Goal: Task Accomplishment & Management: Use online tool/utility

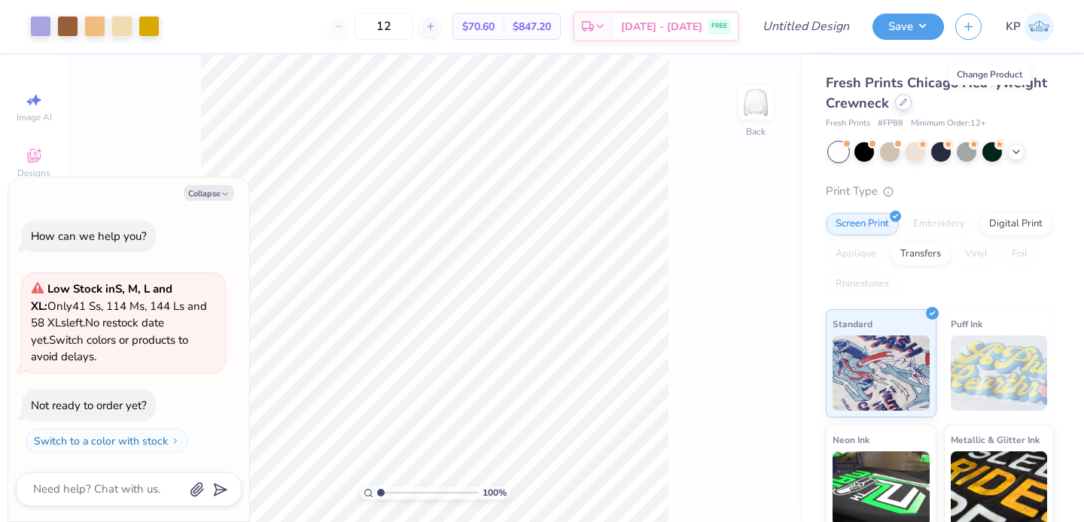
click at [911, 97] on div at bounding box center [903, 102] width 17 height 17
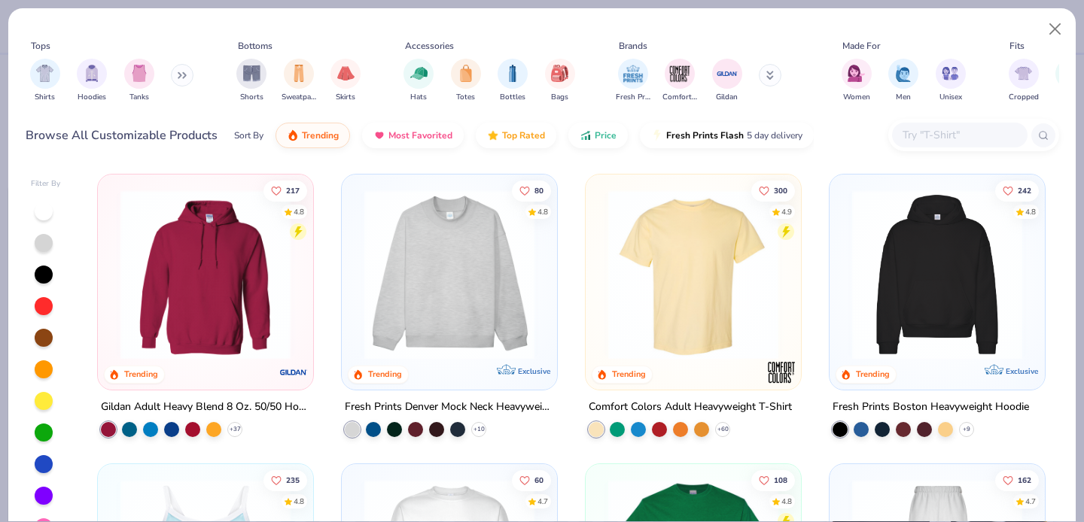
click at [61, 73] on div "Shirts Hoodies Tanks" at bounding box center [112, 81] width 173 height 56
click at [50, 73] on img "filter for Shirts" at bounding box center [44, 71] width 17 height 17
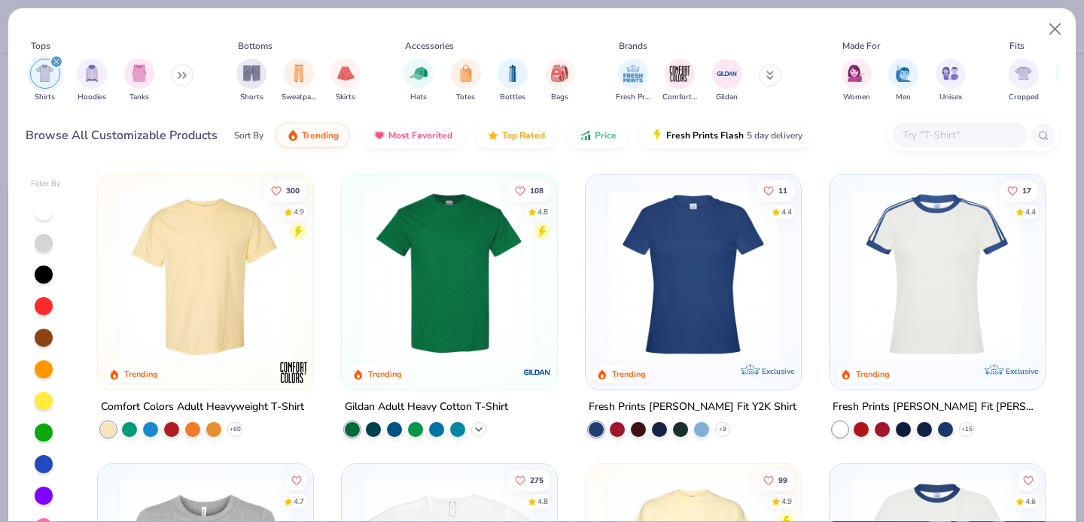
click at [479, 427] on div "+ 44" at bounding box center [478, 429] width 15 height 15
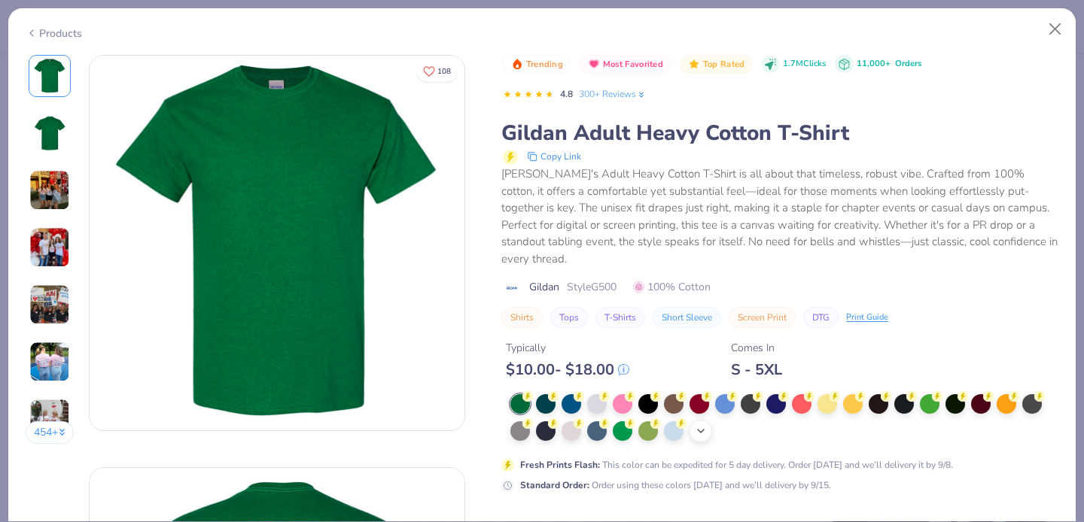
click at [701, 427] on icon at bounding box center [701, 431] width 12 height 12
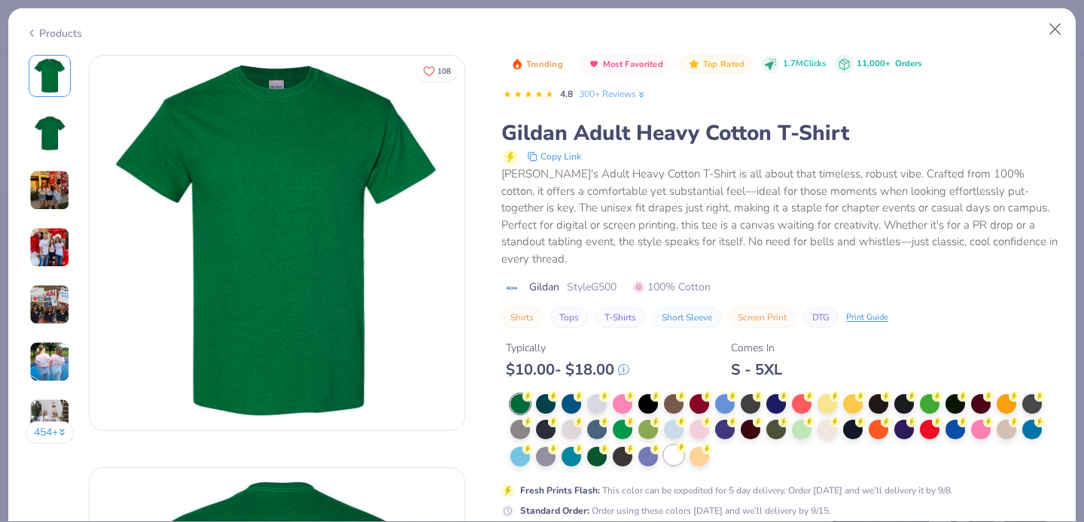
click at [668, 454] on div at bounding box center [674, 456] width 20 height 20
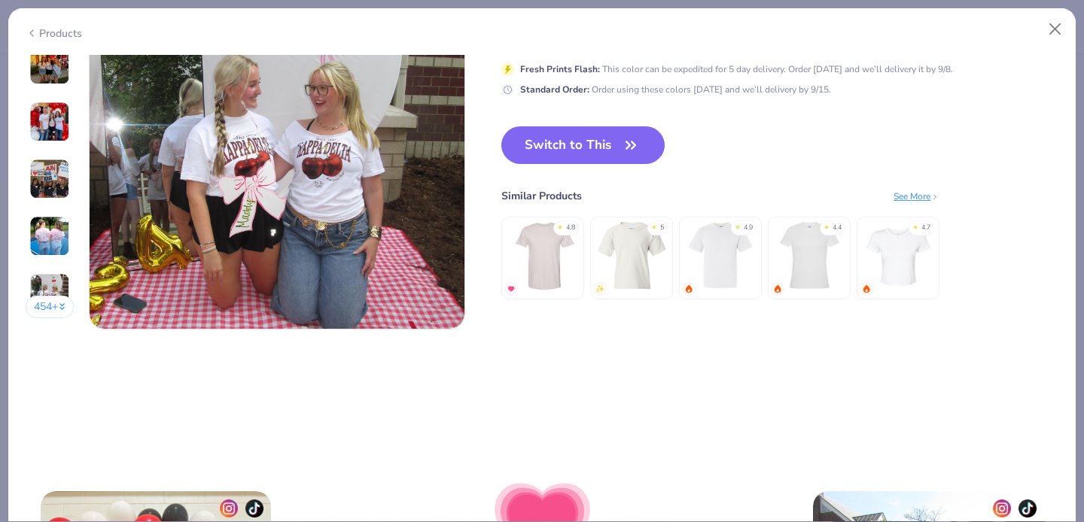
scroll to position [2461, 0]
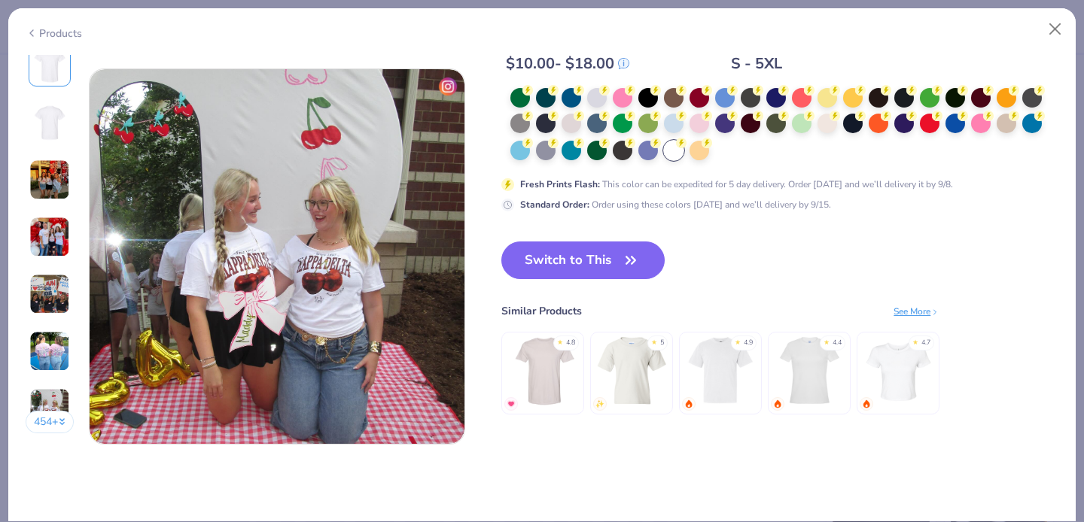
click at [615, 252] on button "Switch to This" at bounding box center [582, 261] width 163 height 38
click at [583, 260] on button "Switch to This" at bounding box center [582, 261] width 163 height 38
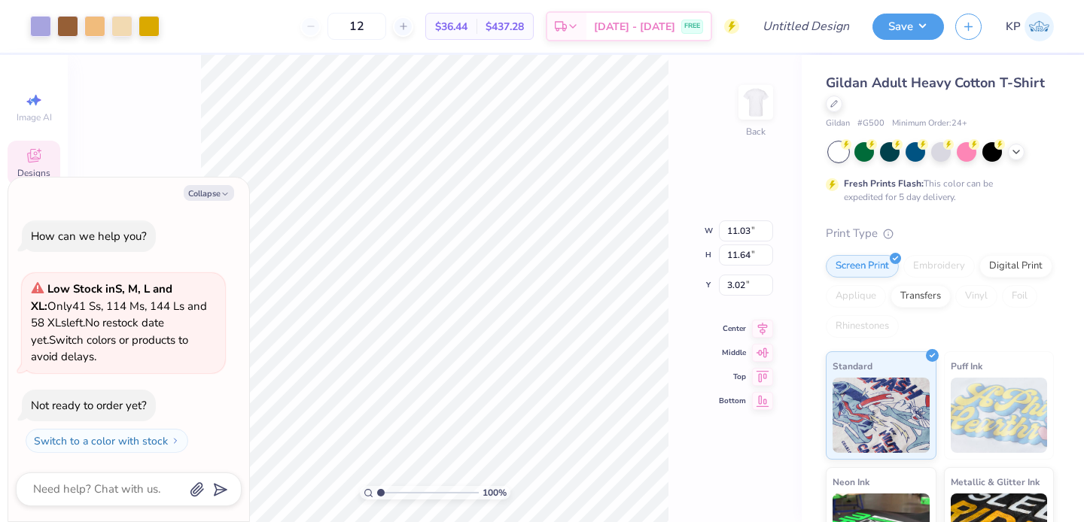
click at [784, 103] on div "100 % Back W 11.03 11.03 " H 11.64 11.64 " Y 3.02 3.02 " Center Middle Top Bott…" at bounding box center [435, 288] width 734 height 467
click at [744, 96] on img at bounding box center [756, 102] width 60 height 60
type textarea "x"
type input "9.92"
type input "10.47"
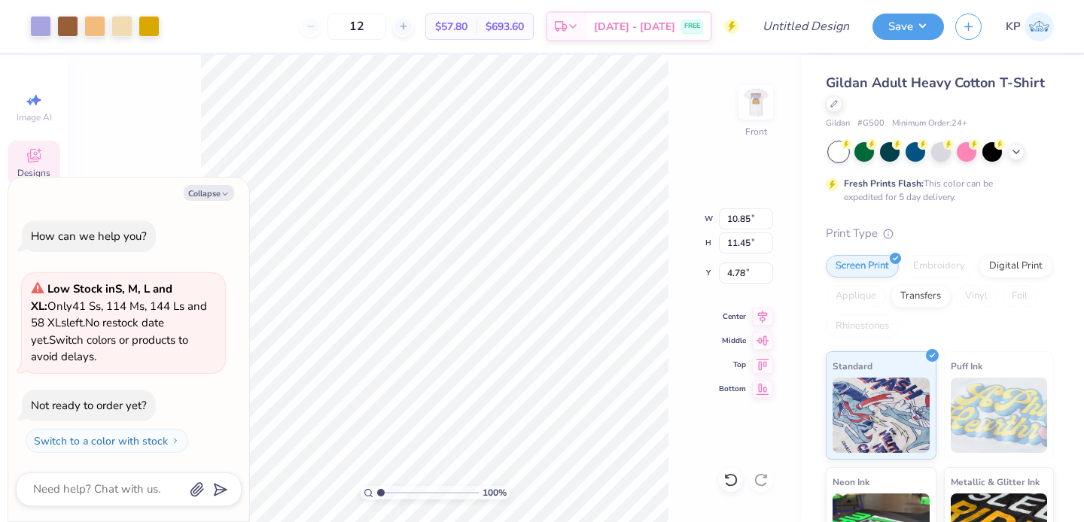
type input "5.76"
type textarea "x"
type input "6.57"
type textarea "x"
click at [410, 492] on input "range" at bounding box center [428, 493] width 102 height 14
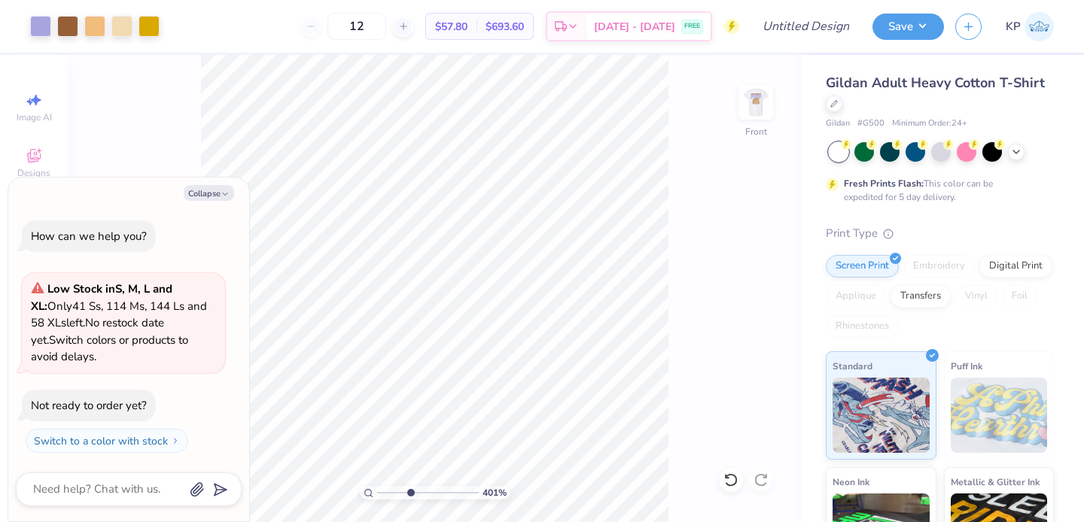
type input "3.92"
click at [409, 488] on input "range" at bounding box center [428, 493] width 102 height 14
click at [198, 186] on button "Collapse" at bounding box center [209, 193] width 50 height 16
type textarea "x"
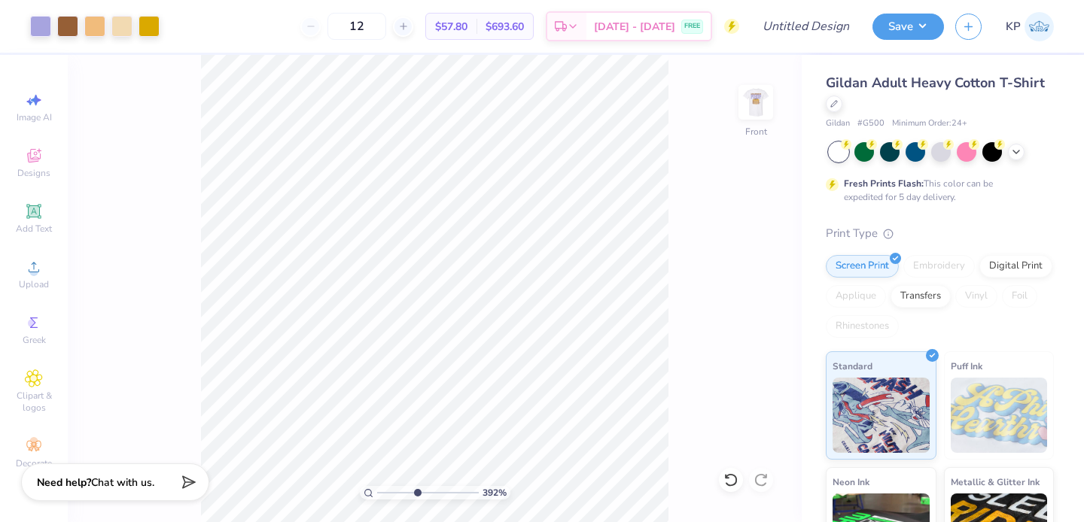
click at [415, 491] on input "range" at bounding box center [428, 493] width 102 height 14
drag, startPoint x: 415, startPoint y: 491, endPoint x: 394, endPoint y: 488, distance: 22.0
type input "2.31"
click at [394, 488] on input "range" at bounding box center [428, 493] width 102 height 14
type input "6.59"
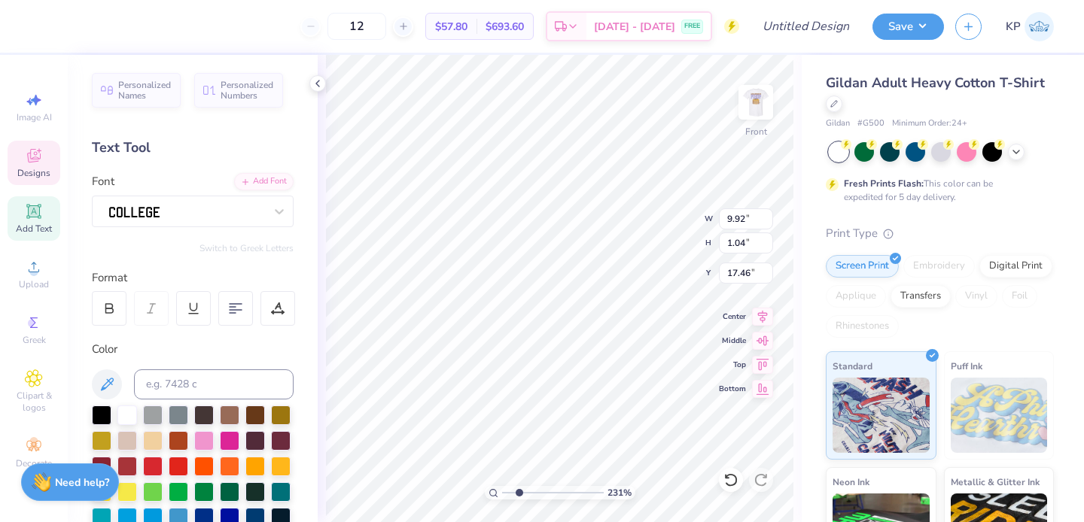
type input "17.46"
type textarea "A"
type textarea "0"
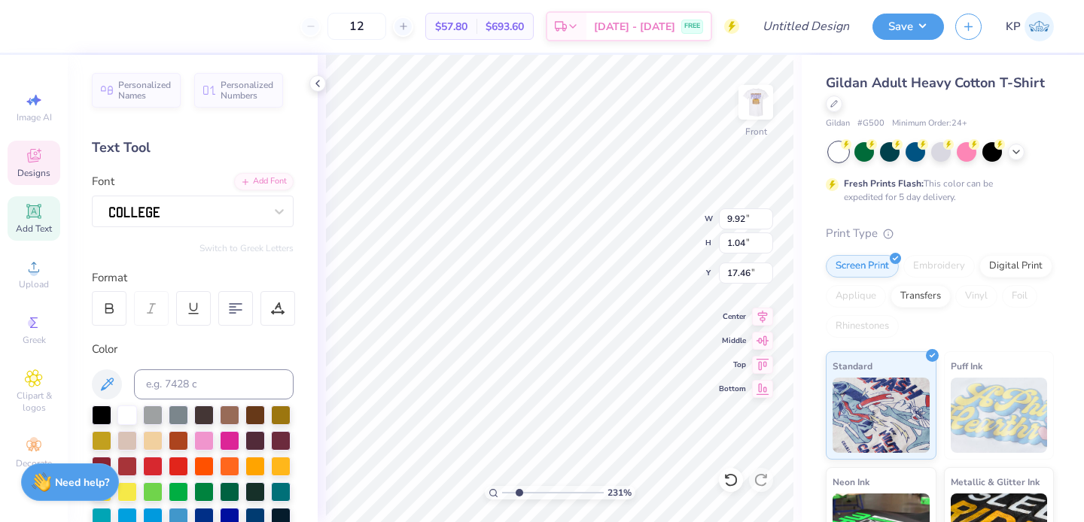
type textarea "2025"
type input "17.69"
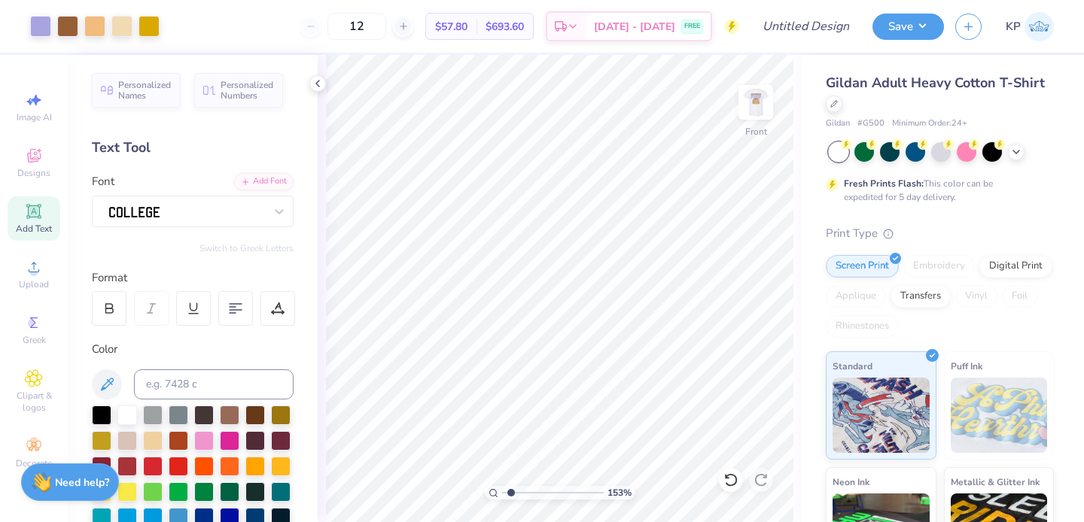
type input "1.53"
click at [510, 494] on input "range" at bounding box center [553, 493] width 102 height 14
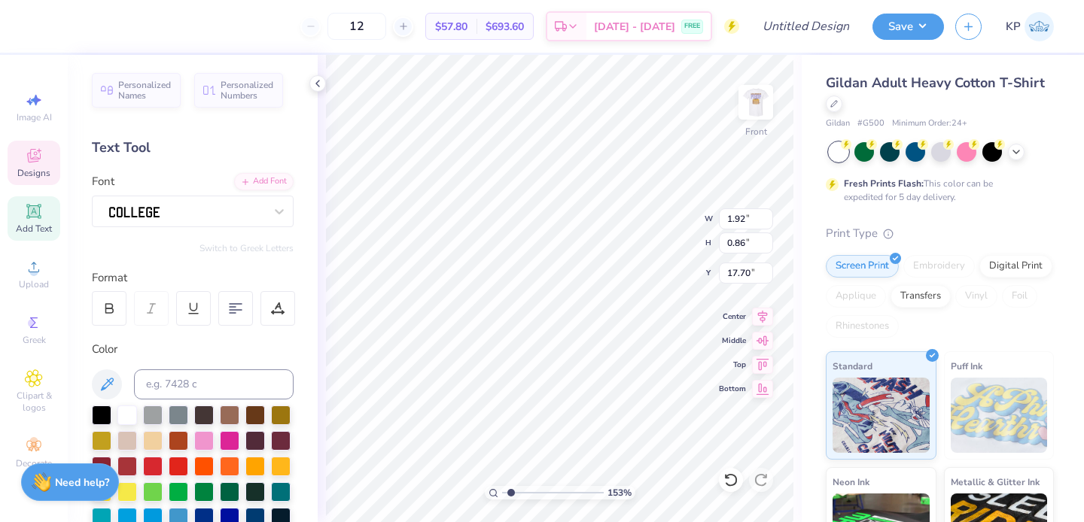
type input "1.92"
type input "0.86"
type input "17.49"
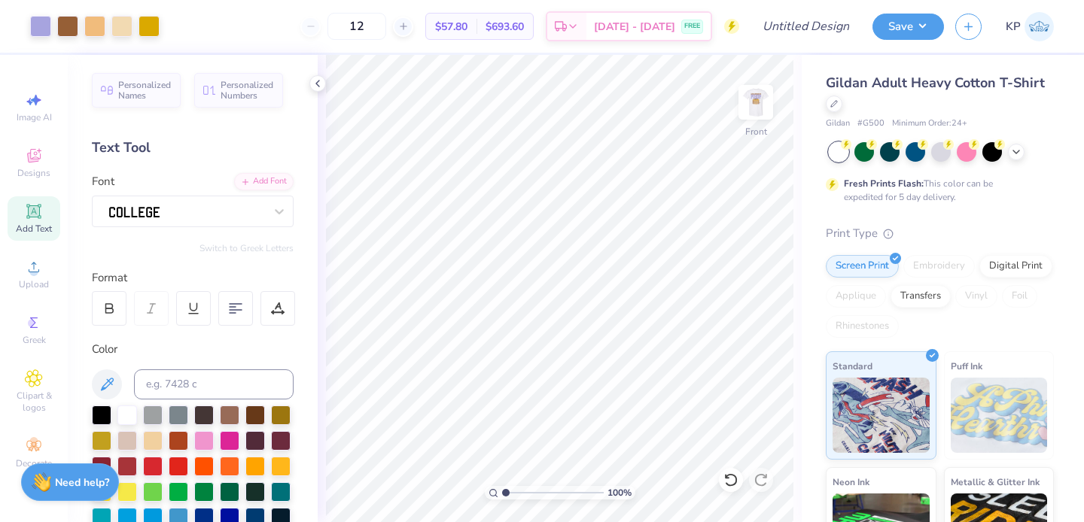
type input "1"
click at [505, 494] on input "range" at bounding box center [553, 493] width 102 height 14
click at [750, 94] on img at bounding box center [756, 102] width 60 height 60
type input "3.00"
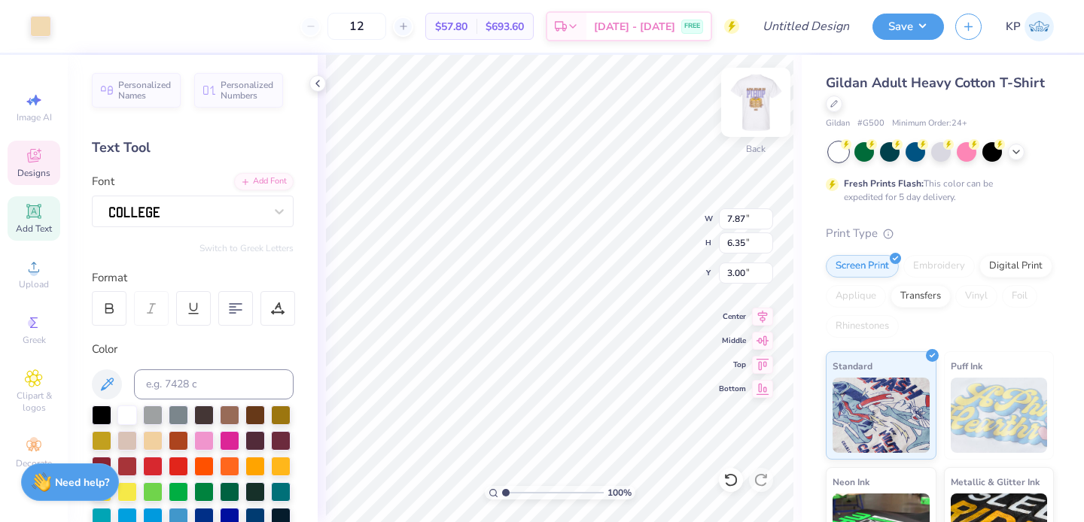
type input "7.87"
type input "6.35"
type input "8.29"
type input "7.37"
type input "5.76"
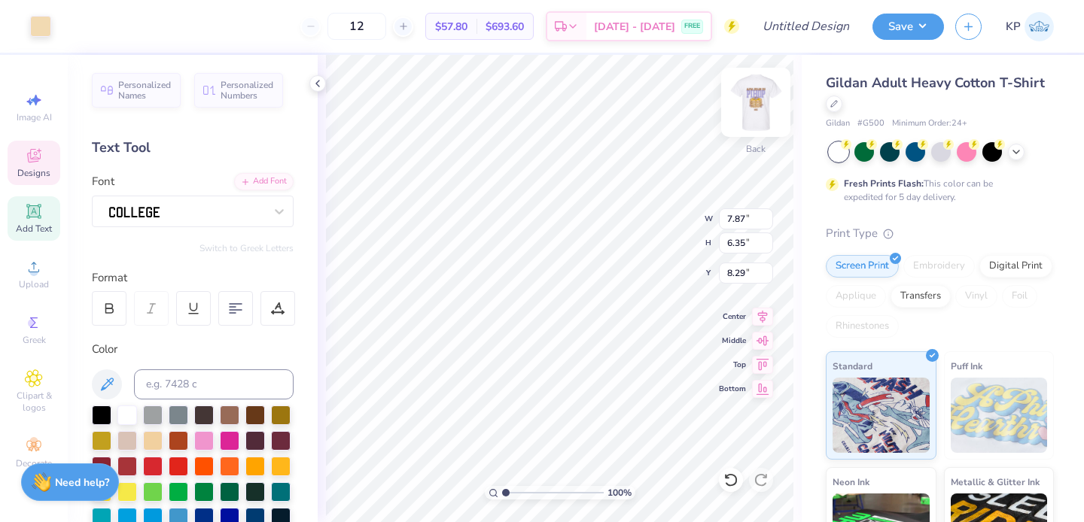
type input "8.73"
type input "3.28"
type input "1.67"
type input "4.52"
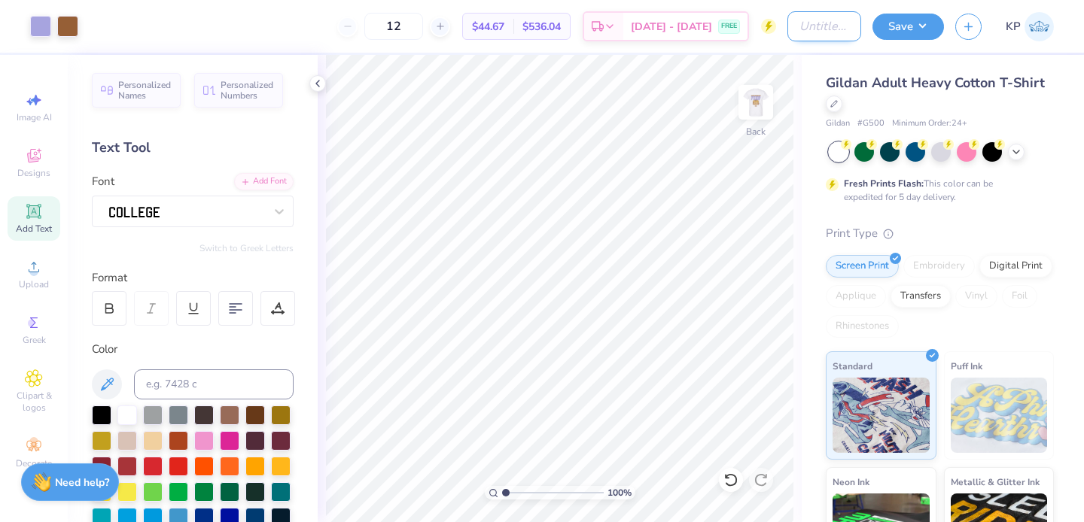
click at [806, 29] on input "Design Title" at bounding box center [824, 26] width 74 height 30
type input "Aephi PiHop #1"
click at [917, 25] on button "Save" at bounding box center [907, 24] width 71 height 26
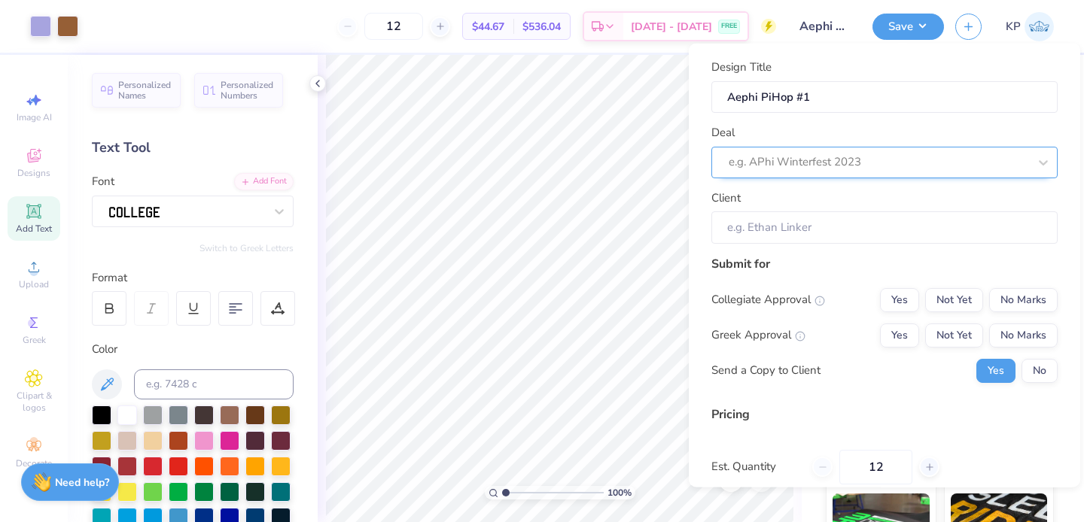
click at [842, 175] on div "e.g. APhi Winterfest 2023" at bounding box center [884, 162] width 346 height 32
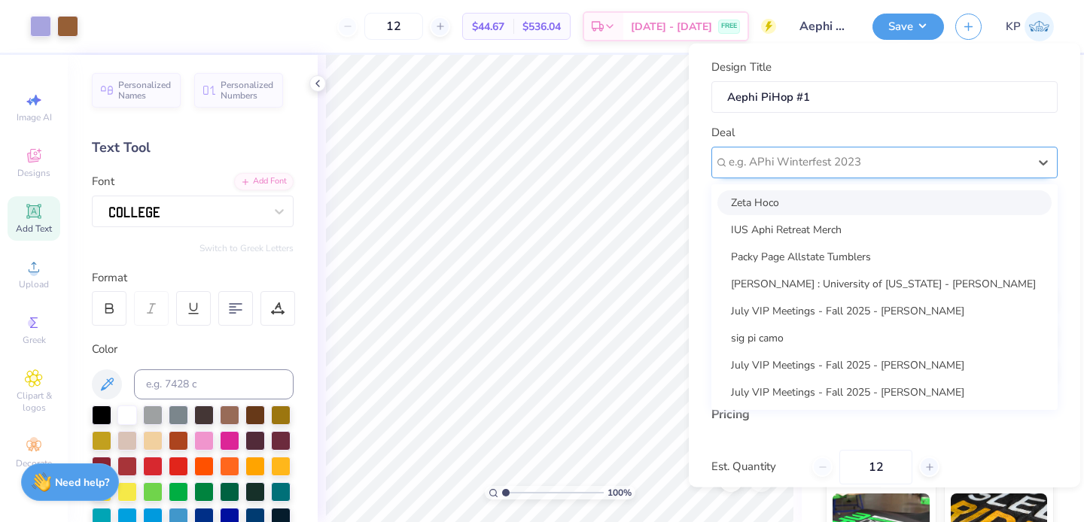
click at [776, 157] on div at bounding box center [879, 162] width 300 height 20
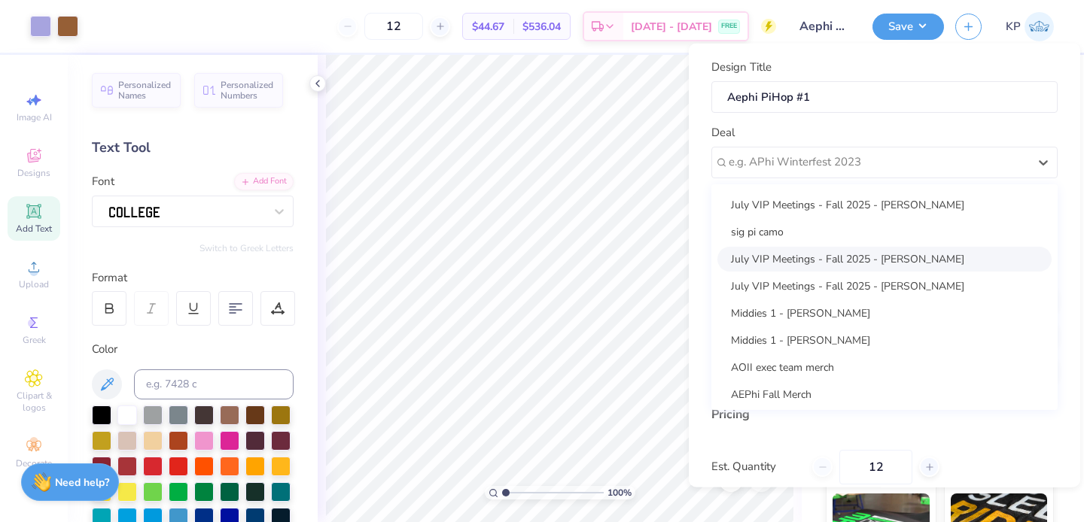
scroll to position [109, 0]
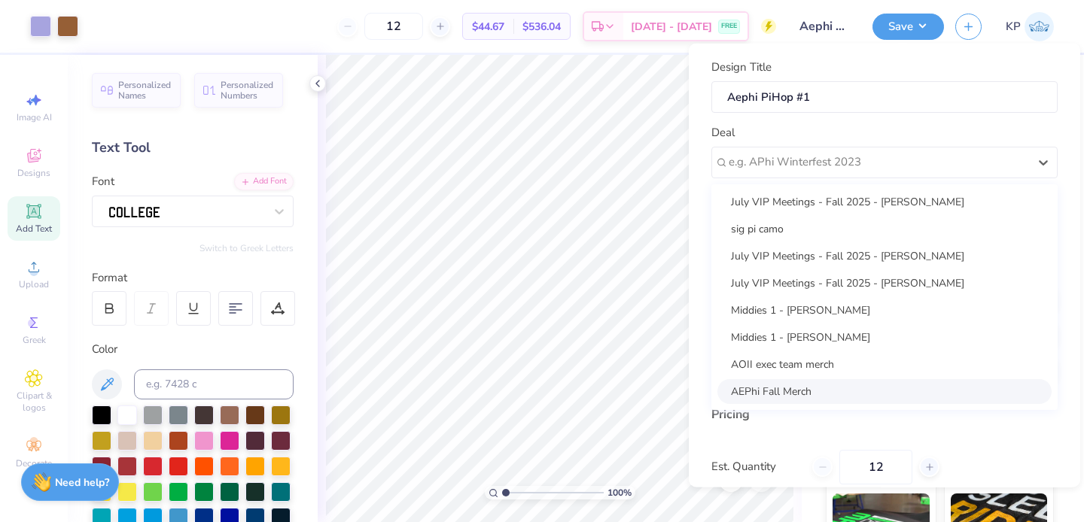
click at [755, 385] on div "AEPhi Fall Merch" at bounding box center [884, 391] width 334 height 25
type input "Peyton Cooperstein"
type input "$52.97"
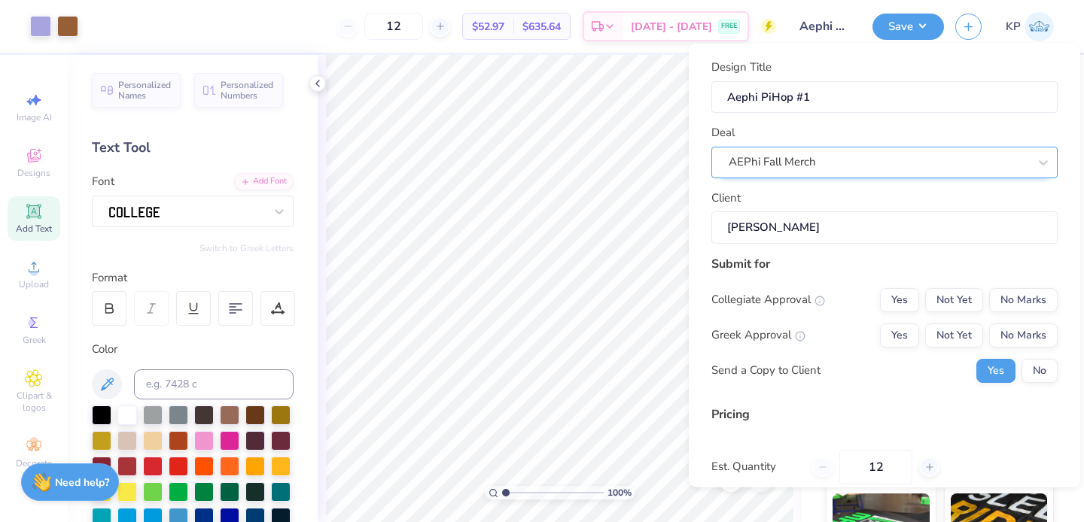
click at [841, 148] on div "AEPhi Fall Merch" at bounding box center [884, 162] width 346 height 32
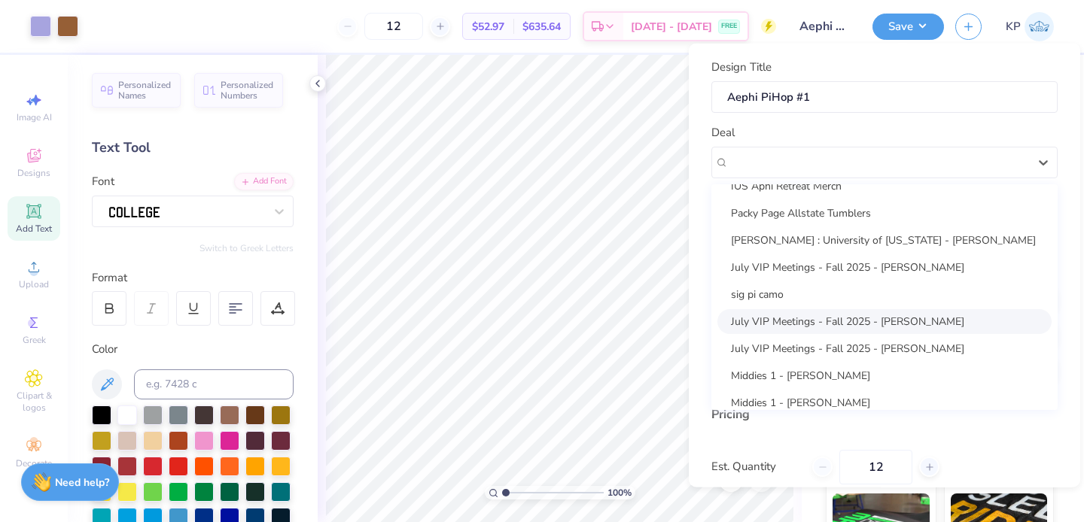
scroll to position [0, 0]
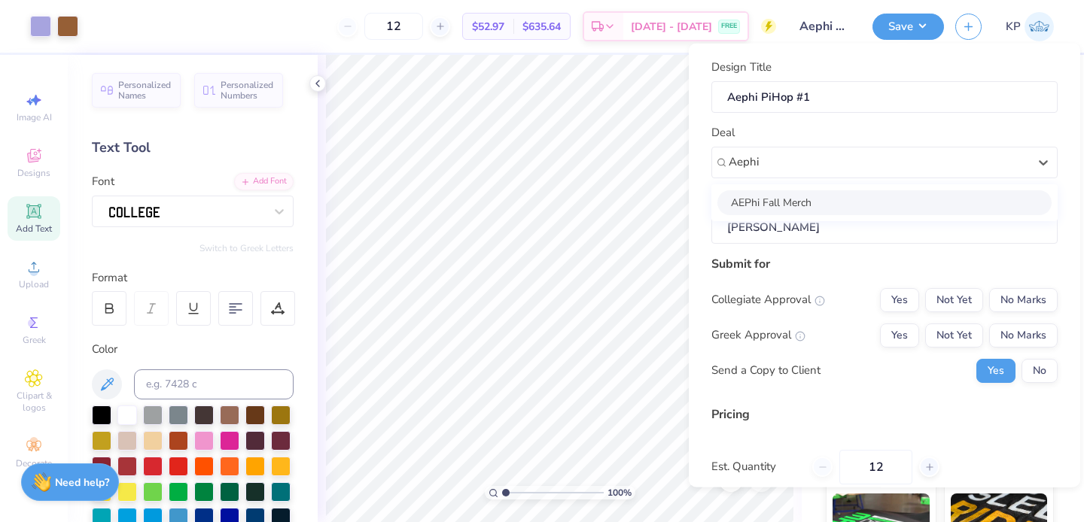
type input "Aephi"
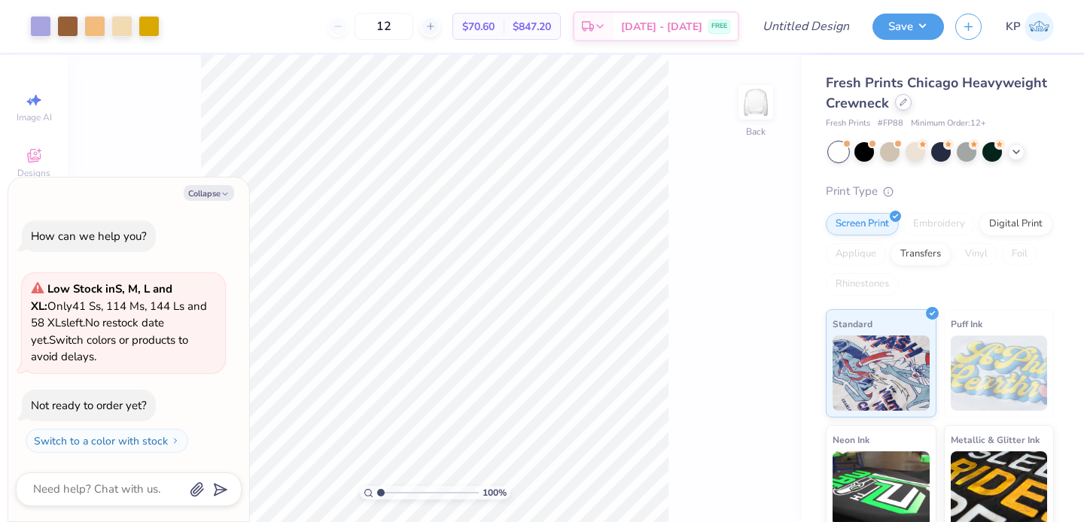
click at [911, 102] on div at bounding box center [903, 102] width 17 height 17
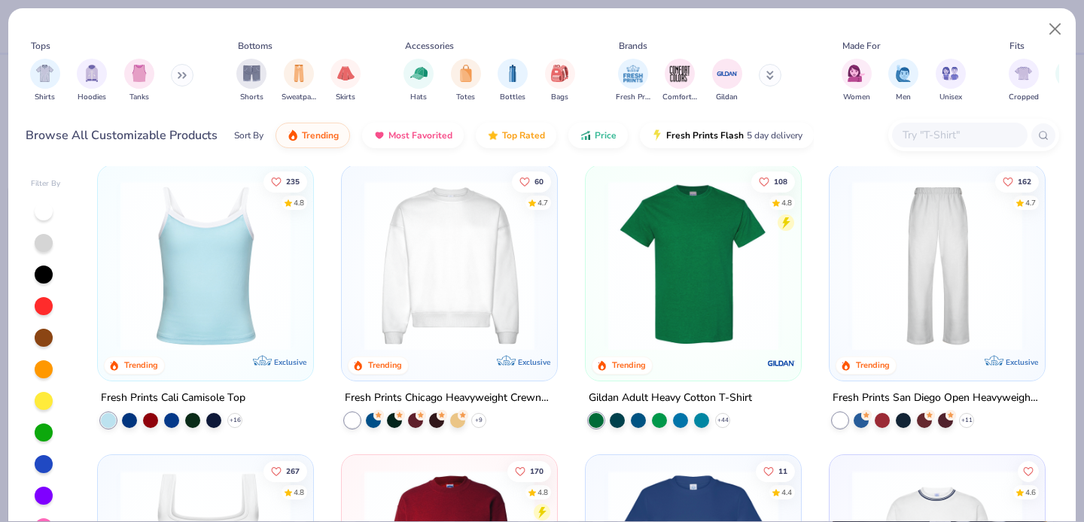
scroll to position [315, 0]
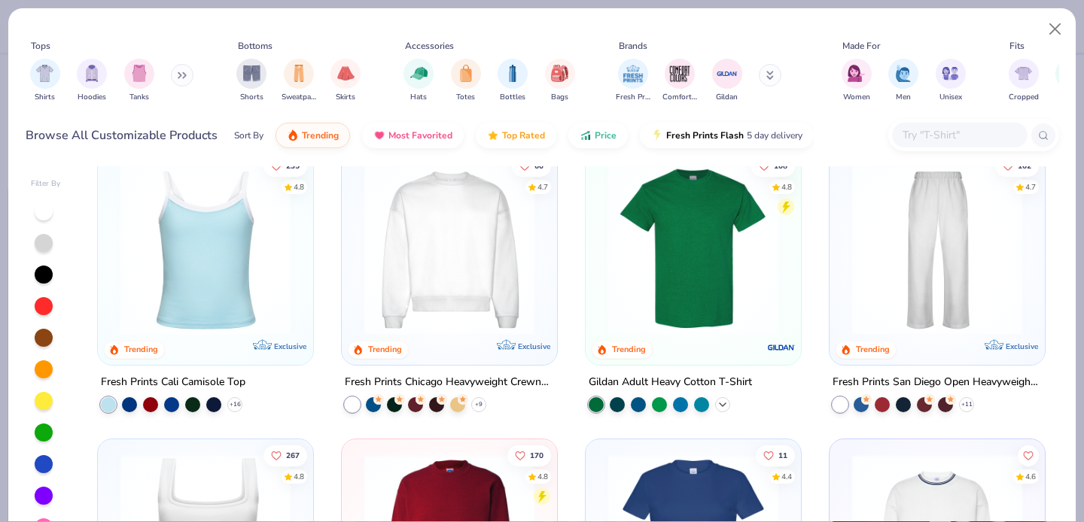
click at [721, 407] on icon at bounding box center [722, 404] width 12 height 12
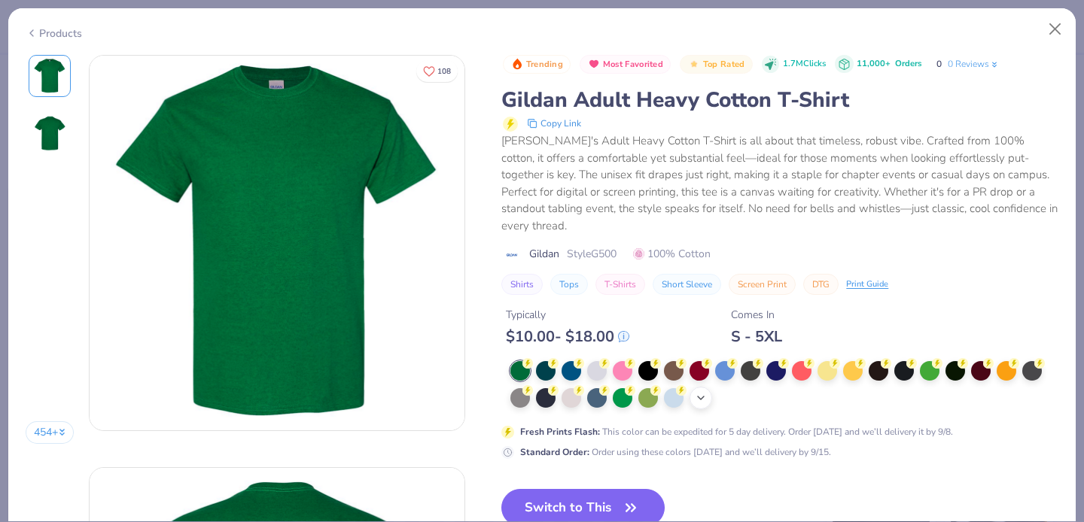
click at [695, 398] on icon at bounding box center [701, 398] width 12 height 12
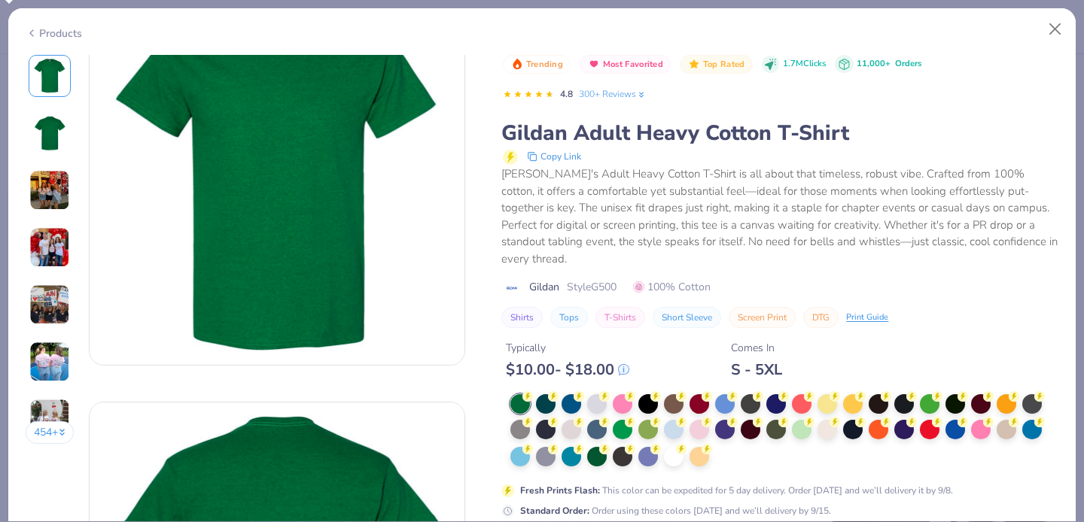
drag, startPoint x: 732, startPoint y: 418, endPoint x: 732, endPoint y: 302, distance: 116.7
click at [732, 302] on div "Trending Most Favorited Top Rated 1.7M Clicks 11,000+ Orders 4.8 300+ Reviews G…" at bounding box center [779, 287] width 557 height 464
click at [674, 458] on div at bounding box center [674, 456] width 20 height 20
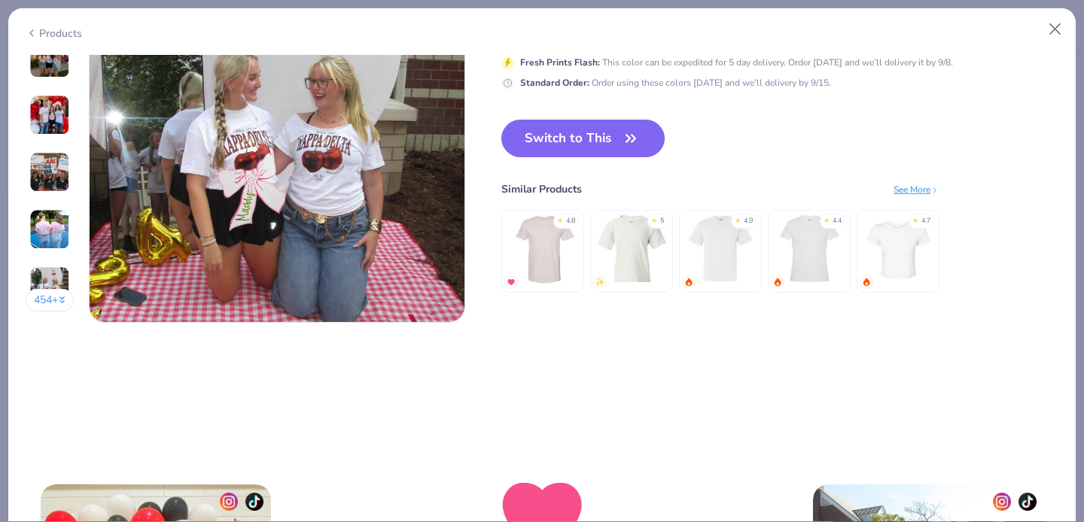
scroll to position [2513, 0]
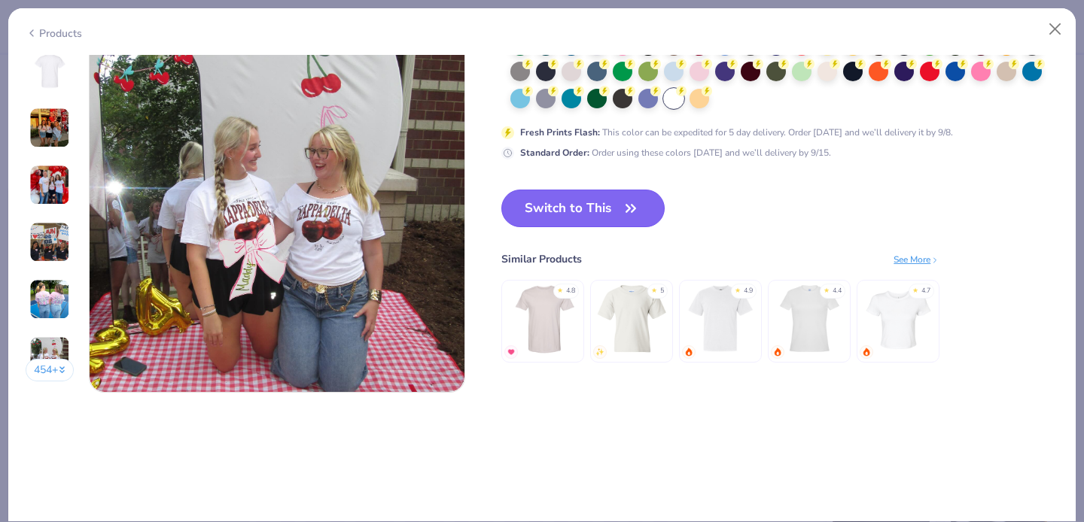
click at [636, 202] on icon "button" at bounding box center [630, 208] width 21 height 21
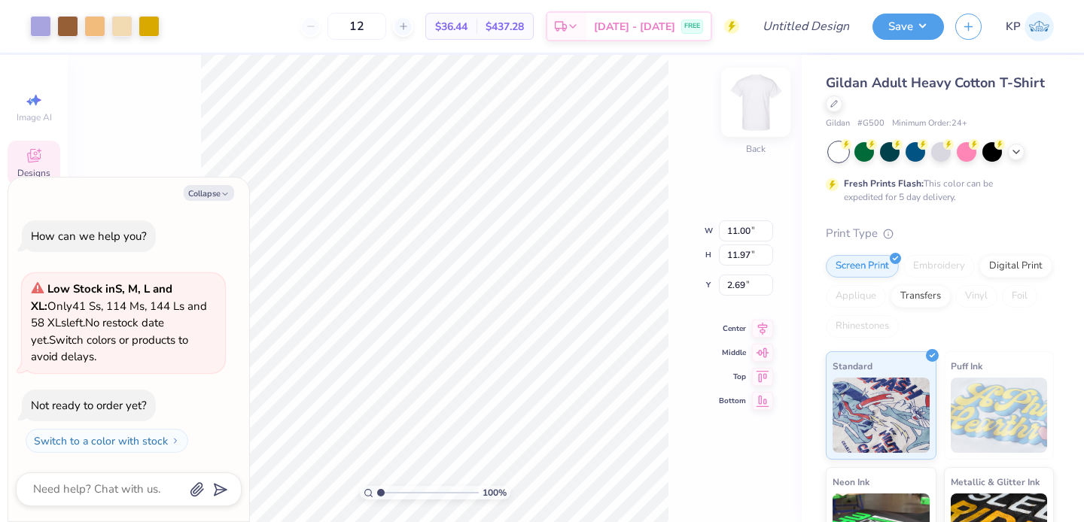
click at [766, 102] on img at bounding box center [756, 102] width 60 height 60
type textarea "x"
type input "5.86"
click at [774, 104] on img at bounding box center [756, 102] width 60 height 60
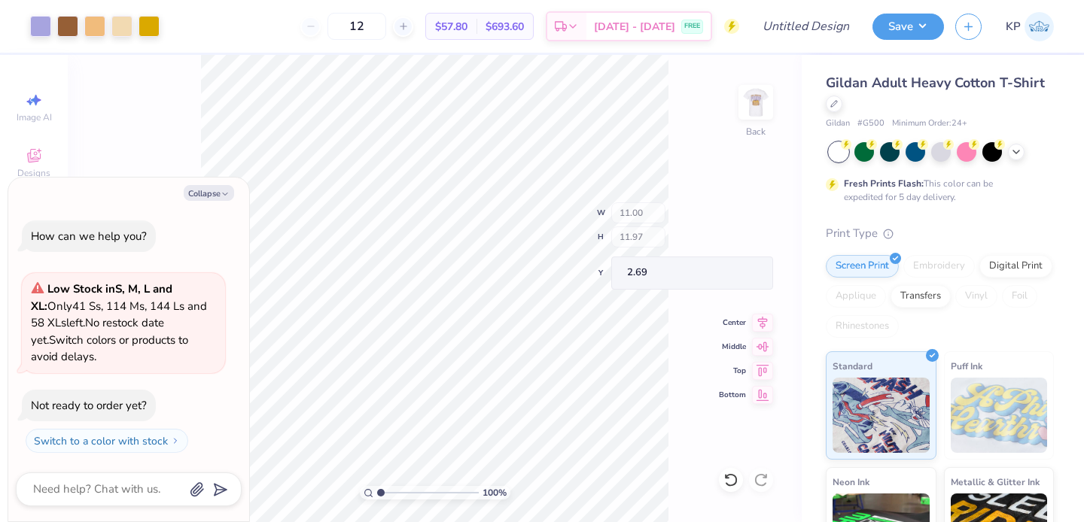
type textarea "x"
type input "2.12"
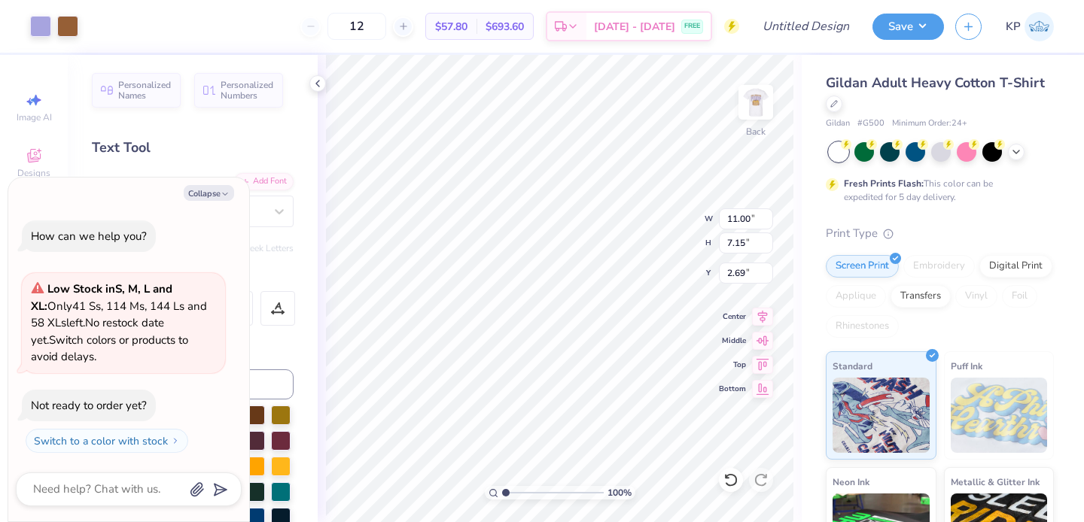
type textarea "x"
type input "3.38"
type input "2.20"
type input "7.64"
type textarea "x"
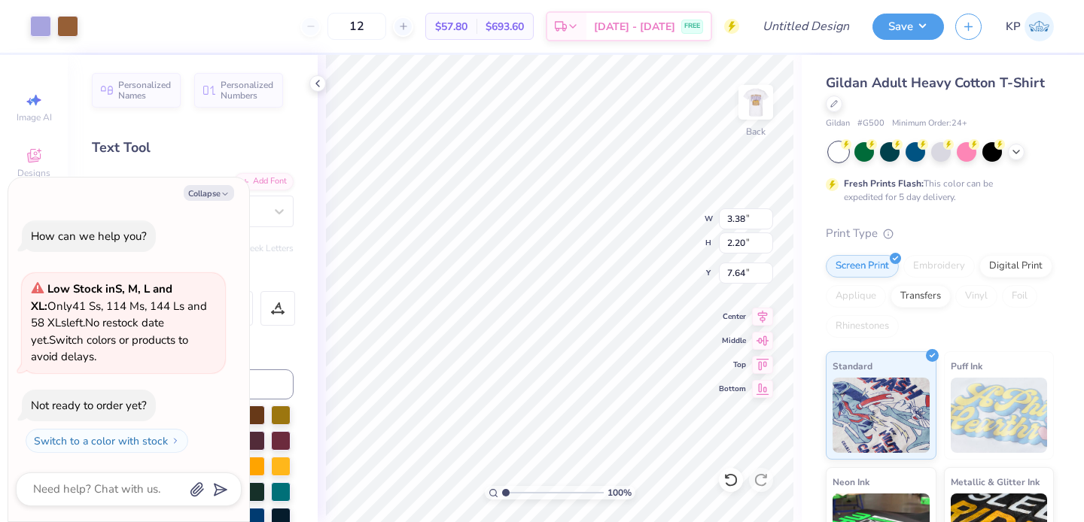
type input "4.65"
type textarea "x"
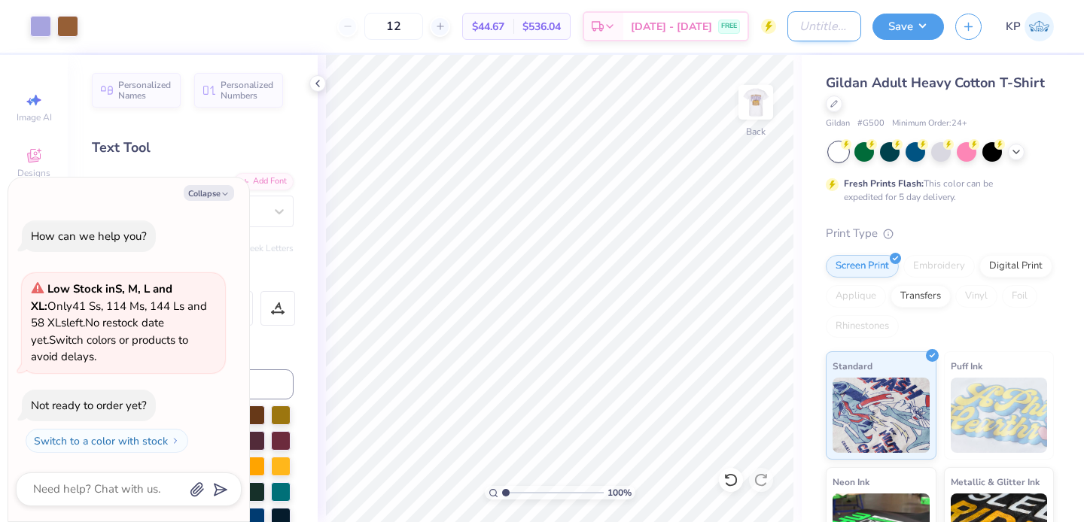
click at [802, 21] on input "Design Title" at bounding box center [824, 26] width 74 height 30
type input "Aephi PiHop #1"
click at [914, 27] on button "Save" at bounding box center [907, 24] width 71 height 26
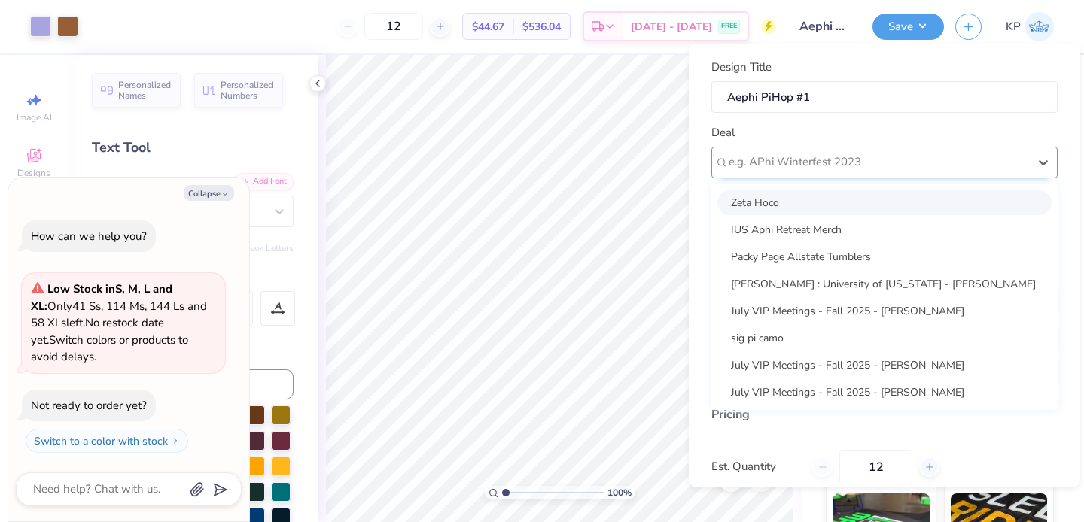
click at [864, 146] on div "e.g. APhi Winterfest 2023" at bounding box center [884, 162] width 346 height 32
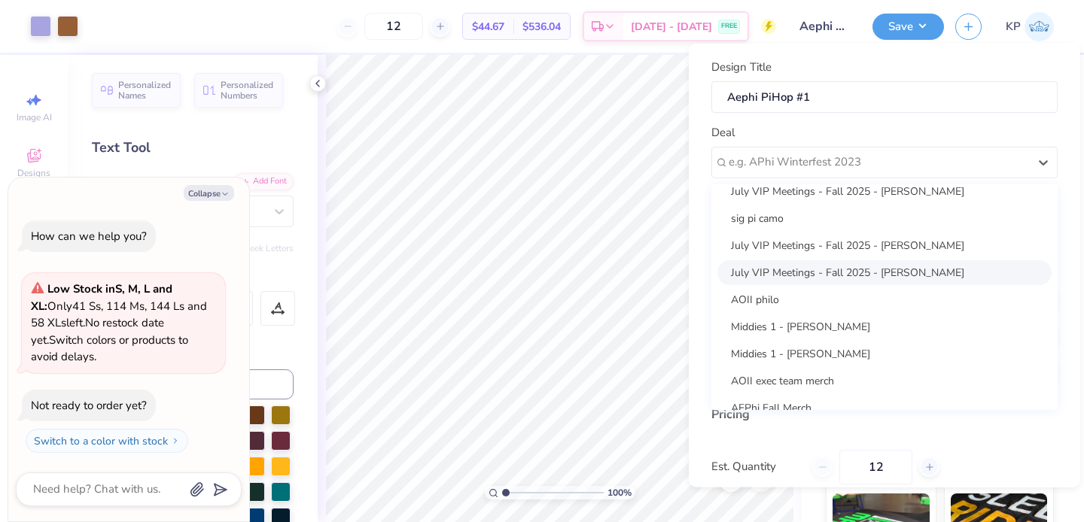
scroll to position [136, 0]
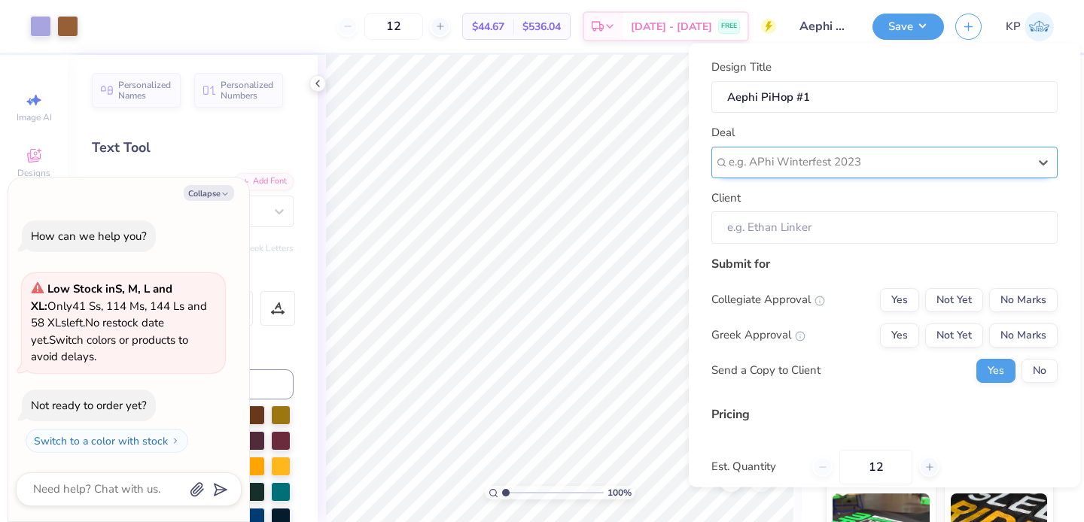
click at [791, 163] on div at bounding box center [879, 162] width 300 height 20
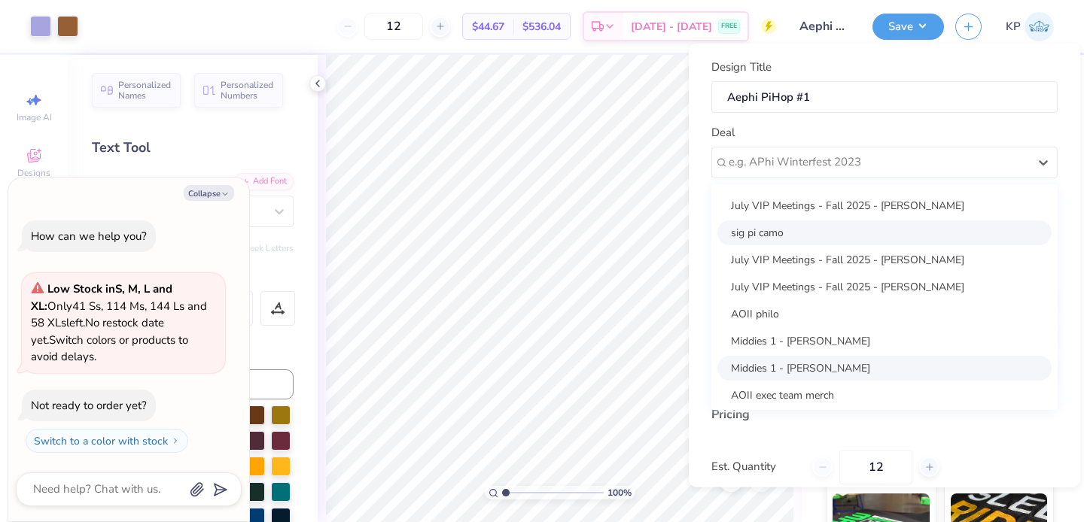
scroll to position [103, 0]
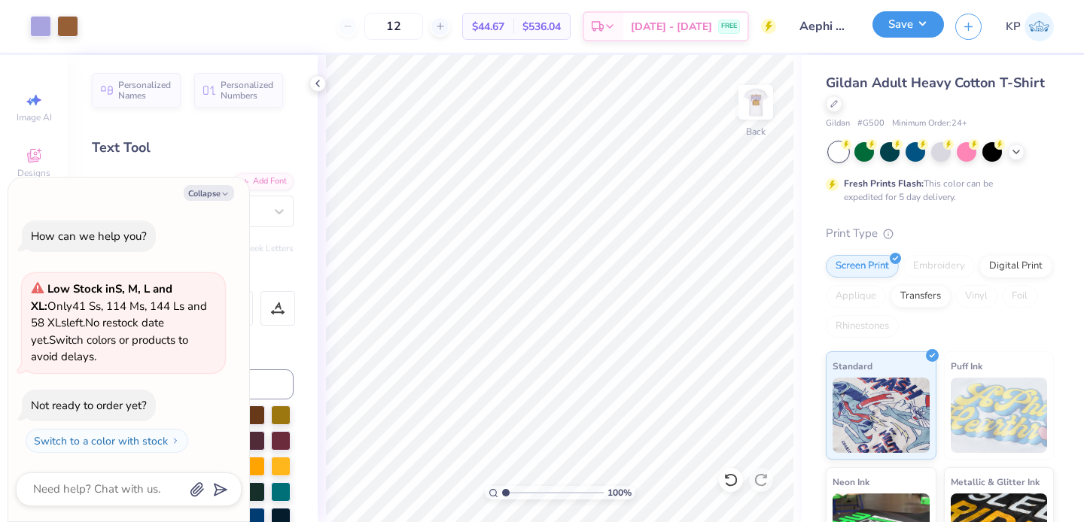
click at [925, 21] on button "Save" at bounding box center [907, 24] width 71 height 26
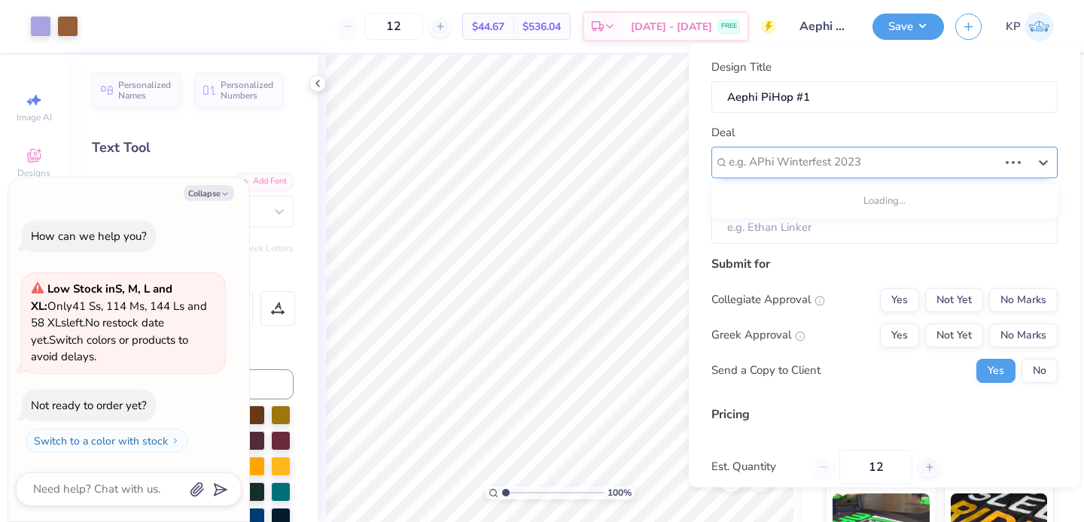
click at [861, 166] on div at bounding box center [863, 162] width 269 height 20
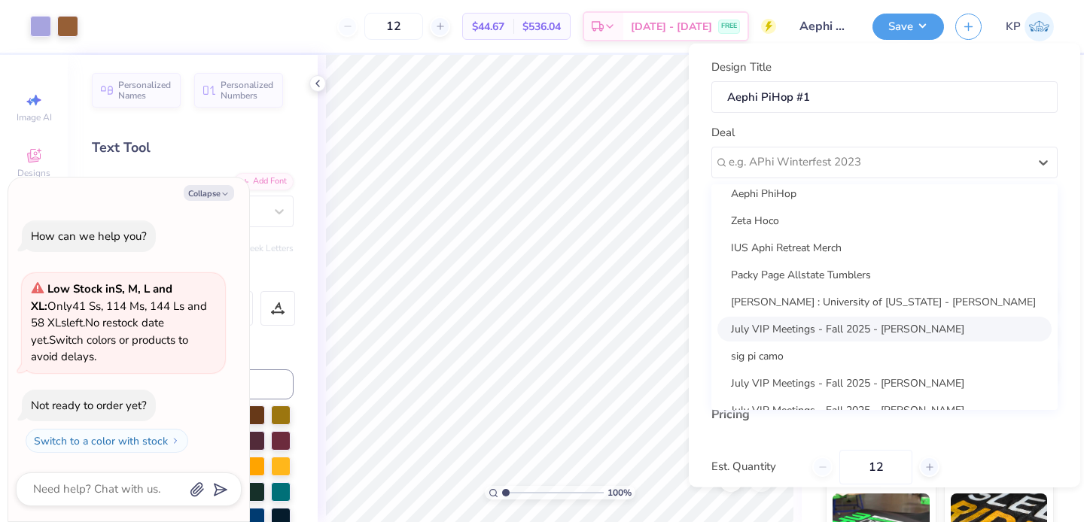
scroll to position [11, 0]
click at [840, 185] on div "Aephi PhiHop" at bounding box center [884, 191] width 334 height 25
type textarea "x"
type input "Peyton Cooperstein"
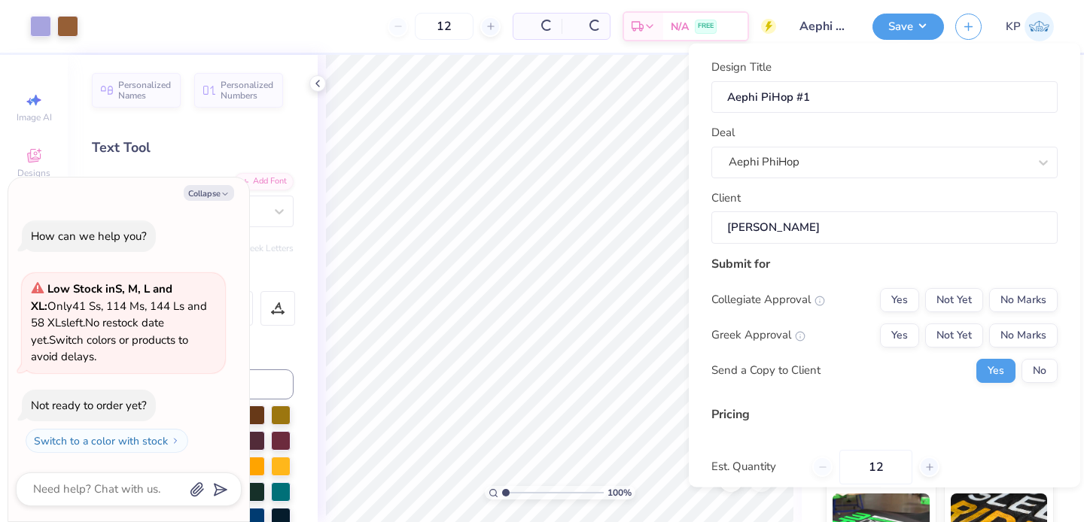
type input "$52.97"
click at [934, 304] on button "Not Yet" at bounding box center [954, 300] width 58 height 24
click at [934, 326] on button "Not Yet" at bounding box center [954, 335] width 58 height 24
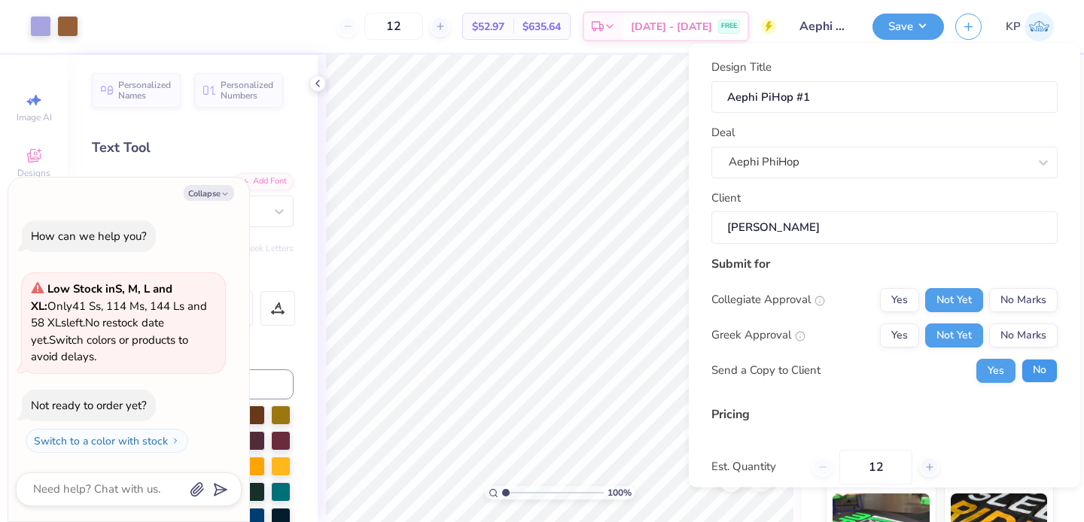
click at [1022, 377] on button "No" at bounding box center [1039, 370] width 36 height 24
type textarea "x"
click at [874, 460] on input "12" at bounding box center [875, 466] width 73 height 35
type input "50"
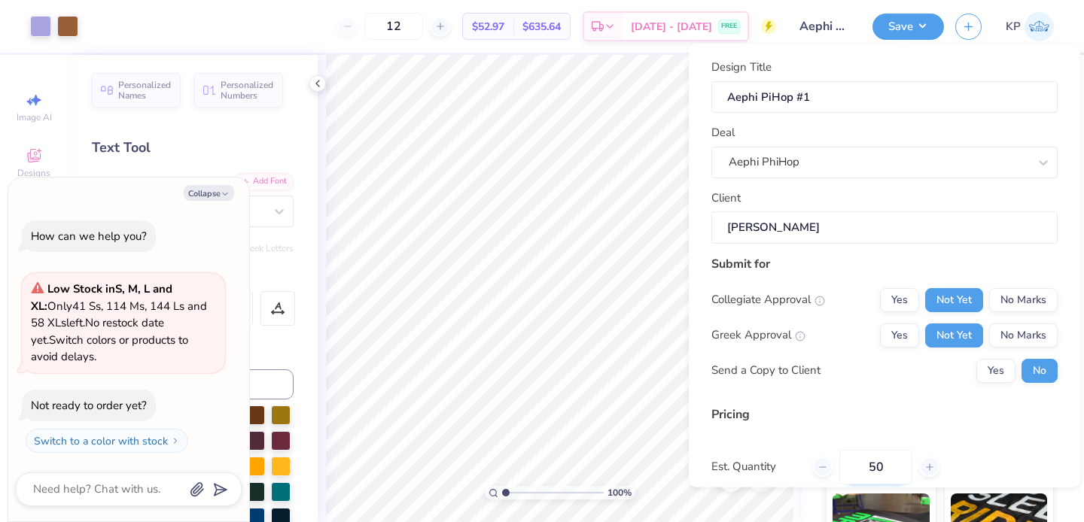
type input "50"
type input "$21.55"
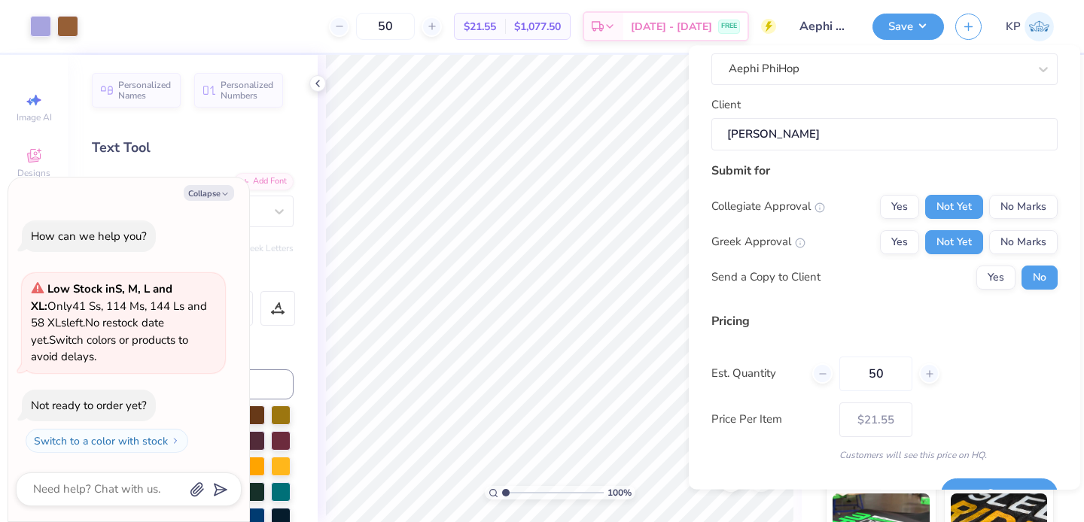
scroll to position [129, 0]
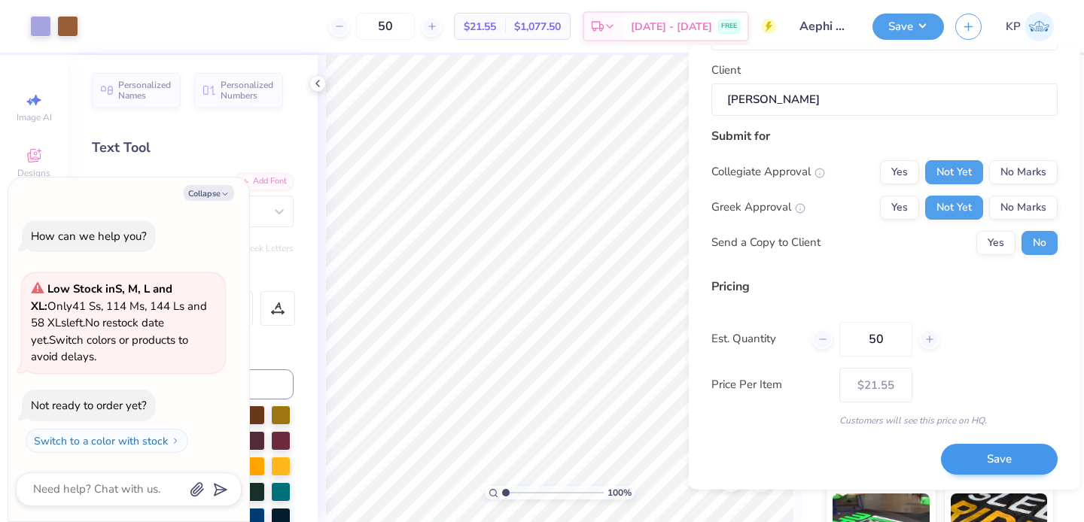
type input "50"
click at [945, 462] on button "Save" at bounding box center [999, 460] width 117 height 31
type input "$21.55"
type textarea "x"
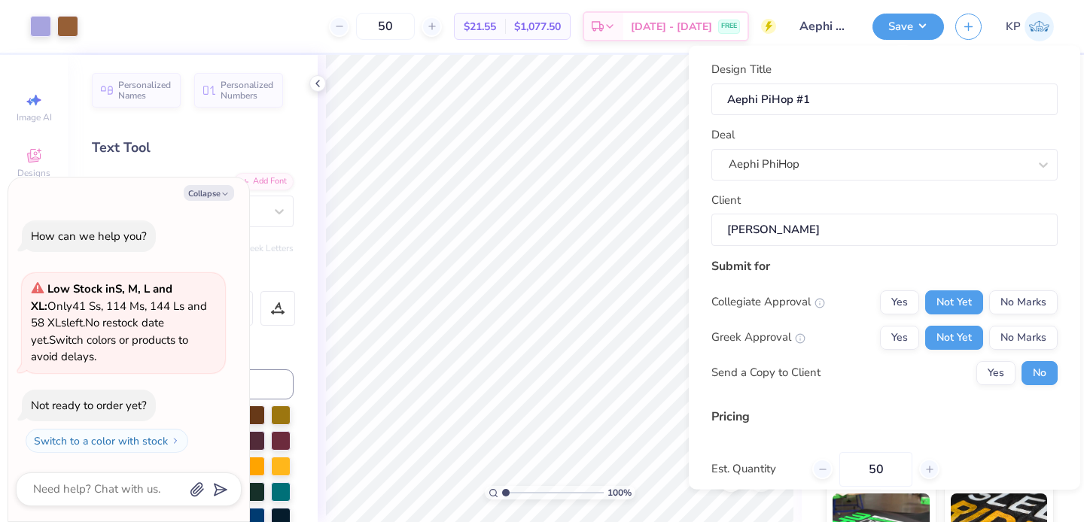
type input "$18.18"
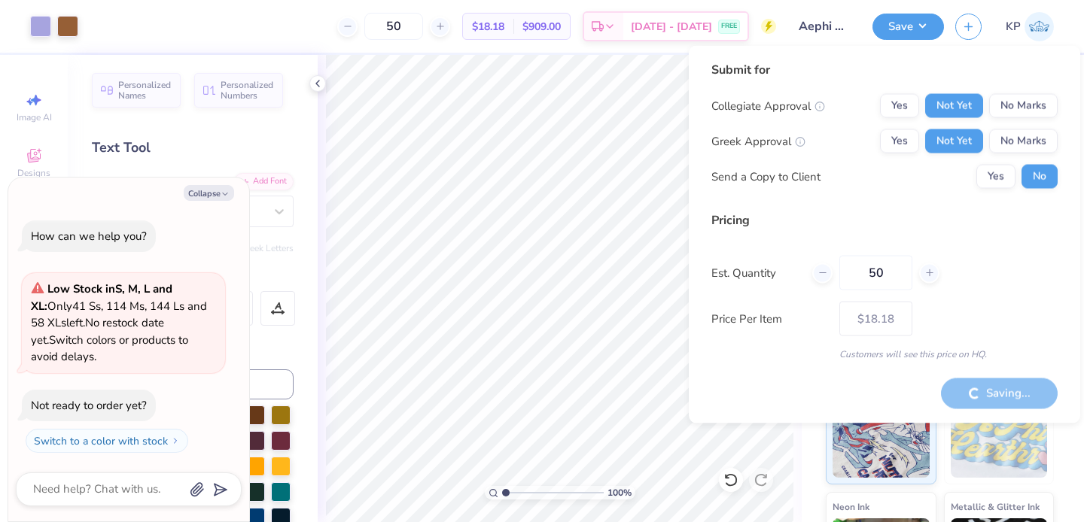
type textarea "x"
type input "$21.55"
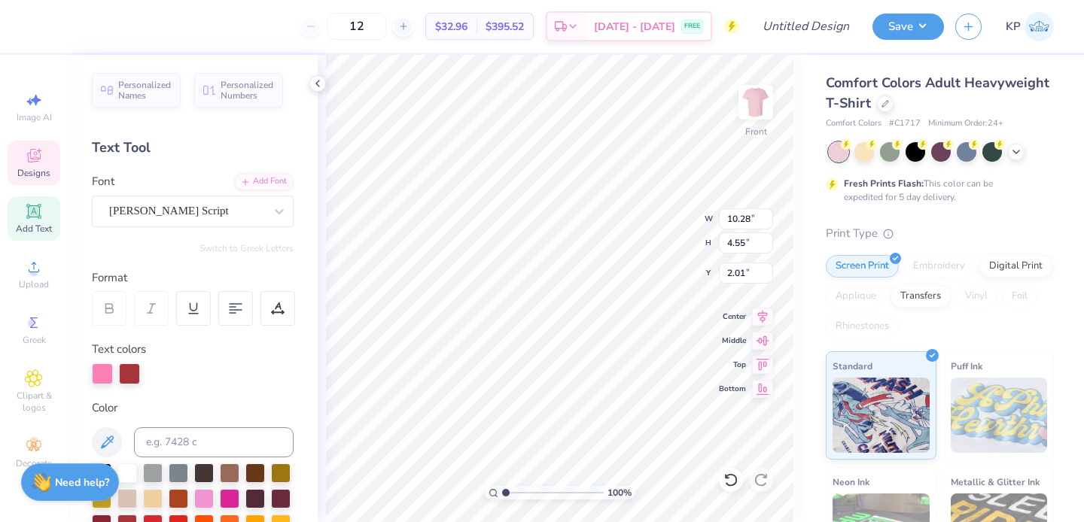
type input "2.01"
type textarea "Phi"
type input "5.49"
type input "3.50"
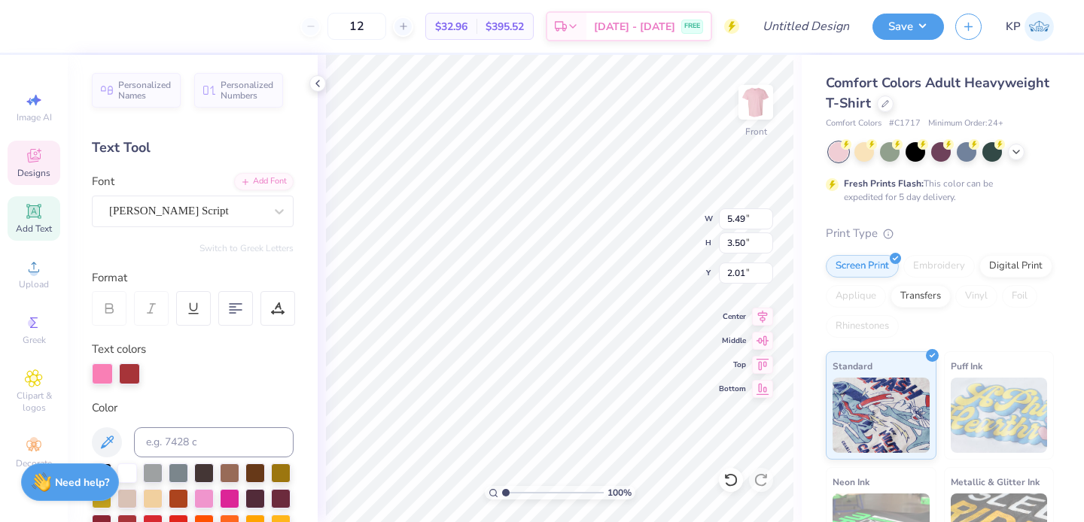
type input "5.74"
type textarea "C"
type textarea "Hop"
type input "10.12"
type input "1.65"
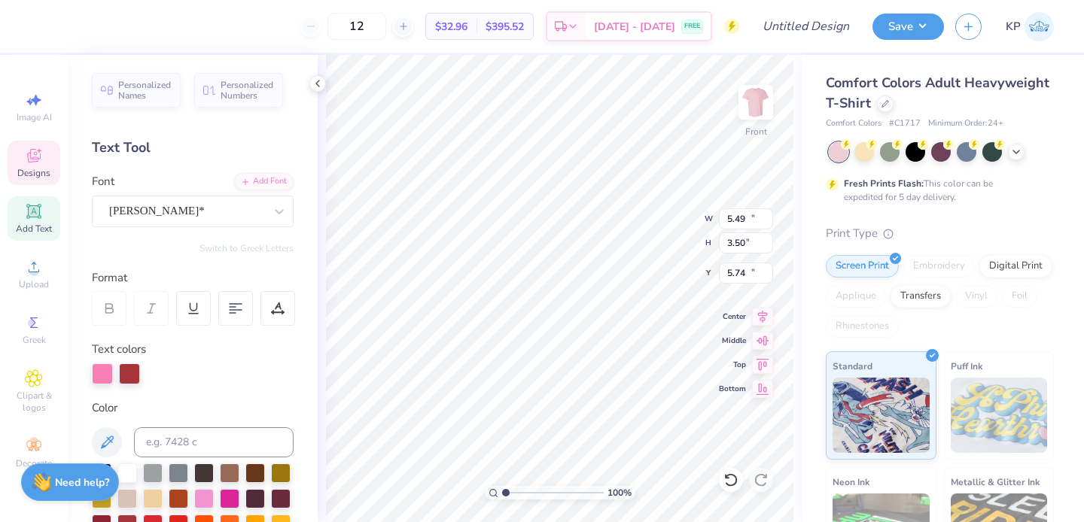
type input "13.46"
type textarea "AEPHI"
type input "7.23"
type input "1.67"
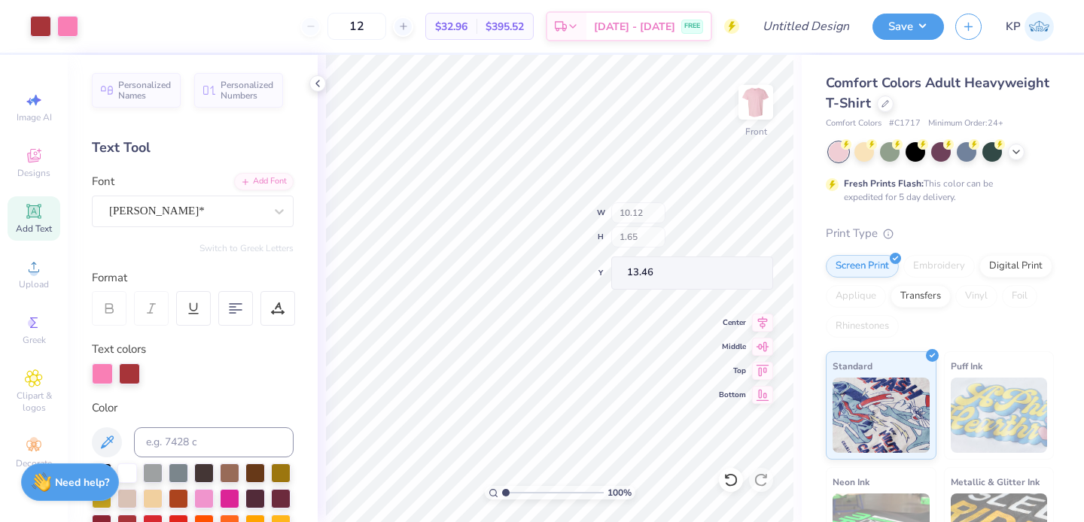
type input "13.45"
type input "2.99"
click at [525, 488] on input "range" at bounding box center [553, 493] width 102 height 14
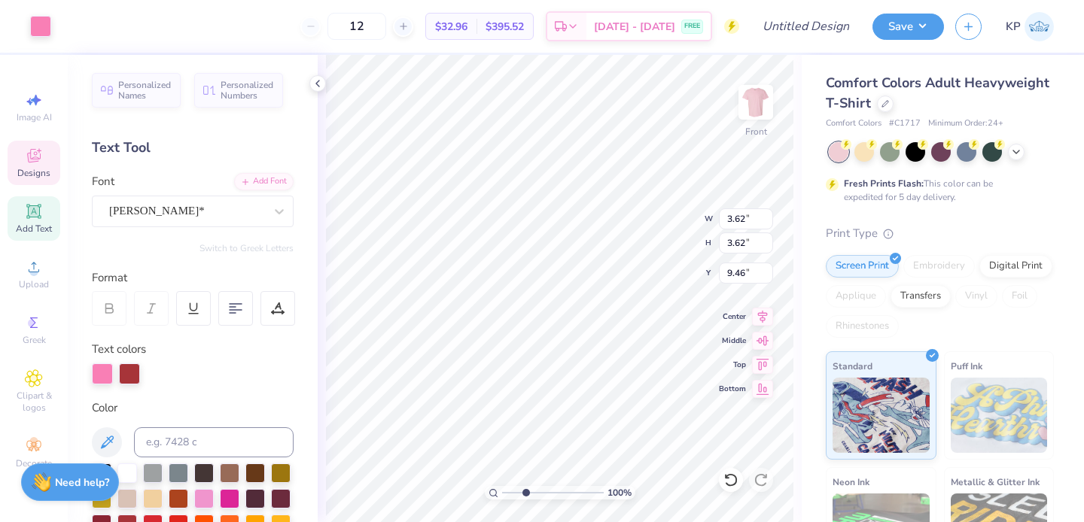
click at [525, 494] on input "range" at bounding box center [553, 493] width 102 height 14
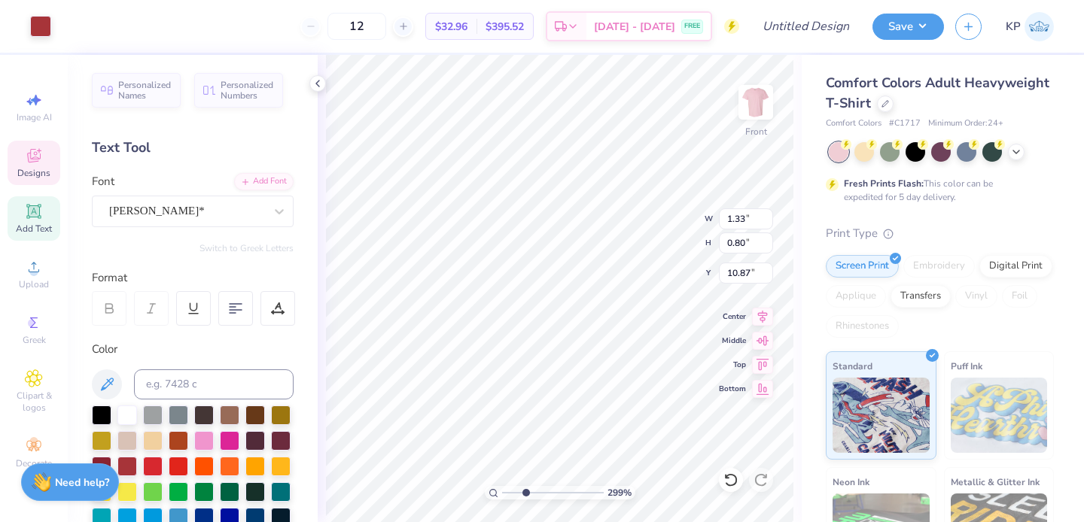
scroll to position [12, 2]
type textarea "'25"
drag, startPoint x: 523, startPoint y: 493, endPoint x: 514, endPoint y: 494, distance: 9.2
type input "1.87"
click at [514, 494] on input "range" at bounding box center [553, 493] width 102 height 14
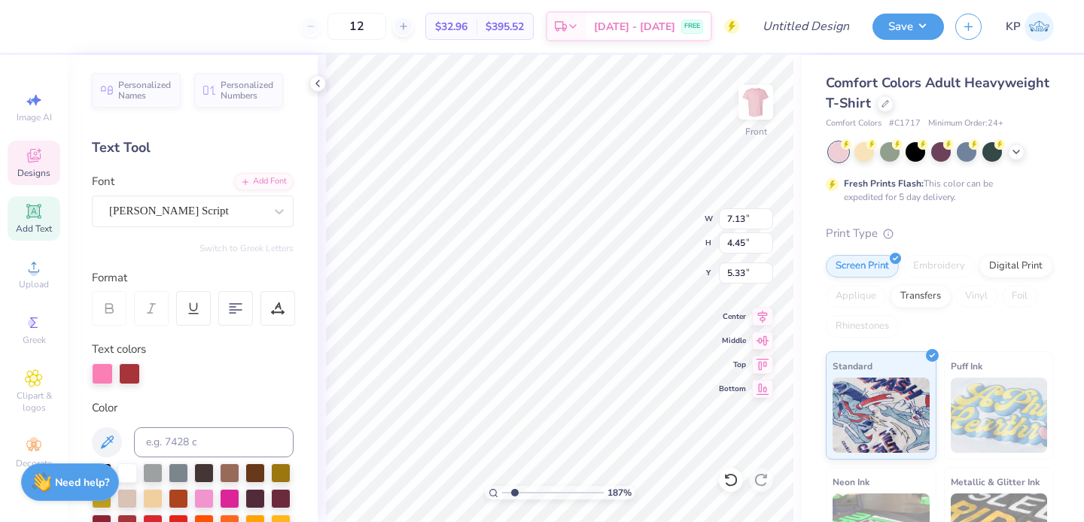
type textarea "Hop!"
type input "7.61"
type input "8.36"
type input "5.60"
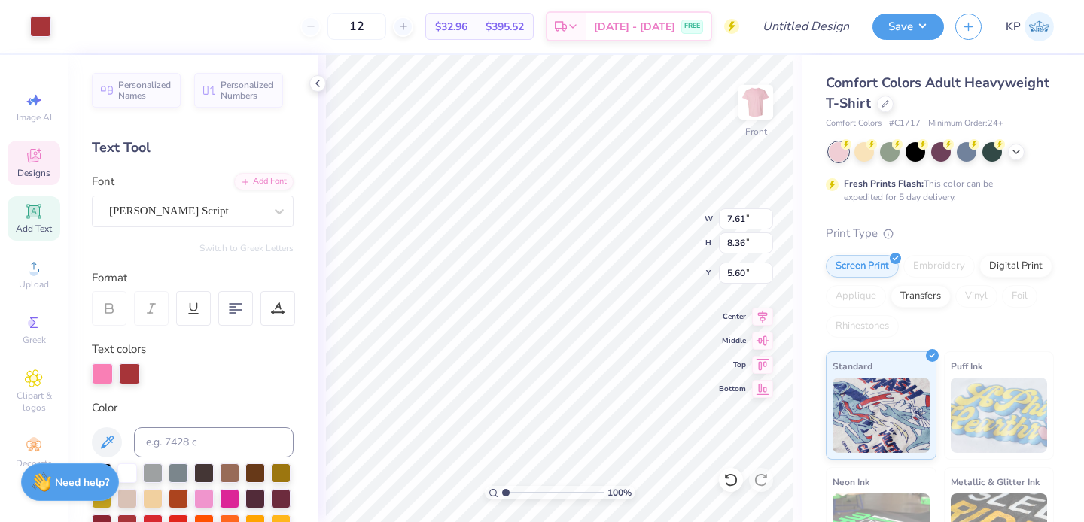
drag, startPoint x: 511, startPoint y: 491, endPoint x: 498, endPoint y: 489, distance: 13.0
type input "1"
click at [502, 490] on input "range" at bounding box center [553, 493] width 102 height 14
type input "6.29"
type input "3.55"
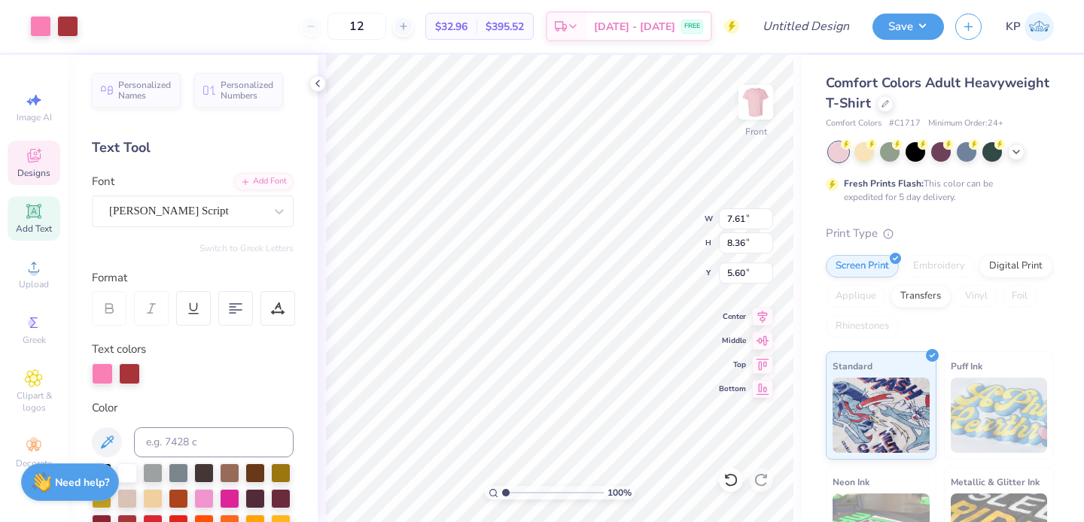
type input "2.51"
type input "8.75"
type input "4.45"
type input "5.33"
type input "7.81"
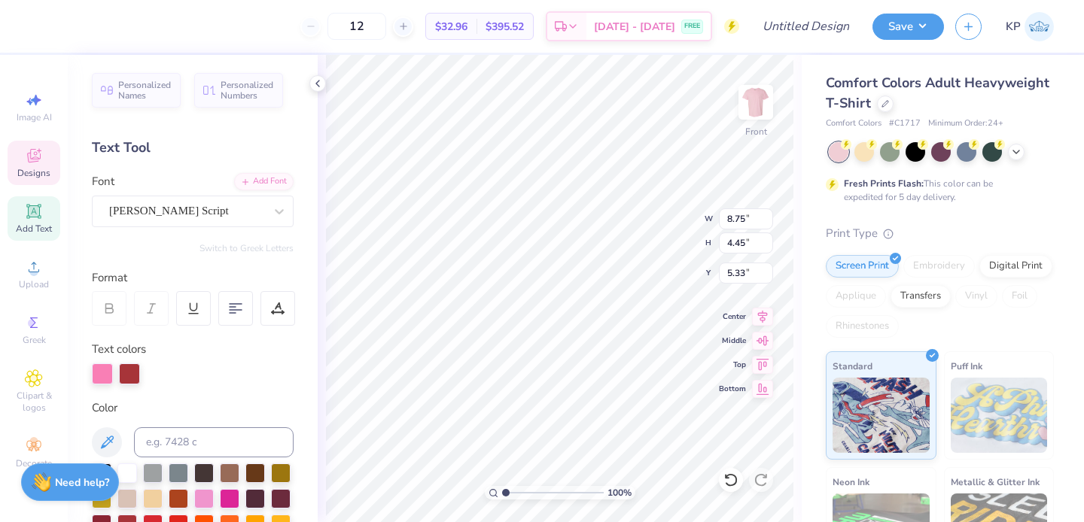
type input "3.97"
type input "6.29"
type input "3.55"
type input "2.51"
type input "21.06"
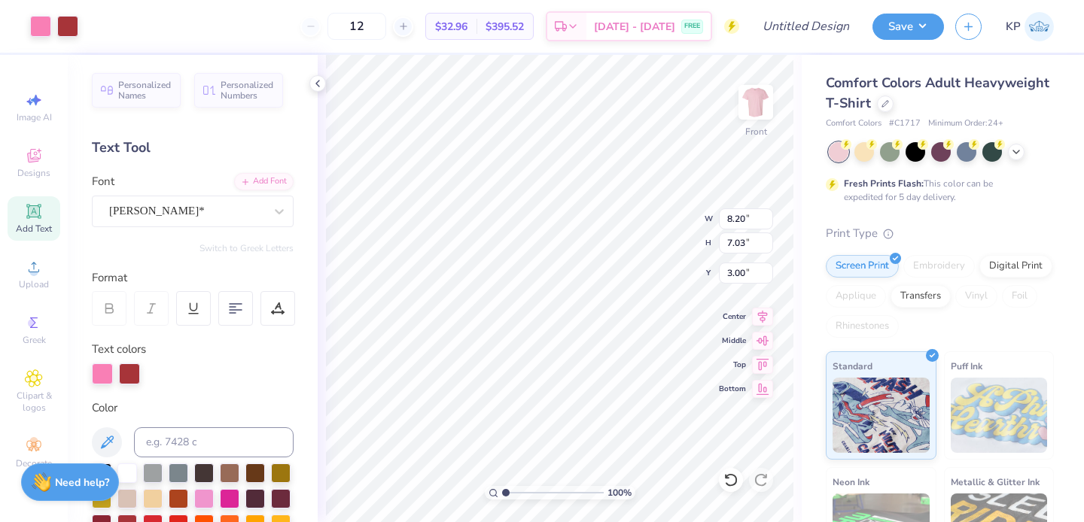
type input "17.96"
click at [739, 106] on img at bounding box center [756, 102] width 60 height 60
type input "2.85"
click at [524, 495] on input "range" at bounding box center [553, 493] width 102 height 14
type input "7.26"
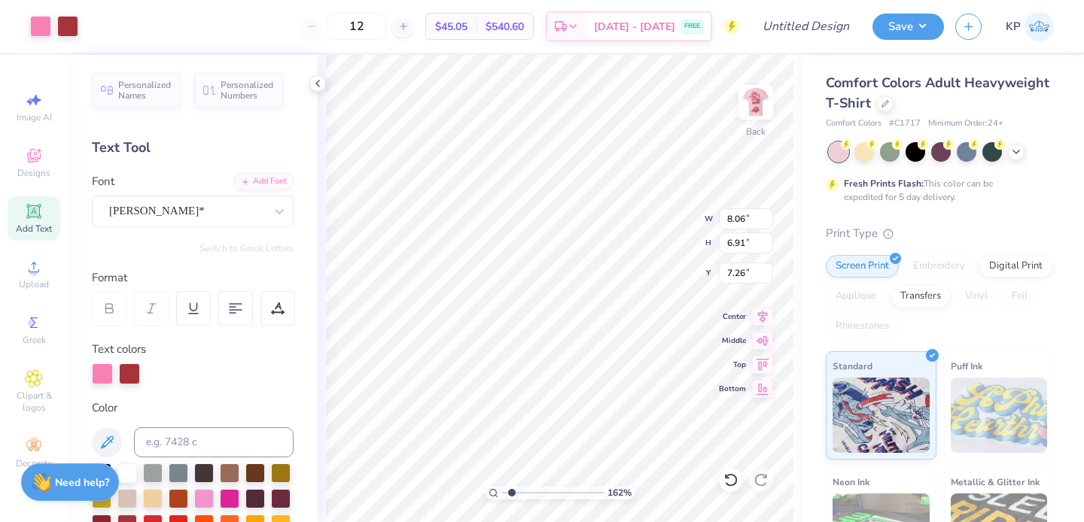
drag, startPoint x: 523, startPoint y: 494, endPoint x: 511, endPoint y: 494, distance: 12.1
type input "1.62"
click at [511, 494] on input "range" at bounding box center [553, 493] width 102 height 14
type input "3.25"
type input "6.68"
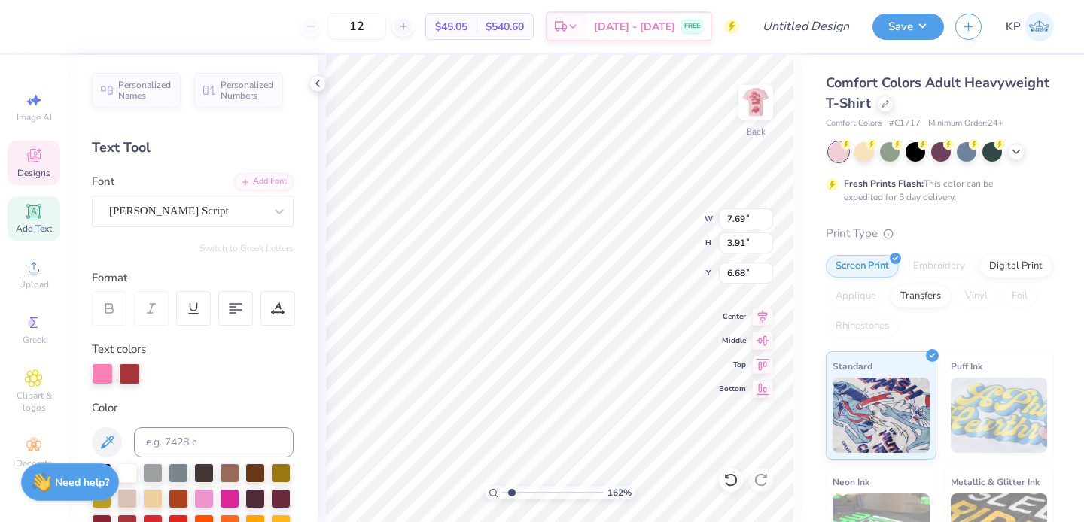
type input "7.69"
type input "3.91"
type input "6.26"
type input "4.94"
type input "2.51"
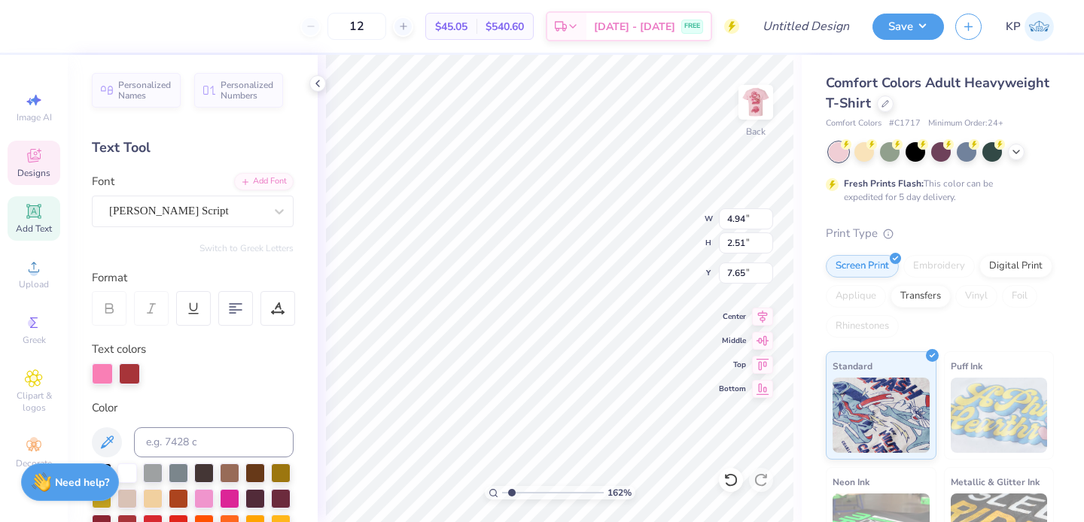
type input "3.99"
type input "6.18"
type input "3.49"
type input "2.52"
type input "4.59"
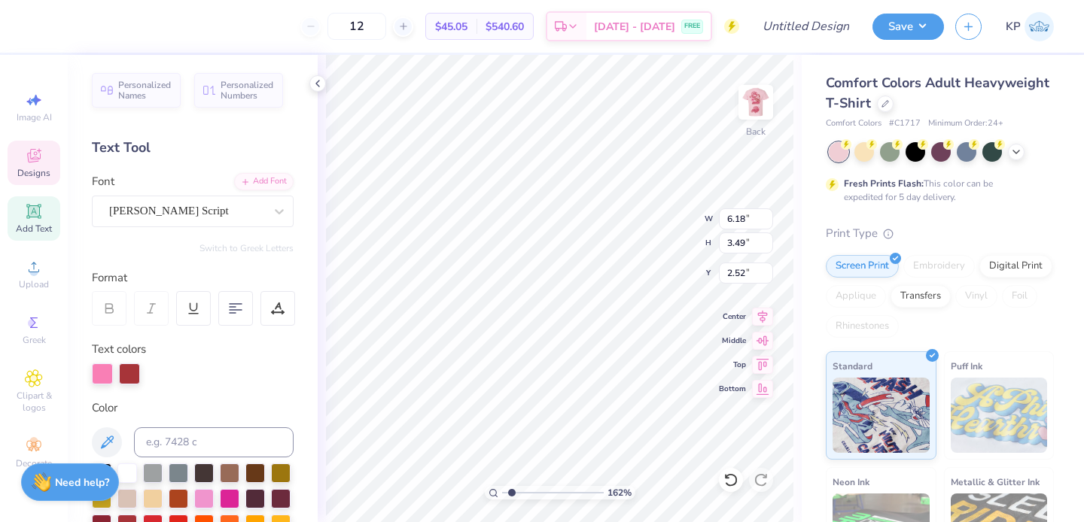
type input "2.59"
type input "3.42"
type input "4.94"
type input "2.51"
type input "3.99"
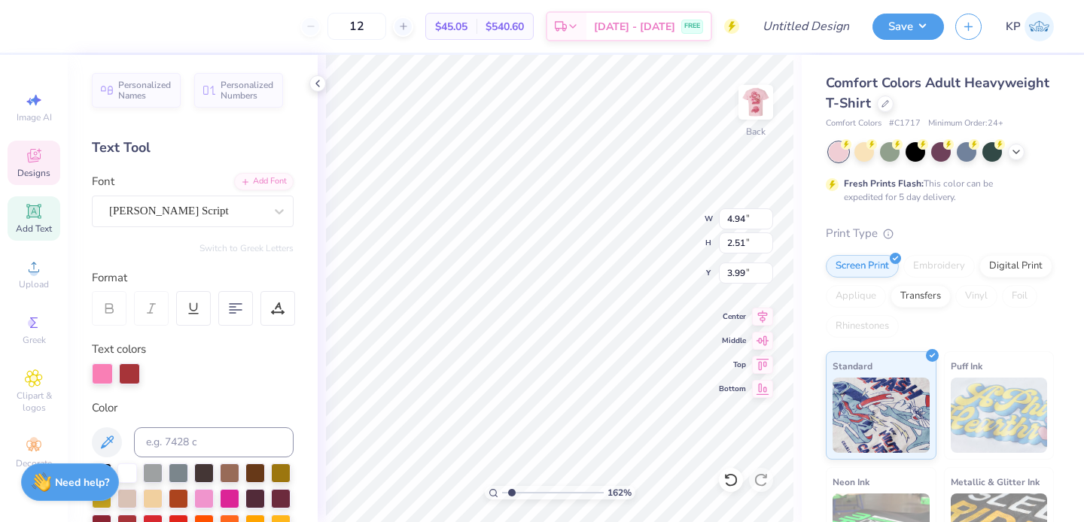
type input "4.59"
type input "2.59"
type input "3.42"
type input "4.49"
type input "2.53"
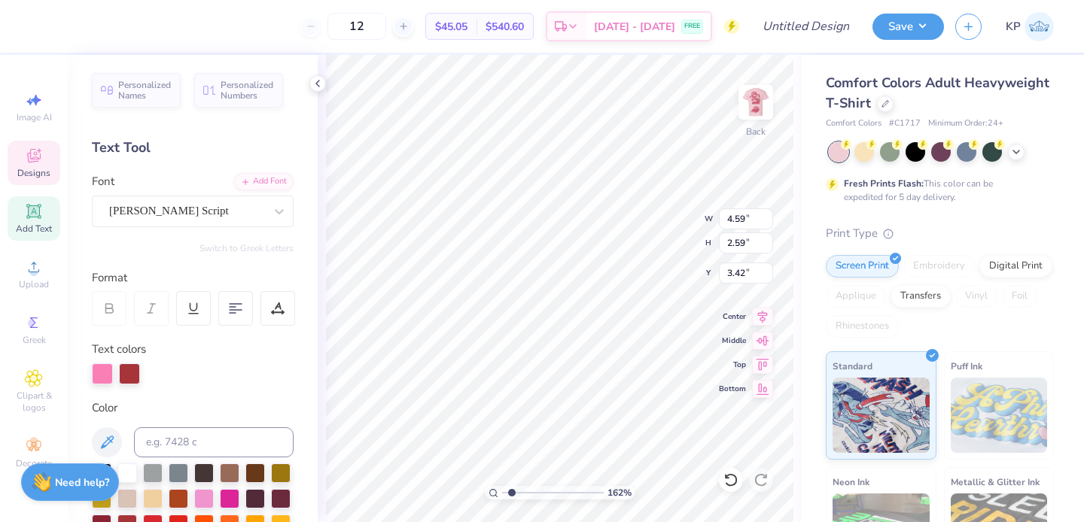
type input "3.47"
type input "4.94"
type input "2.51"
type input "3.99"
type input "4.49"
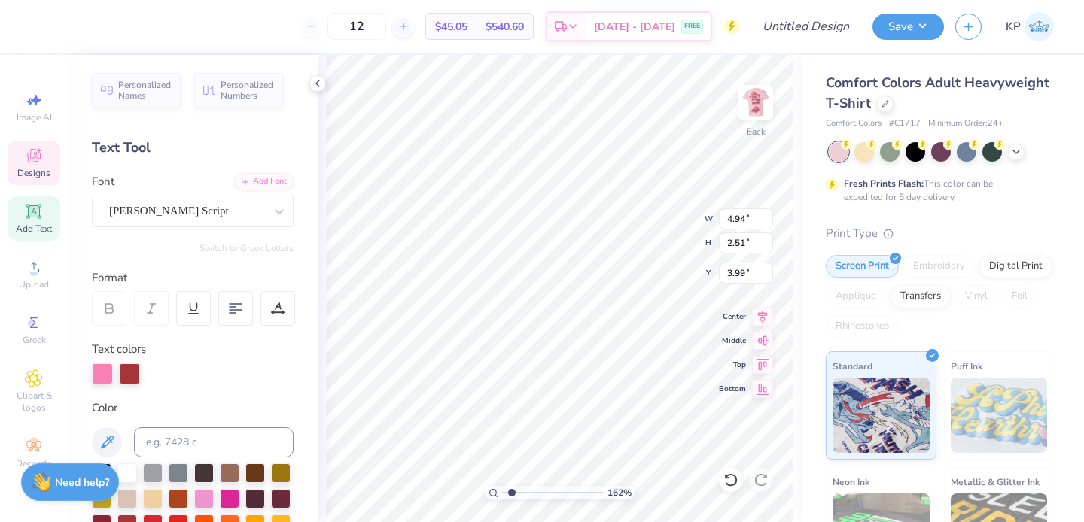
type input "2.53"
type input "3.47"
type input "4.19"
type input "2.37"
type input "3.64"
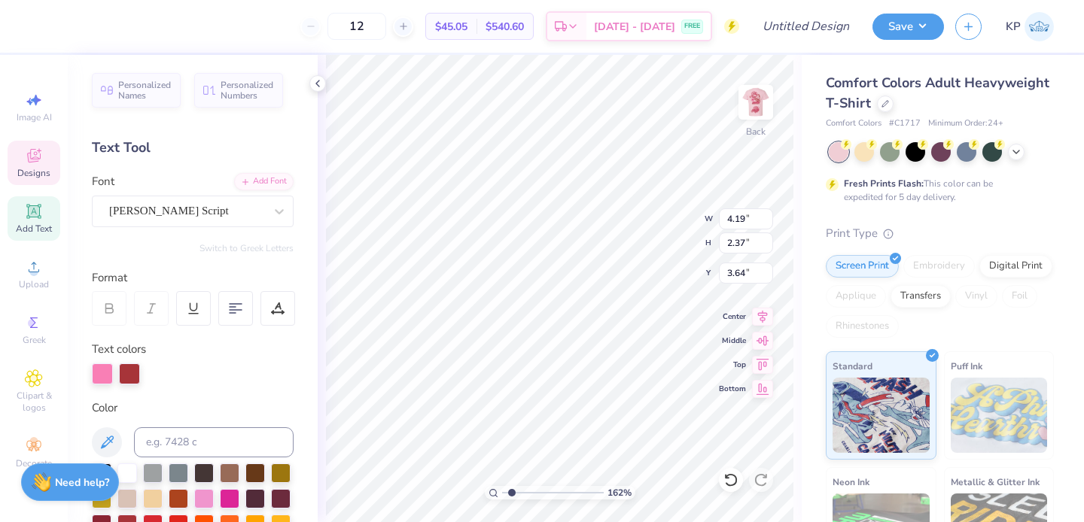
type input "4.94"
type input "2.51"
type input "3.99"
type textarea "Phi Hop!"
type input "8.52"
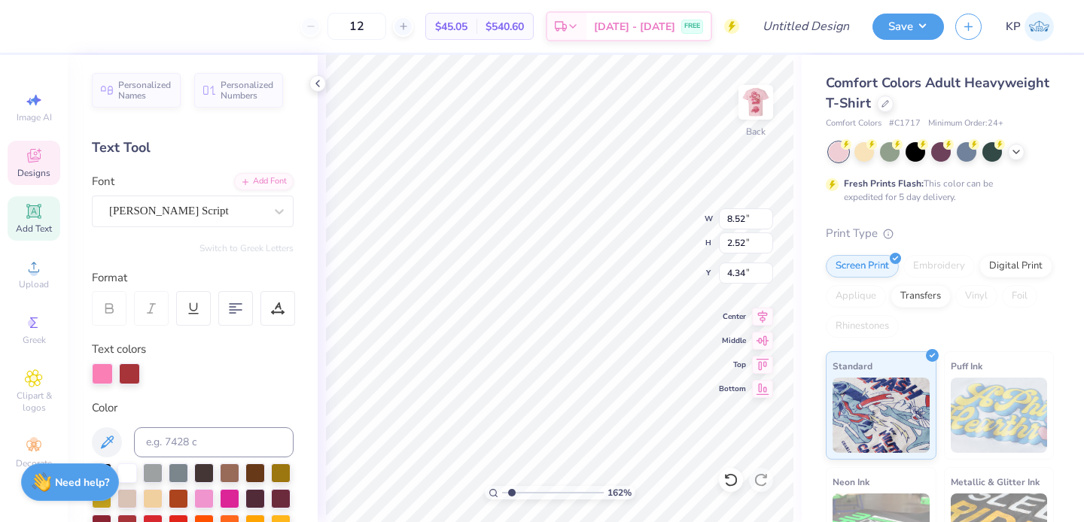
type input "2.52"
type input "4.34"
type input "4.19"
type input "2.37"
type input "1.98"
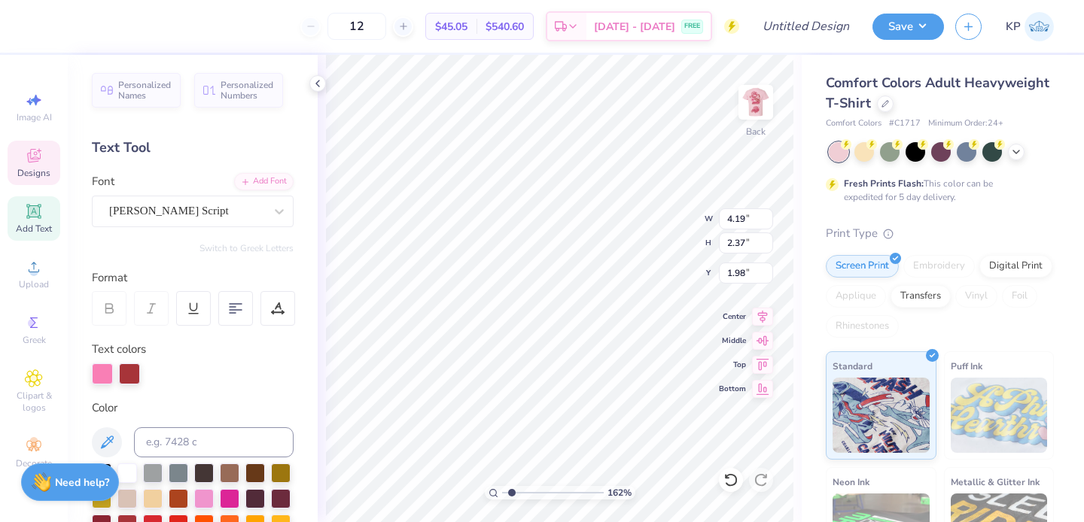
type input "8.52"
type input "2.52"
type input "4.34"
type input "4.19"
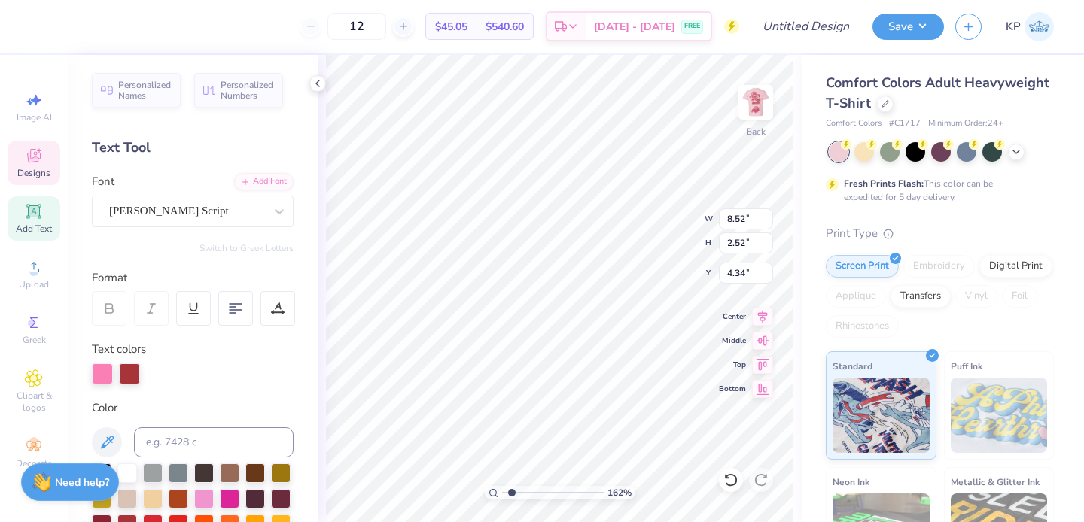
type input "2.37"
type input "1.98"
type textarea "Phi Hop!"
type input "3.69"
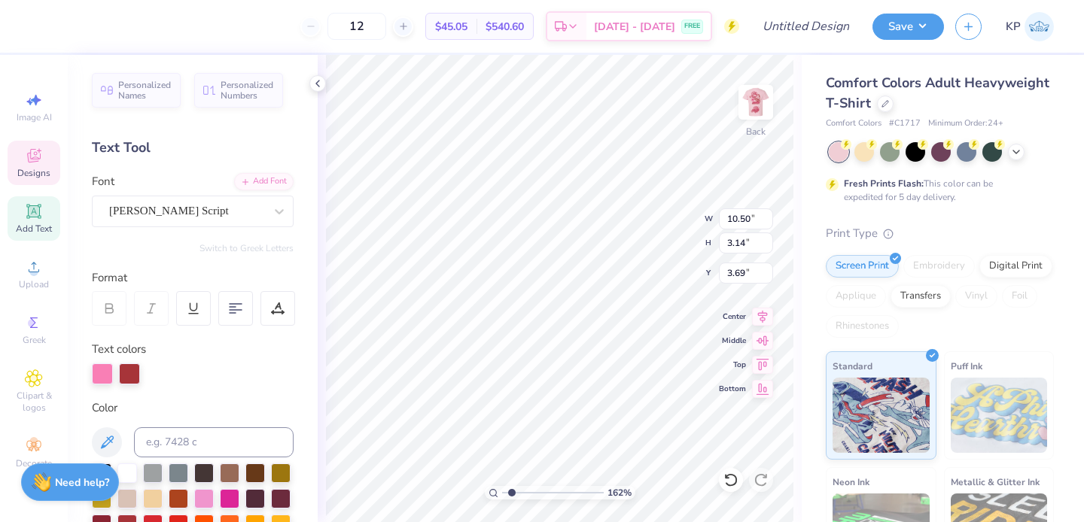
type input "7.19"
type input "2.15"
type input "4.68"
type input "7.12"
type input "1.65"
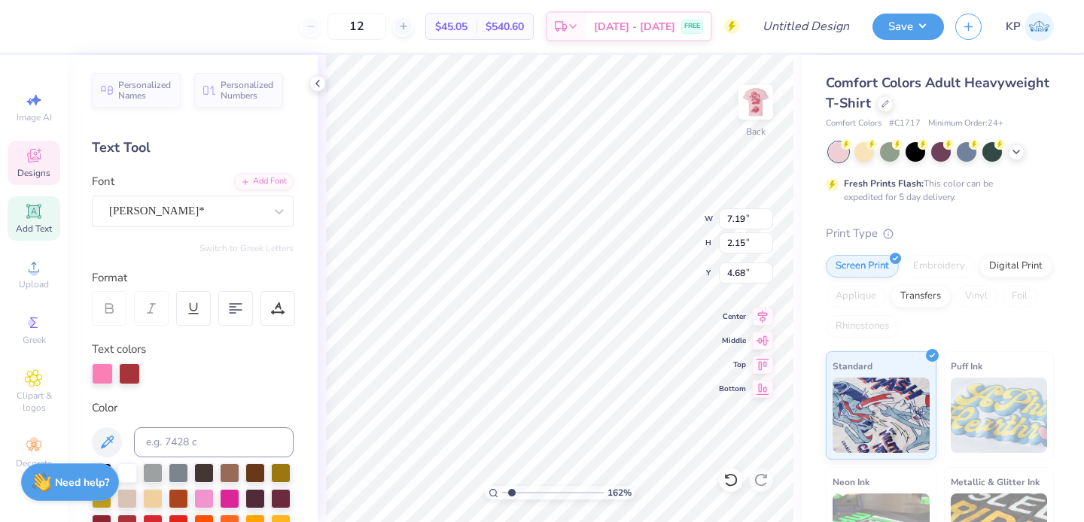
type input "6.31"
type input "4.82"
type input "1.12"
type input "6.55"
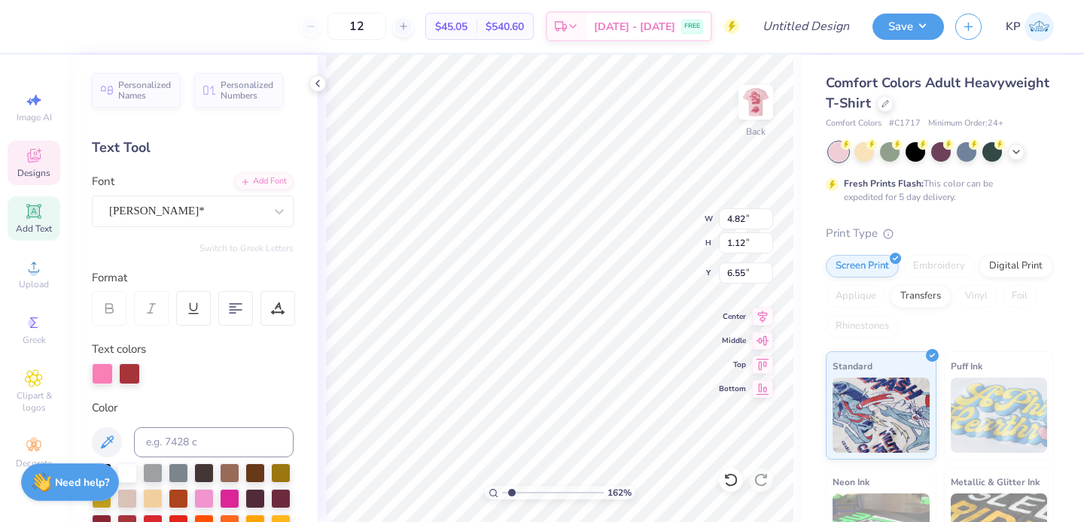
type textarea "aephi"
type input "3.12"
type input "1.07"
type input "6.29"
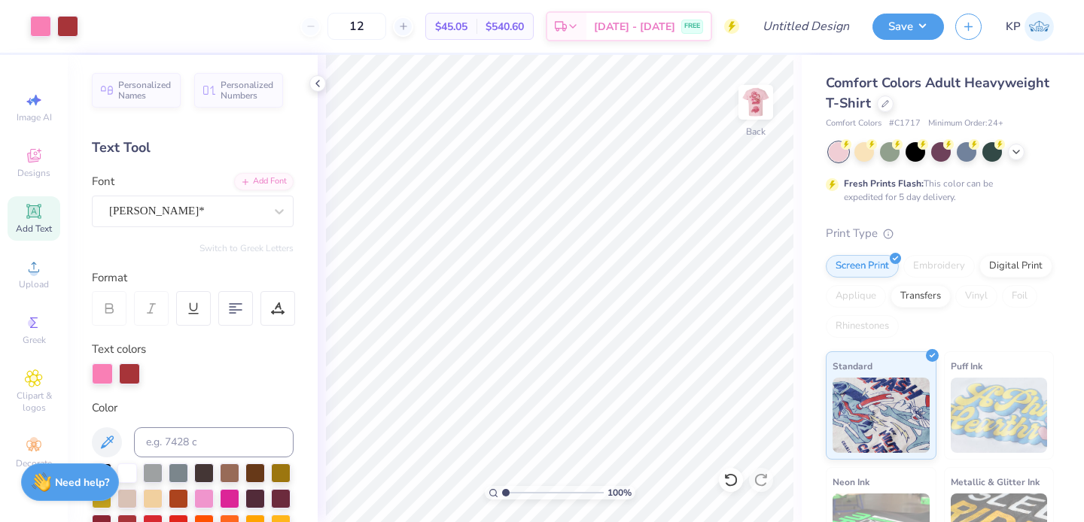
type input "1"
click at [505, 491] on input "range" at bounding box center [553, 493] width 102 height 14
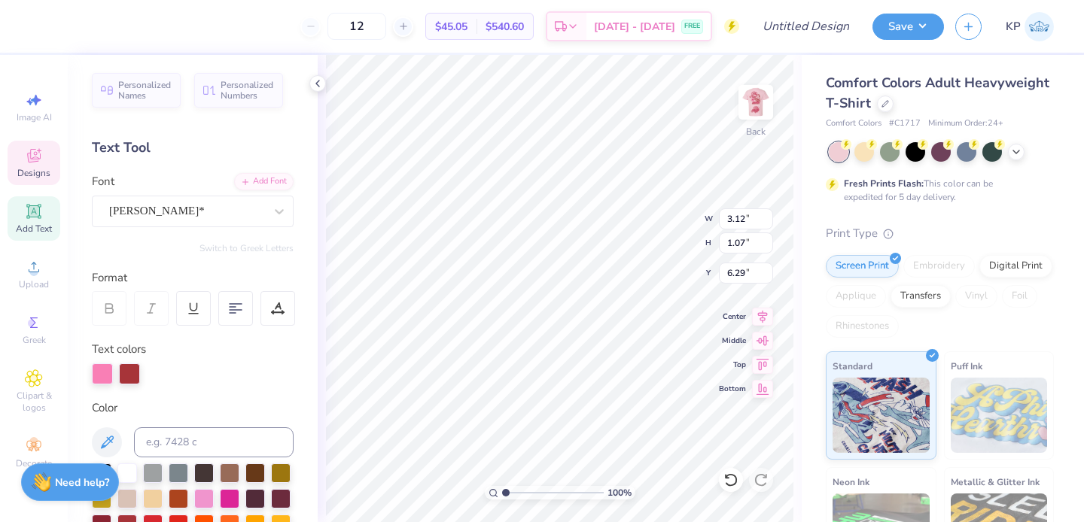
type input "6.29"
type input "5.27"
type input "2.11"
type input "4.90"
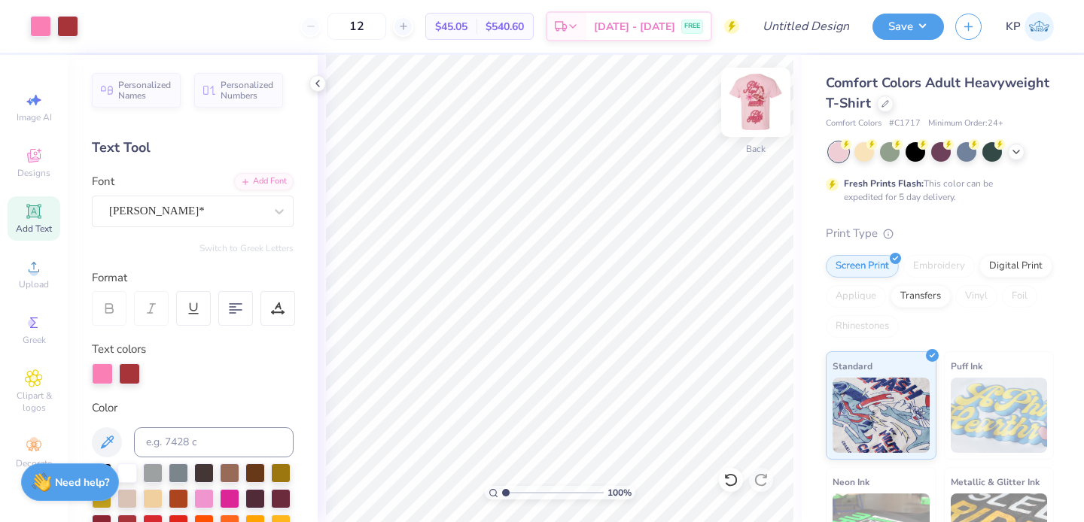
click at [755, 93] on img at bounding box center [756, 102] width 60 height 60
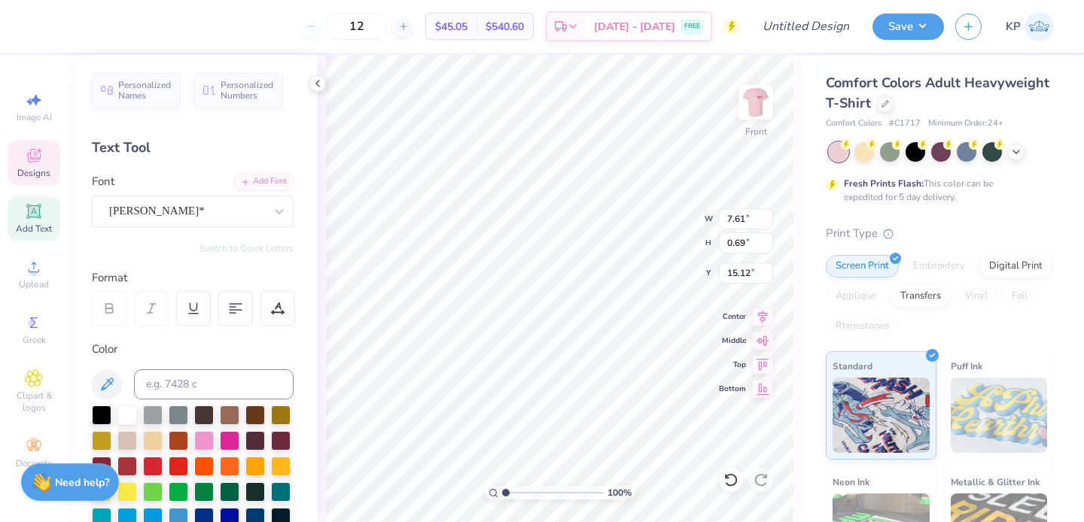
type textarea "W"
type textarea "est. 1909"
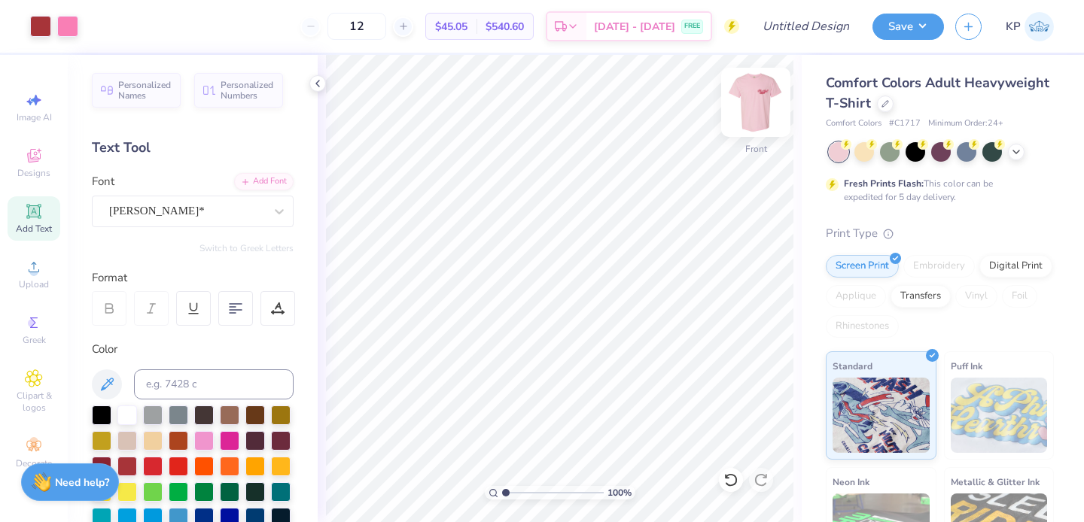
click at [770, 90] on img at bounding box center [756, 102] width 60 height 60
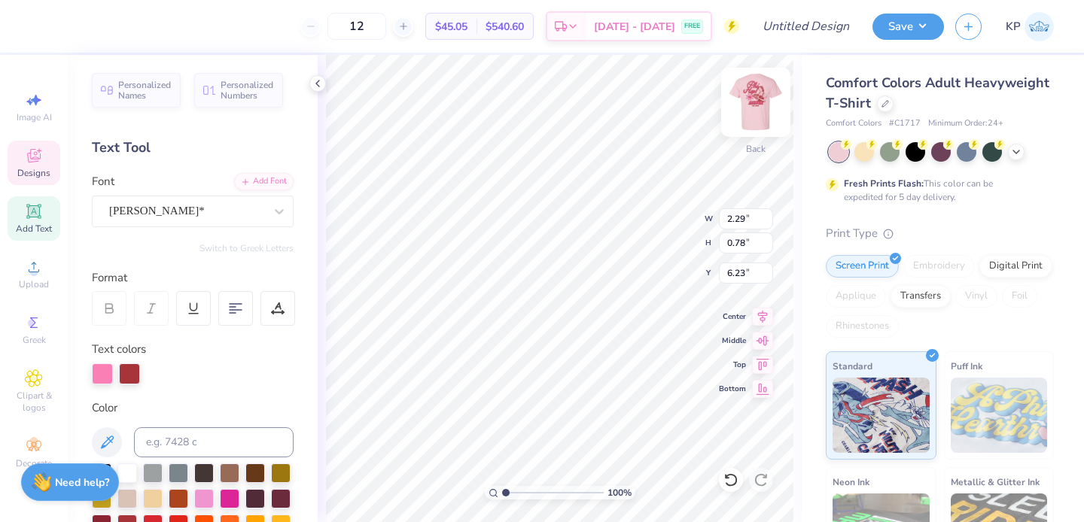
scroll to position [12, 2]
type textarea "AEPHI"
click at [753, 105] on img at bounding box center [756, 102] width 60 height 60
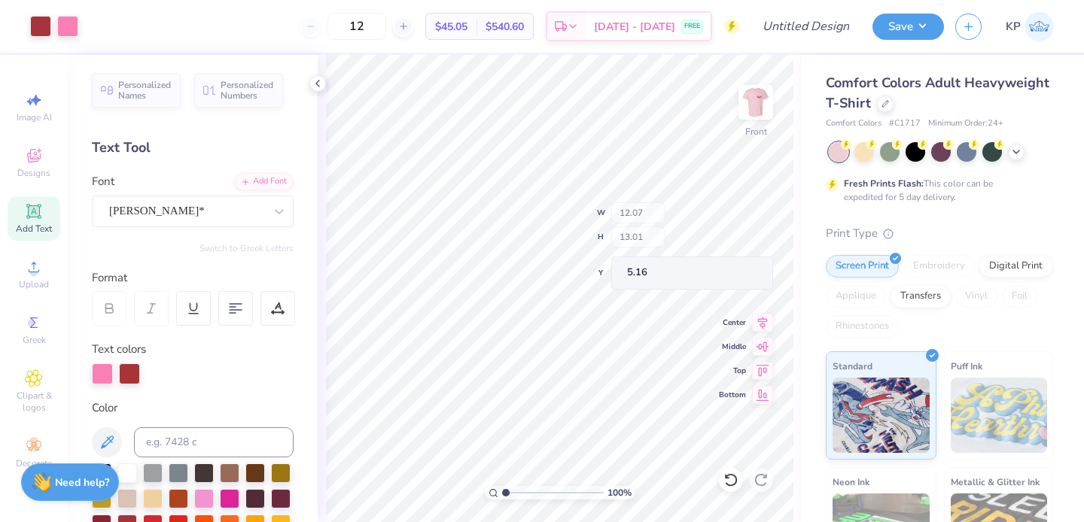
type input "5.16"
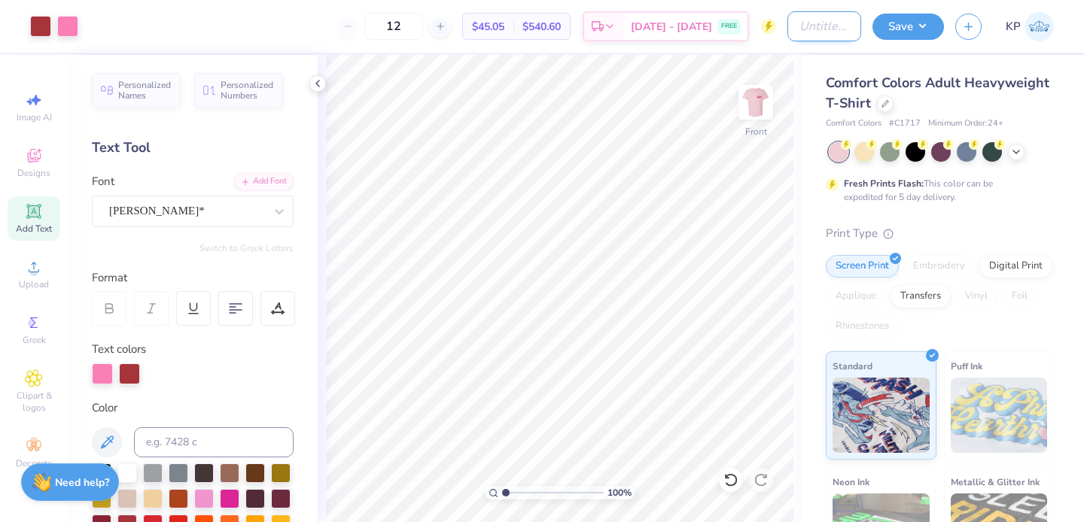
click at [836, 29] on input "Design Title" at bounding box center [824, 26] width 74 height 30
click at [844, 26] on input "Aephi PiHop #1" at bounding box center [824, 26] width 74 height 30
click at [807, 26] on input "Aephi PiHop #2" at bounding box center [824, 26] width 74 height 30
type input "Aephi PhiHop #2"
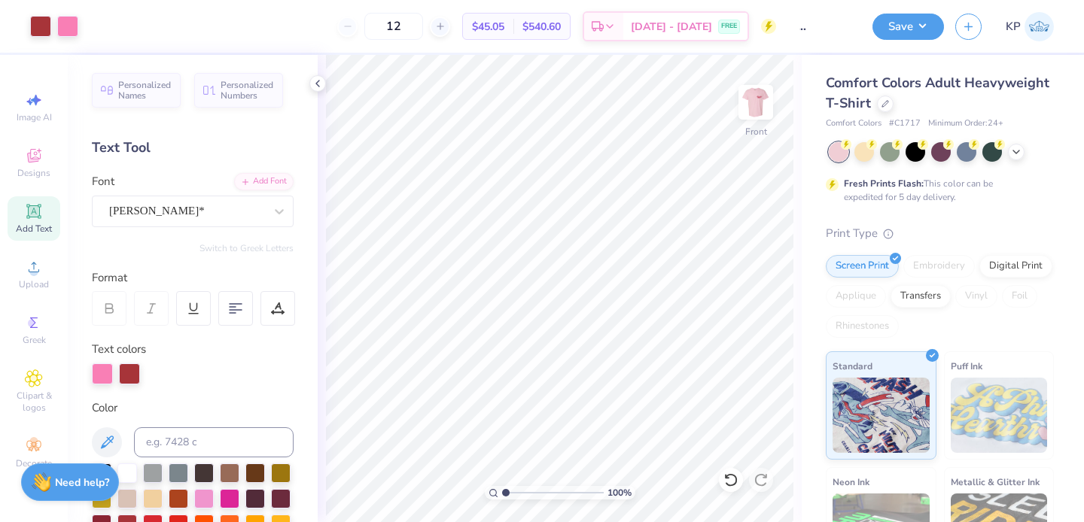
scroll to position [0, 0]
click at [897, 11] on div "Save KP" at bounding box center [977, 26] width 211 height 53
click at [896, 29] on button "Save" at bounding box center [907, 24] width 71 height 26
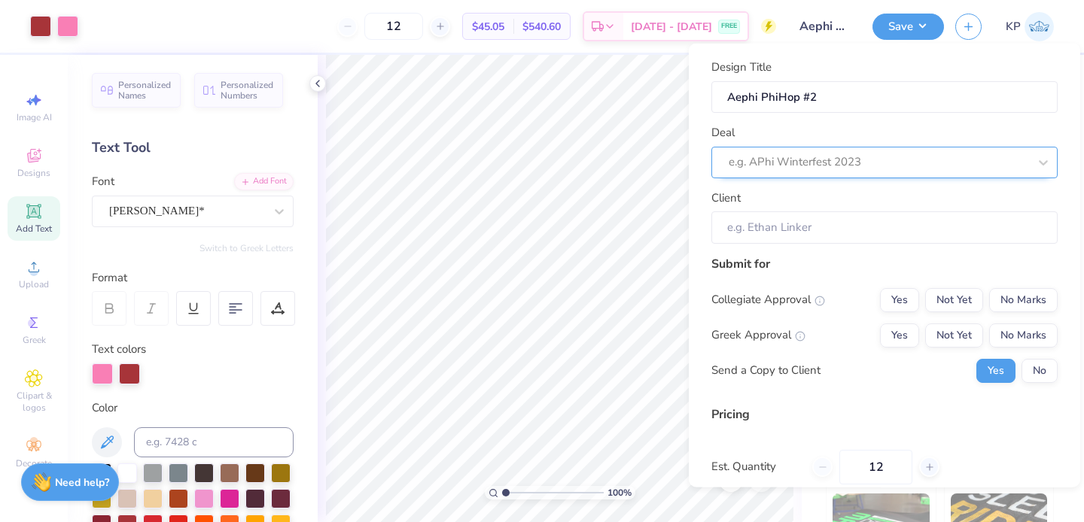
click at [878, 157] on div at bounding box center [879, 162] width 300 height 20
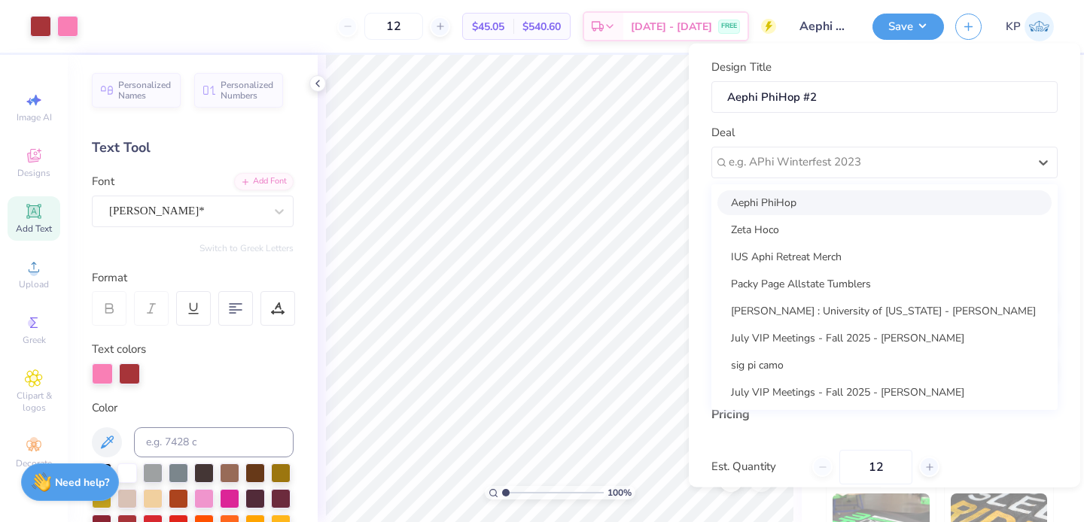
click at [839, 205] on div "Aephi PhiHop" at bounding box center [884, 202] width 334 height 25
type input "[PERSON_NAME]"
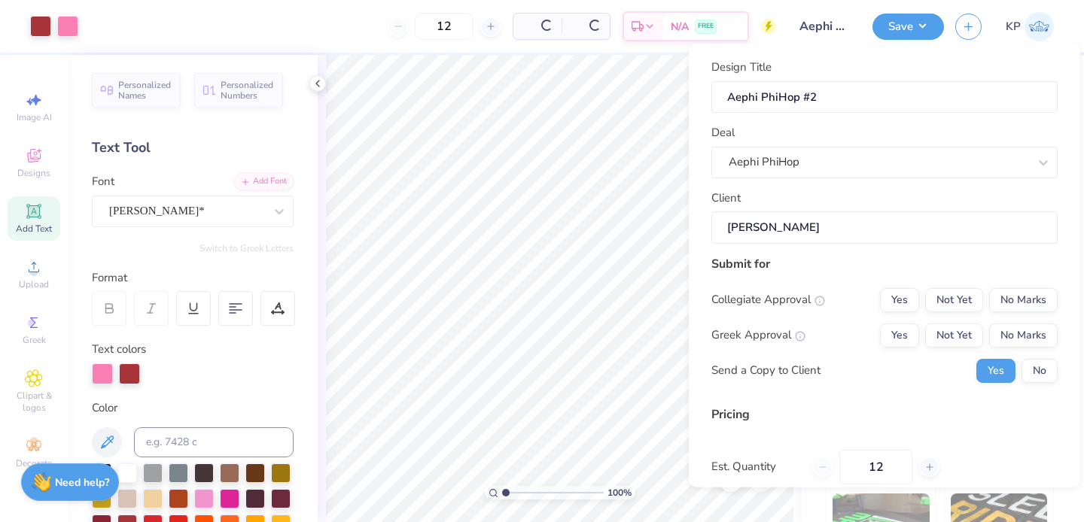
type input "$53.42"
click at [930, 306] on button "Not Yet" at bounding box center [954, 300] width 58 height 24
click at [930, 330] on button "Not Yet" at bounding box center [954, 335] width 58 height 24
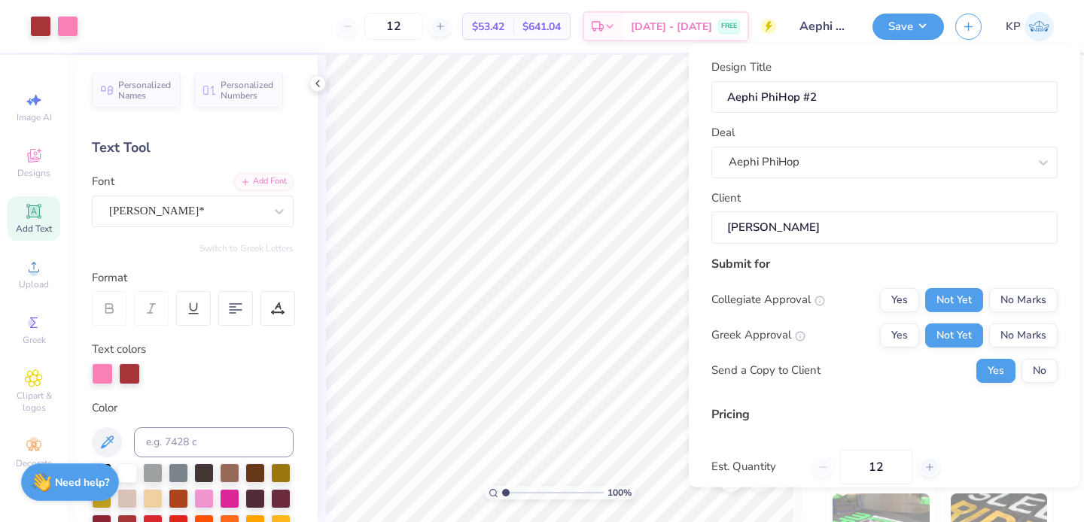
click at [1007, 375] on div "Yes No" at bounding box center [1016, 370] width 81 height 24
click at [1028, 373] on button "No" at bounding box center [1039, 370] width 36 height 24
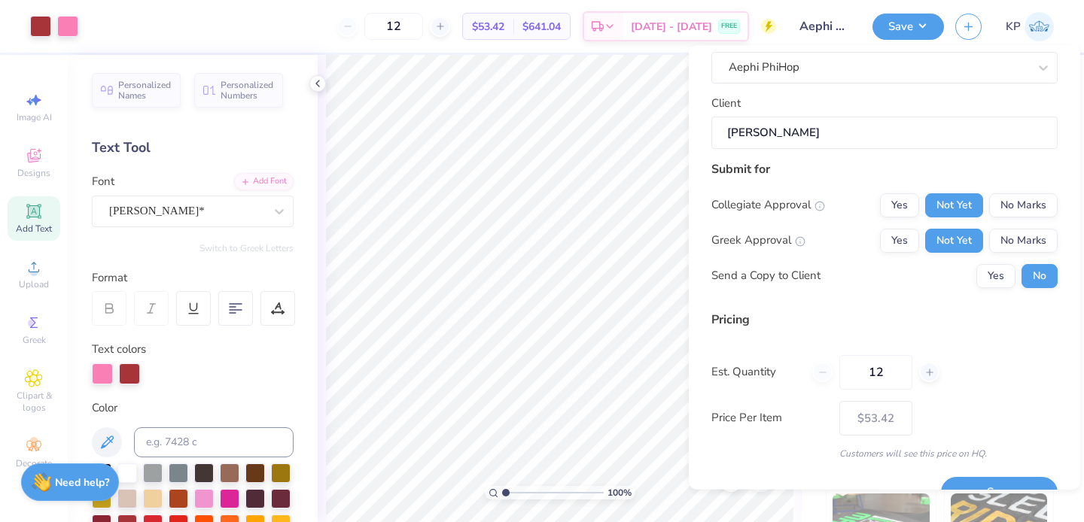
scroll to position [120, 0]
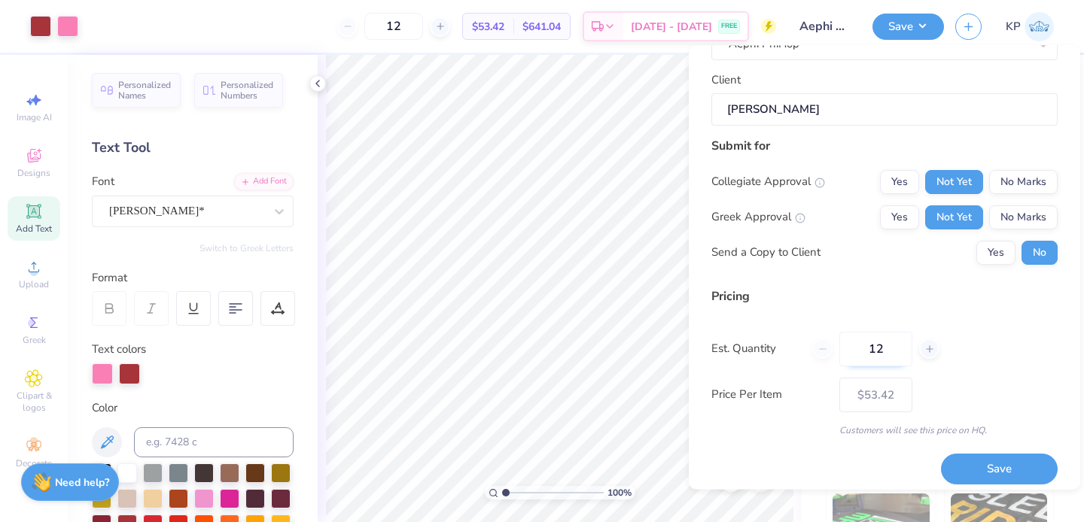
click at [875, 357] on input "12" at bounding box center [875, 349] width 73 height 35
type input "1"
type input "50"
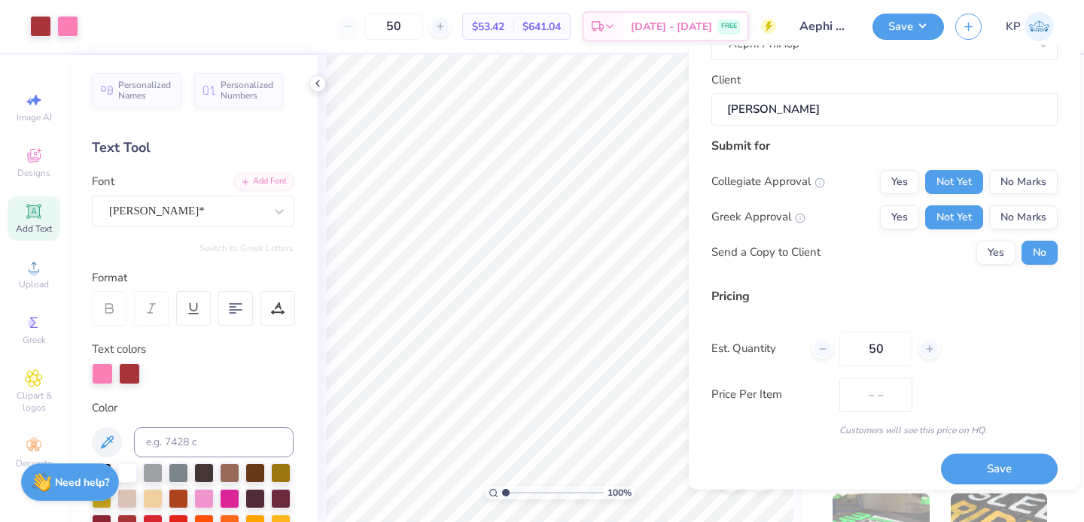
type input "$25.83"
type input "5"
type input "0"
type input "070"
type input "70"
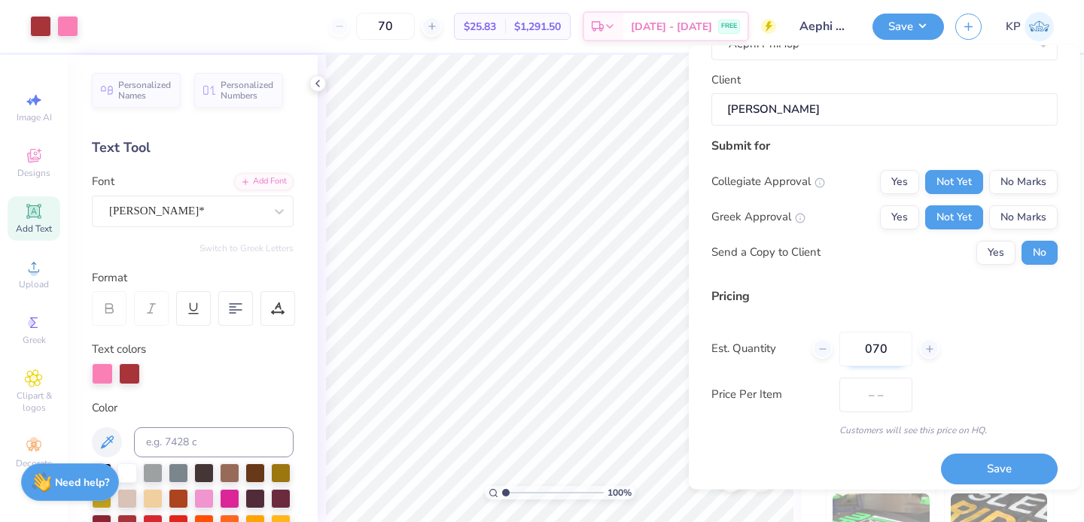
type input "$24.78"
type input "0"
type input "70"
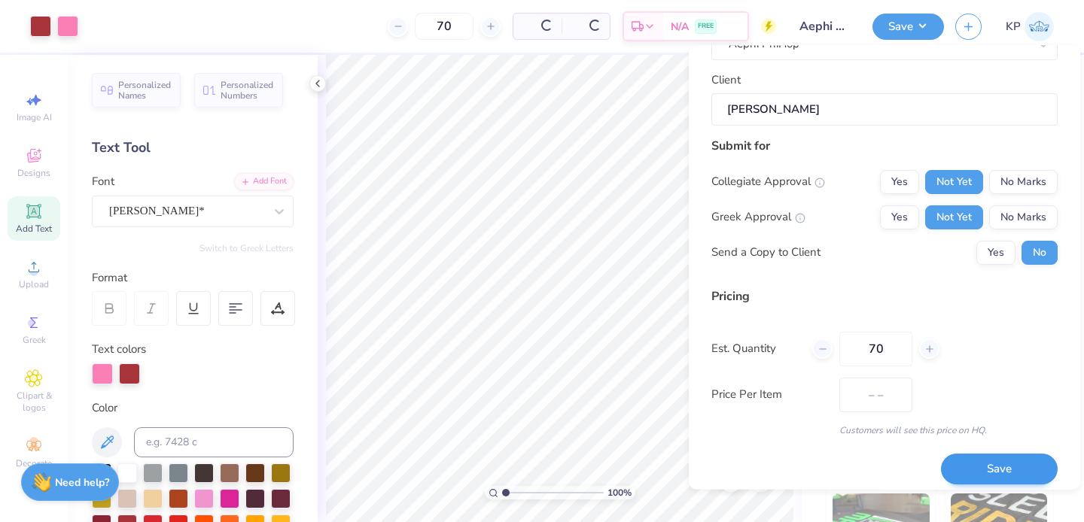
type input "$24.78"
type input "70"
click at [976, 476] on button "Save" at bounding box center [999, 470] width 117 height 31
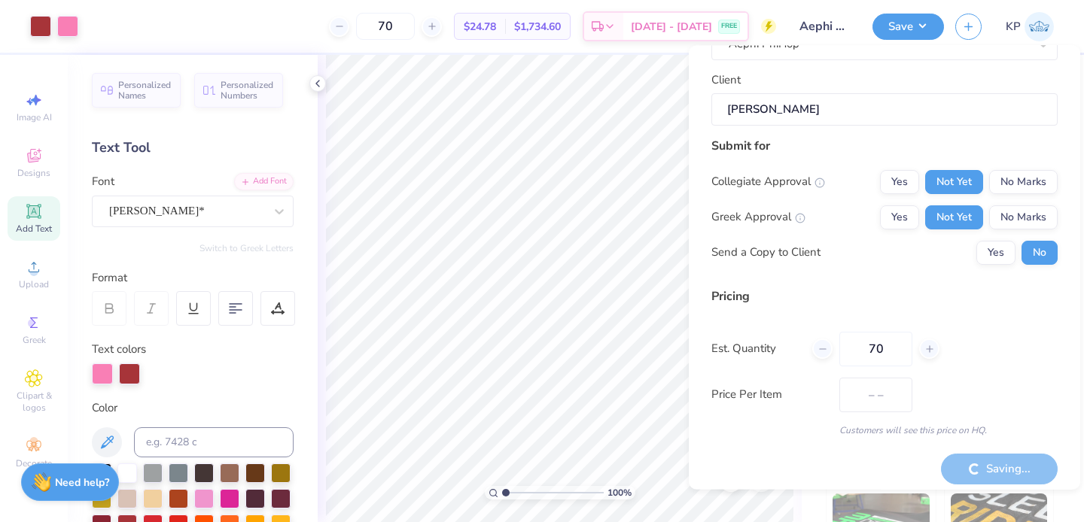
type input "$24.78"
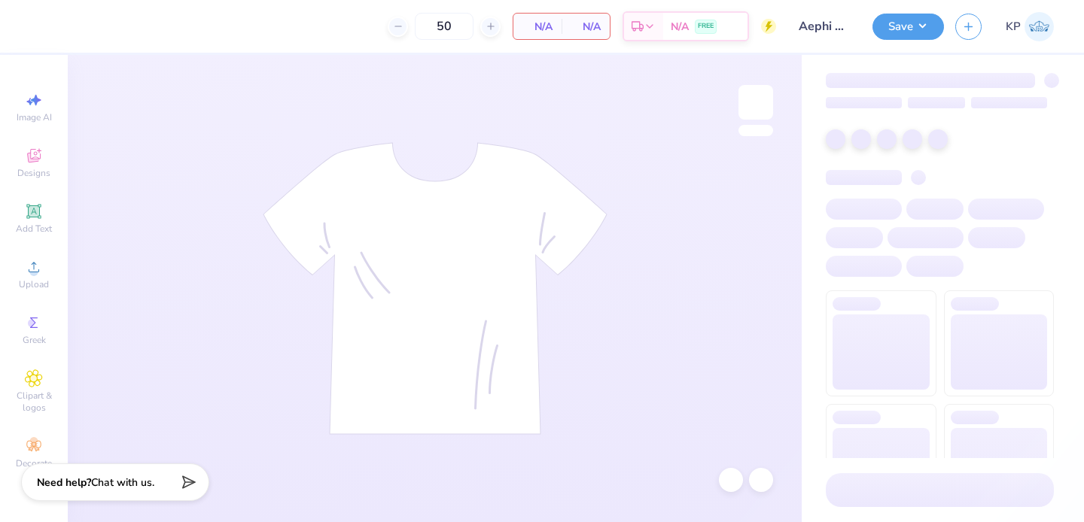
click at [818, 26] on input "Aephi PiHop #1" at bounding box center [824, 26] width 74 height 30
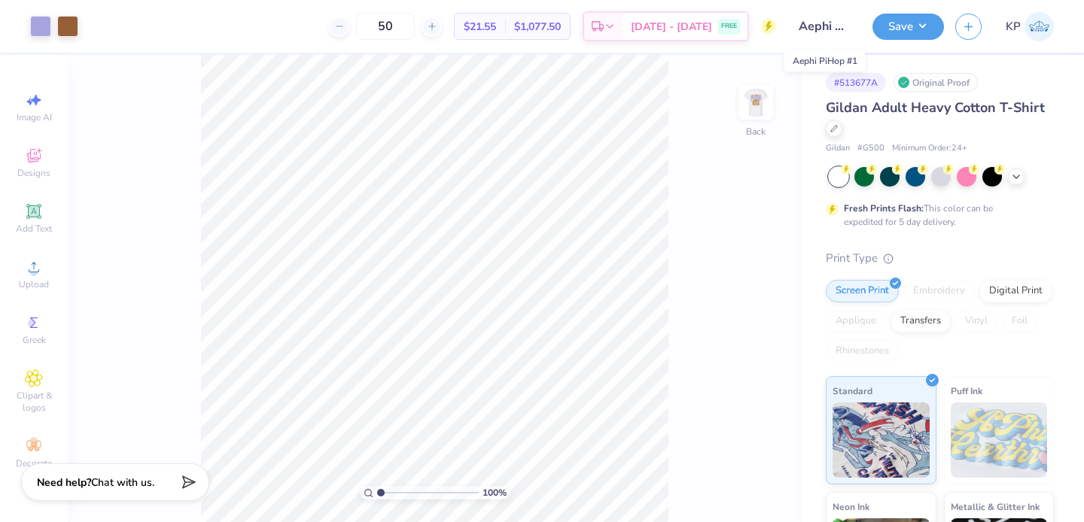
click at [847, 25] on input "Aephi PiHop #1" at bounding box center [824, 26] width 74 height 30
click at [844, 25] on input "Aephi PiHop #1" at bounding box center [824, 26] width 74 height 30
click at [845, 23] on input "Aephi PiHop #1" at bounding box center [824, 26] width 74 height 30
click at [843, 25] on input "Aephi PiHop #1" at bounding box center [824, 26] width 74 height 30
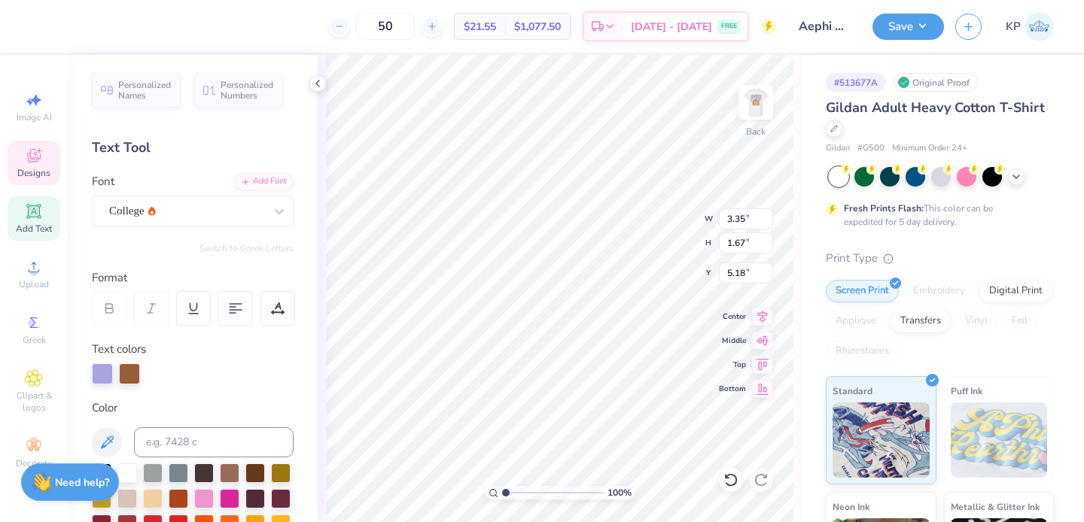
scroll to position [12, 2]
type textarea "PHIHOP"
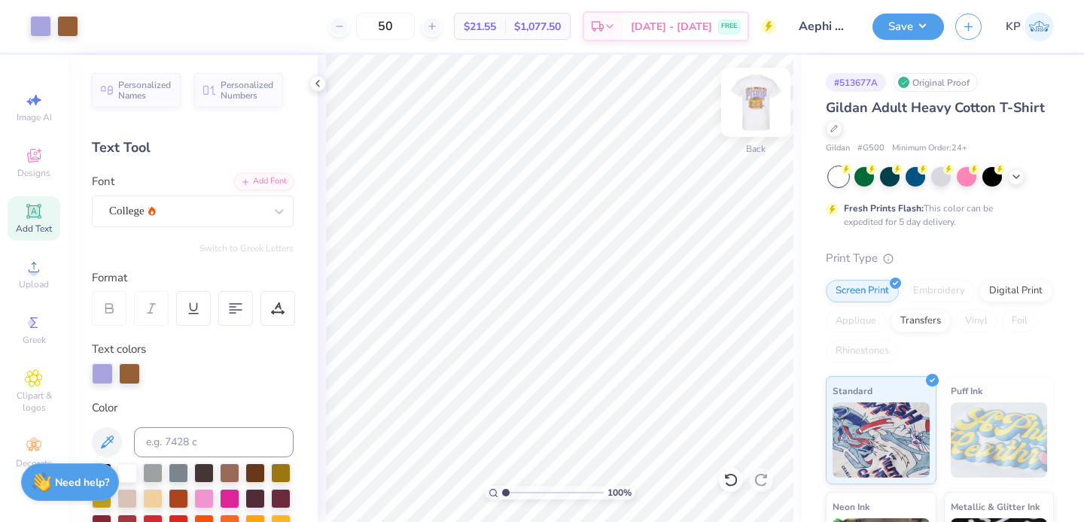
click at [759, 99] on img at bounding box center [756, 102] width 60 height 60
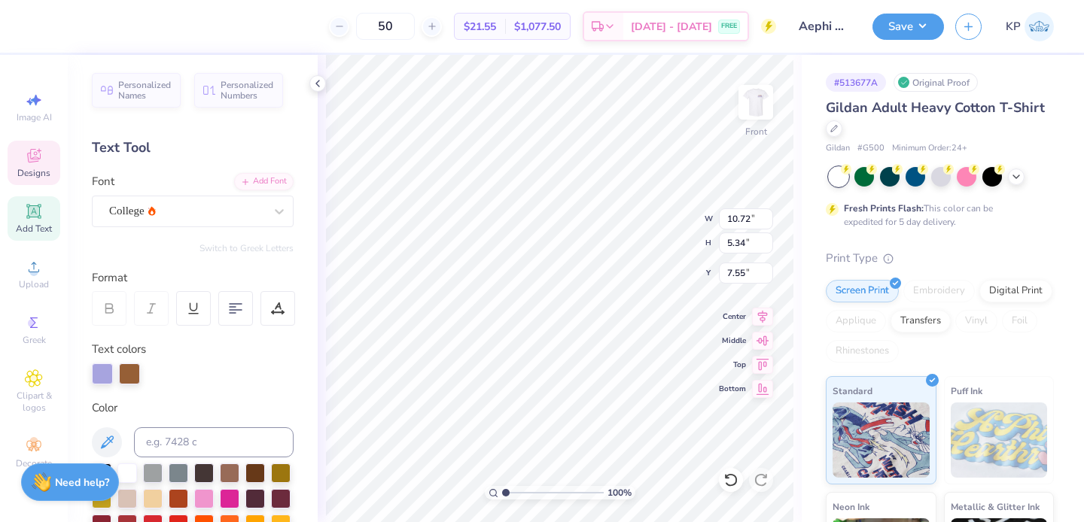
scroll to position [12, 2]
type textarea "PHIHOP"
type input "11.82"
type input "4.82"
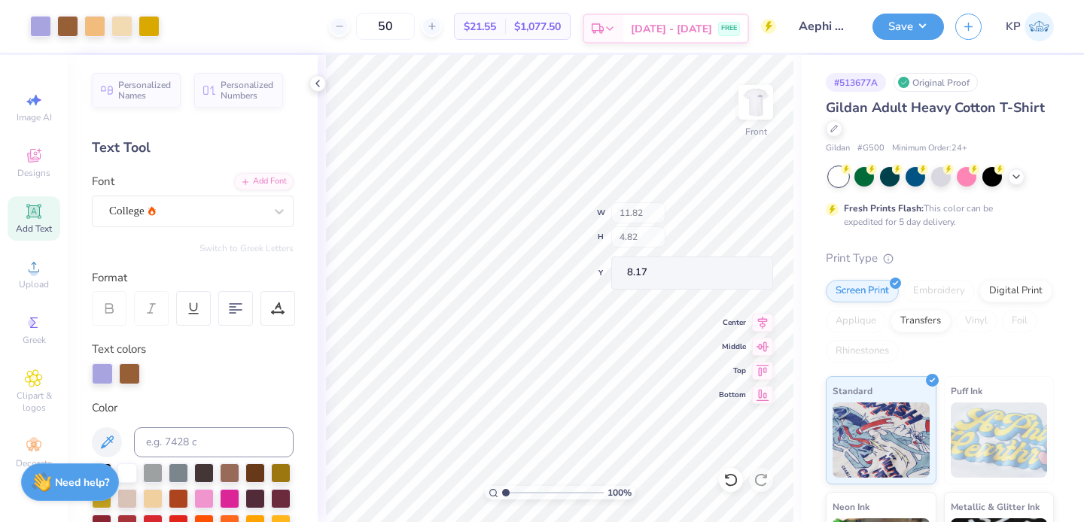
type input "7.43"
click at [765, 101] on img at bounding box center [756, 102] width 60 height 60
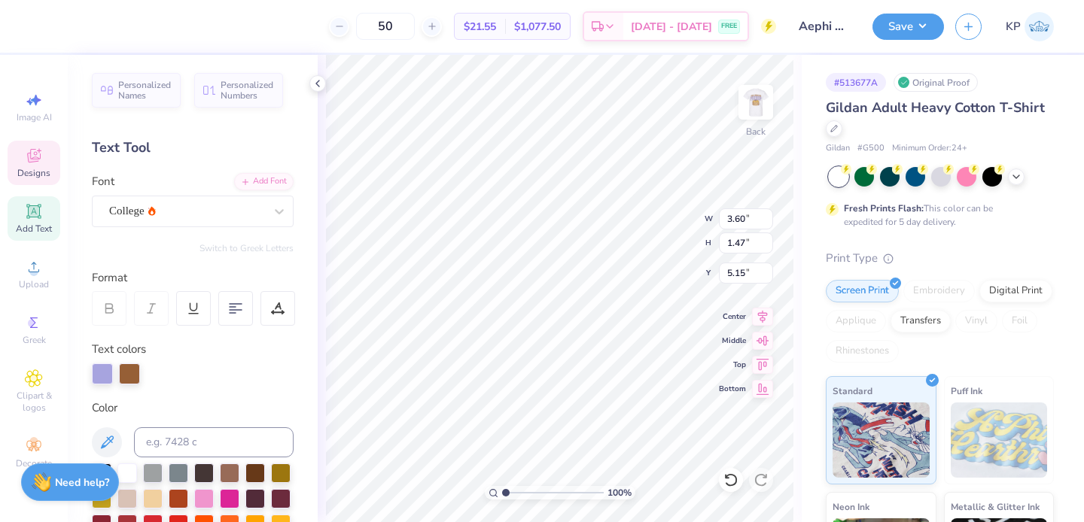
type input "3.60"
type input "1.47"
type input "5.30"
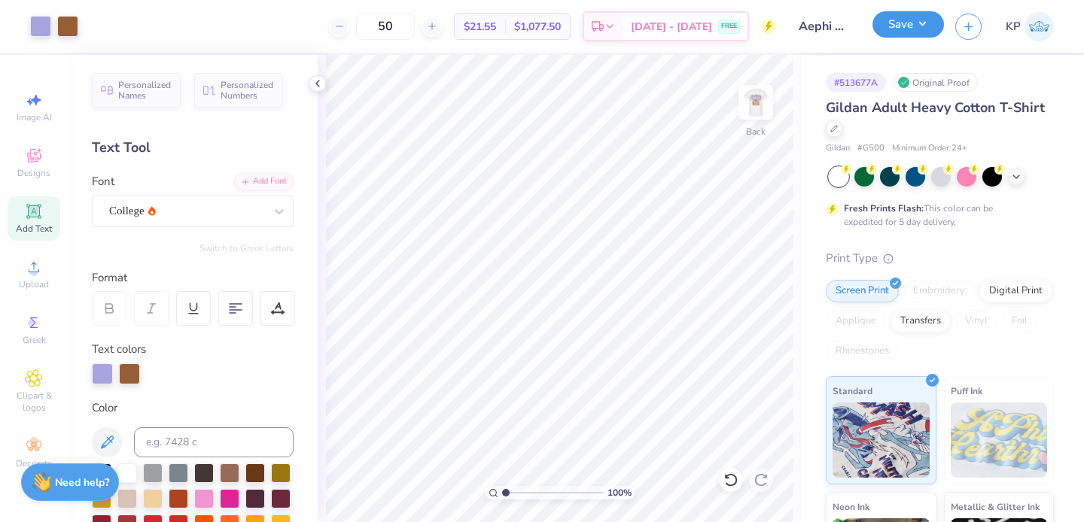
click at [883, 26] on button "Save" at bounding box center [907, 24] width 71 height 26
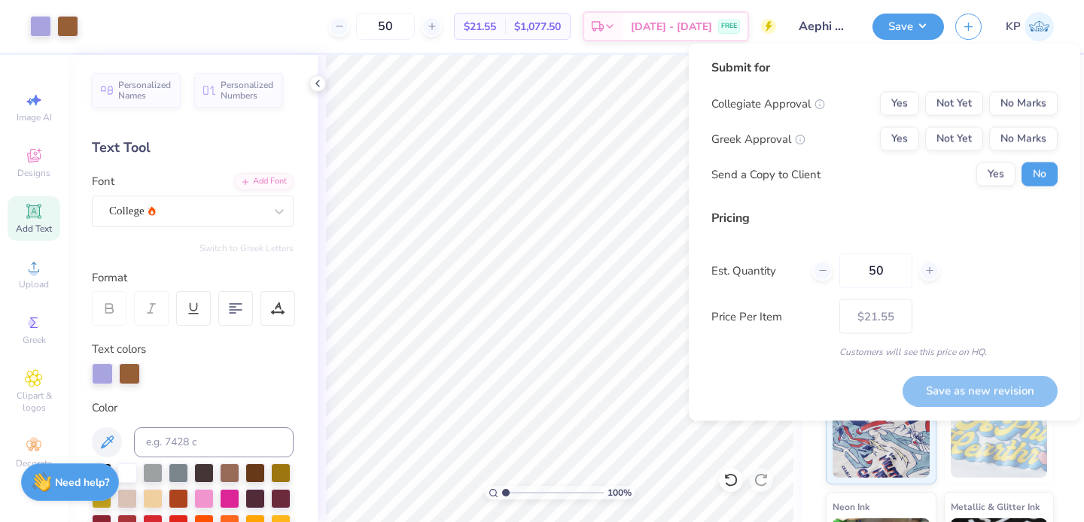
click at [853, 26] on input "Aephi PiHop #1" at bounding box center [824, 26] width 74 height 30
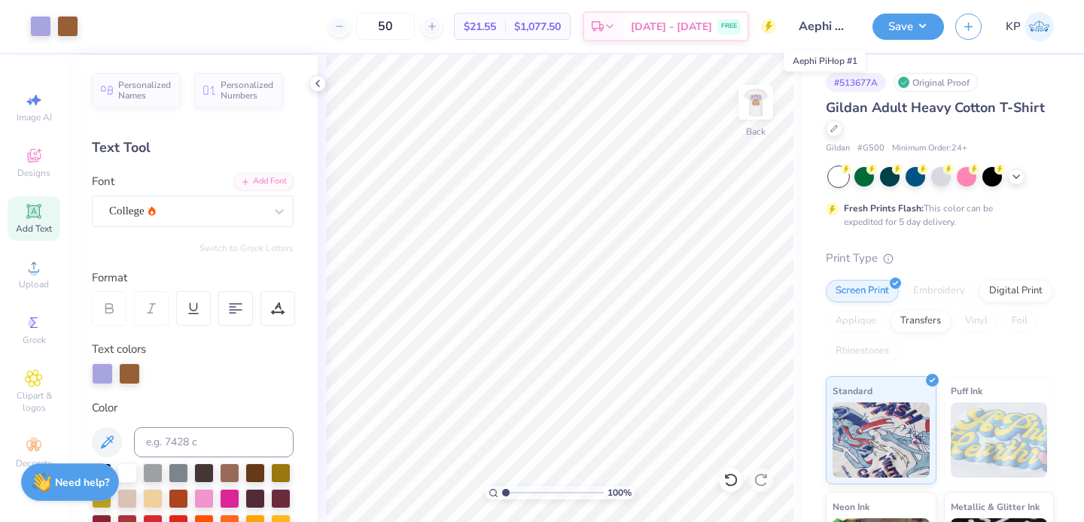
click at [844, 28] on input "Aephi PiHop #1" at bounding box center [824, 26] width 74 height 30
click at [893, 32] on button "Save" at bounding box center [907, 24] width 71 height 26
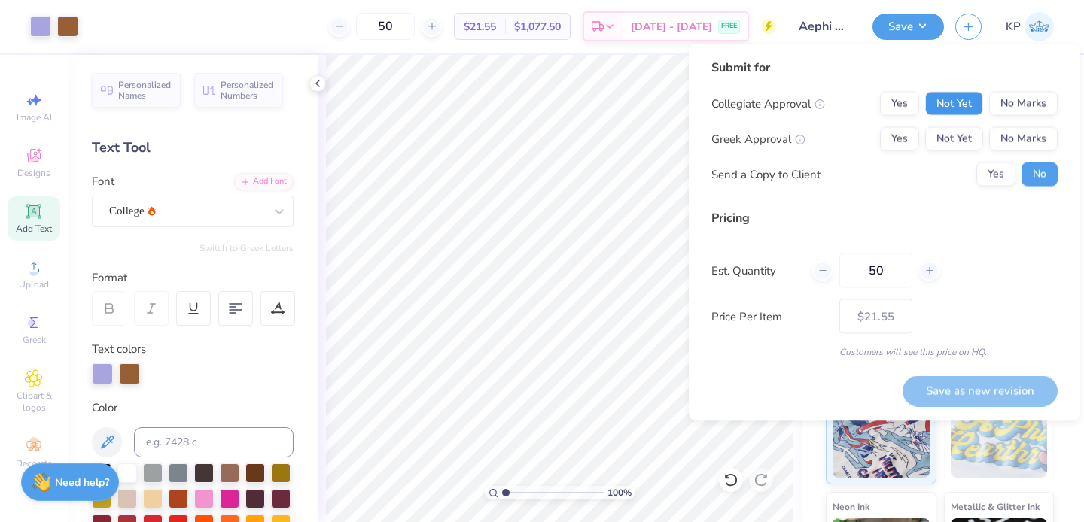
click at [951, 108] on button "Not Yet" at bounding box center [954, 104] width 58 height 24
click at [951, 130] on button "Not Yet" at bounding box center [954, 139] width 58 height 24
click at [884, 269] on input "50" at bounding box center [875, 271] width 73 height 35
type input "5"
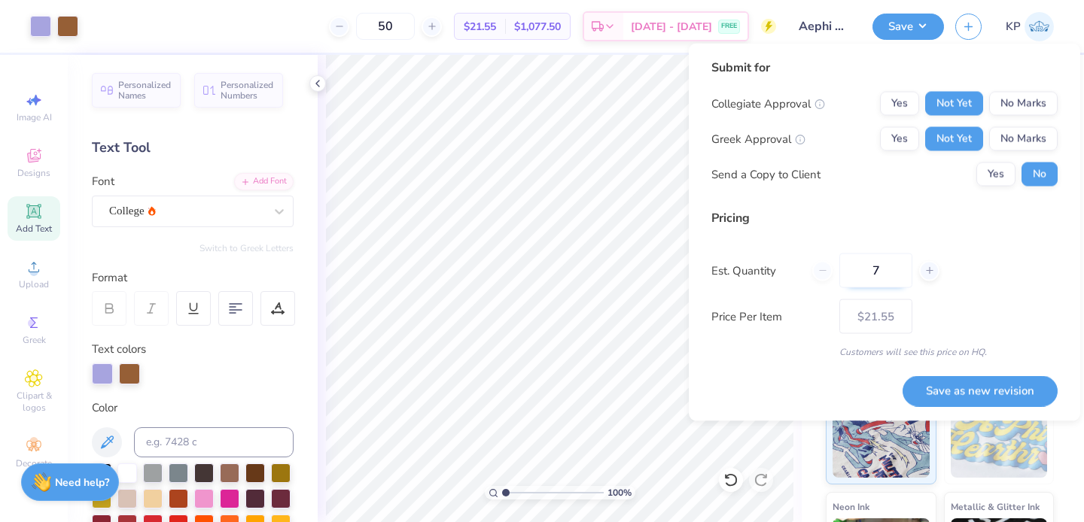
type input "70"
type input "$19.82"
type input "70"
click at [945, 387] on button "Save as new revision" at bounding box center [979, 391] width 155 height 31
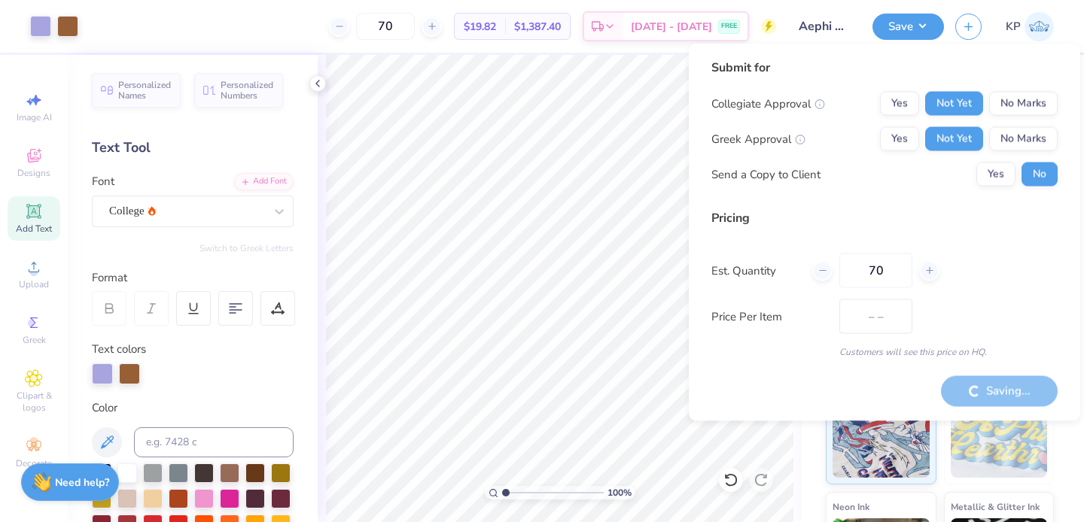
type input "$19.82"
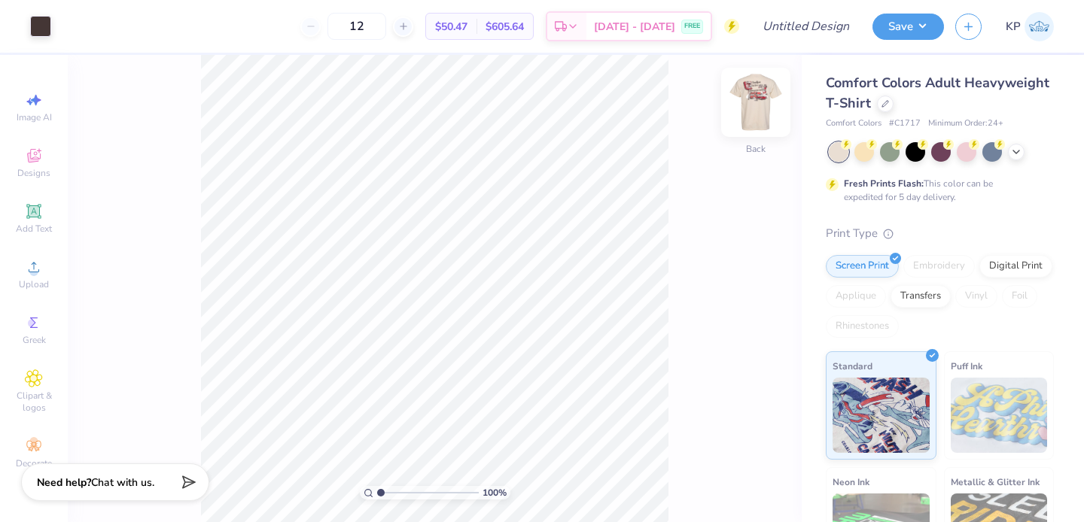
click at [762, 93] on img at bounding box center [756, 102] width 60 height 60
click at [1018, 148] on icon at bounding box center [1016, 151] width 12 height 12
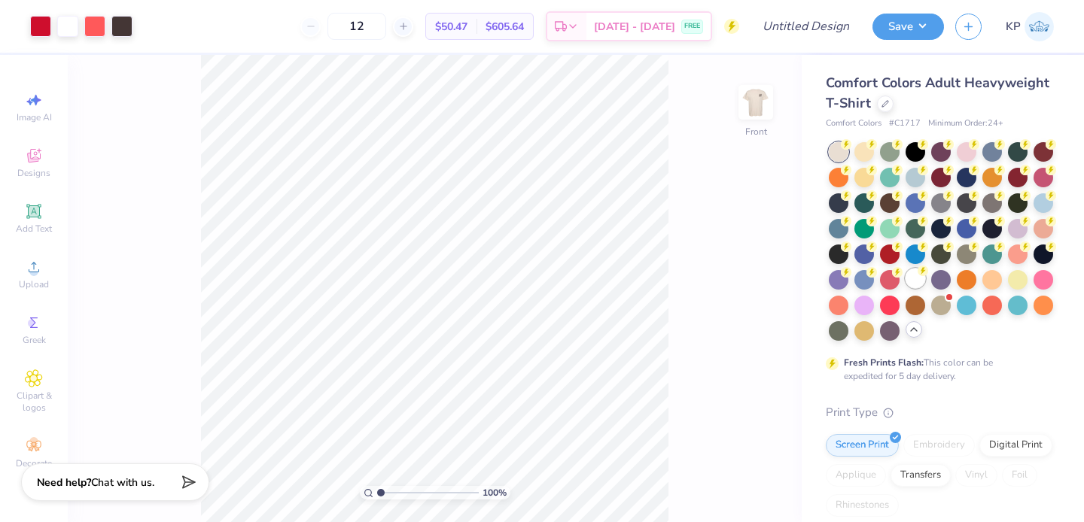
click at [845, 150] on circle at bounding box center [846, 144] width 11 height 11
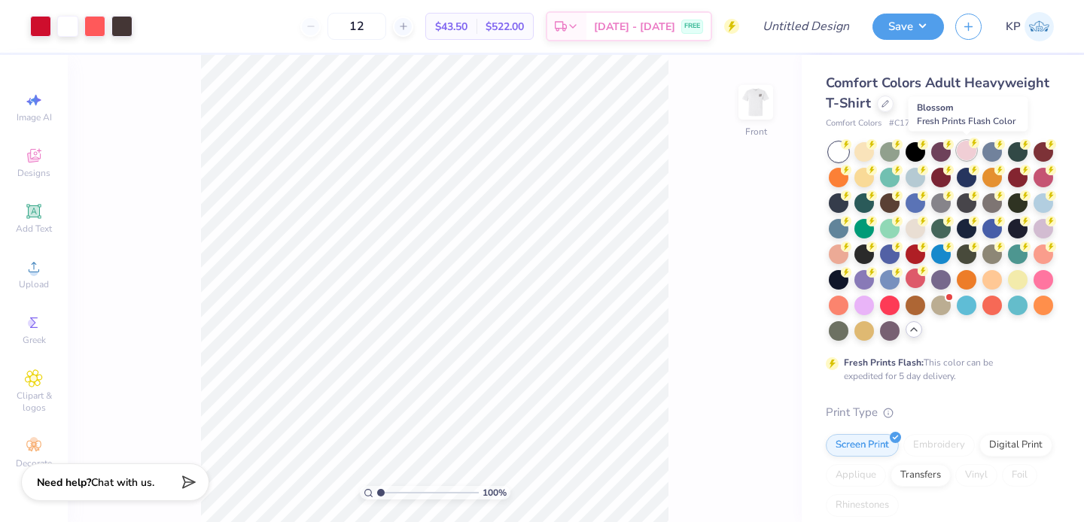
click at [971, 153] on div at bounding box center [967, 151] width 20 height 20
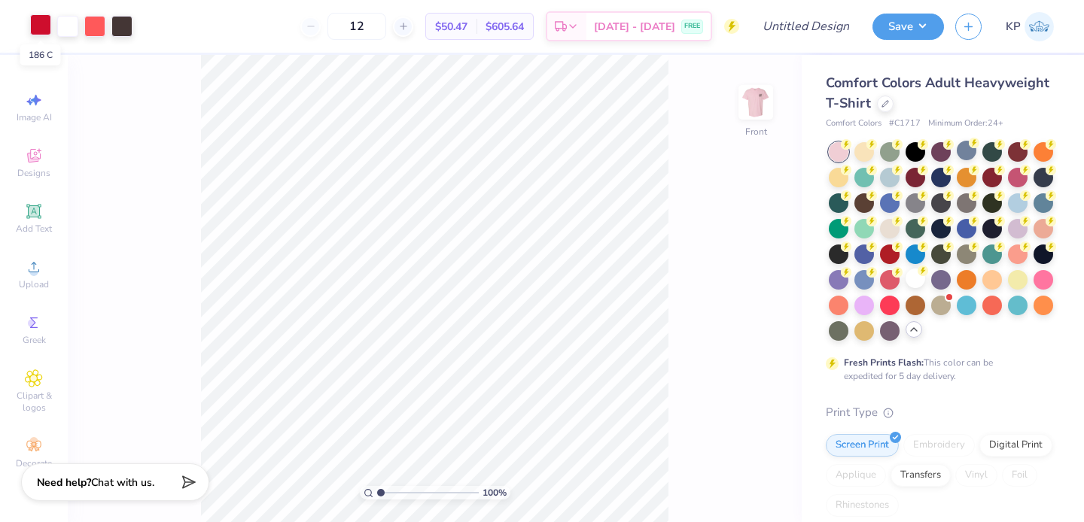
click at [44, 22] on div at bounding box center [40, 24] width 21 height 21
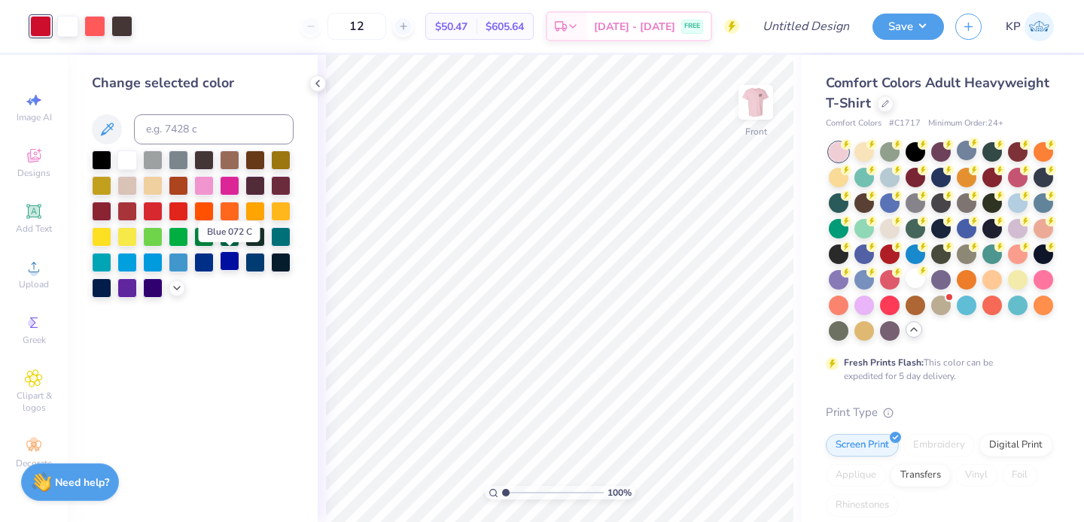
click at [230, 265] on div at bounding box center [230, 261] width 20 height 20
click at [90, 33] on div at bounding box center [94, 24] width 21 height 21
click at [204, 182] on div at bounding box center [204, 185] width 20 height 20
click at [117, 29] on div at bounding box center [121, 24] width 21 height 21
click at [205, 181] on div at bounding box center [204, 185] width 20 height 20
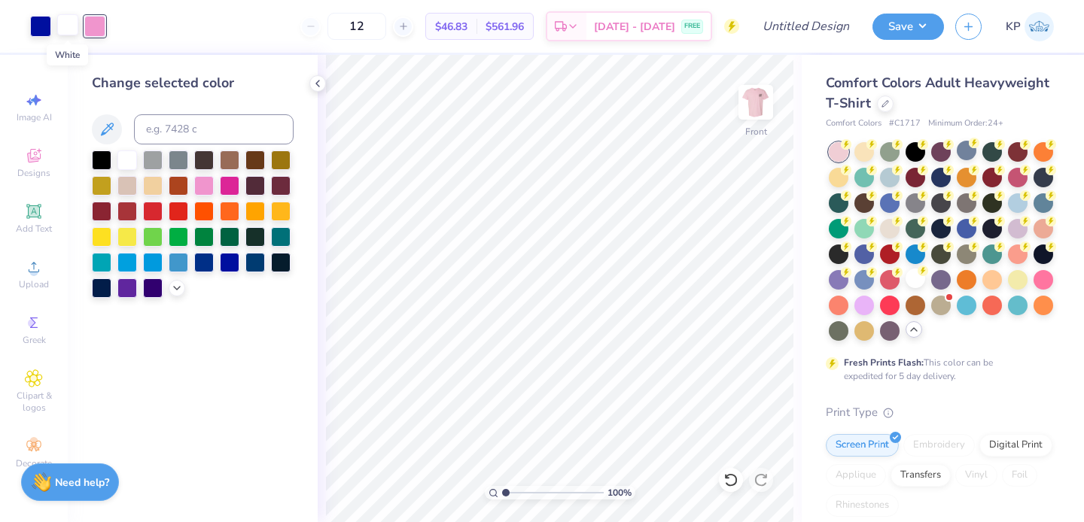
click at [67, 23] on div at bounding box center [67, 24] width 21 height 21
click at [199, 211] on div at bounding box center [204, 210] width 20 height 20
click at [231, 208] on div at bounding box center [230, 210] width 20 height 20
click at [905, 288] on div at bounding box center [915, 279] width 20 height 20
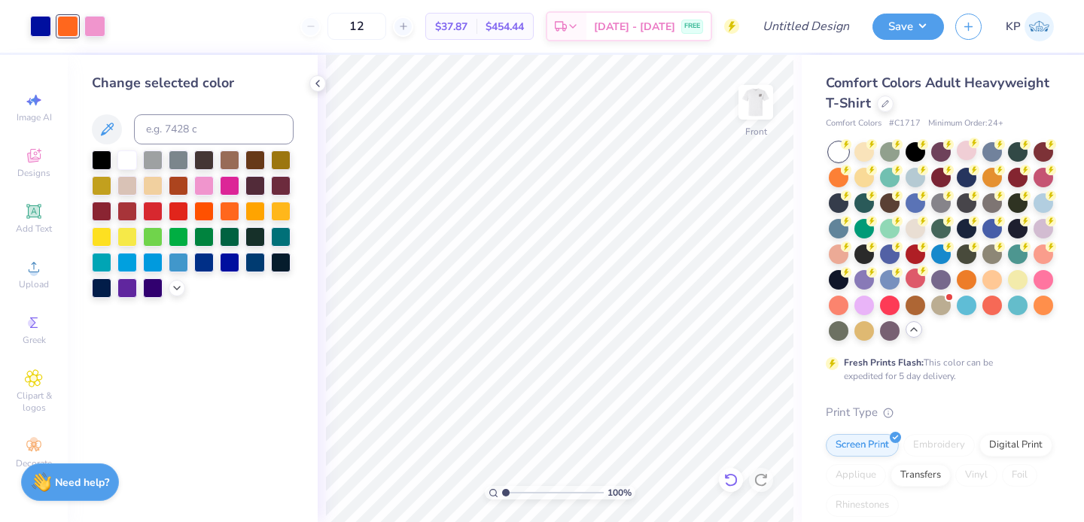
click at [738, 485] on div at bounding box center [731, 480] width 24 height 24
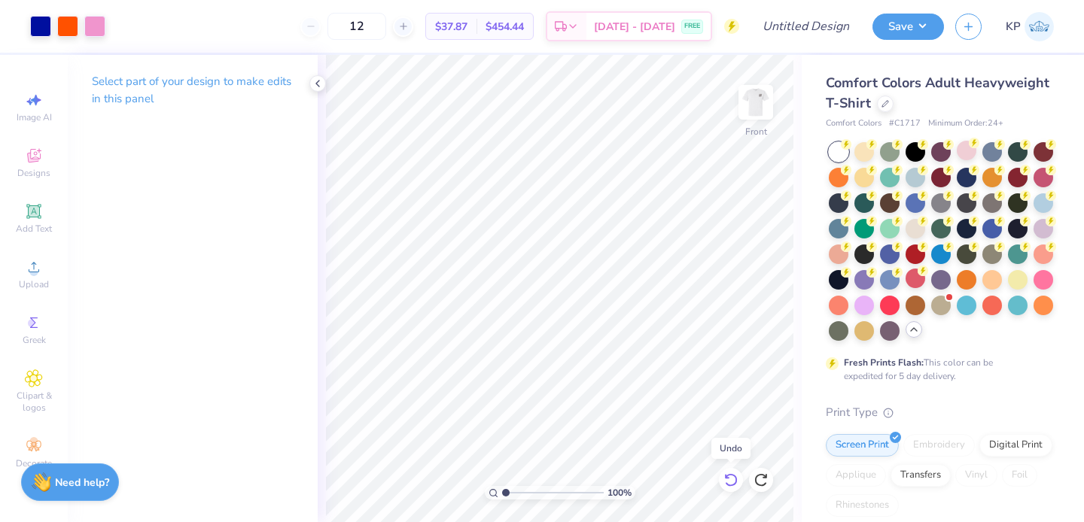
click at [733, 485] on icon at bounding box center [730, 480] width 13 height 14
click at [732, 484] on icon at bounding box center [730, 480] width 15 height 15
click at [115, 31] on div at bounding box center [121, 24] width 21 height 21
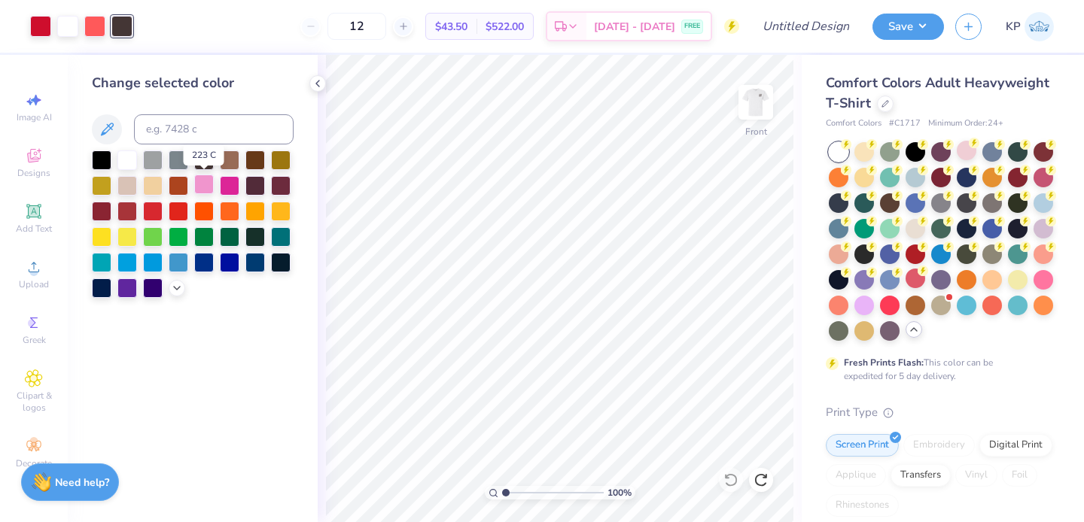
click at [208, 189] on div at bounding box center [204, 185] width 20 height 20
click at [230, 263] on div at bounding box center [230, 261] width 20 height 20
click at [92, 26] on div at bounding box center [94, 24] width 21 height 21
click at [211, 187] on div at bounding box center [204, 185] width 20 height 20
click at [42, 23] on div at bounding box center [40, 24] width 21 height 21
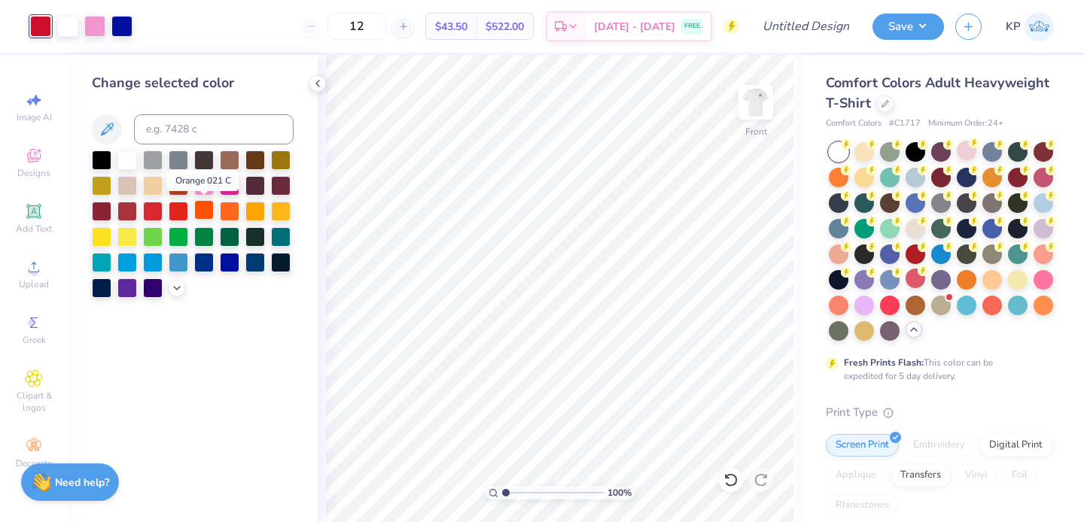
click at [205, 211] on div at bounding box center [204, 210] width 20 height 20
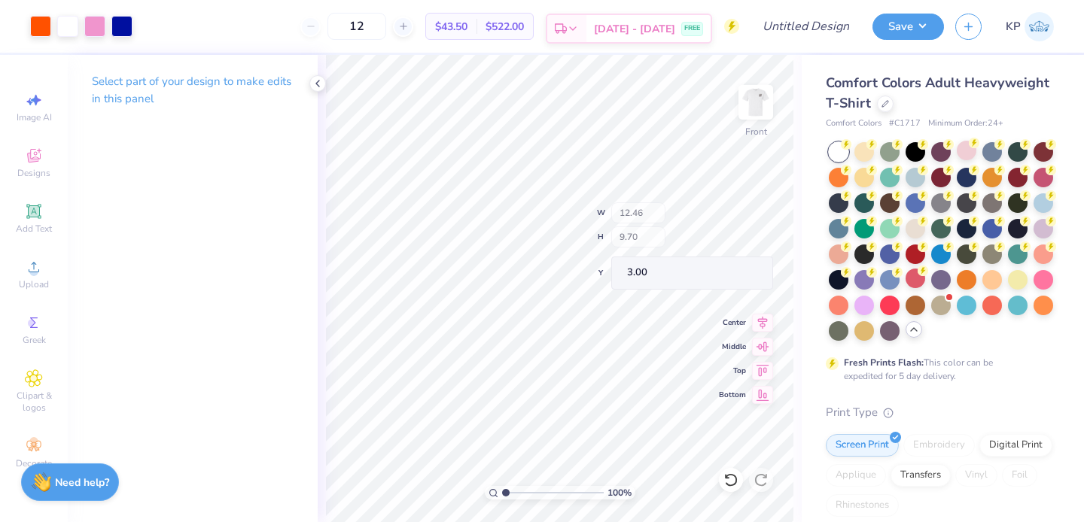
type input "12.46"
type input "9.70"
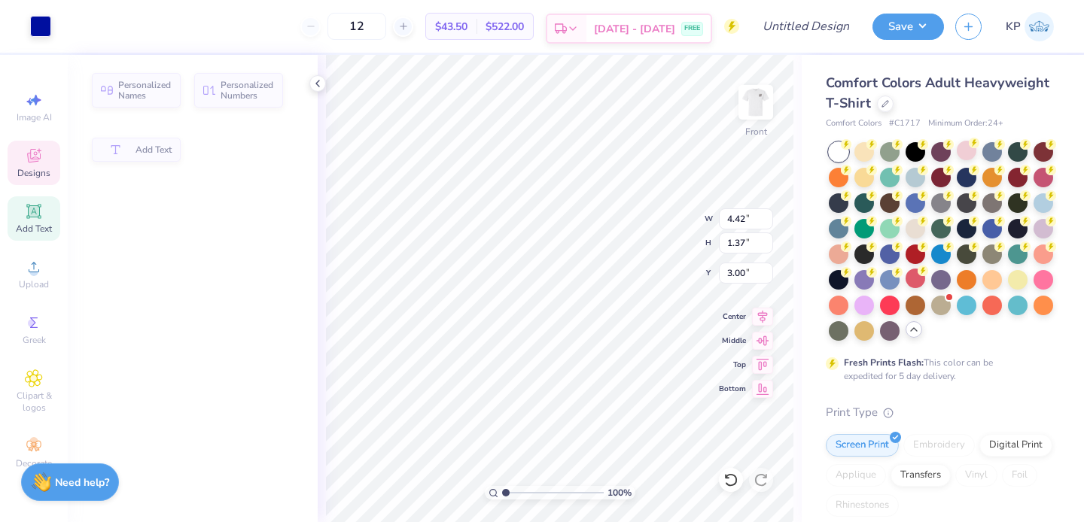
type input "4.42"
type input "1.37"
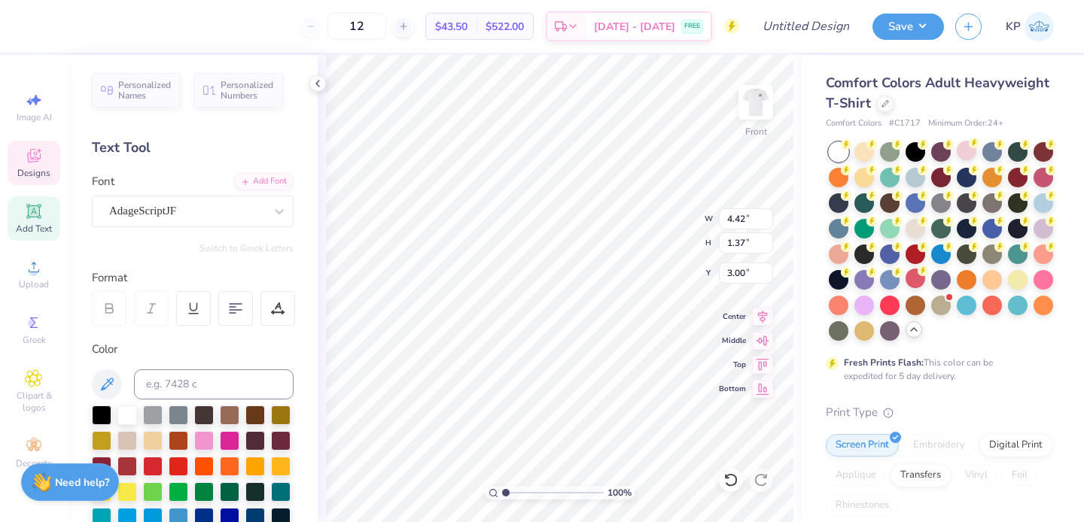
type input "2.07"
click at [516, 496] on input "range" at bounding box center [553, 493] width 102 height 14
type input "12.46"
type input "9.70"
click at [637, 215] on div "207 % Front W 12.46 12.46 " H 9.70 9.70 " Y 3.00 3.00 " Center Middle Top Bottom" at bounding box center [560, 288] width 484 height 467
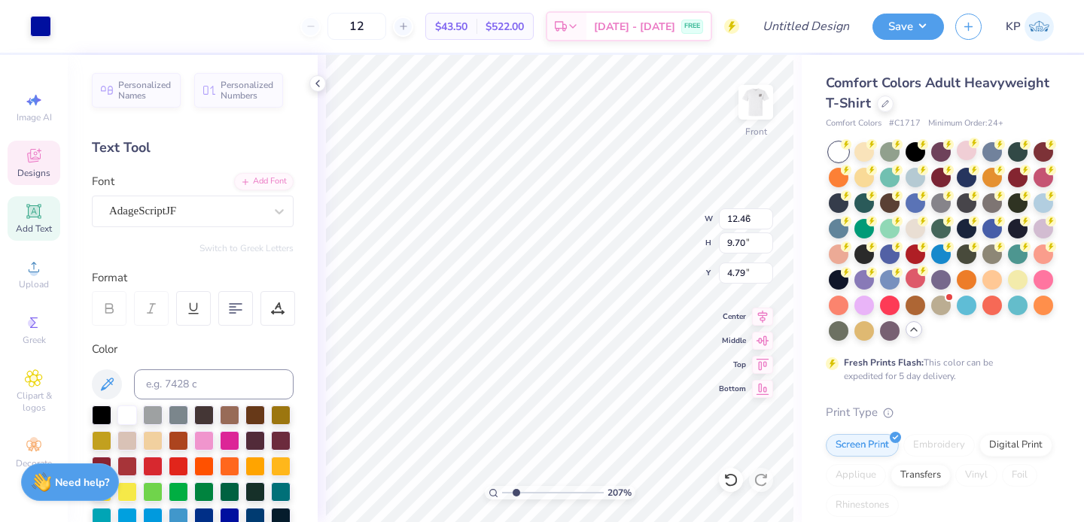
type input "4.21"
type input "1.00"
type input "4.79"
type input "11.01"
type input "7.76"
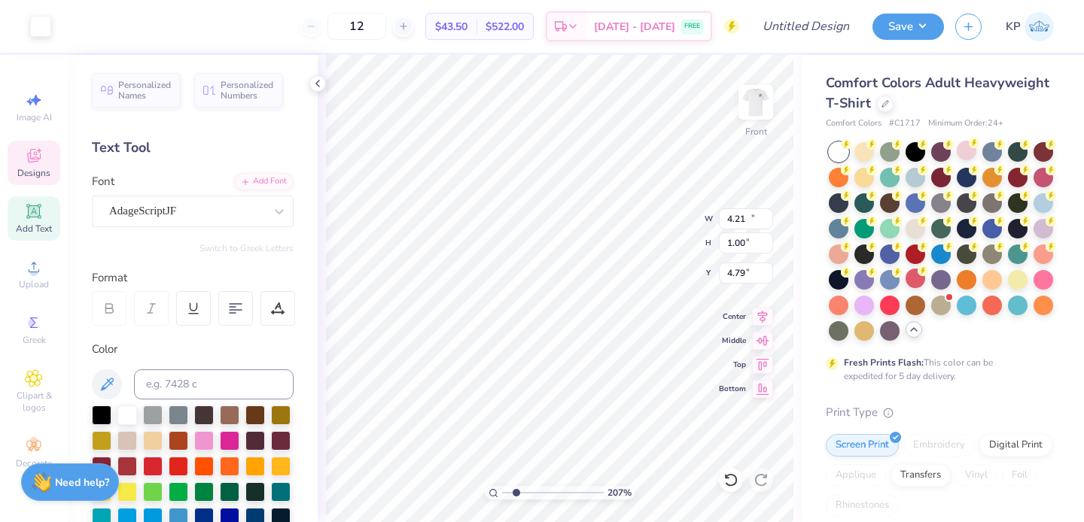
type input "4.72"
click at [640, 211] on div "207 % Front W 11.01 11.01 " H 7.76 7.76 " Y 4.72 4.72 " Center Middle Top Bottom" at bounding box center [560, 288] width 484 height 467
type input "4.42"
type input "1.37"
type input "3.00"
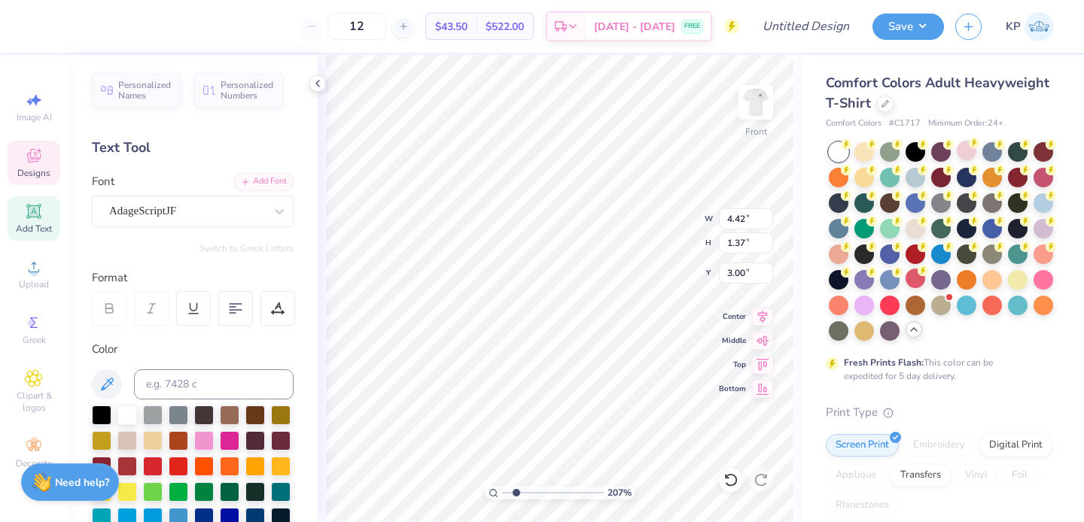
scroll to position [12, 2]
type textarea "Phi"
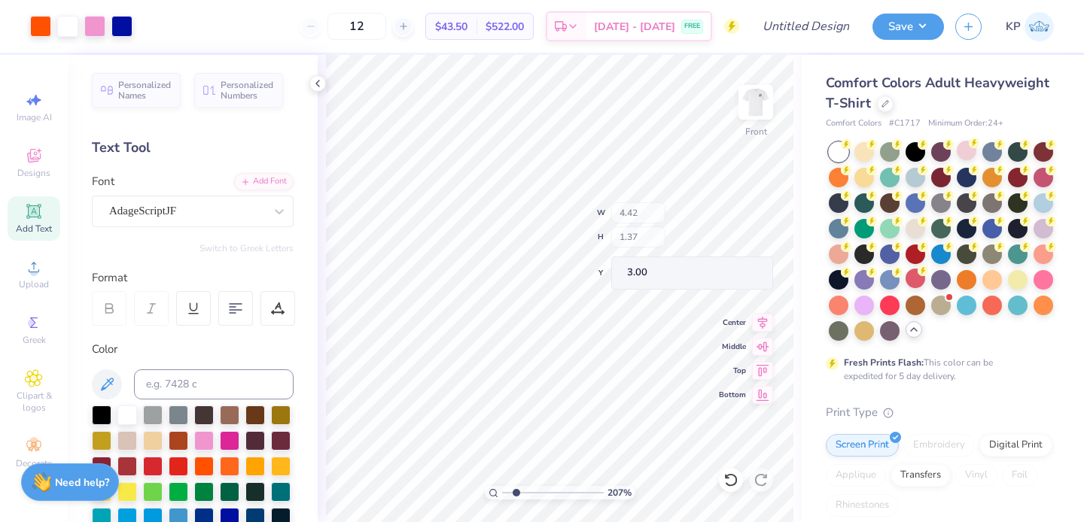
type input "4.21"
type input "1.00"
type input "4.69"
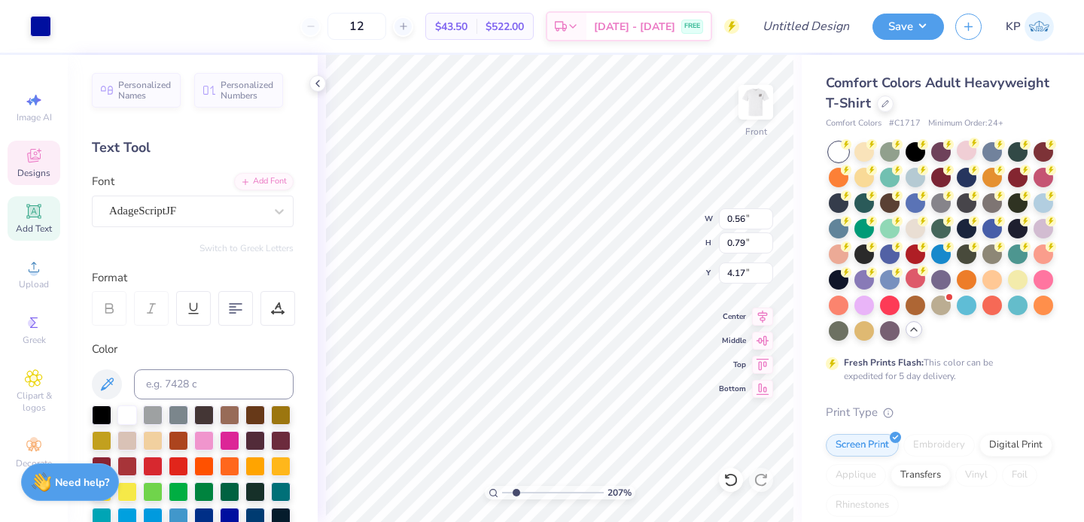
type input "0.56"
type input "0.79"
type input "4.17"
type textarea "Hop!"
type input "12.46"
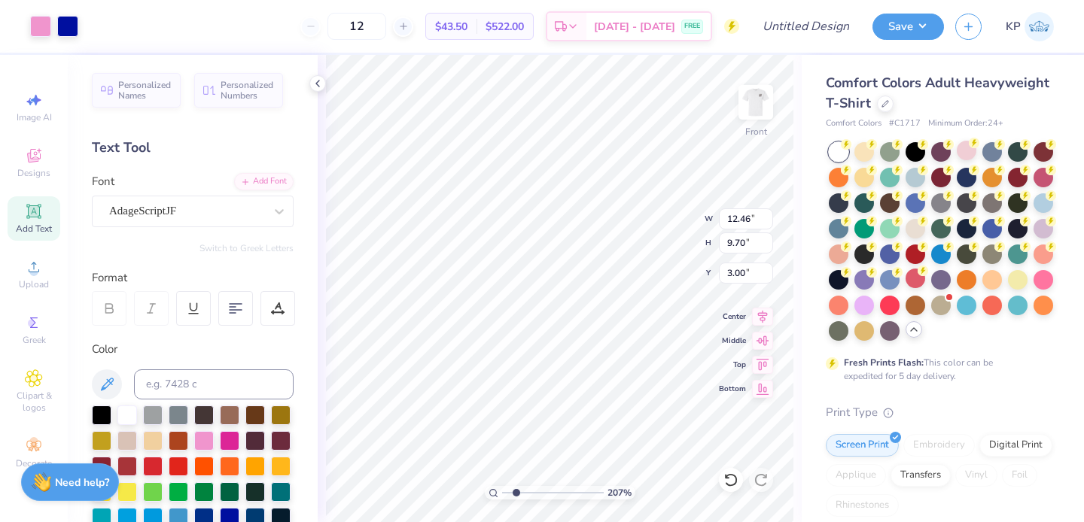
type input "9.70"
type input "3.00"
type input "1.83"
type input "1.23"
type input "2.54"
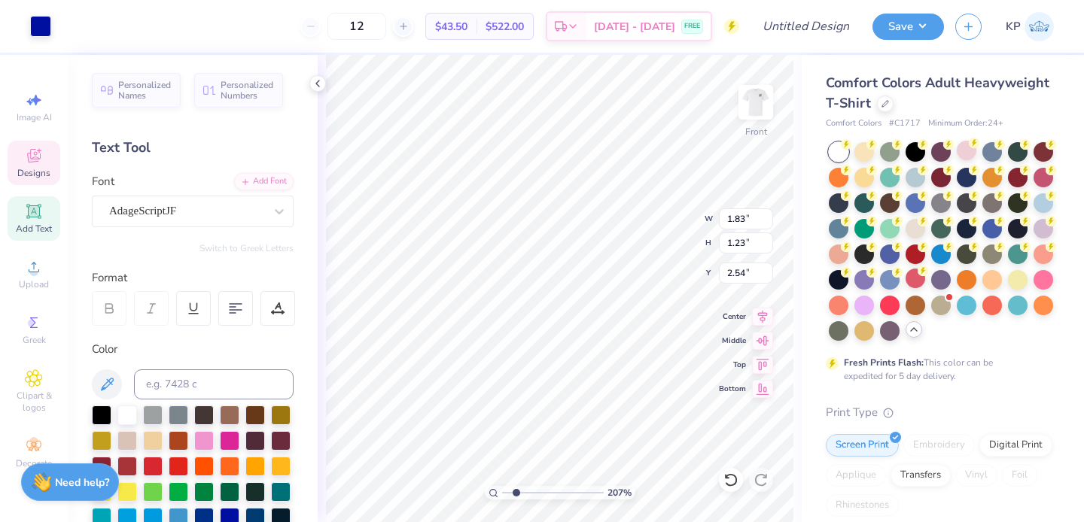
type input "2.08"
type input "1.12"
type input "3.46"
type input "2.66"
type input "1.43"
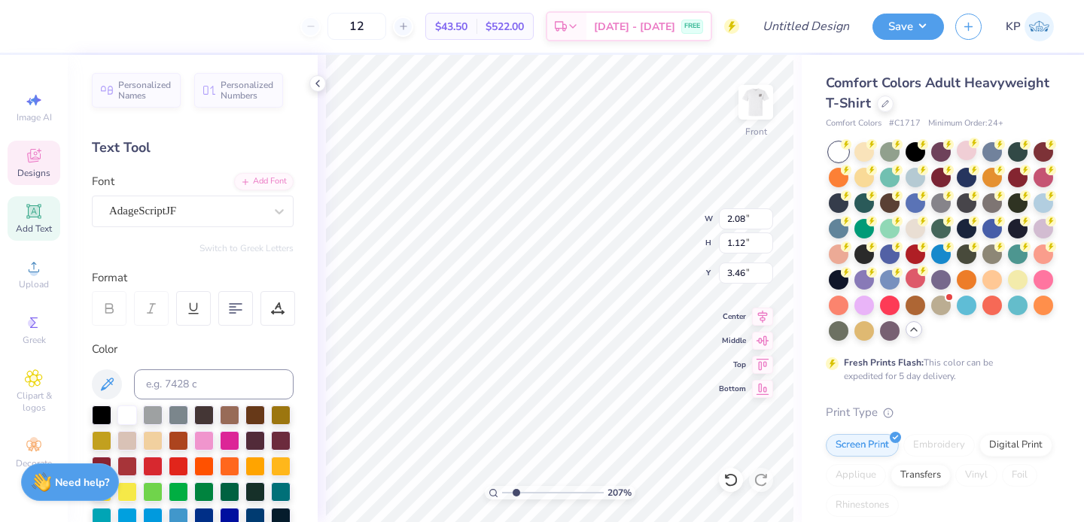
type input "3.11"
type input "1.83"
type input "1.23"
type input "2.39"
type input "2.56"
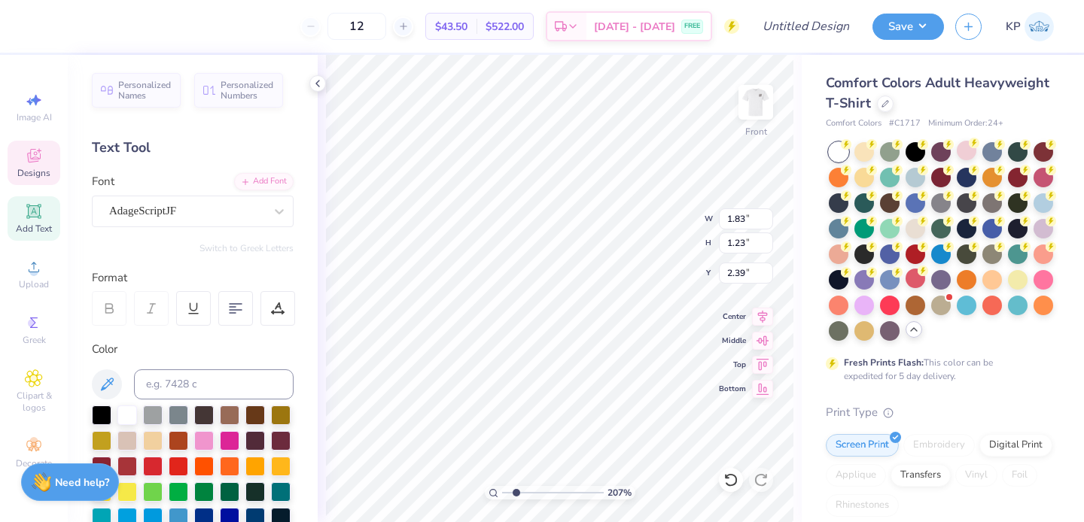
type input "1.71"
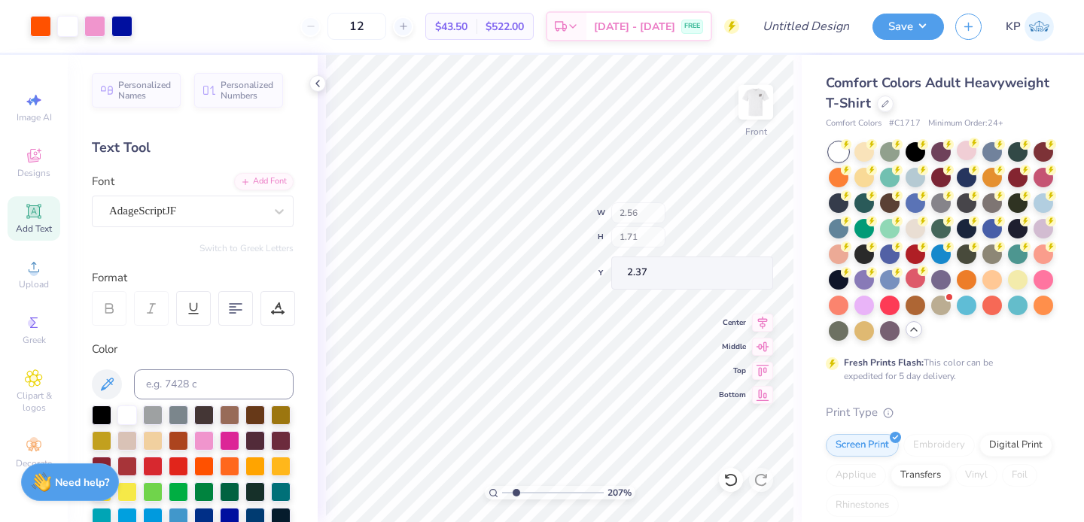
type input "2.47"
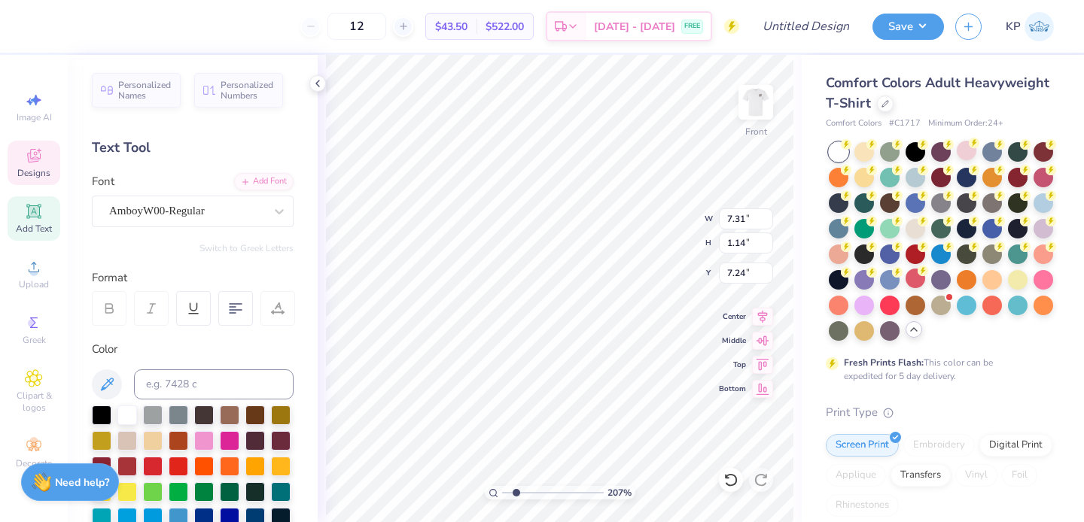
scroll to position [12, 2]
type textarea "AEPHI"
type input "5.65"
type input "0.89"
type input "7.50"
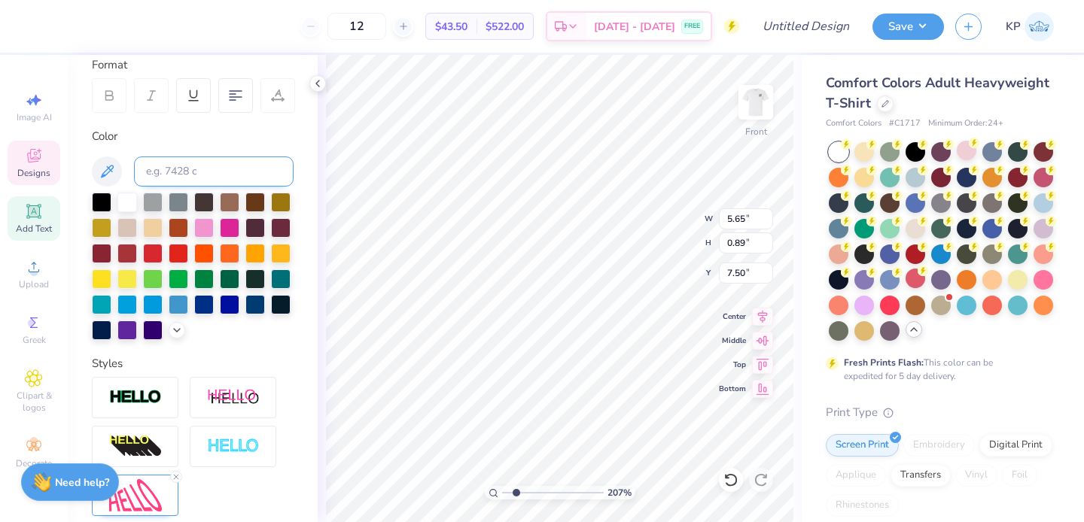
scroll to position [378, 0]
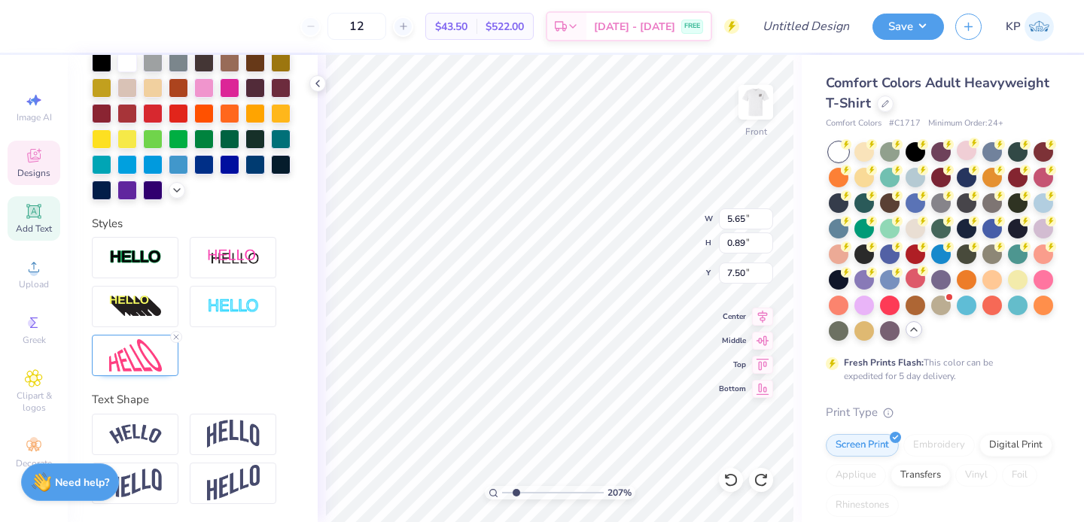
type input "7.31"
type input "1.14"
type input "7.24"
type textarea "k"
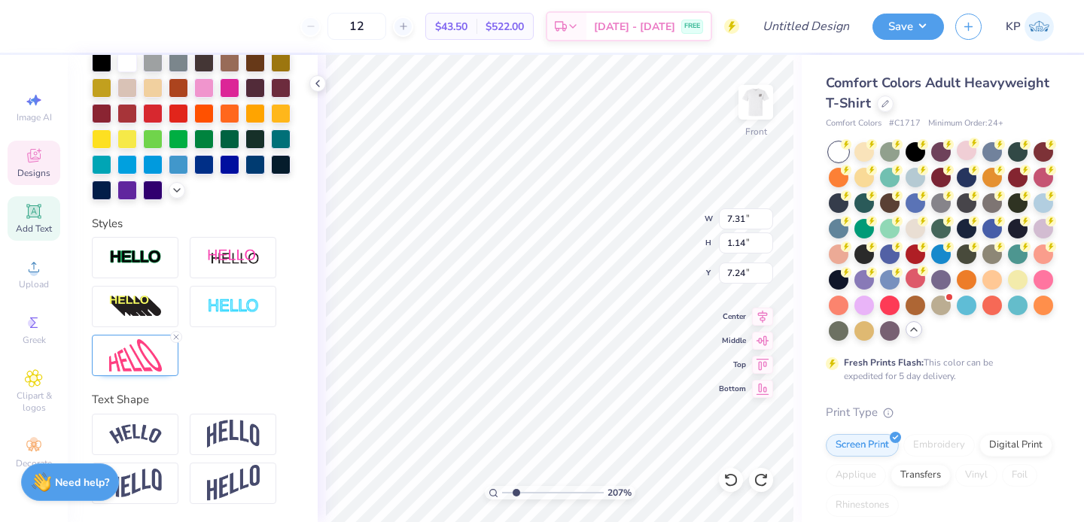
scroll to position [12, 2]
type textarea "ALPHA EPSILON PHI"
type input "3.37"
type input "2.82"
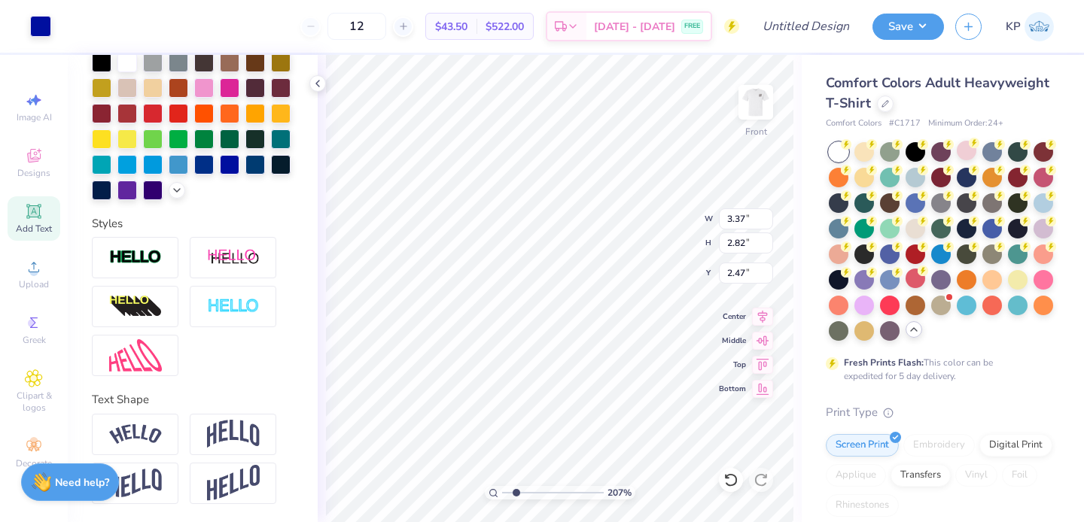
type input "3.73"
type input "3.05"
type input "2.55"
type input "4.02"
type input "1.48"
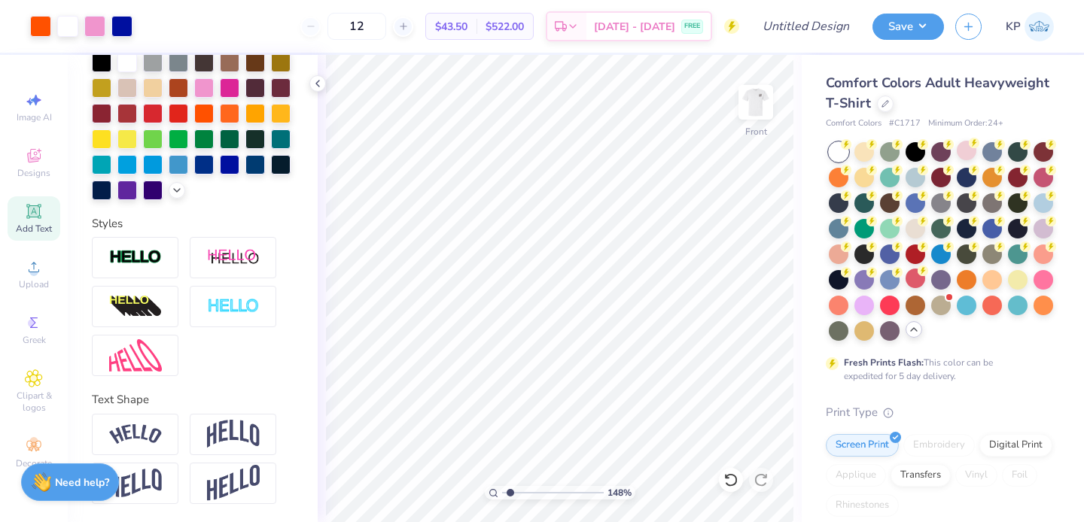
click at [510, 490] on input "range" at bounding box center [553, 493] width 102 height 14
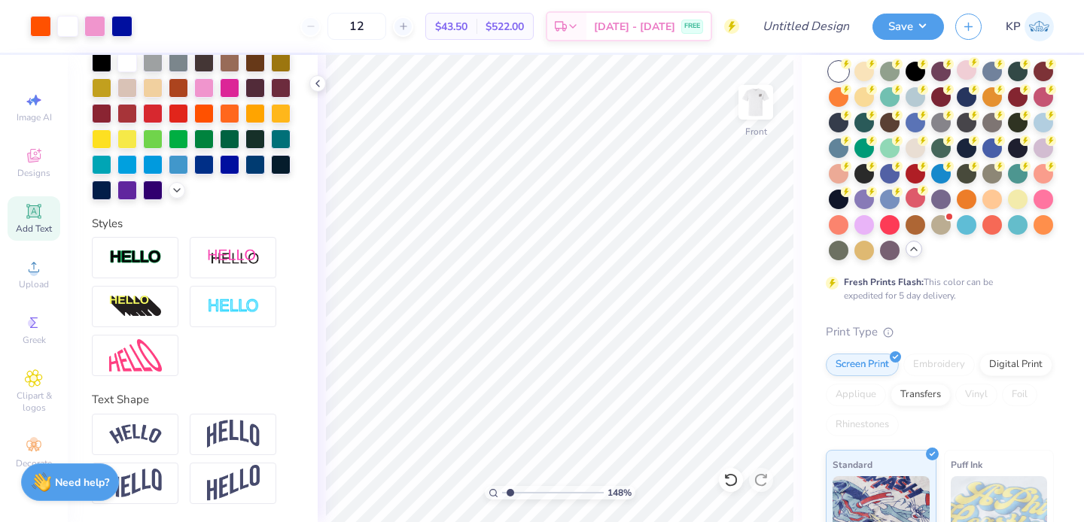
scroll to position [0, 0]
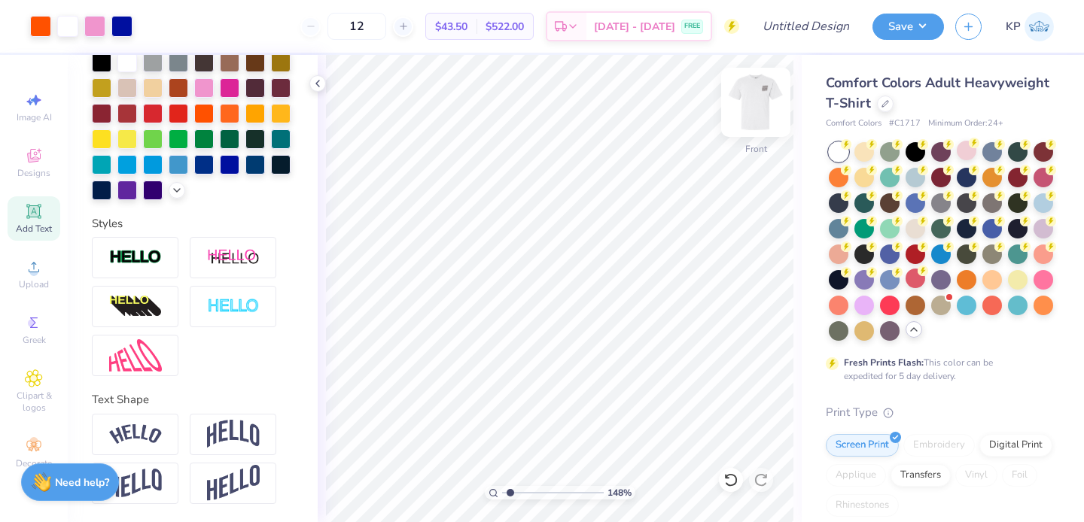
click at [765, 92] on img at bounding box center [756, 102] width 60 height 60
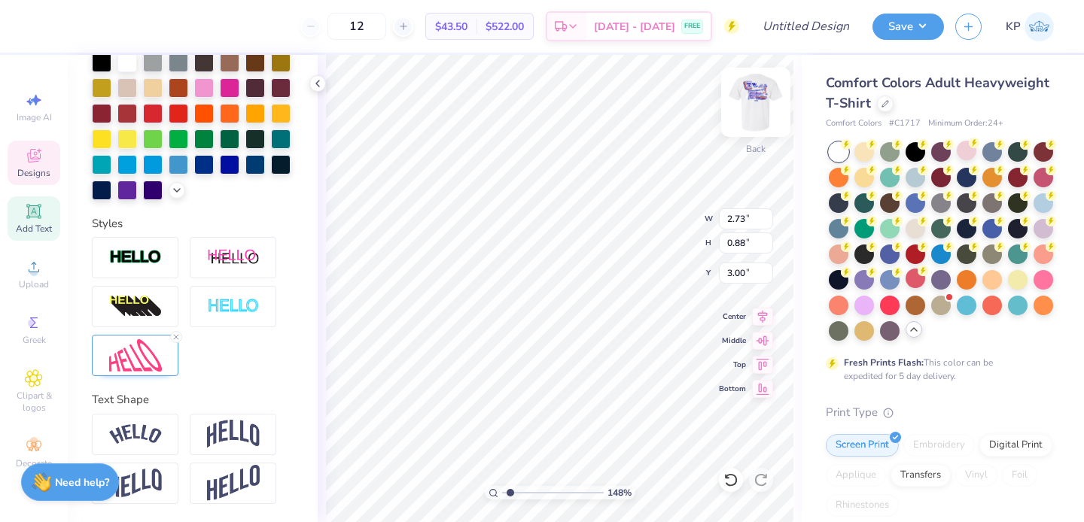
scroll to position [12, 2]
type textarea "ALPHA"
type input "3.88"
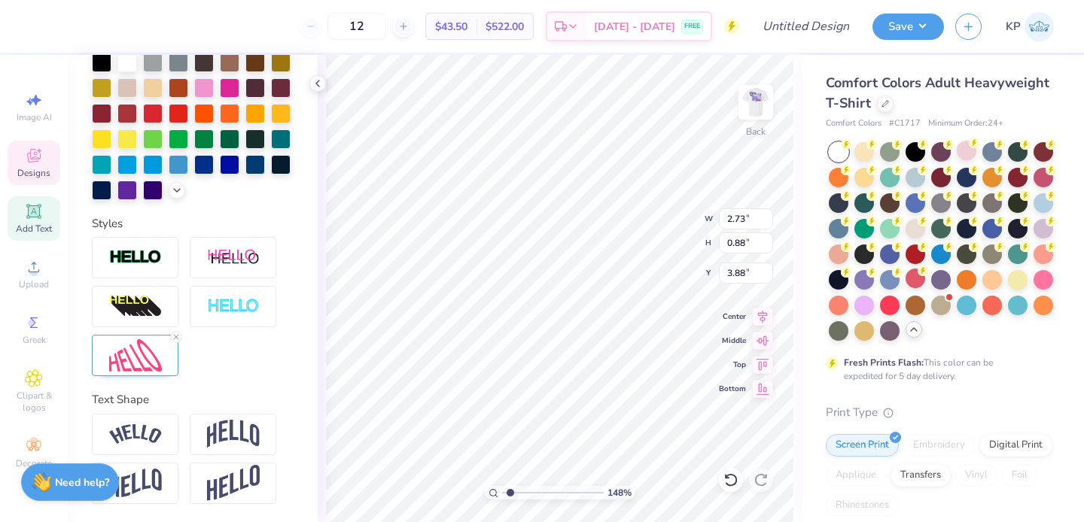
type textarea "EPSILON"
click at [652, 217] on div "148 % Back W 2.73 2.73 " H 0.88 0.88 " Y 3.88 3.88 " Center Middle Top Bottom" at bounding box center [560, 288] width 484 height 467
type textarea "PHI"
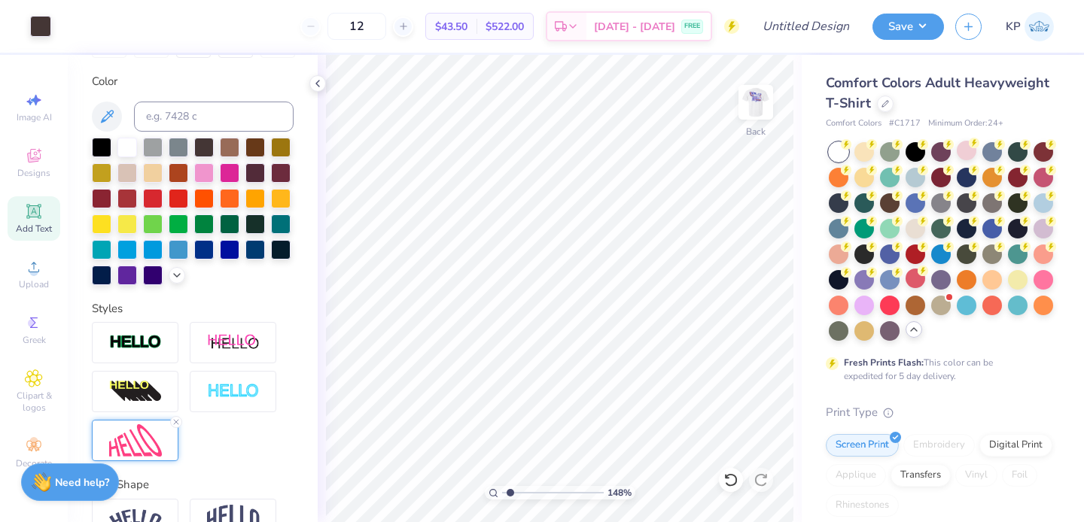
scroll to position [194, 0]
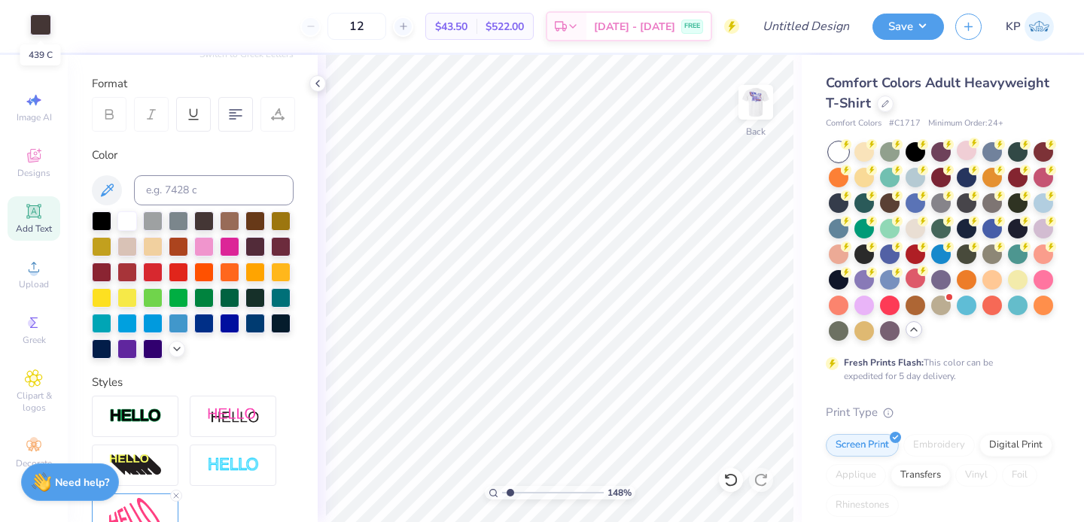
click at [39, 23] on div at bounding box center [40, 24] width 21 height 21
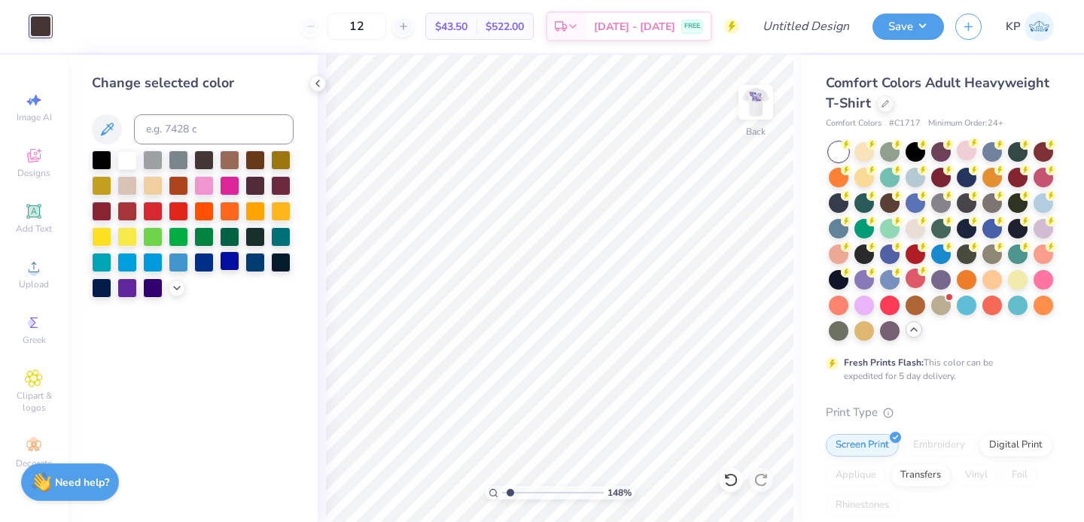
click at [233, 257] on div at bounding box center [230, 261] width 20 height 20
type input "1.07"
click at [506, 491] on input "range" at bounding box center [553, 493] width 102 height 14
click at [799, 38] on input "Design Title" at bounding box center [824, 26] width 74 height 30
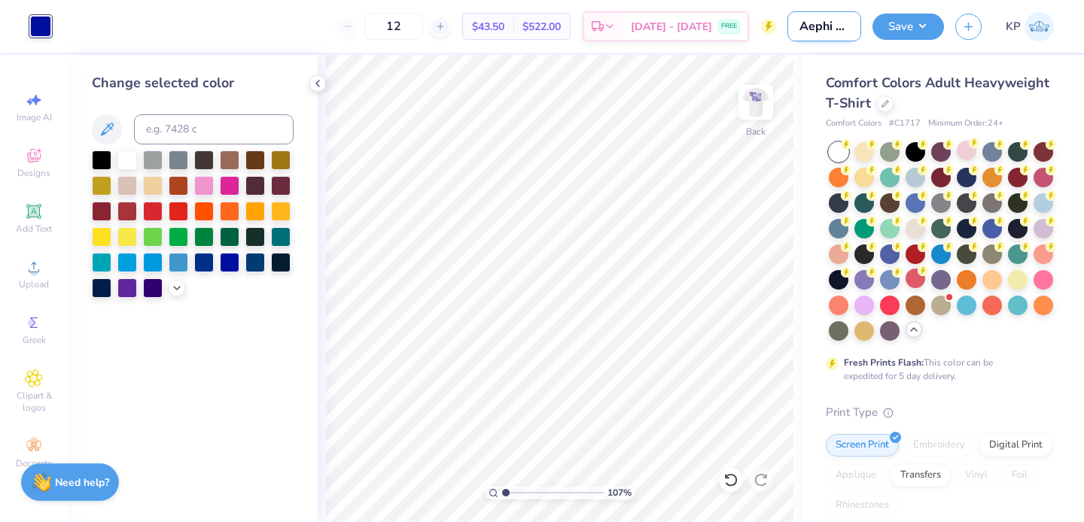
click at [842, 22] on input "Aephi PhiHop #2" at bounding box center [824, 26] width 74 height 30
type input "Aephi PhiHop #3"
click at [912, 20] on button "Save" at bounding box center [907, 24] width 71 height 26
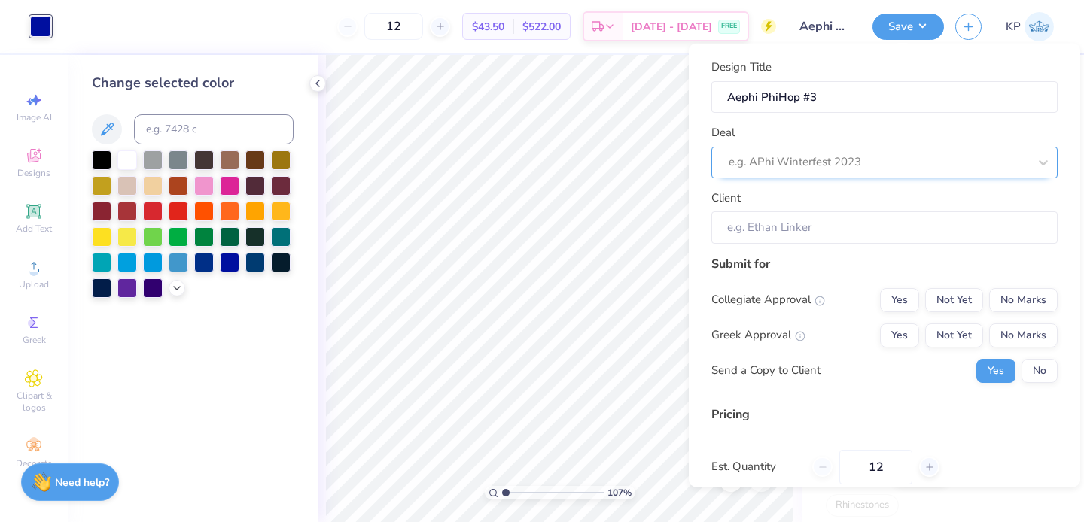
click at [893, 166] on div at bounding box center [879, 162] width 300 height 20
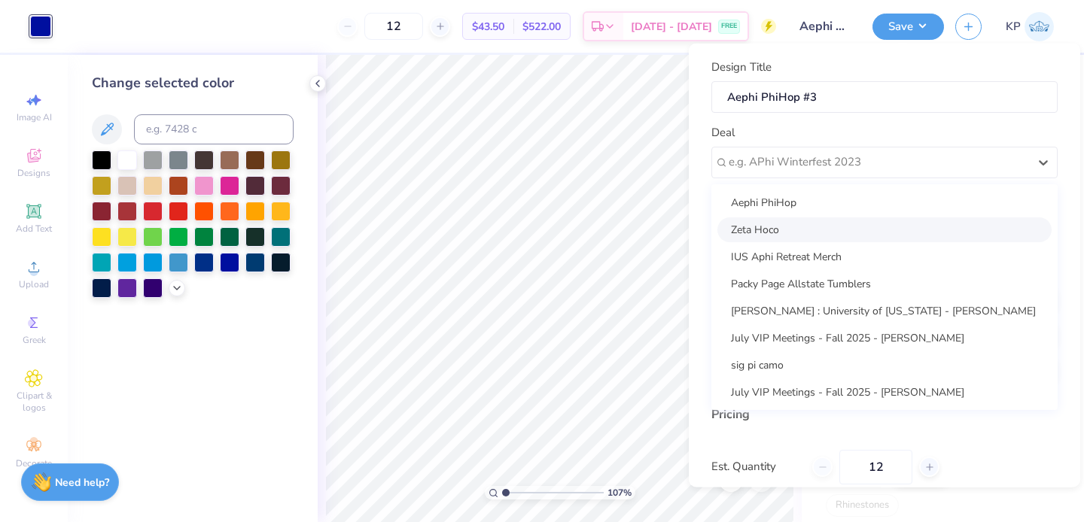
click at [853, 217] on div "Zeta Hoco" at bounding box center [884, 229] width 334 height 25
type input "Keely Page"
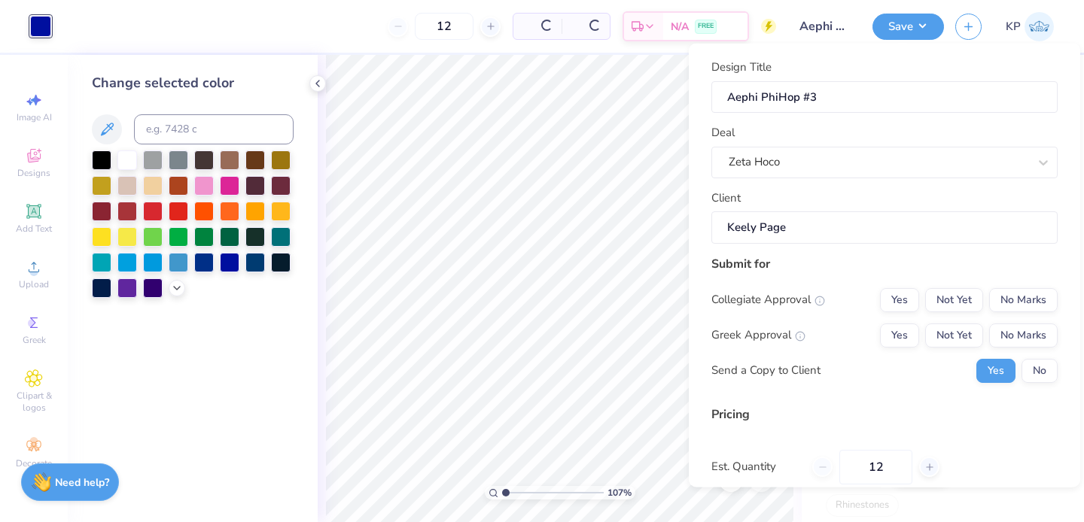
type input "$51.59"
click at [866, 164] on div "Zeta Hoco" at bounding box center [878, 162] width 303 height 23
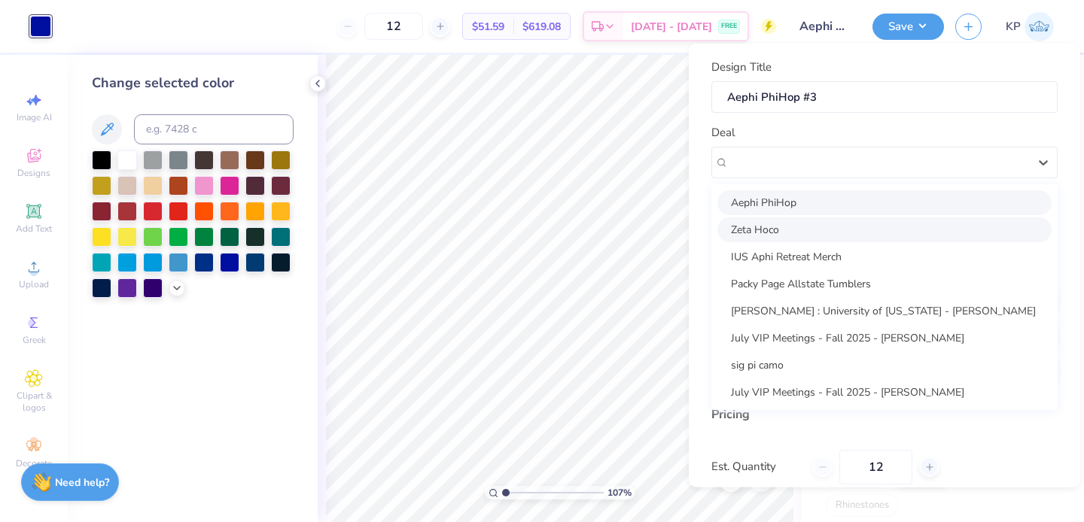
click at [849, 196] on div "Aephi PhiHop" at bounding box center [884, 202] width 334 height 25
type input "Peyton Cooperstein"
type input "$51.59"
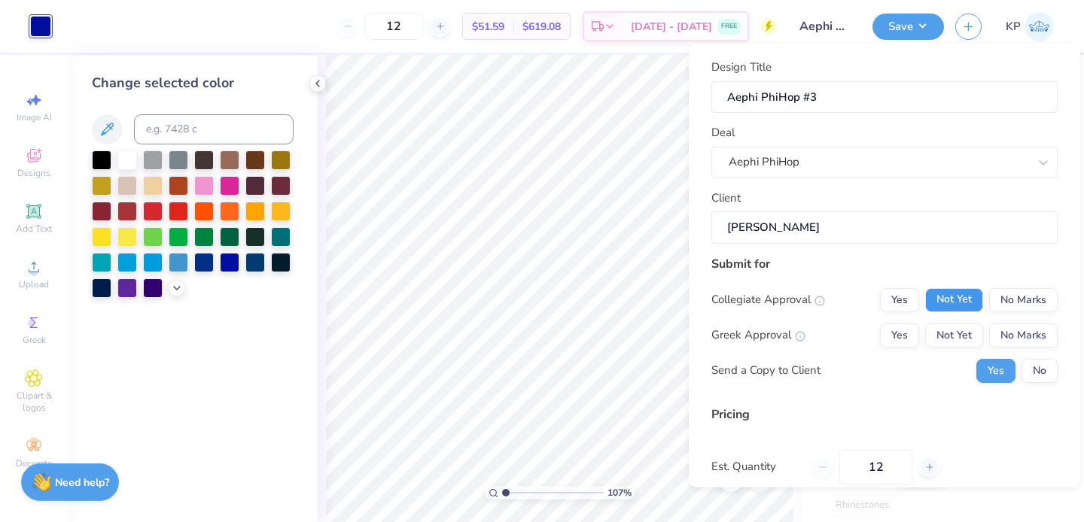
click at [935, 289] on button "Not Yet" at bounding box center [954, 300] width 58 height 24
click at [935, 339] on button "Not Yet" at bounding box center [954, 335] width 58 height 24
click at [1021, 368] on button "No" at bounding box center [1039, 370] width 36 height 24
click at [878, 460] on input "12" at bounding box center [875, 466] width 73 height 35
type input "2"
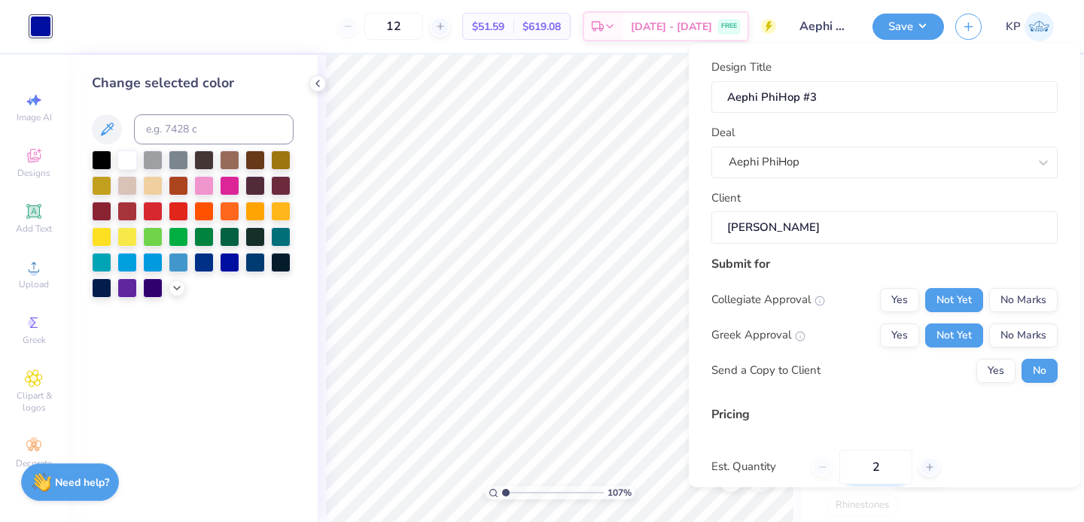
type input "2"
type input "0"
type input "070"
type input "70"
type input "$24.17"
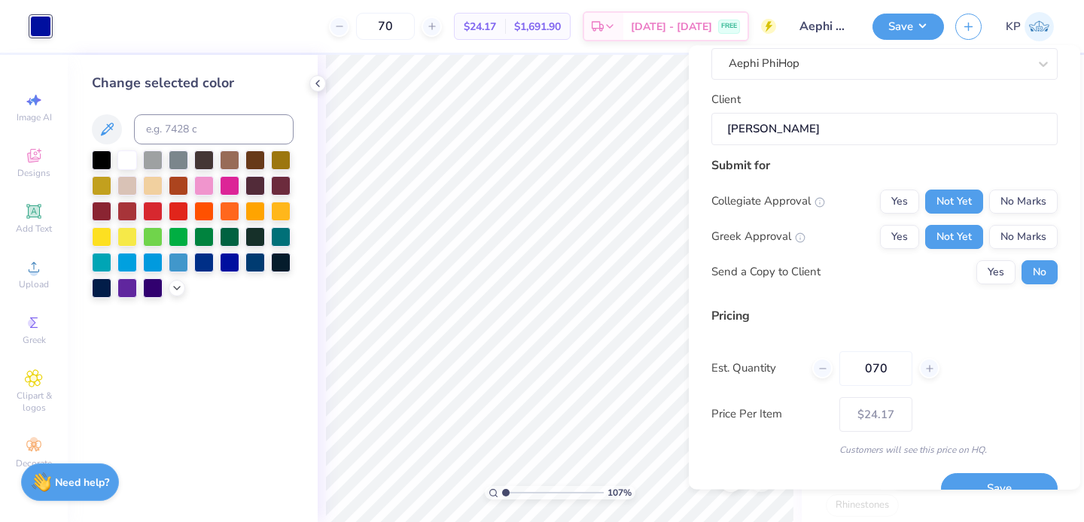
scroll to position [129, 0]
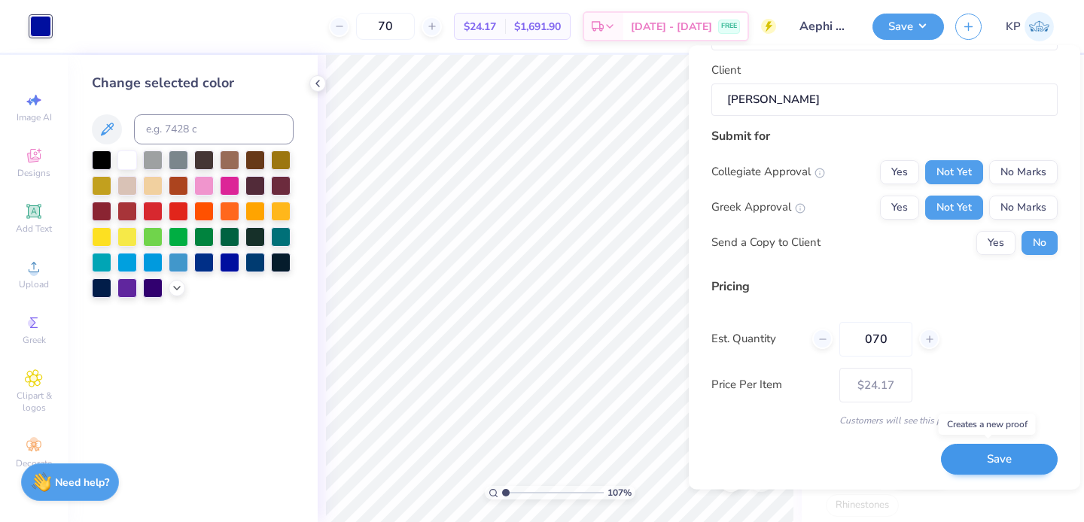
type input "070"
click at [977, 456] on button "Save" at bounding box center [999, 460] width 117 height 31
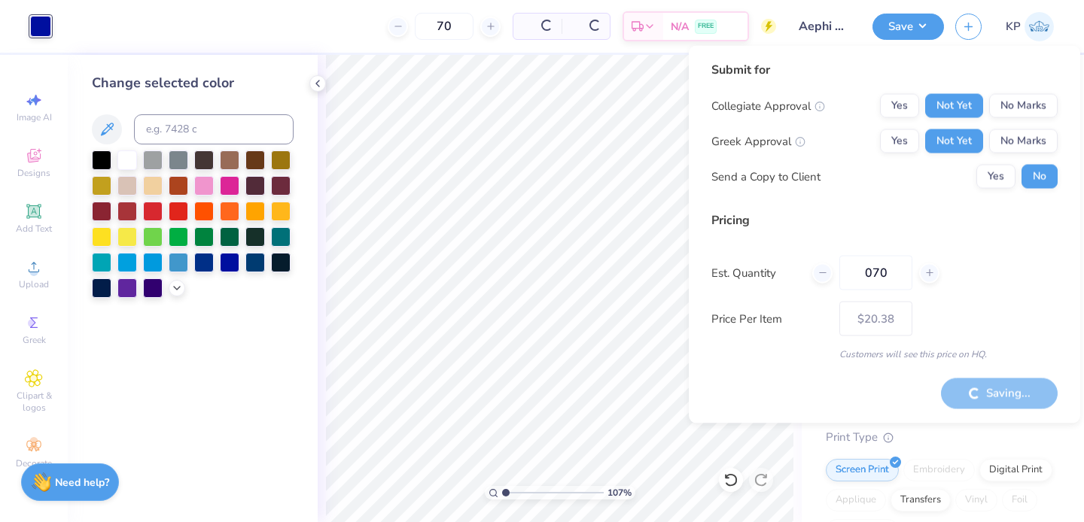
type input "– –"
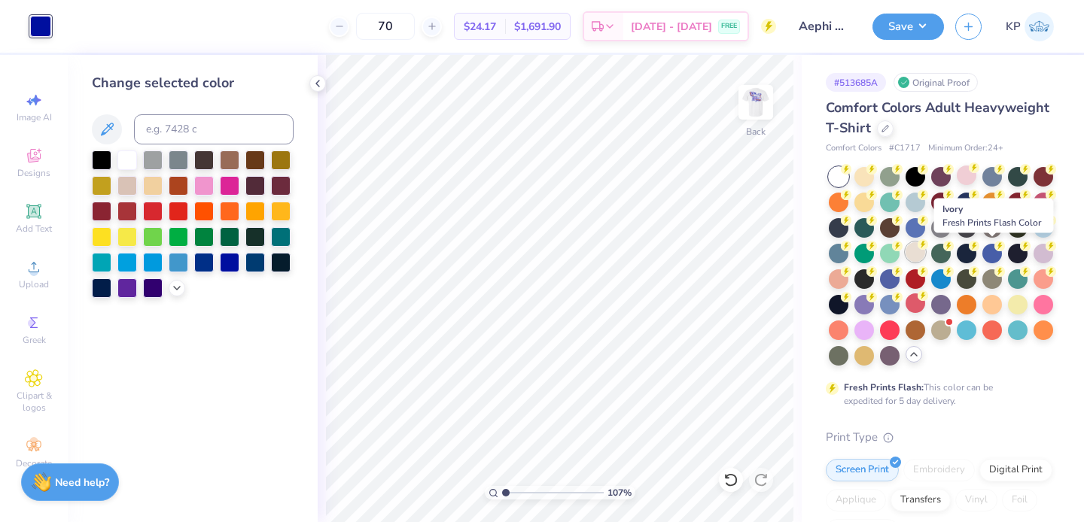
click at [925, 254] on div at bounding box center [915, 252] width 20 height 20
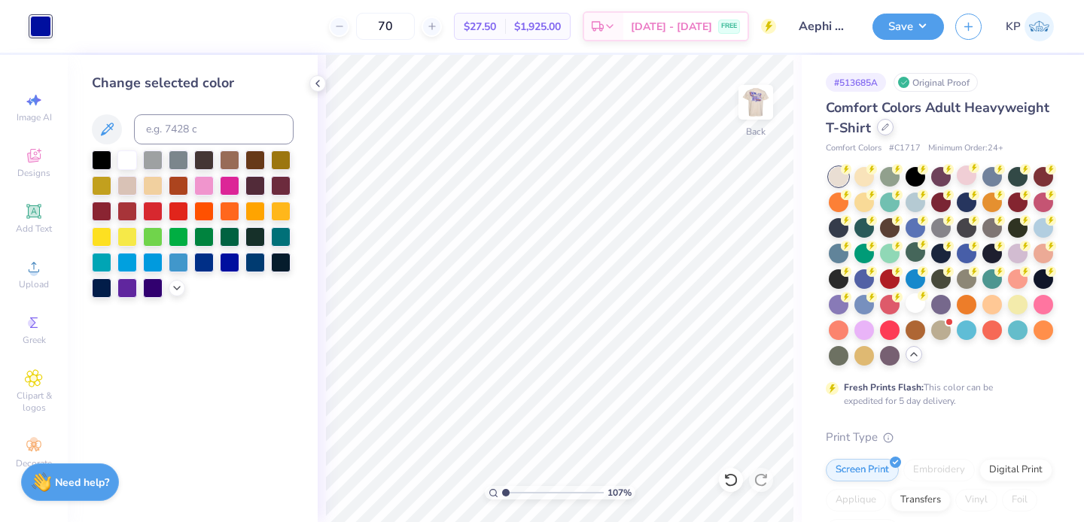
click at [889, 125] on icon at bounding box center [885, 127] width 8 height 8
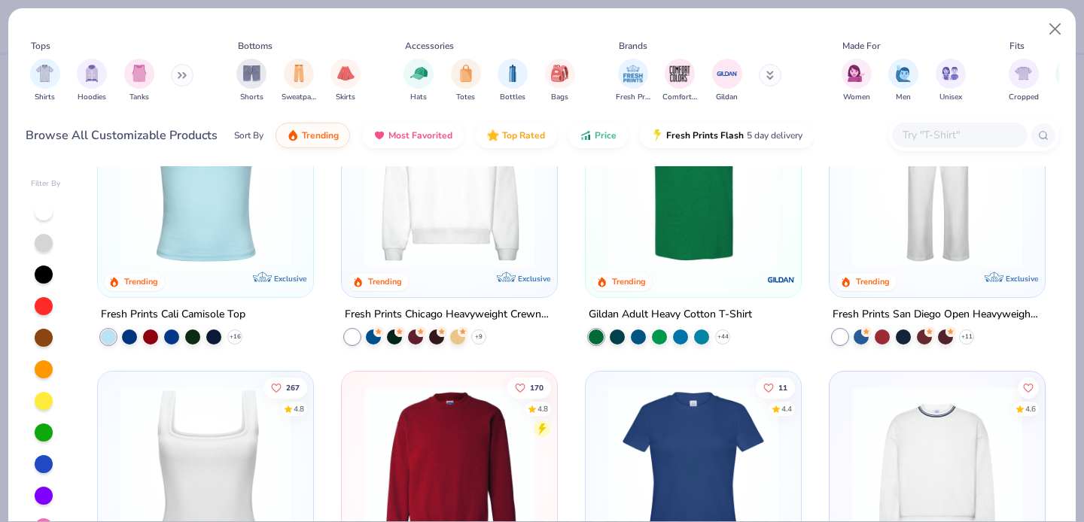
scroll to position [362, 0]
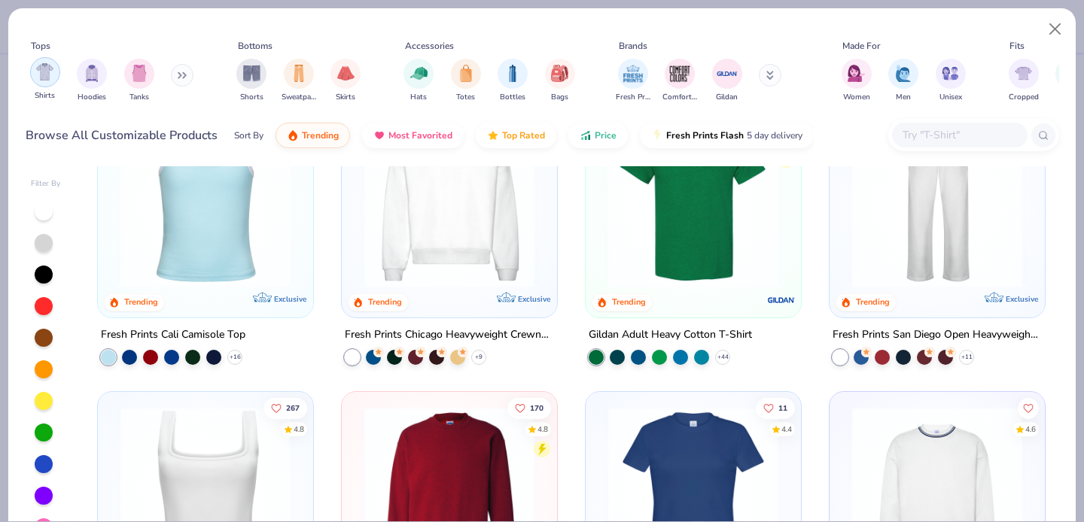
click at [55, 75] on div "filter for Shirts" at bounding box center [45, 72] width 30 height 30
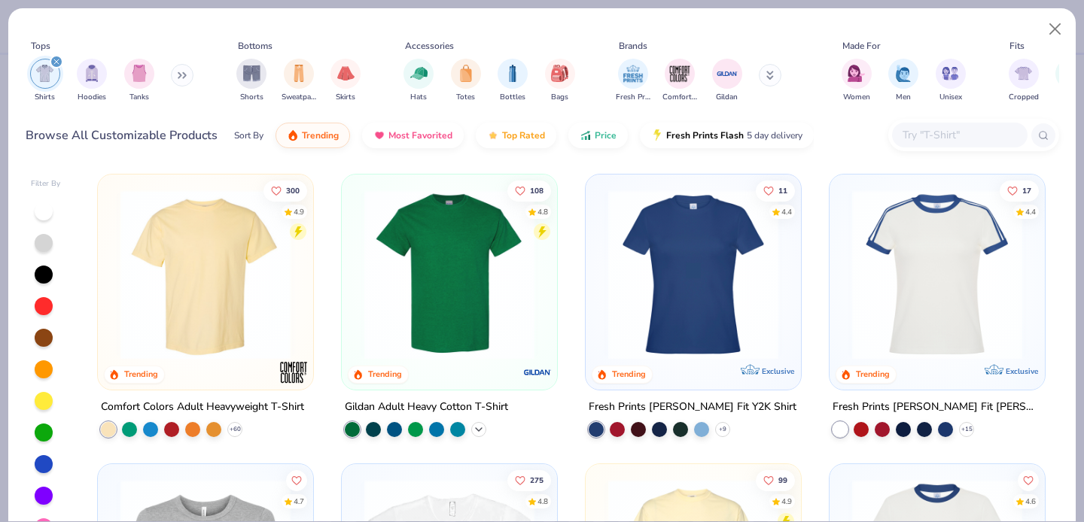
click at [476, 424] on icon at bounding box center [479, 430] width 12 height 12
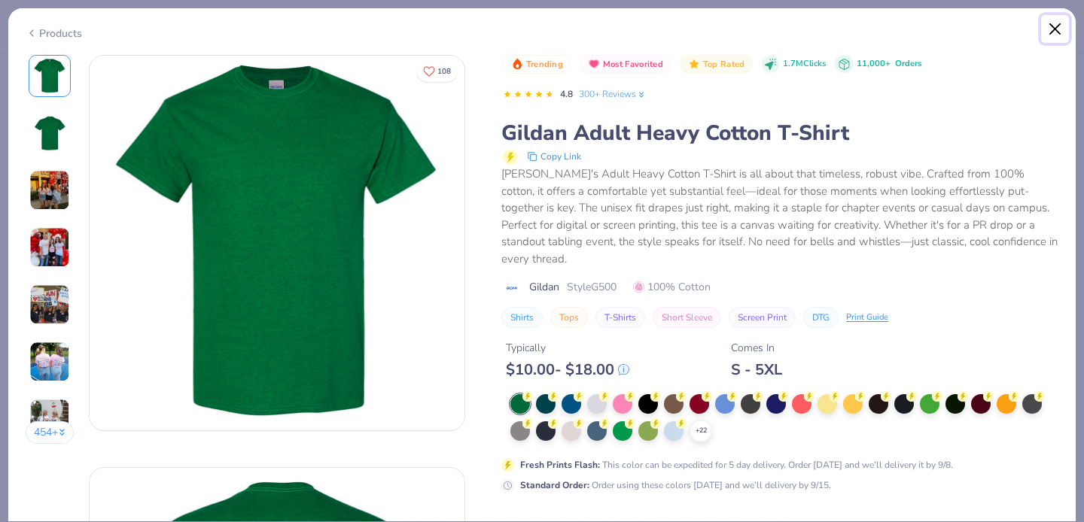
click at [1055, 27] on button "Close" at bounding box center [1055, 29] width 29 height 29
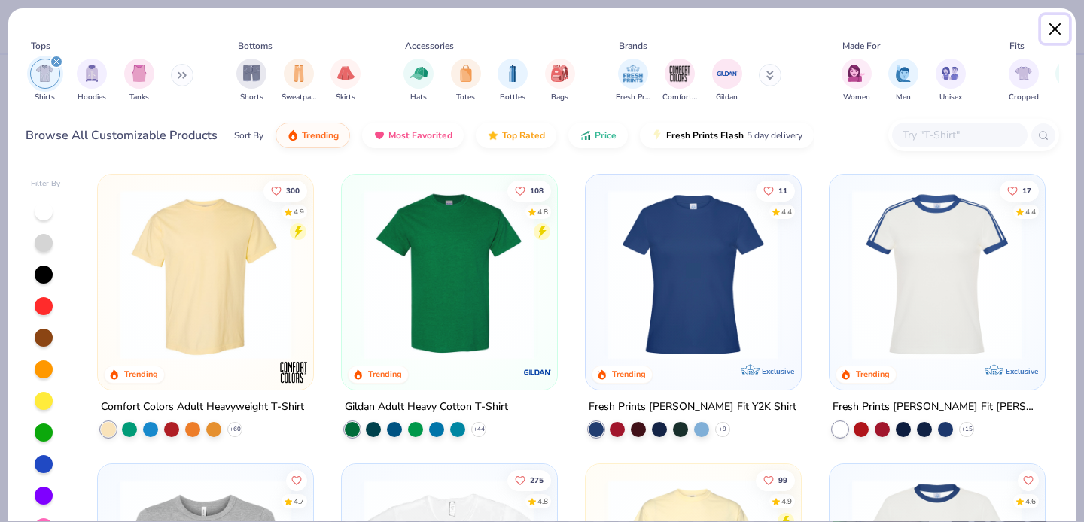
click at [1057, 22] on button "Close" at bounding box center [1055, 29] width 29 height 29
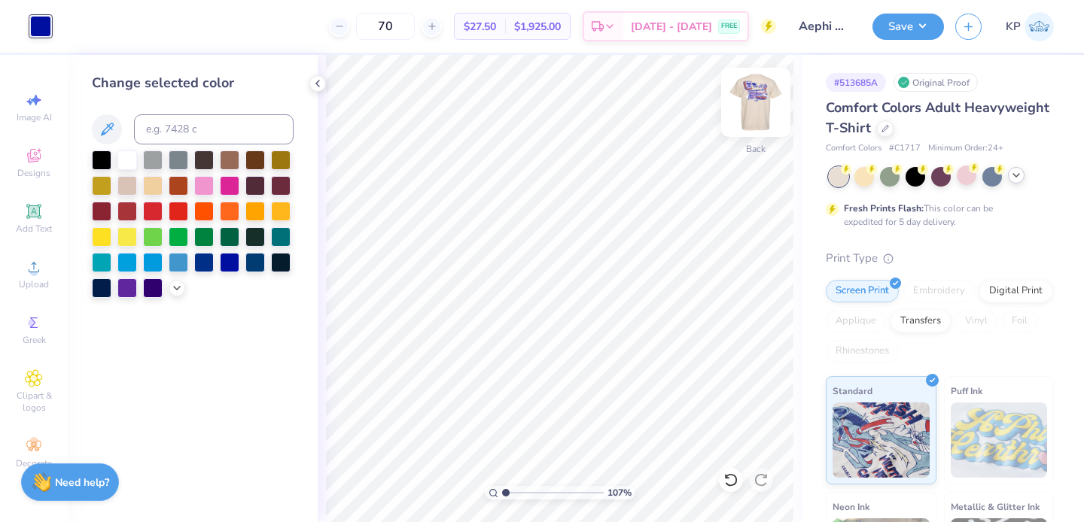
click at [751, 105] on img at bounding box center [756, 102] width 60 height 60
click at [107, 125] on icon at bounding box center [107, 129] width 13 height 13
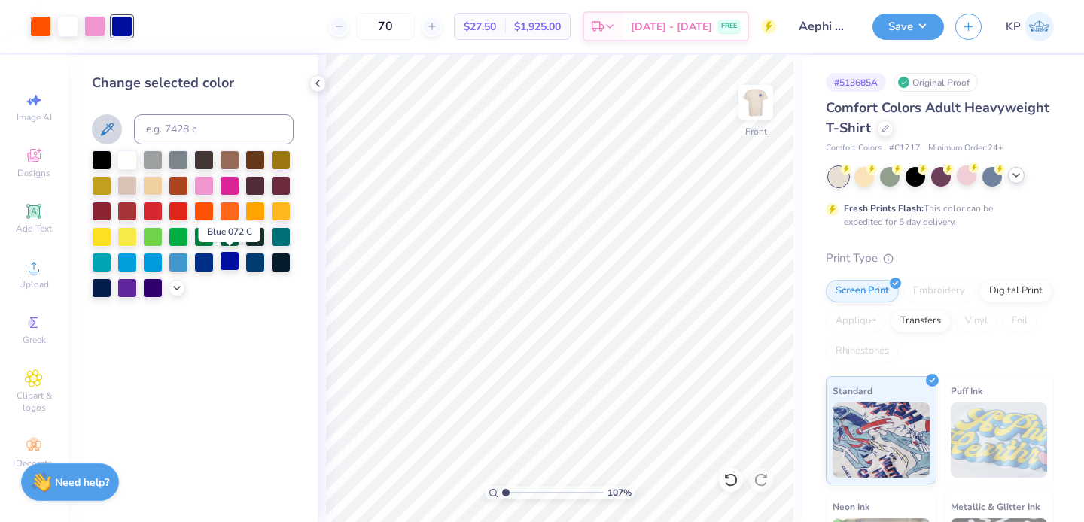
click at [227, 260] on div at bounding box center [230, 261] width 20 height 20
click at [172, 287] on icon at bounding box center [177, 287] width 12 height 12
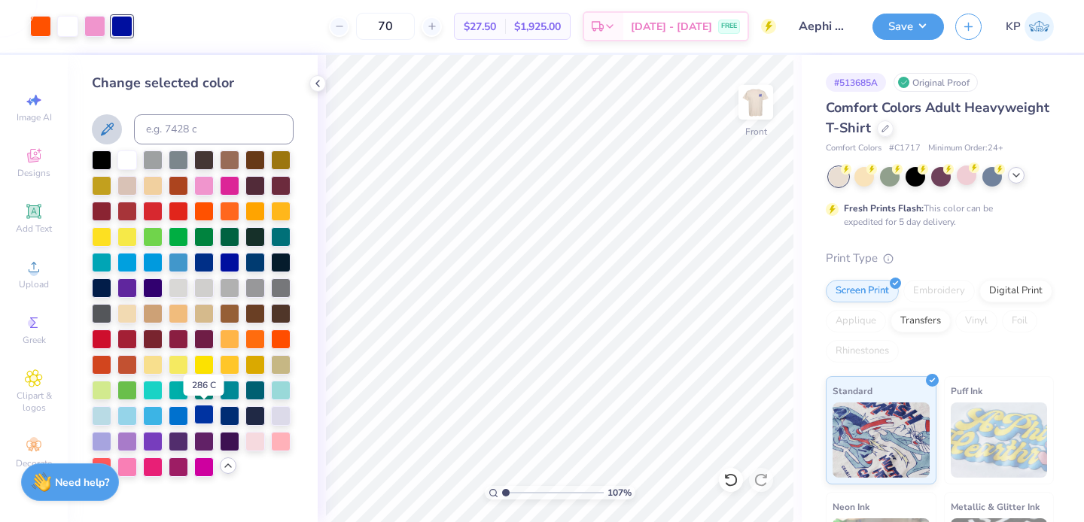
click at [207, 420] on div at bounding box center [204, 415] width 20 height 20
click at [93, 22] on div at bounding box center [94, 24] width 21 height 21
click at [175, 211] on div at bounding box center [179, 210] width 20 height 20
click at [41, 23] on div at bounding box center [40, 24] width 21 height 21
click at [171, 211] on div at bounding box center [179, 210] width 20 height 20
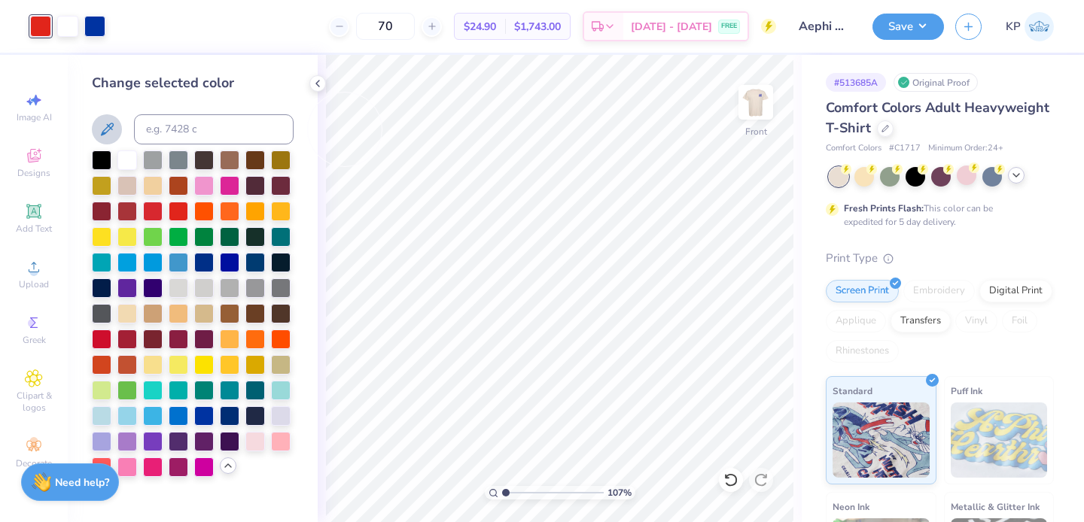
click at [97, 135] on button at bounding box center [107, 129] width 30 height 30
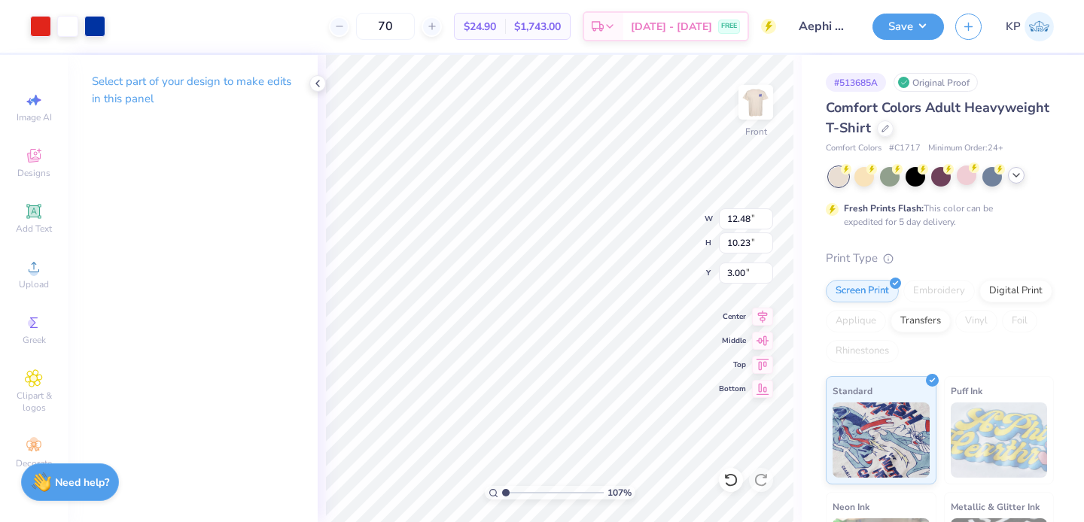
type input "4.19"
click at [71, 20] on div at bounding box center [67, 24] width 21 height 21
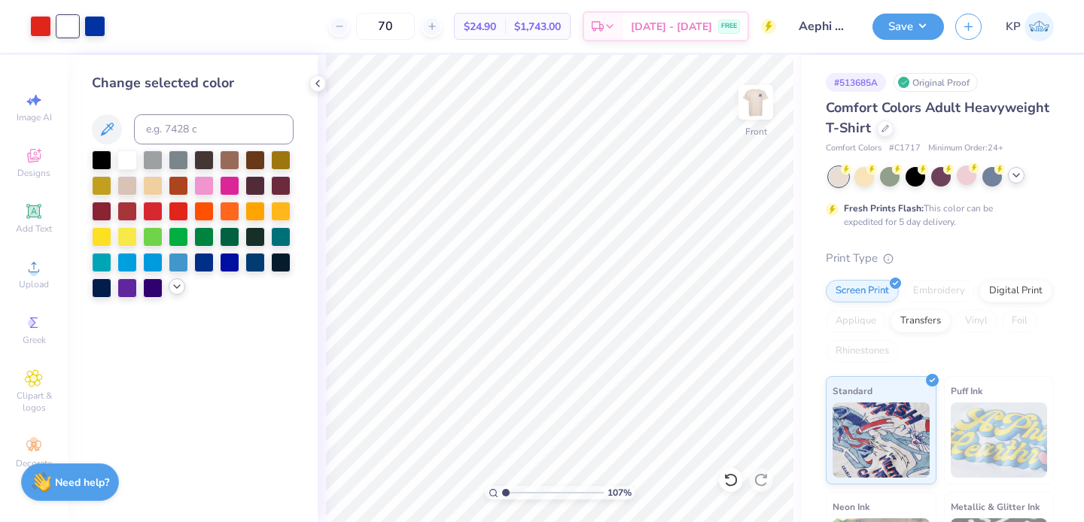
click at [175, 284] on icon at bounding box center [177, 287] width 12 height 12
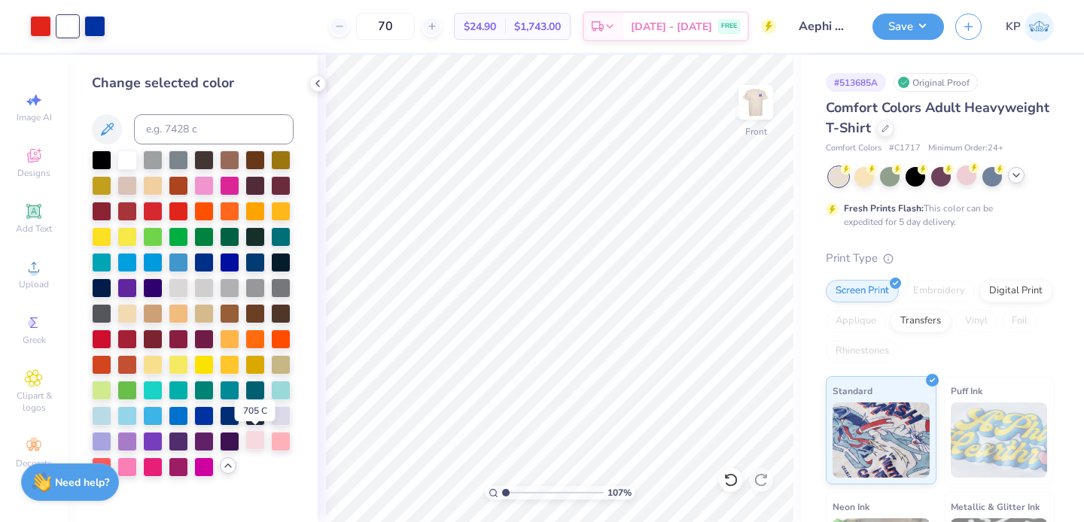
click at [258, 448] on div at bounding box center [255, 440] width 20 height 20
click at [35, 26] on div at bounding box center [40, 24] width 21 height 21
click at [233, 189] on div at bounding box center [230, 185] width 20 height 20
click at [96, 29] on div at bounding box center [94, 24] width 21 height 21
click at [184, 415] on div at bounding box center [179, 415] width 20 height 20
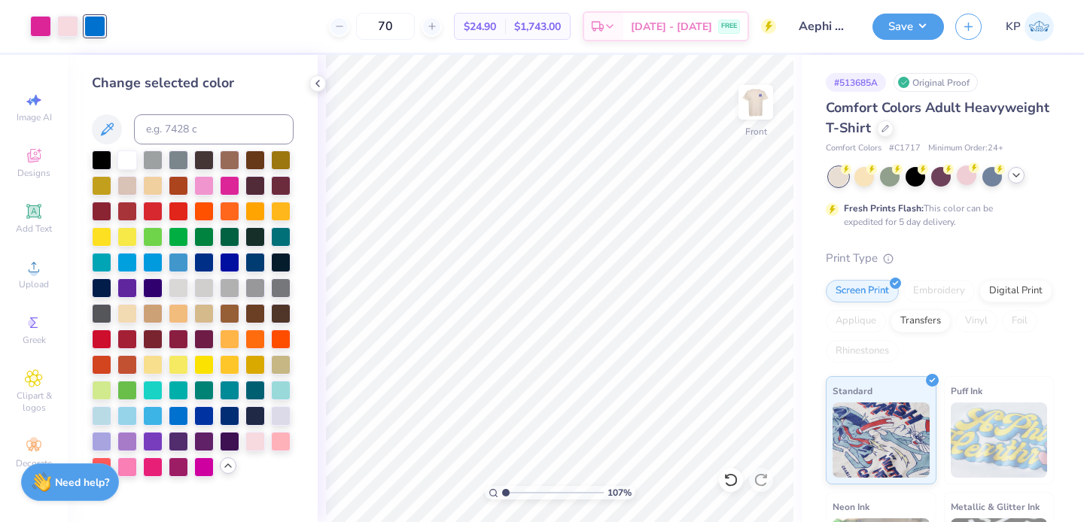
click at [1016, 180] on icon at bounding box center [1016, 175] width 12 height 12
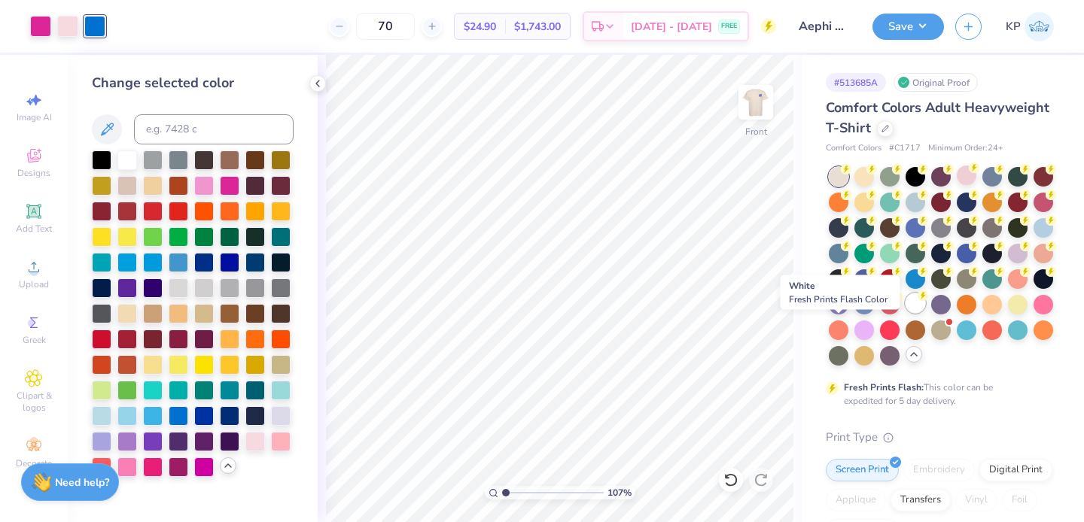
click at [905, 313] on div at bounding box center [915, 304] width 20 height 20
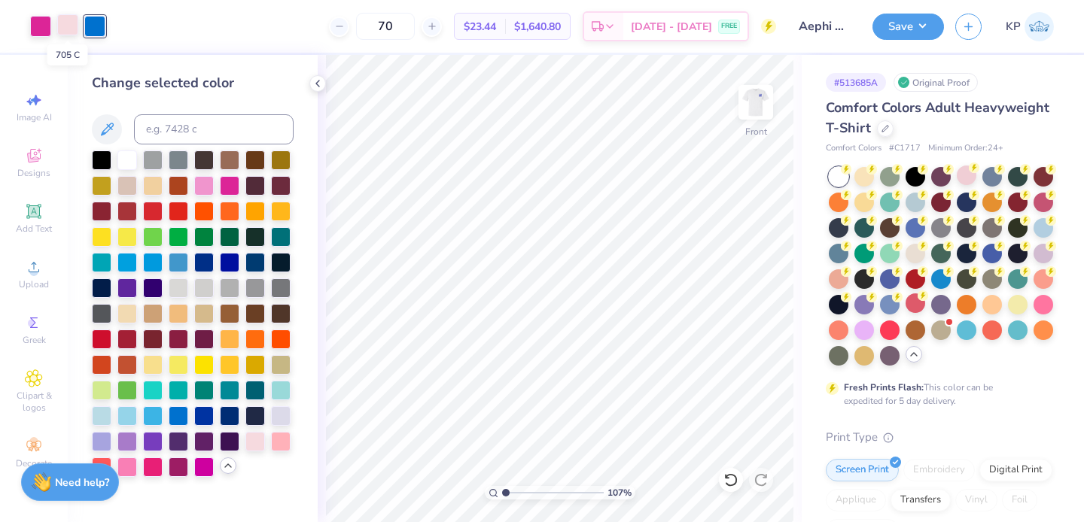
click at [67, 24] on div at bounding box center [67, 24] width 21 height 21
click at [281, 449] on div at bounding box center [281, 440] width 20 height 20
click at [197, 190] on div at bounding box center [204, 185] width 20 height 20
click at [256, 440] on div at bounding box center [255, 440] width 20 height 20
click at [41, 20] on div at bounding box center [40, 24] width 21 height 21
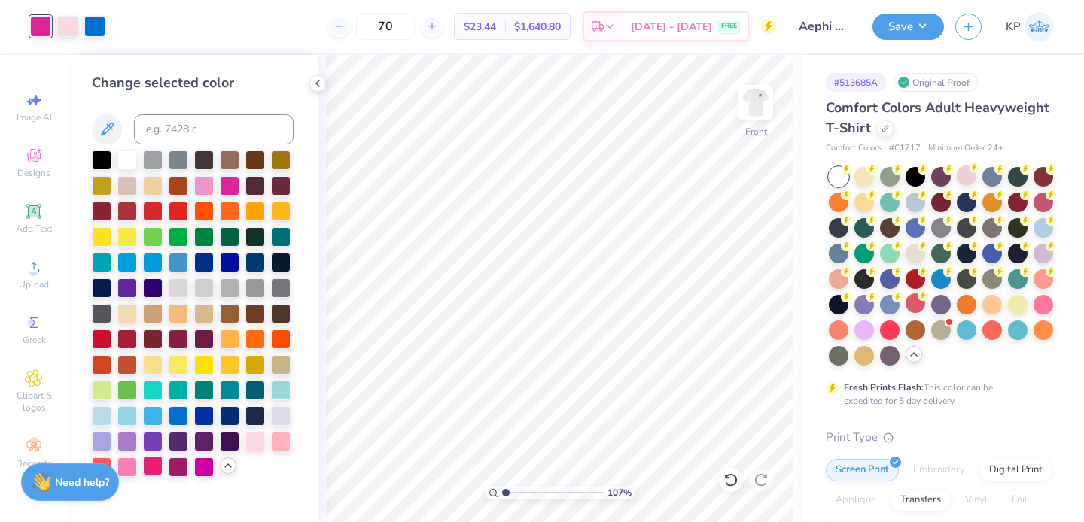
click at [148, 461] on div at bounding box center [153, 466] width 20 height 20
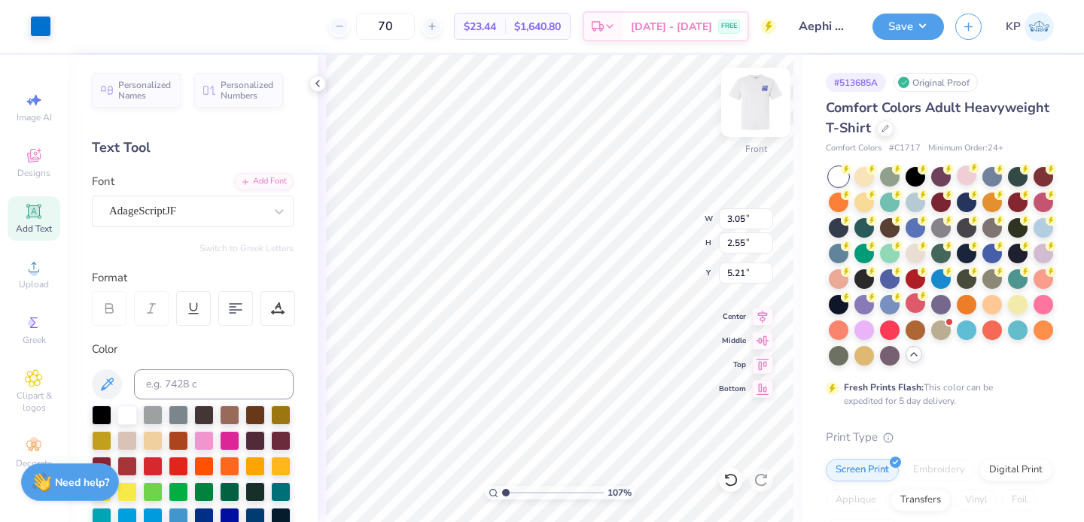
type input "3.05"
type input "2.55"
type input "4.73"
type input "3.96"
type input "2.52"
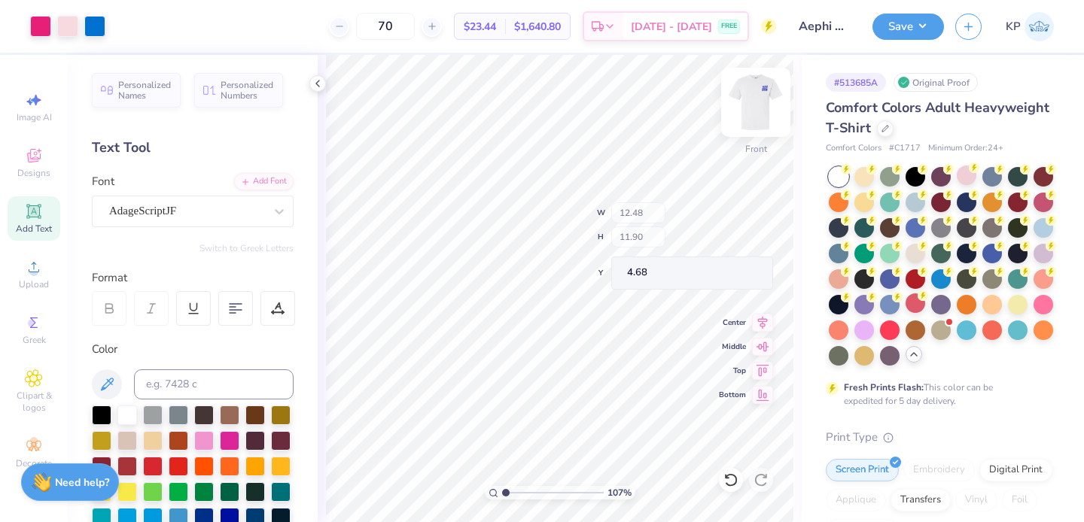
type input "4.68"
type input "6.51"
type input "5.35"
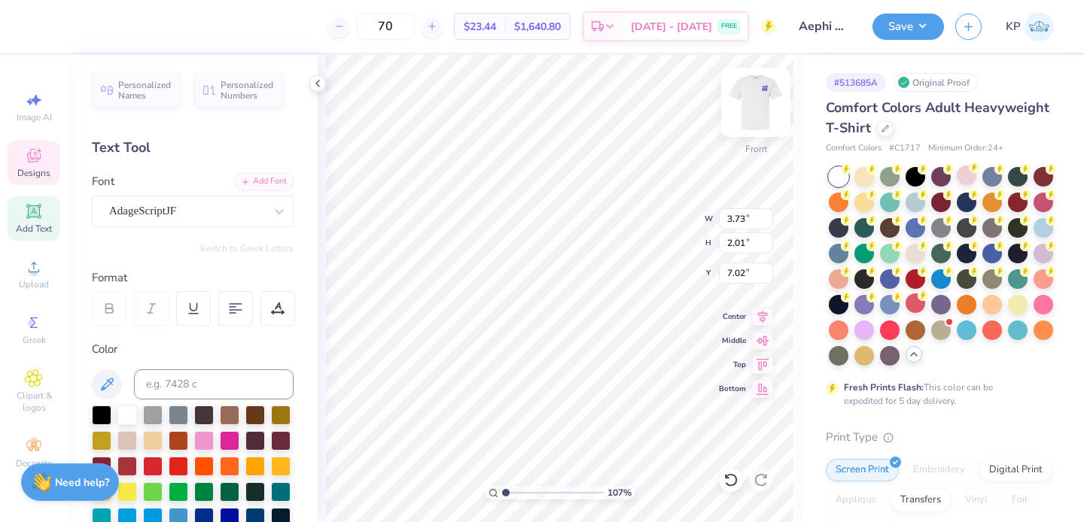
type input "8.02"
type input "1.79"
click at [513, 492] on input "range" at bounding box center [553, 493] width 102 height 14
type input "2.96"
type input "1.60"
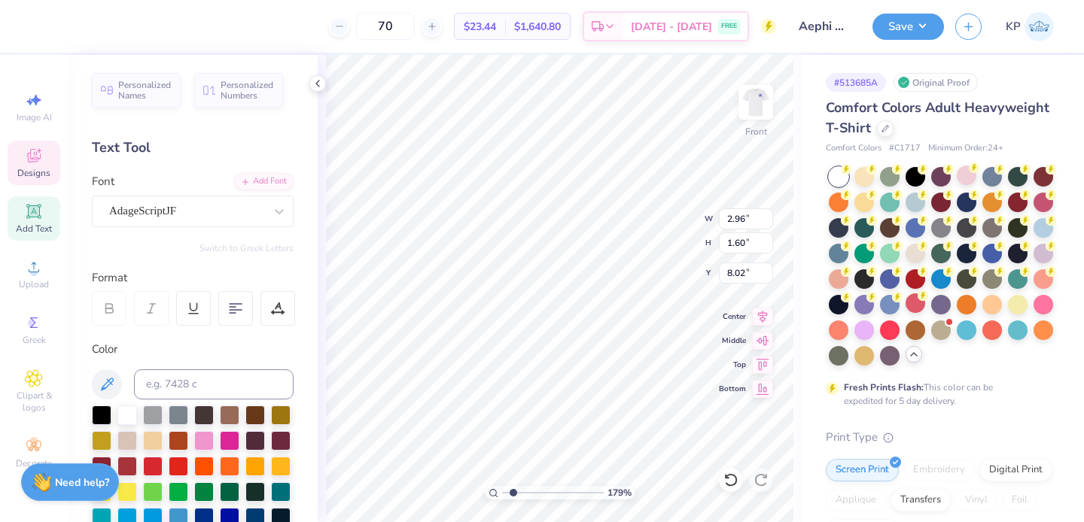
type input "8.50"
type input "3.59"
type input "2.41"
type input "5.35"
type input "3.03"
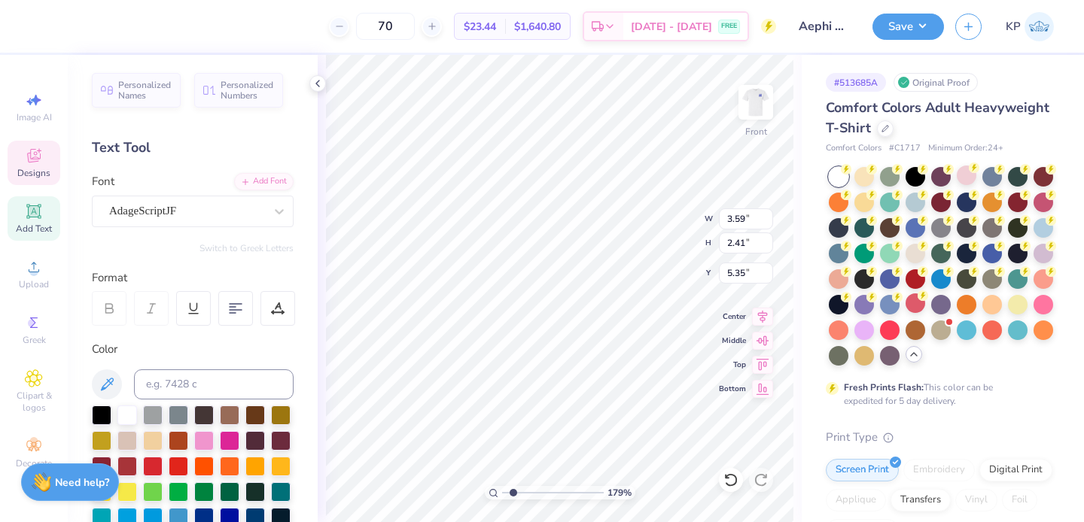
type input "2.03"
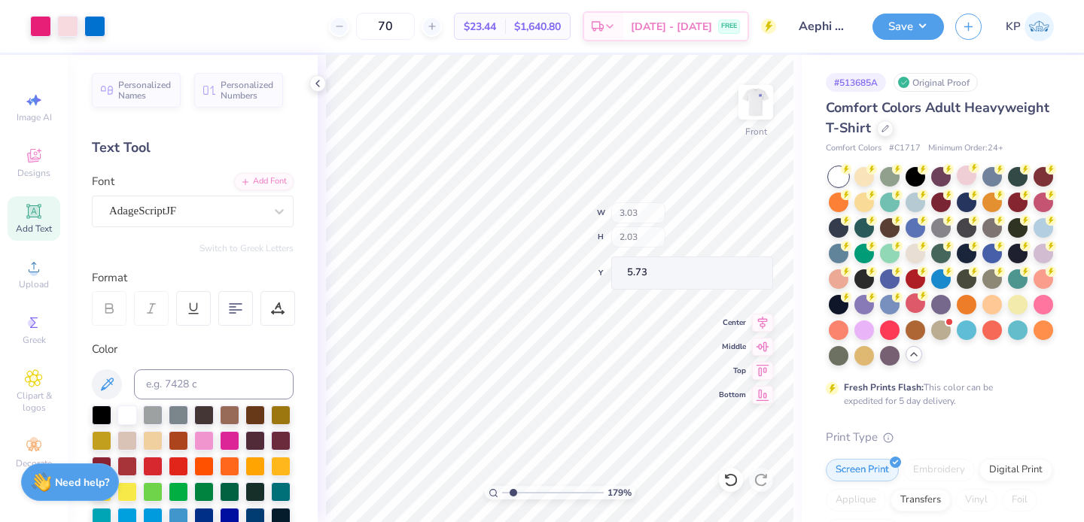
type input "6.27"
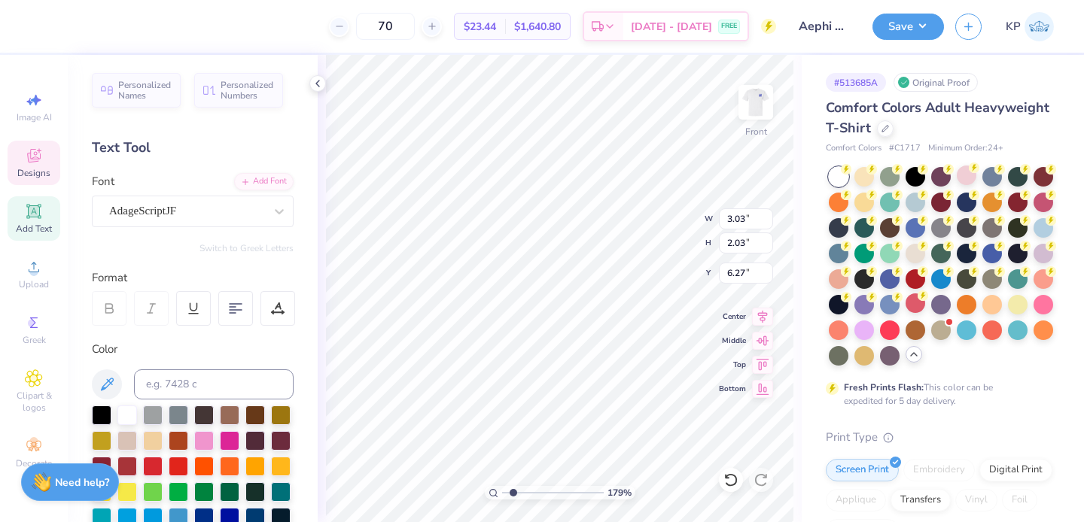
type input "5.05"
type input "3.06"
type input "2.04"
type input "5.07"
type input "2.96"
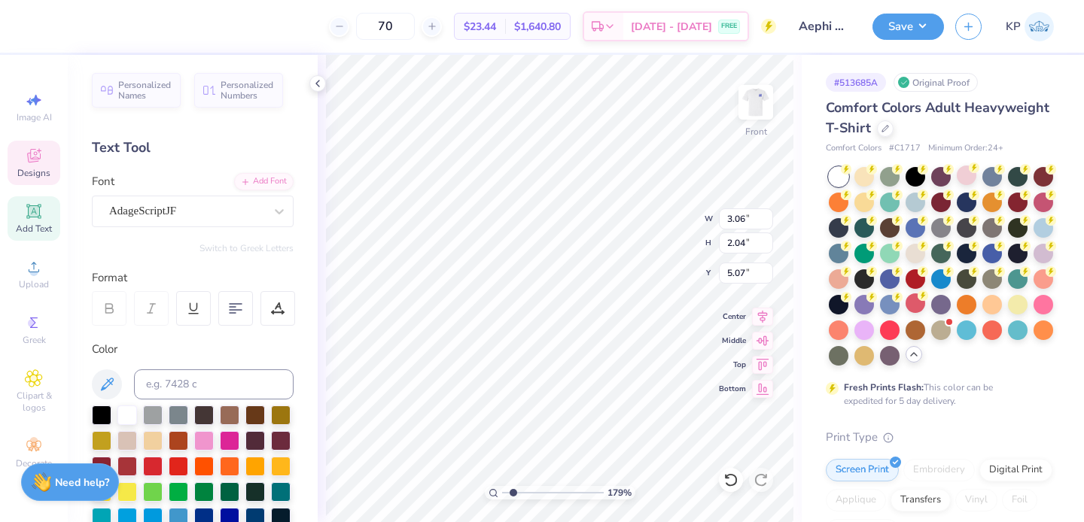
type input "1.60"
type input "7.94"
type input "12.47"
type input "9.71"
type input "6.50"
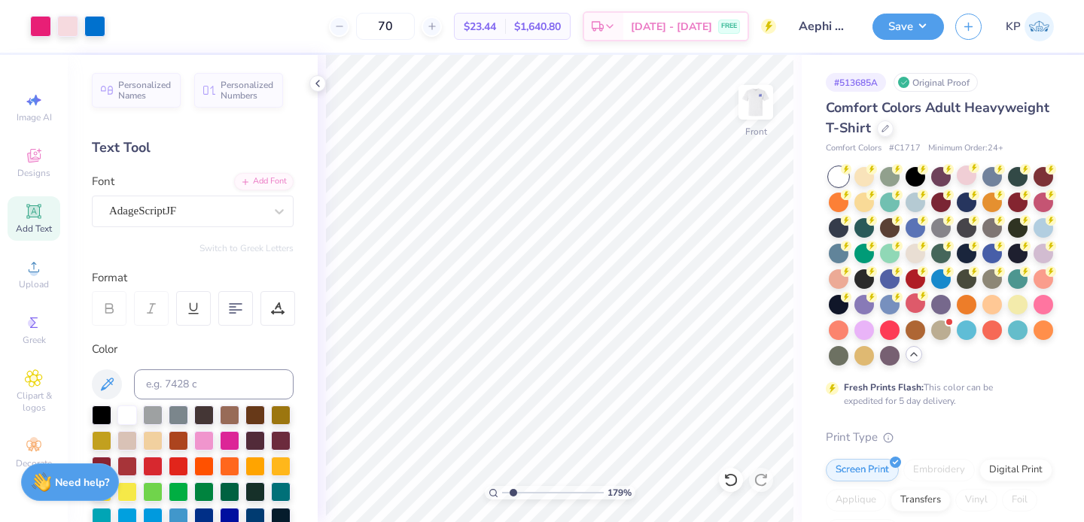
click at [512, 488] on input "range" at bounding box center [553, 493] width 102 height 14
type input "1.42"
click at [510, 491] on input "range" at bounding box center [553, 493] width 102 height 14
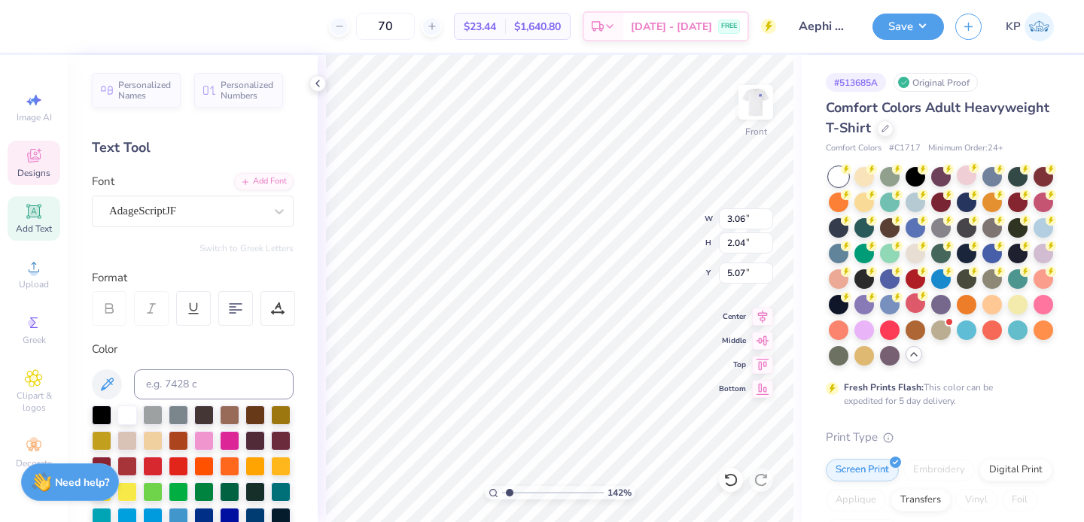
type input "2.96"
type input "1.60"
type input "3.92"
type input "7.33"
type input "1.15"
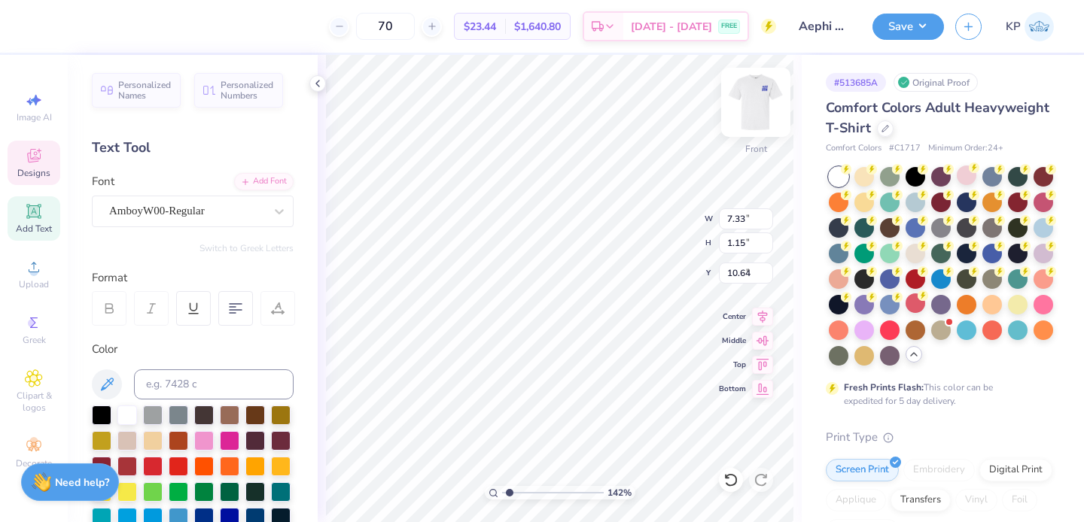
type input "6.60"
type input "3.06"
type input "2.04"
type input "4.18"
type input "2.96"
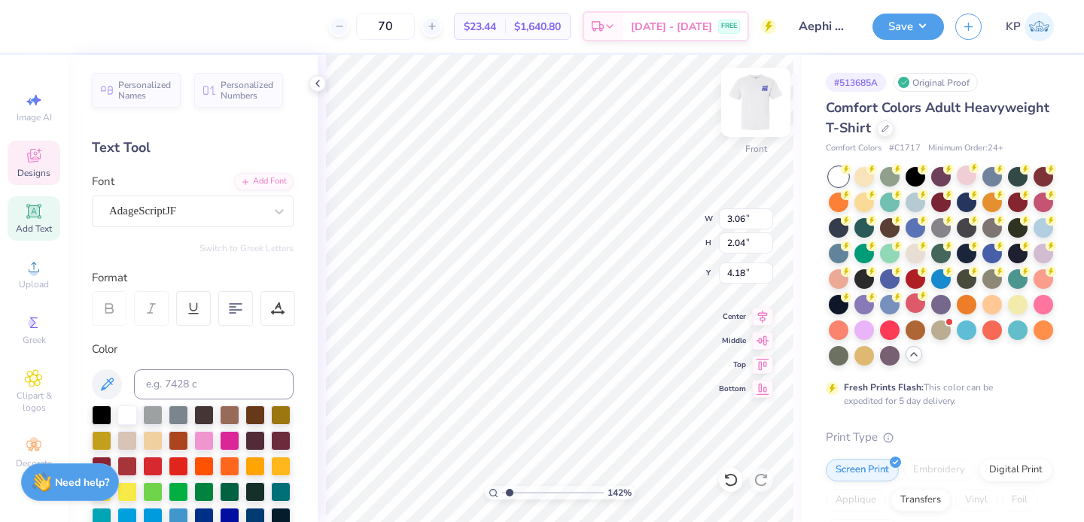
type input "1.60"
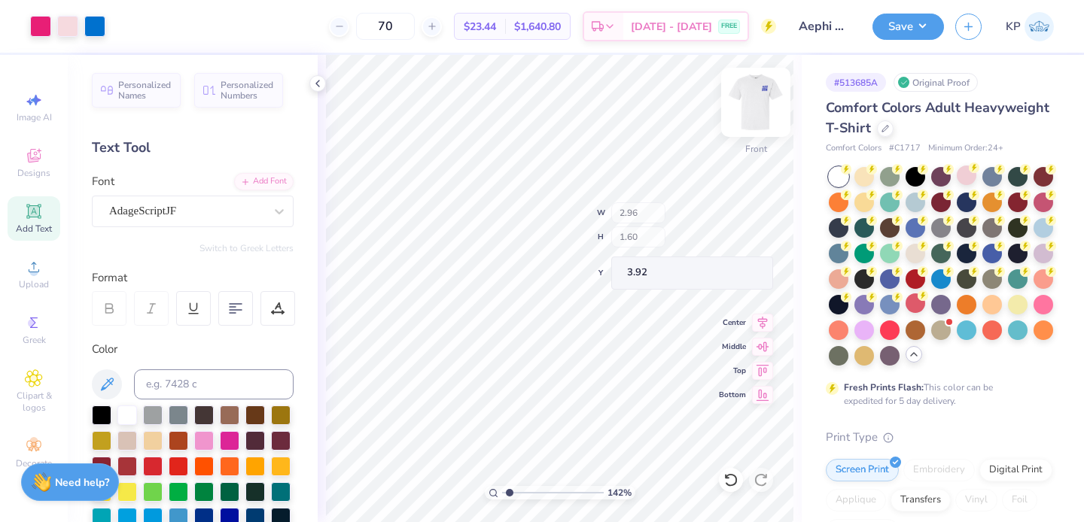
type input "10.05"
type input "2.12"
click at [516, 492] on input "range" at bounding box center [553, 493] width 102 height 14
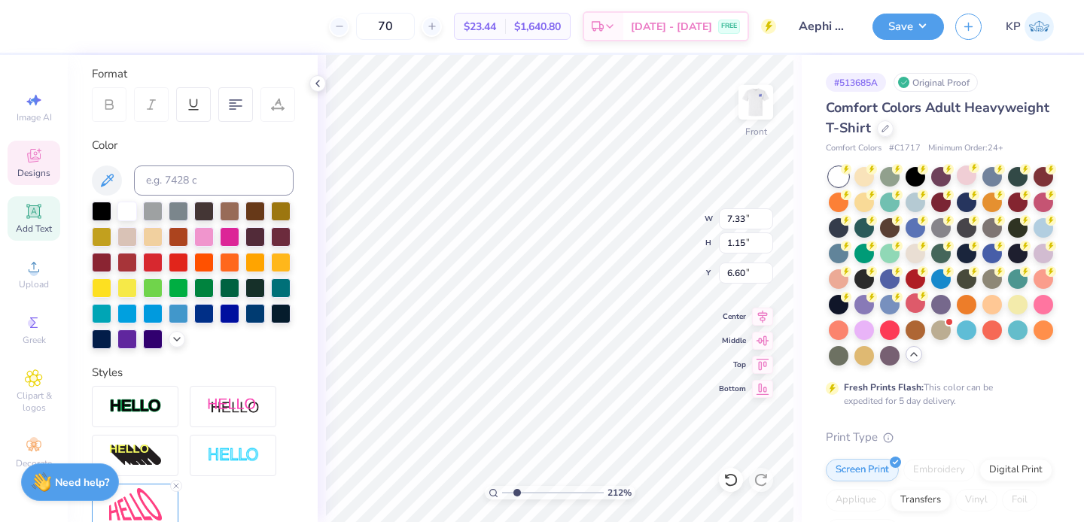
scroll to position [207, 0]
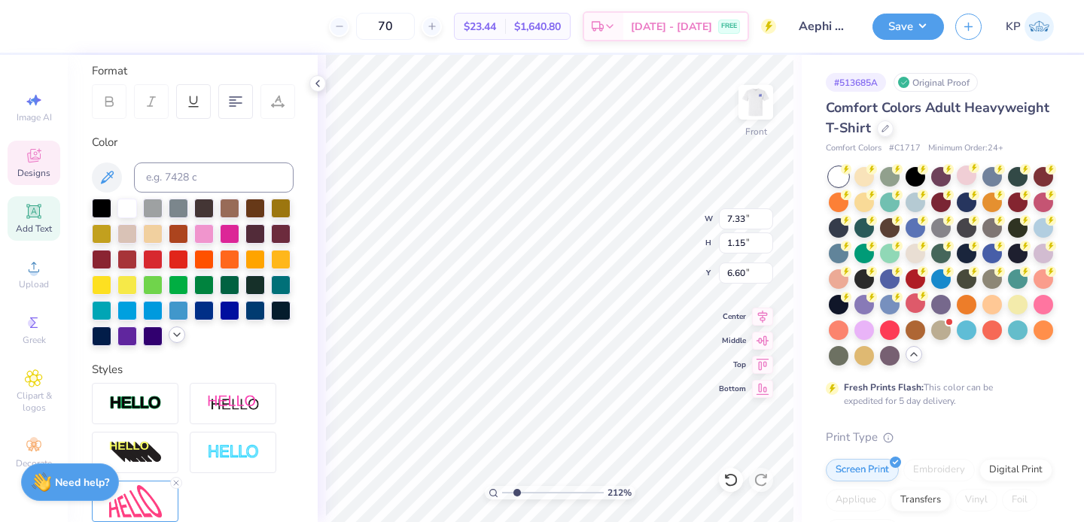
click at [169, 343] on div at bounding box center [177, 335] width 17 height 17
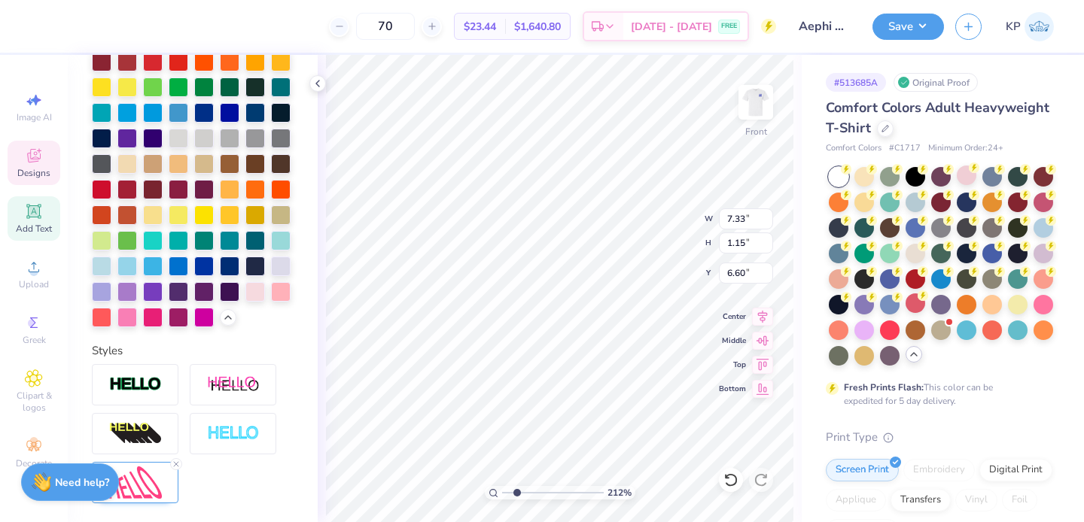
scroll to position [497, 0]
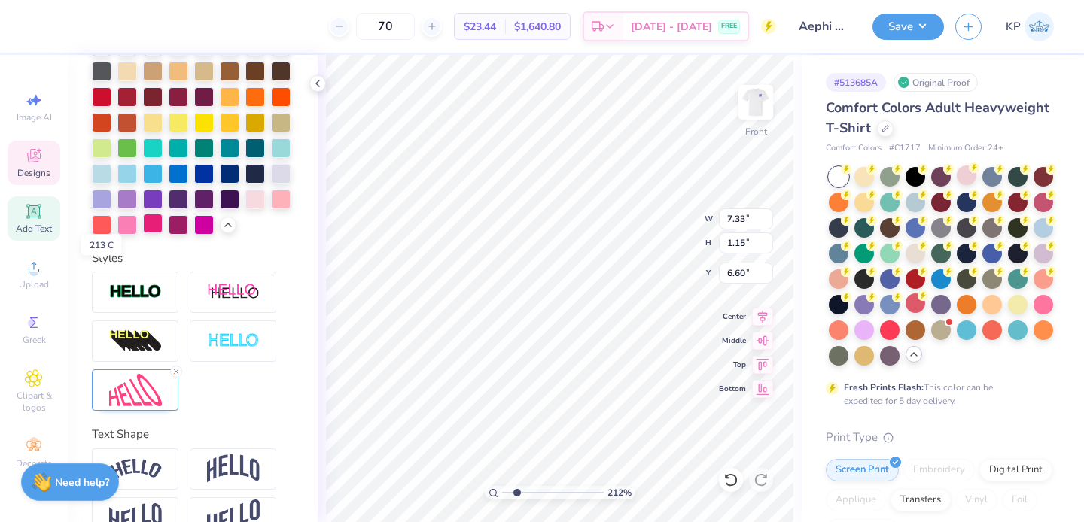
click at [143, 233] on div at bounding box center [153, 224] width 20 height 20
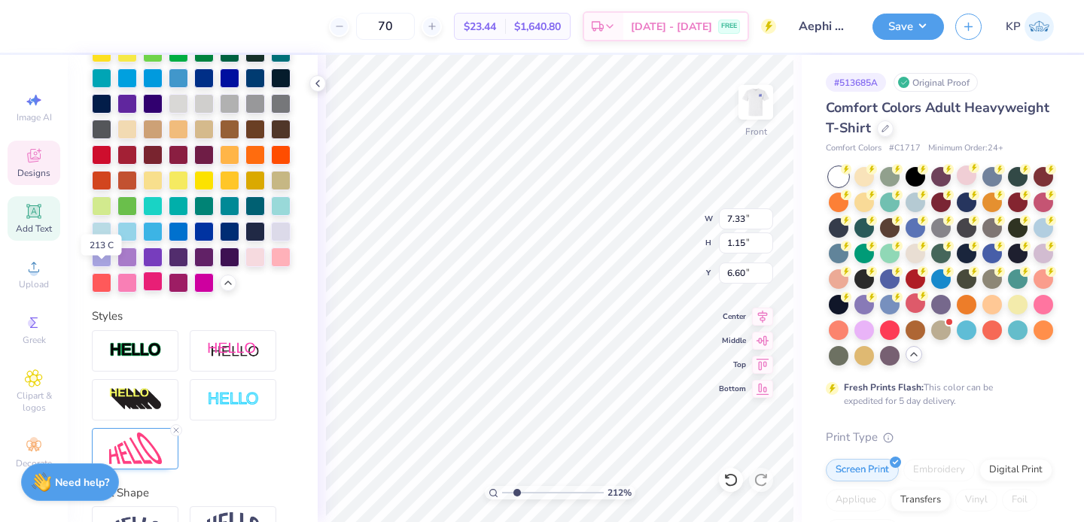
scroll to position [555, 0]
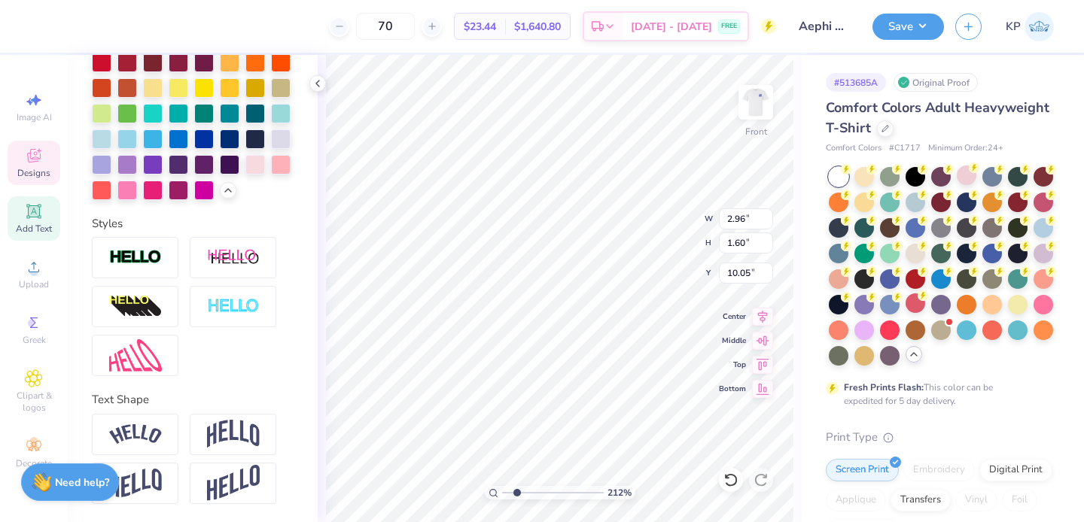
type input "2.96"
type input "1.60"
type input "10.05"
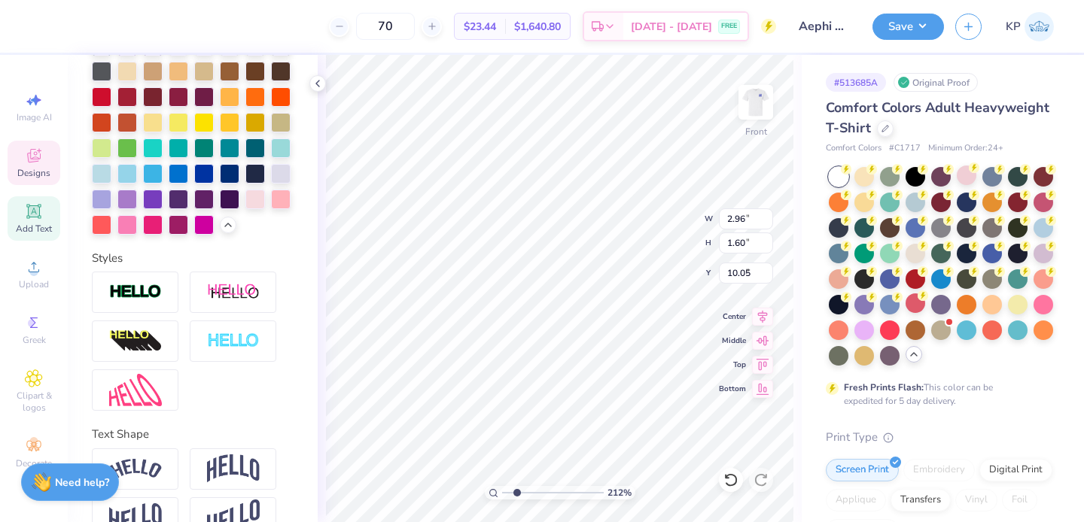
type input "3.06"
type input "2.04"
type input "8.01"
type input "2.82"
type input "1.89"
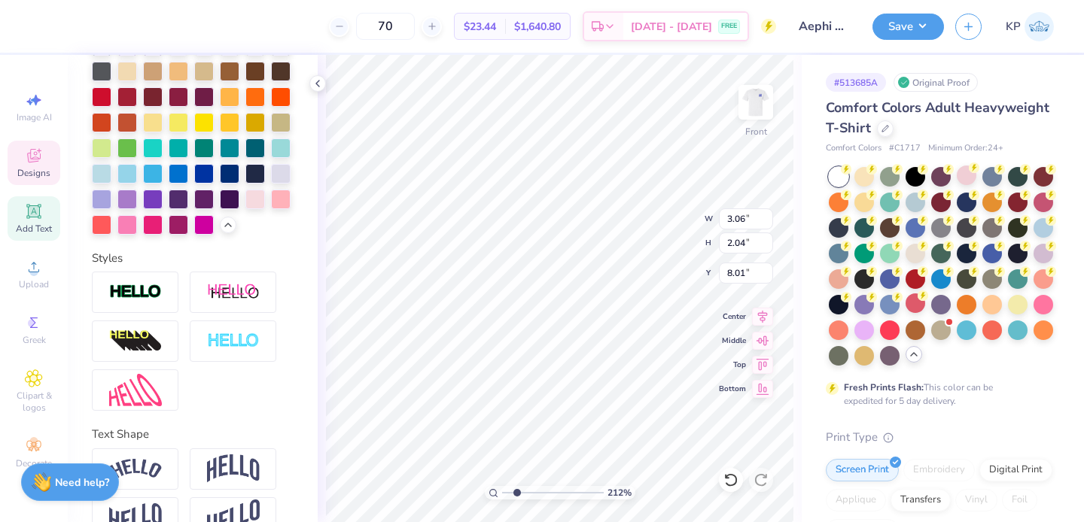
type input "8.14"
type input "2.78"
type input "1.87"
type input "8.10"
type input "2.78"
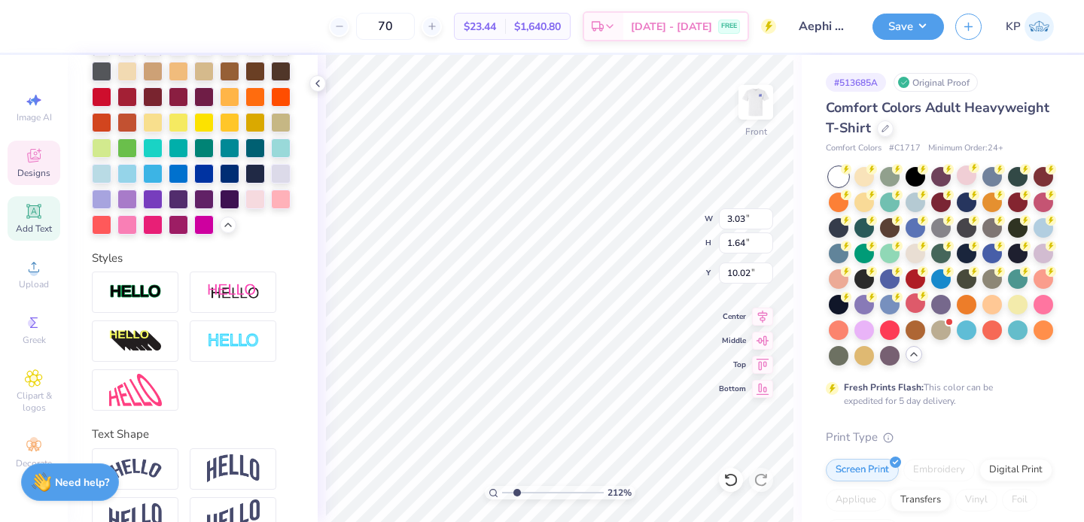
type input "1.87"
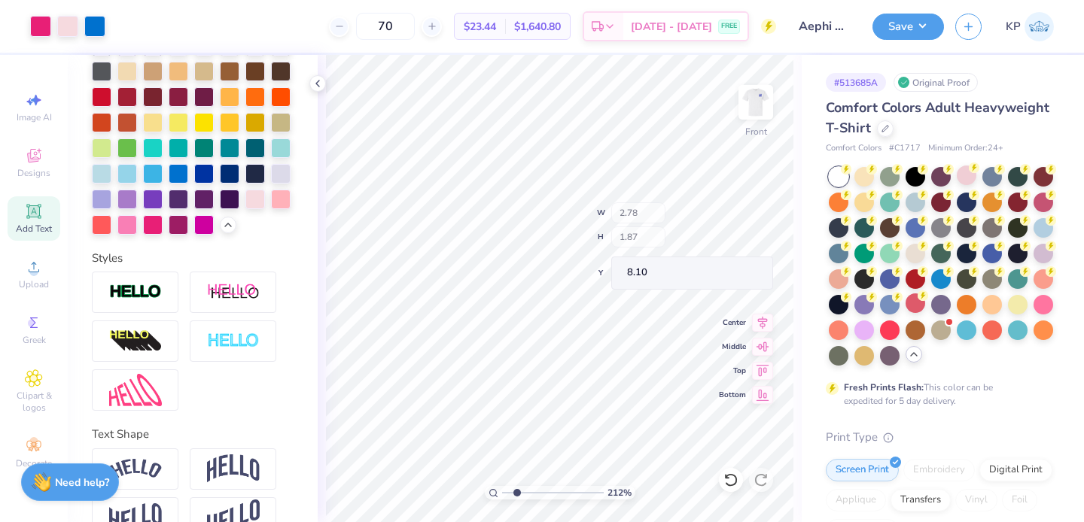
type input "8.18"
type input "3.09"
type input "1.68"
type input "9.95"
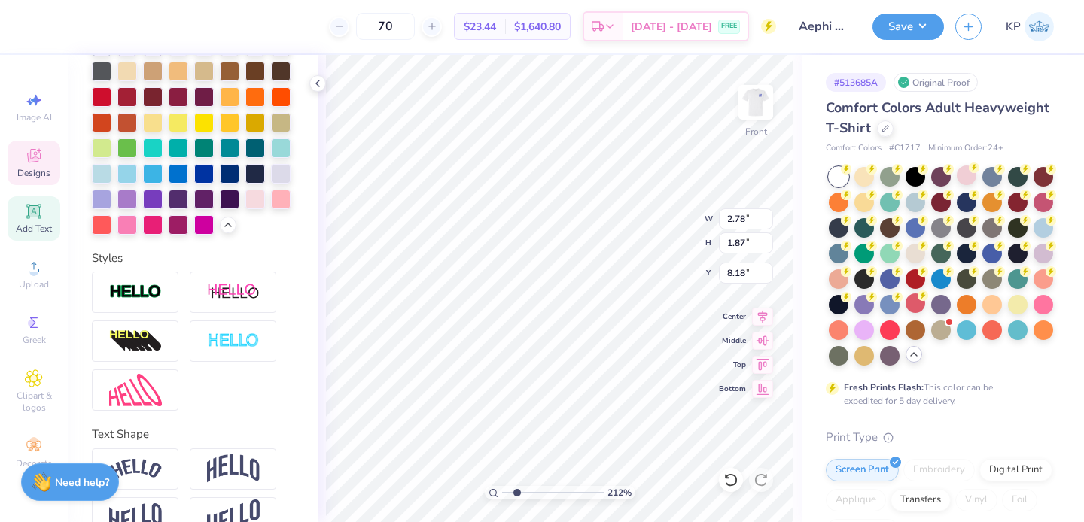
type input "2.78"
type input "1.87"
type input "8.18"
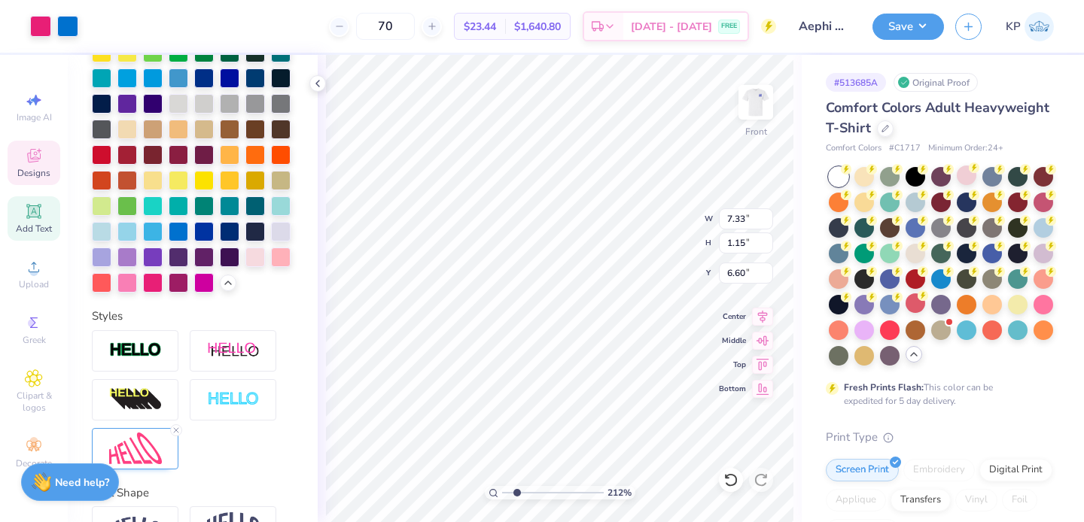
scroll to position [555, 0]
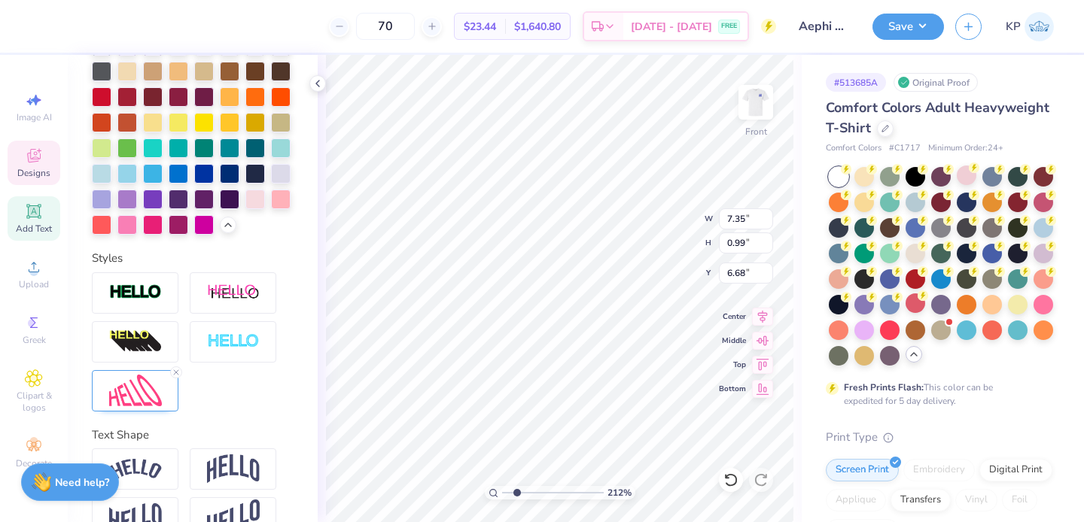
type input "7.35"
type input "0.99"
type input "6.68"
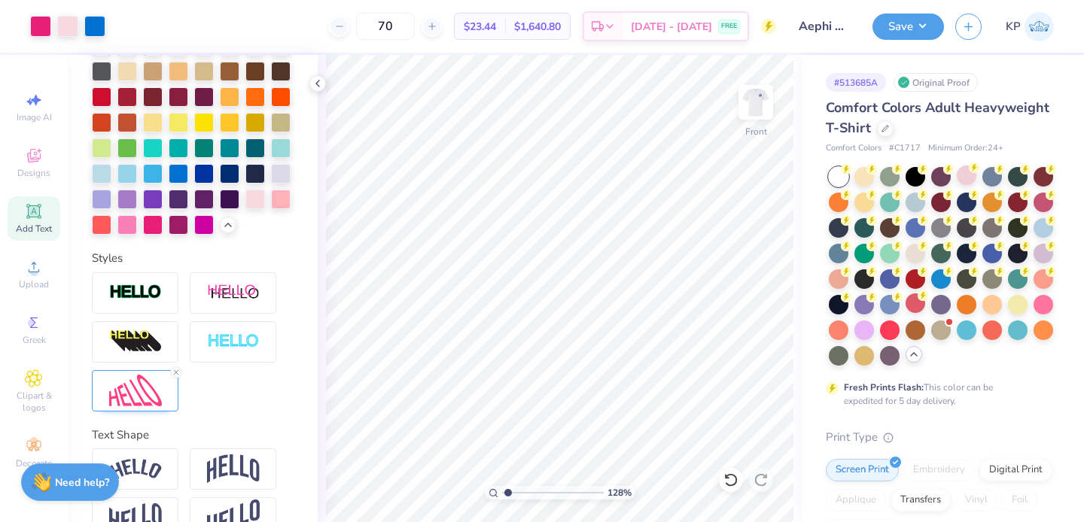
type input "1.28"
click at [508, 489] on input "range" at bounding box center [553, 493] width 102 height 14
click at [753, 97] on img at bounding box center [756, 102] width 60 height 60
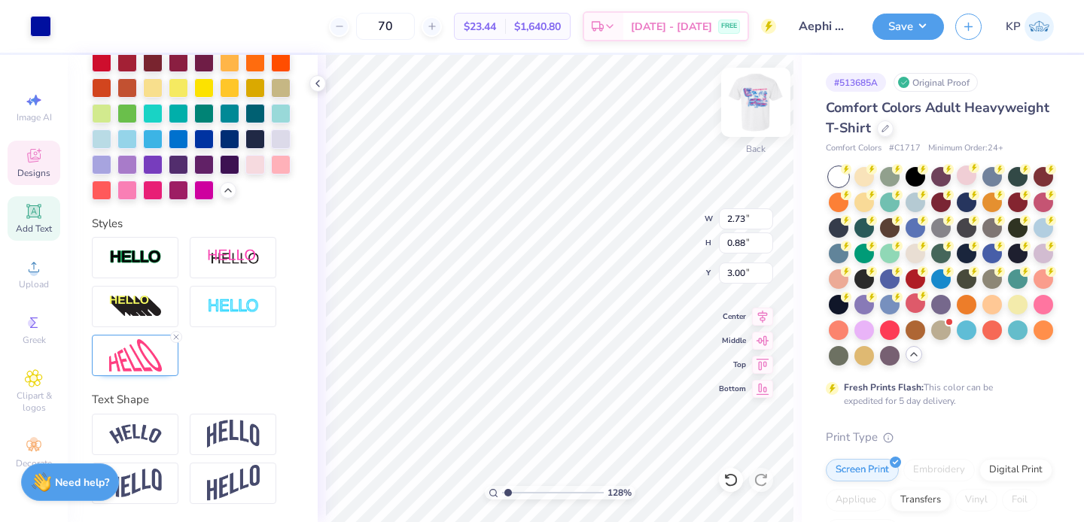
scroll to position [497, 0]
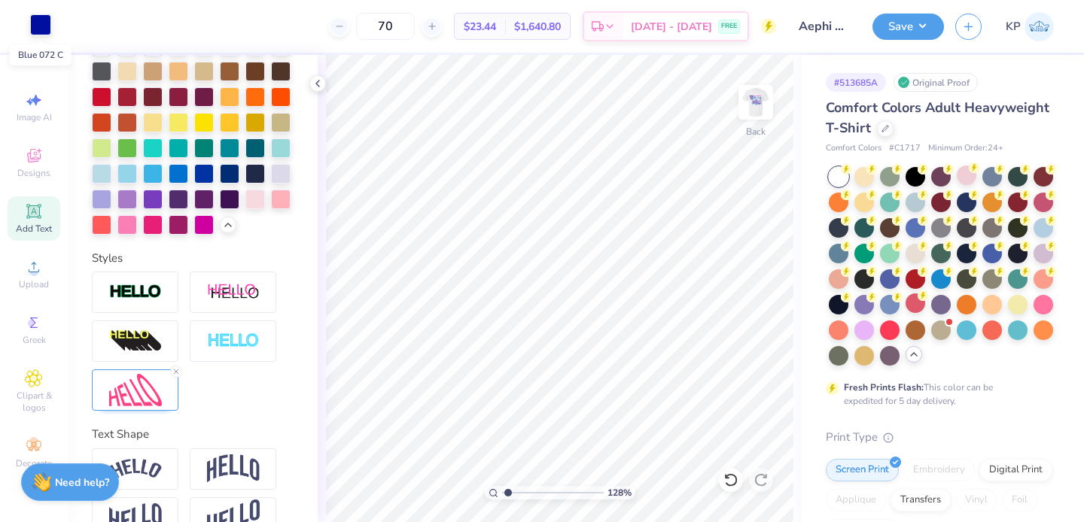
click at [43, 23] on div at bounding box center [40, 24] width 21 height 21
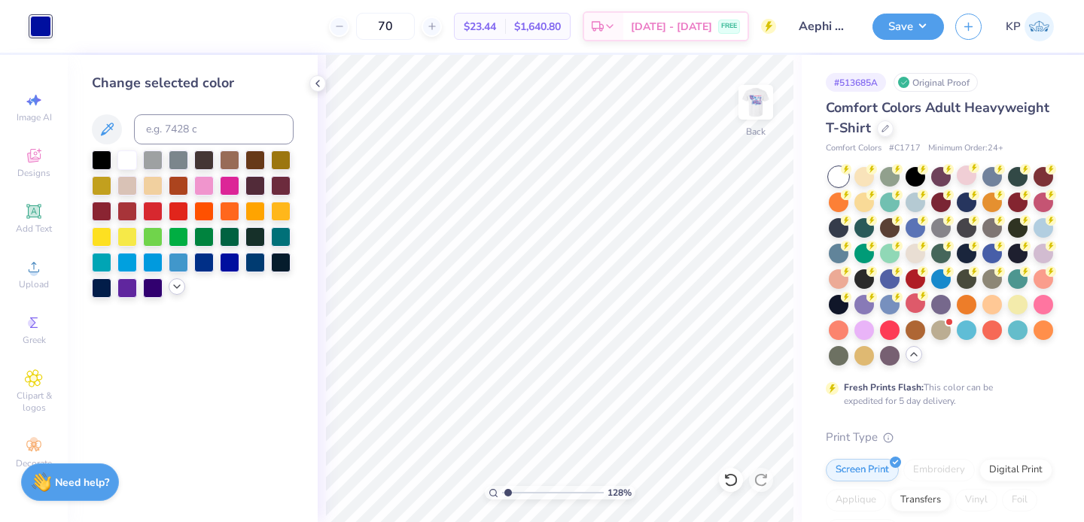
click at [176, 287] on icon at bounding box center [177, 287] width 12 height 12
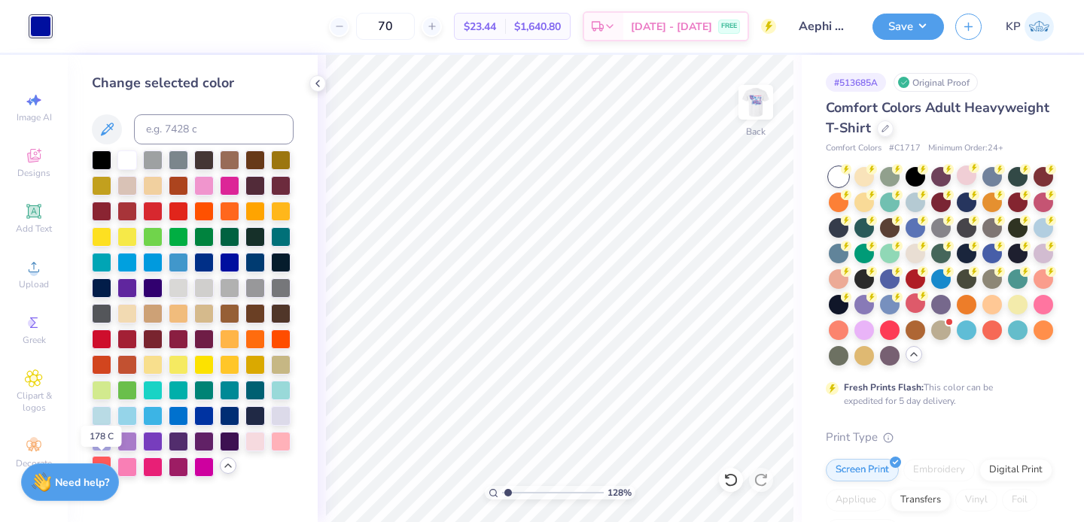
click at [108, 459] on div at bounding box center [102, 466] width 20 height 20
click at [154, 462] on div at bounding box center [153, 466] width 20 height 20
click at [741, 106] on img at bounding box center [756, 102] width 60 height 60
click at [759, 107] on img at bounding box center [756, 102] width 60 height 60
click at [756, 99] on img at bounding box center [756, 102] width 60 height 60
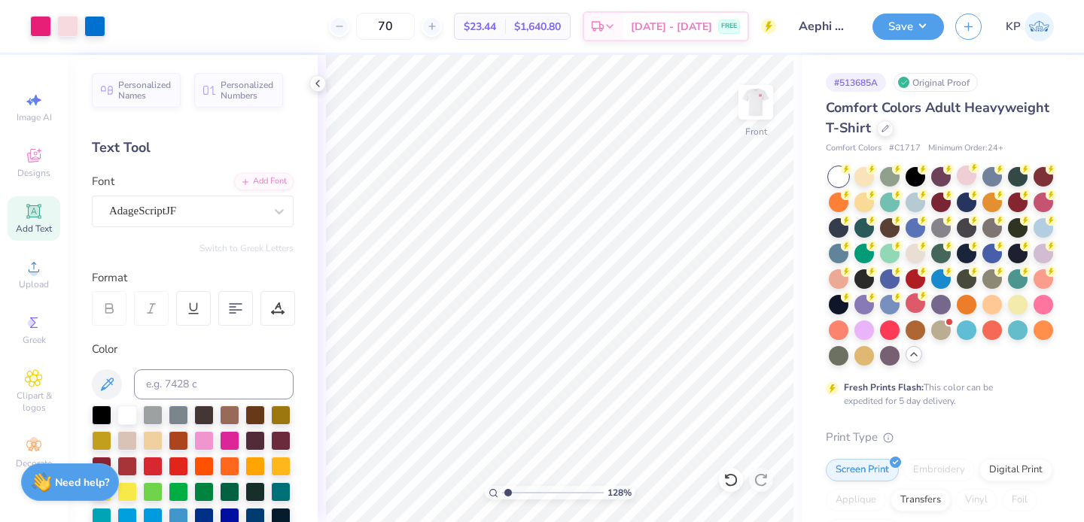
click at [829, 26] on input "Aephi PhiHop #3" at bounding box center [824, 26] width 74 height 30
click at [841, 27] on input "Aephi PhiHop #3" at bounding box center [824, 26] width 74 height 30
click at [924, 26] on button "Save" at bounding box center [907, 24] width 71 height 26
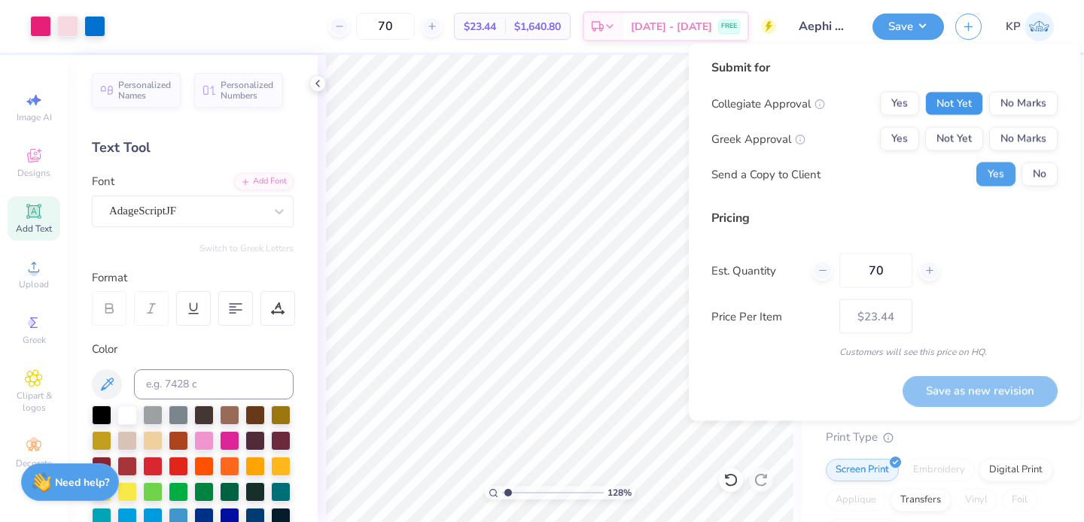
click at [954, 106] on button "Not Yet" at bounding box center [954, 104] width 58 height 24
click at [954, 131] on button "Not Yet" at bounding box center [954, 139] width 58 height 24
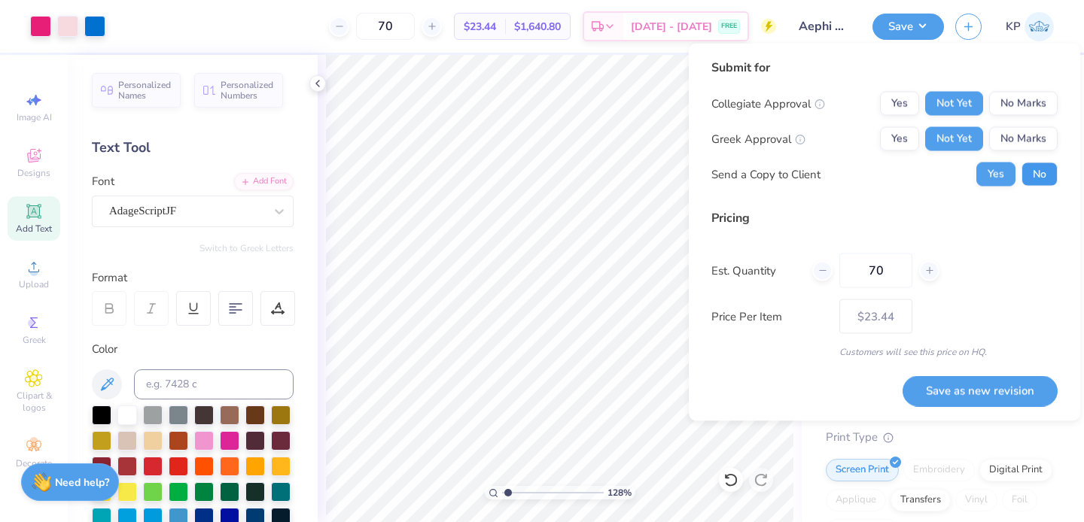
click at [1033, 175] on button "No" at bounding box center [1039, 175] width 36 height 24
click at [920, 400] on button "Save as new revision" at bounding box center [979, 391] width 155 height 31
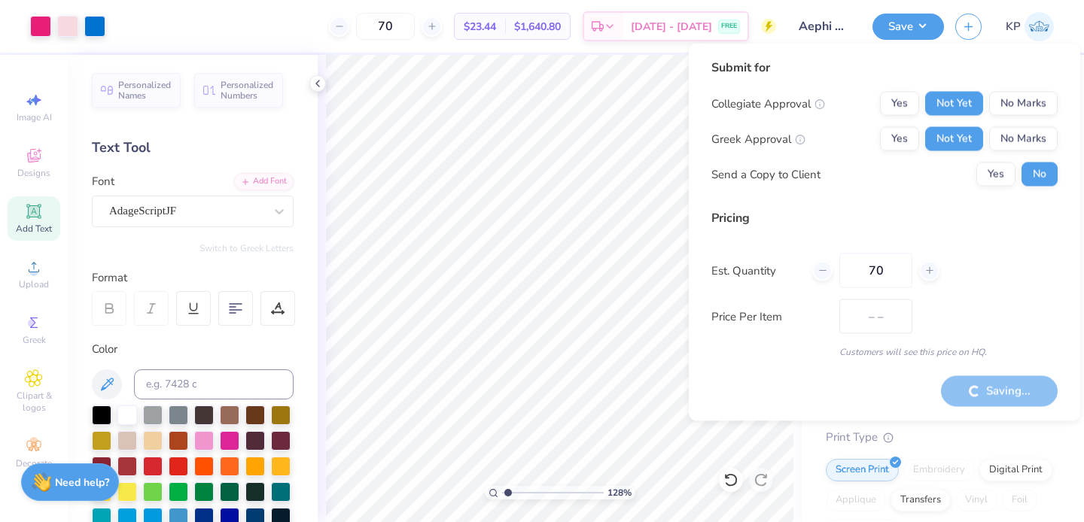
type input "$23.44"
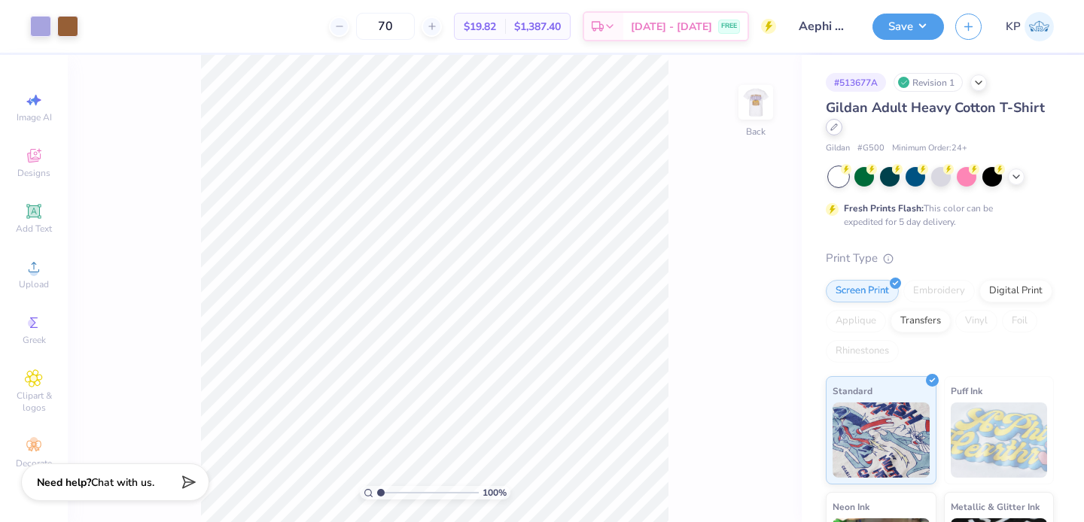
click at [842, 132] on div at bounding box center [834, 127] width 17 height 17
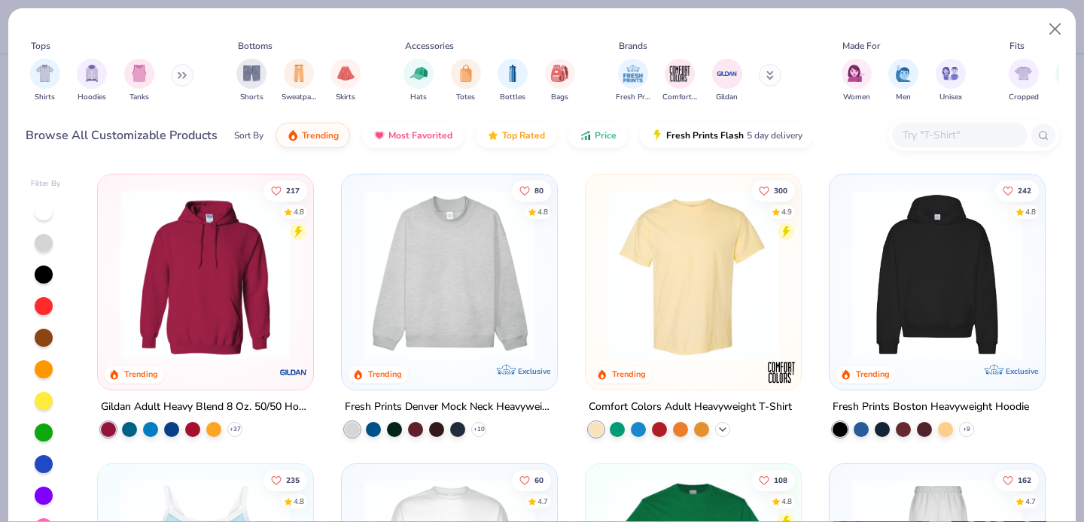
click at [716, 427] on icon at bounding box center [722, 430] width 12 height 12
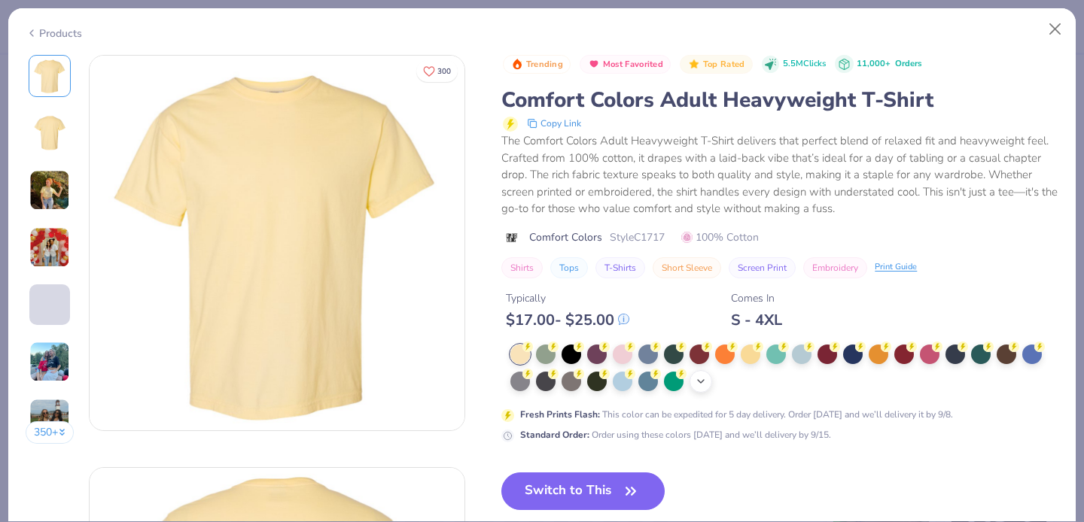
click at [697, 379] on icon at bounding box center [701, 382] width 12 height 12
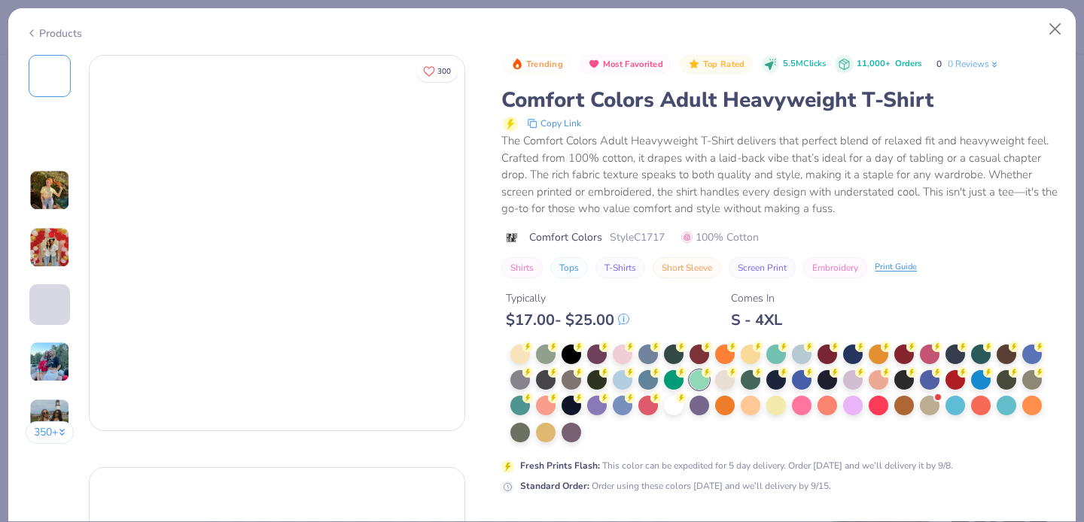
click at [707, 382] on div at bounding box center [699, 380] width 20 height 20
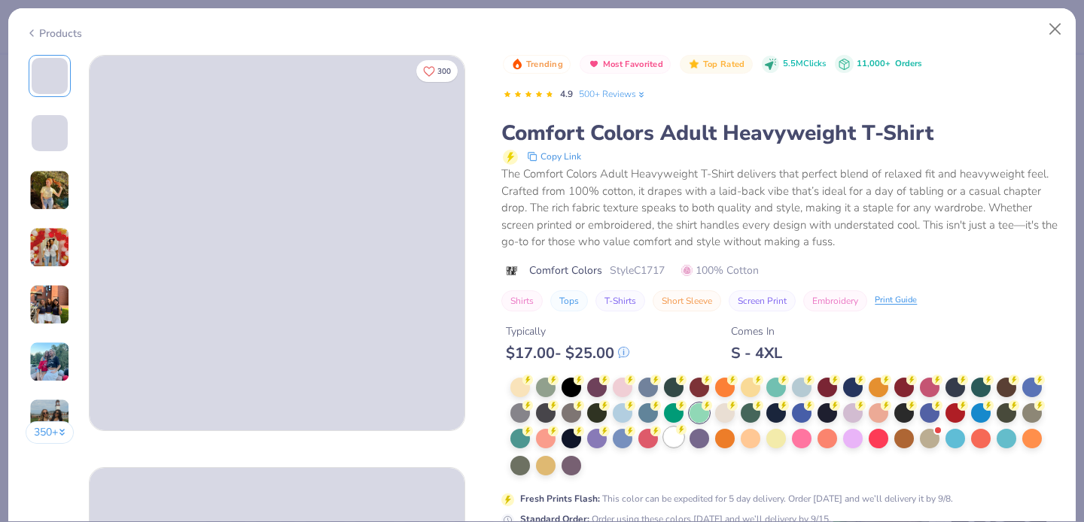
click at [674, 438] on div at bounding box center [674, 437] width 20 height 20
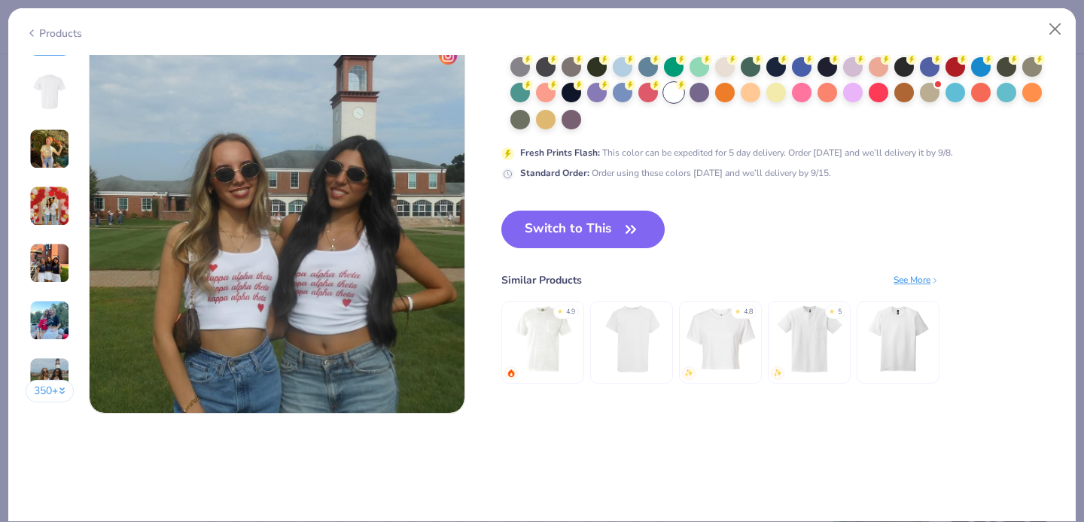
scroll to position [2516, 0]
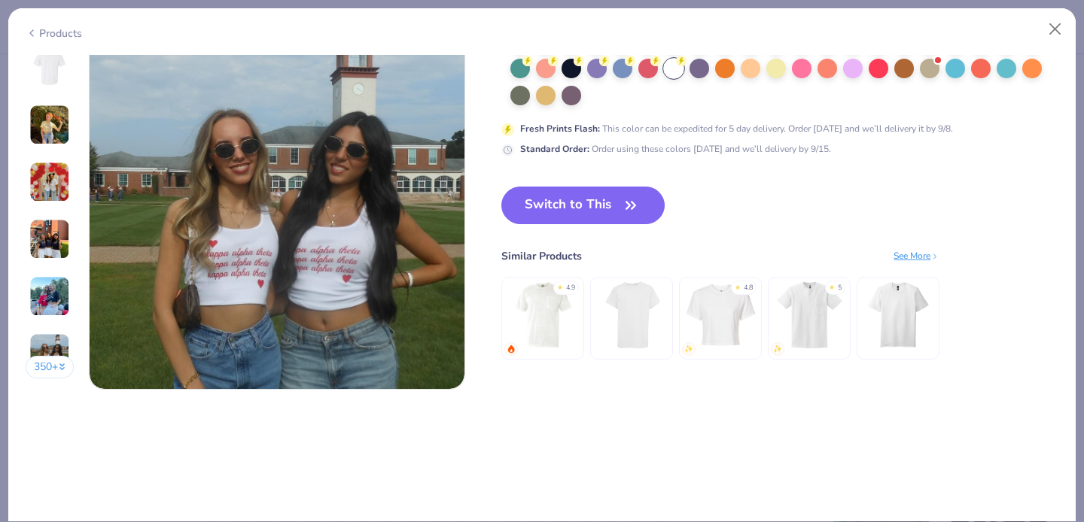
click at [583, 213] on button "Switch to This" at bounding box center [582, 206] width 163 height 38
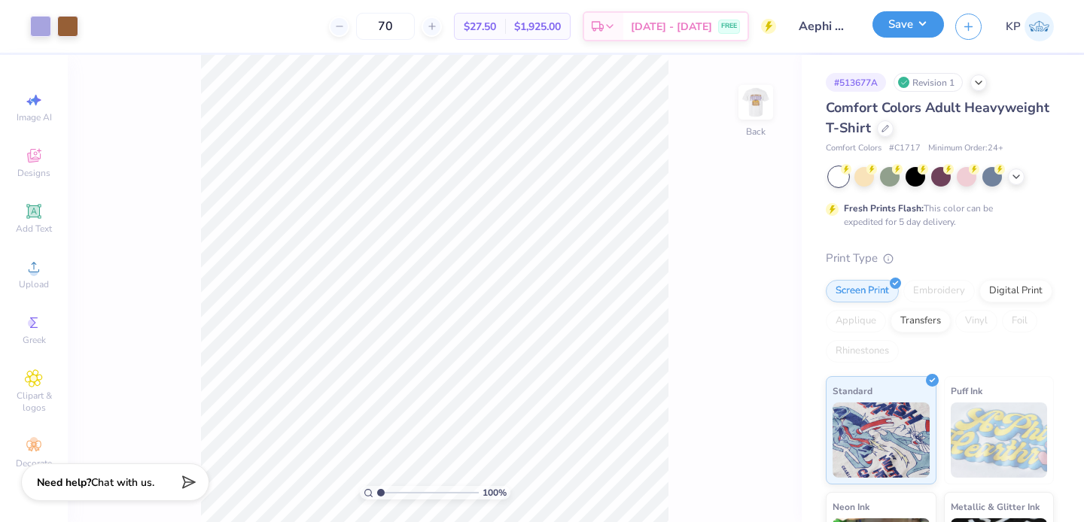
click at [916, 30] on button "Save" at bounding box center [907, 24] width 71 height 26
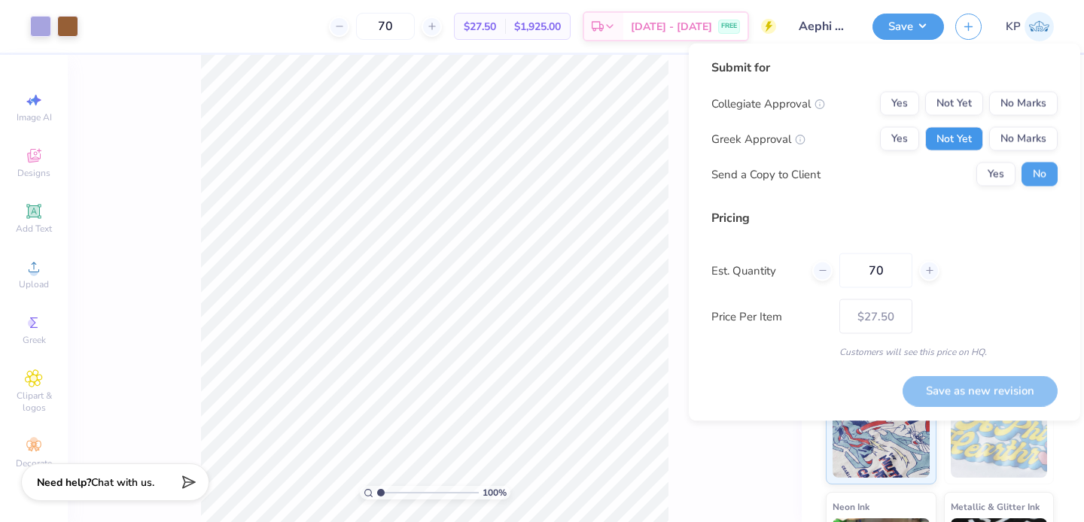
click at [964, 144] on button "Not Yet" at bounding box center [954, 139] width 58 height 24
click at [963, 114] on button "Not Yet" at bounding box center [954, 104] width 58 height 24
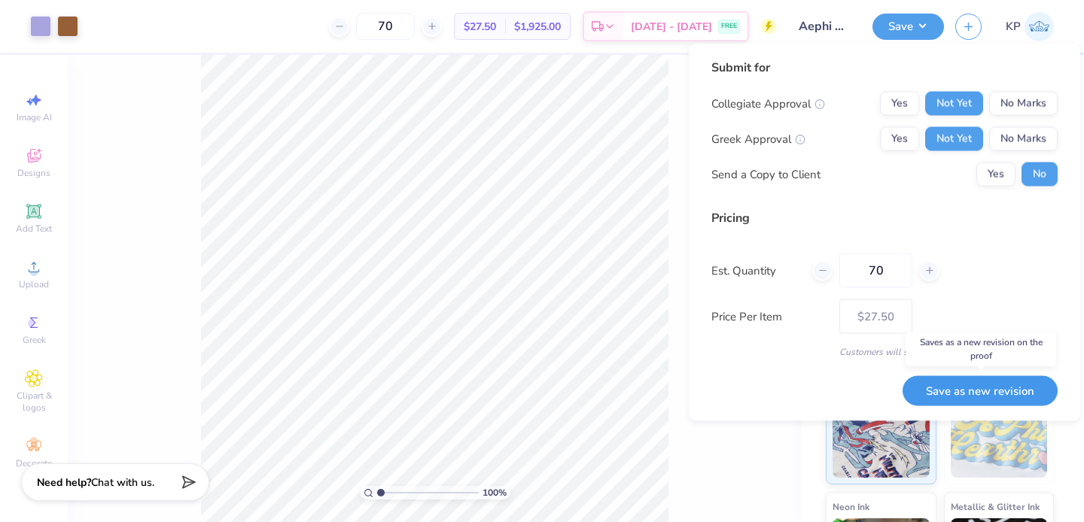
click at [984, 390] on button "Save as new revision" at bounding box center [979, 391] width 155 height 31
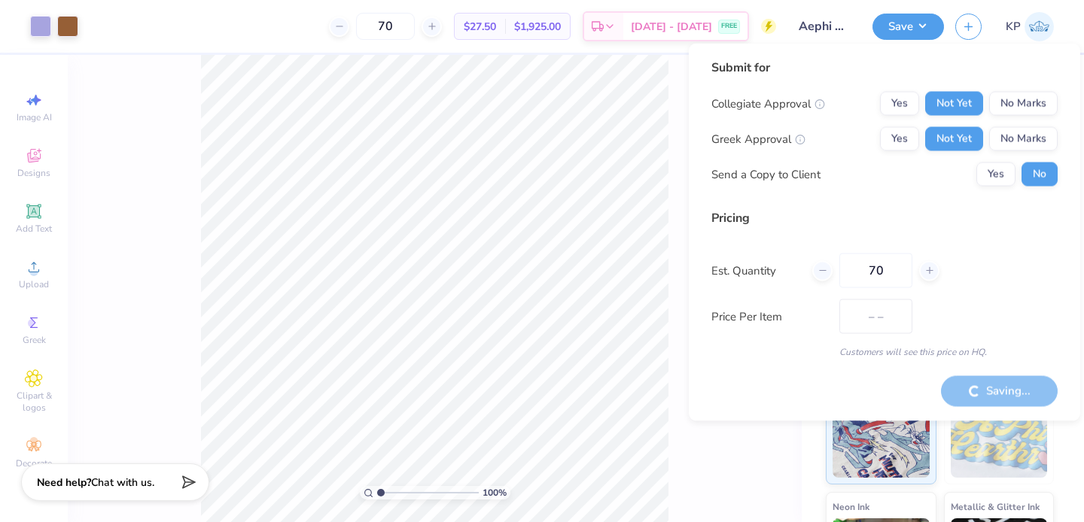
type input "$27.50"
click at [897, 106] on button "Yes" at bounding box center [899, 104] width 39 height 24
click at [957, 98] on button "Not Yet" at bounding box center [954, 104] width 58 height 24
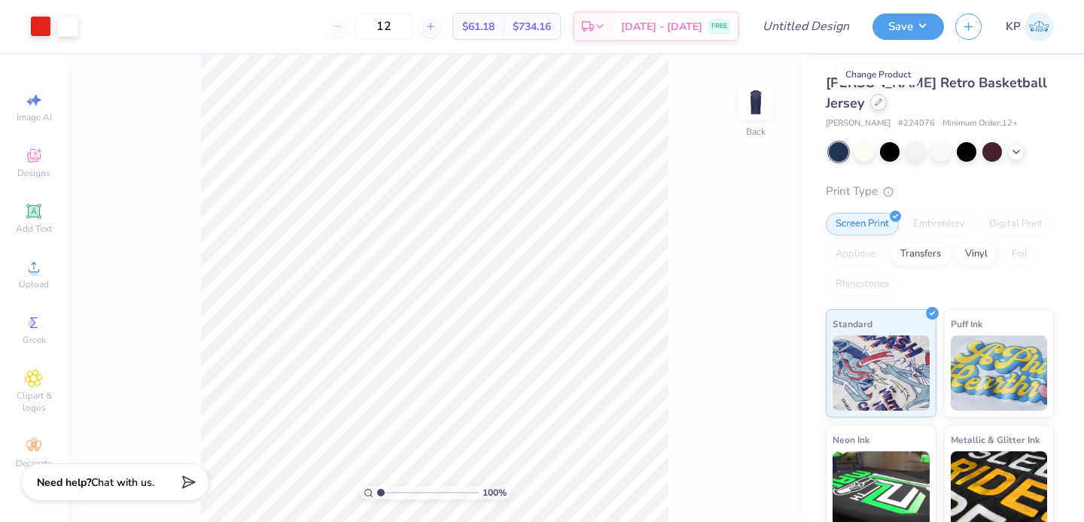
click at [870, 103] on div at bounding box center [878, 102] width 17 height 17
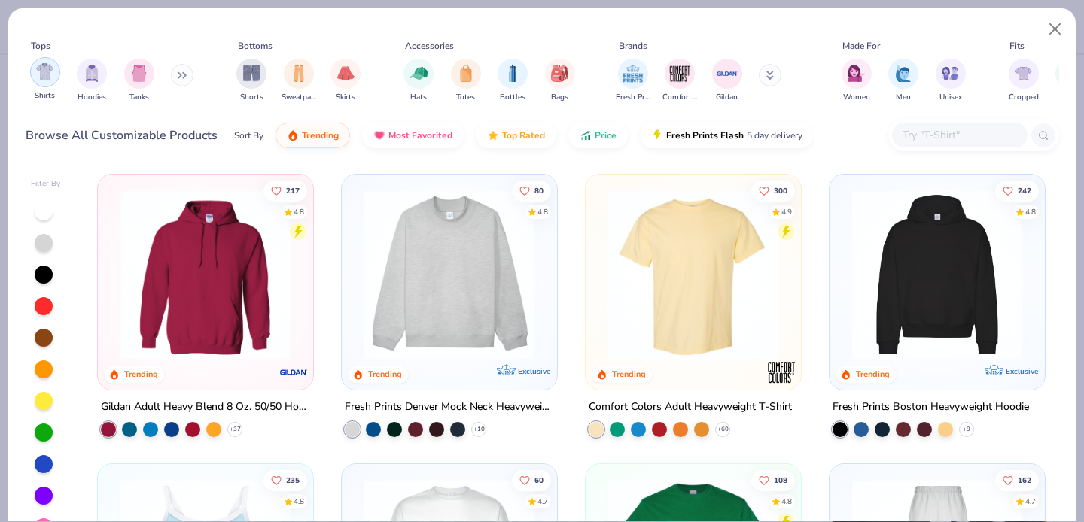
click at [38, 77] on img "filter for Shirts" at bounding box center [44, 71] width 17 height 17
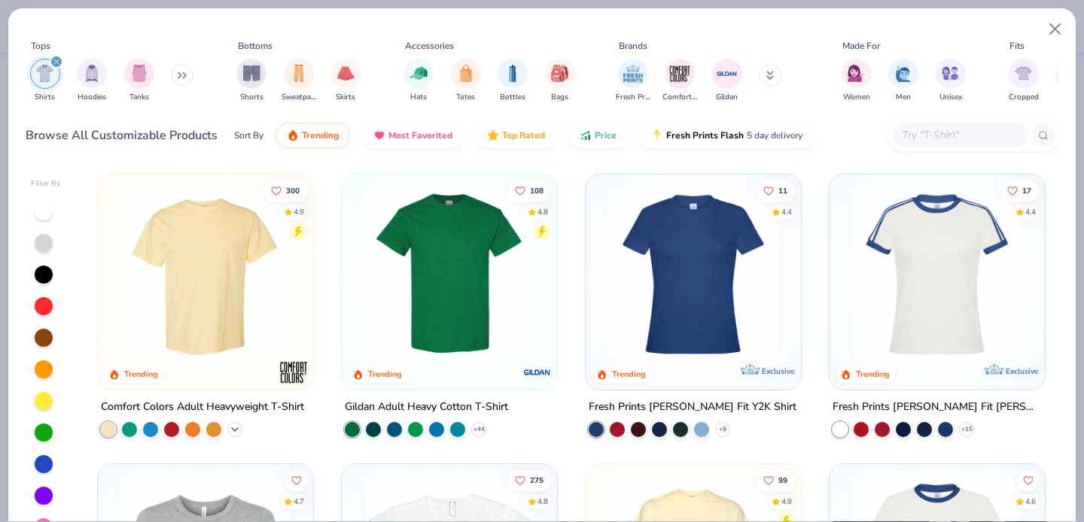
click at [232, 428] on polyline at bounding box center [235, 429] width 6 height 3
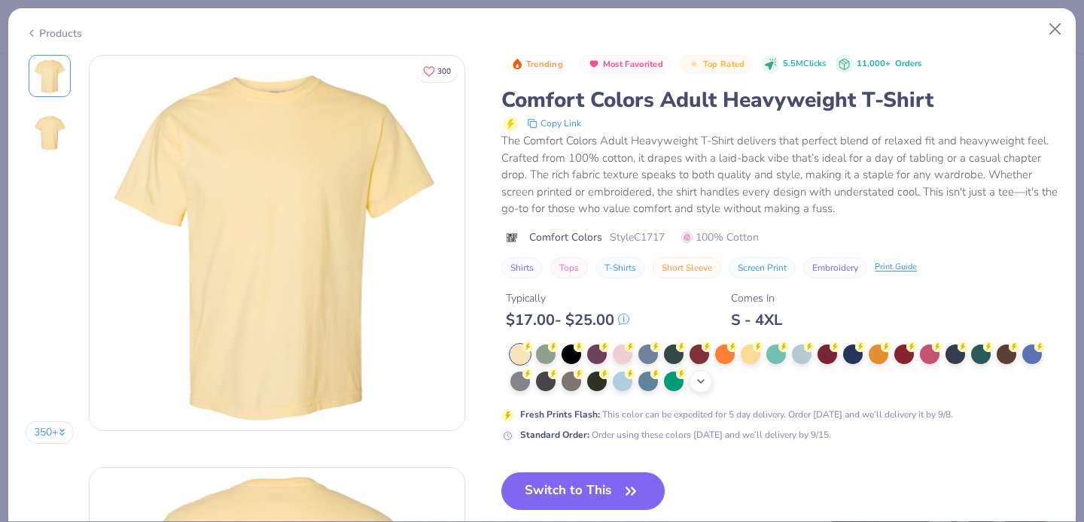
click at [707, 385] on icon at bounding box center [701, 382] width 12 height 12
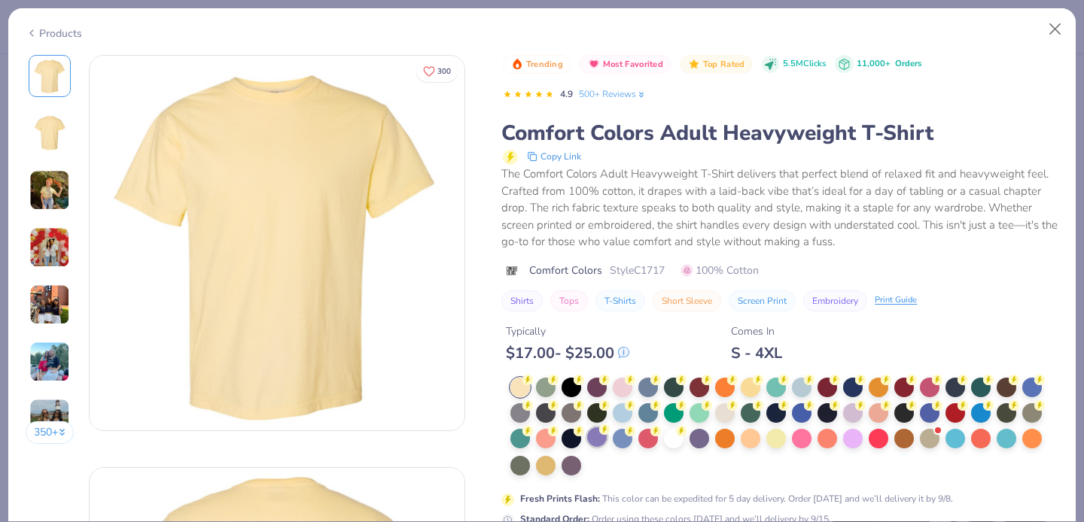
click at [597, 433] on div at bounding box center [597, 437] width 20 height 20
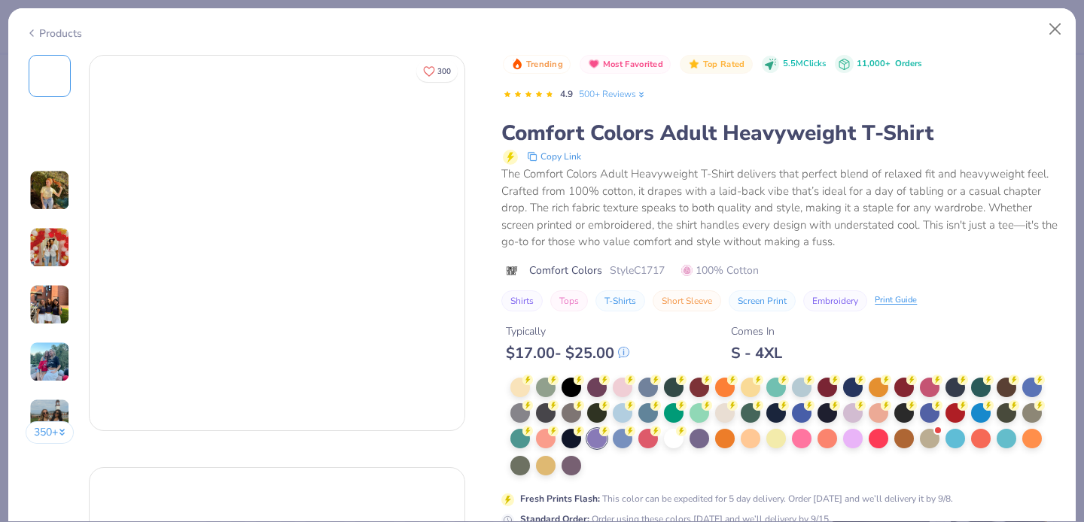
click at [597, 461] on div at bounding box center [784, 427] width 548 height 99
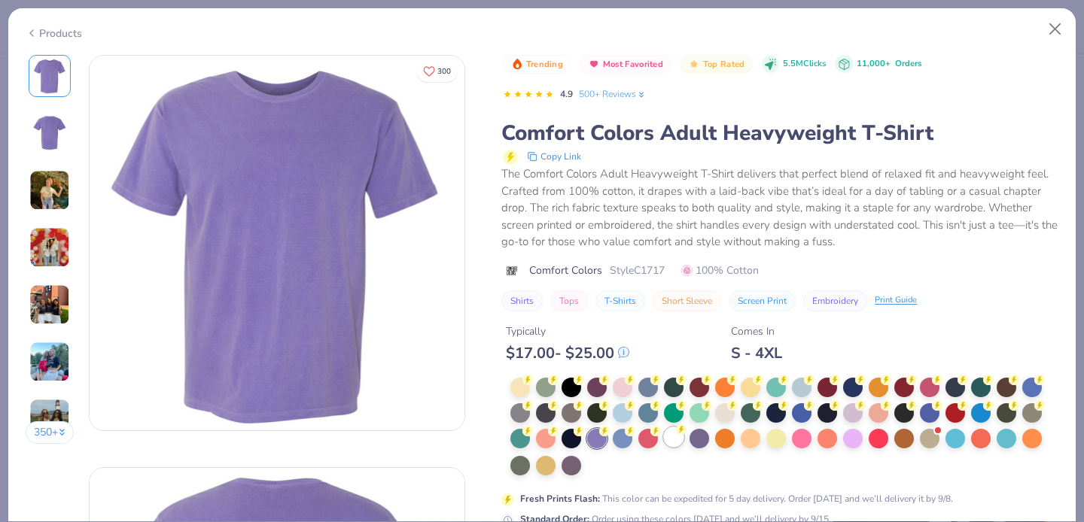
click at [674, 435] on div at bounding box center [674, 437] width 20 height 20
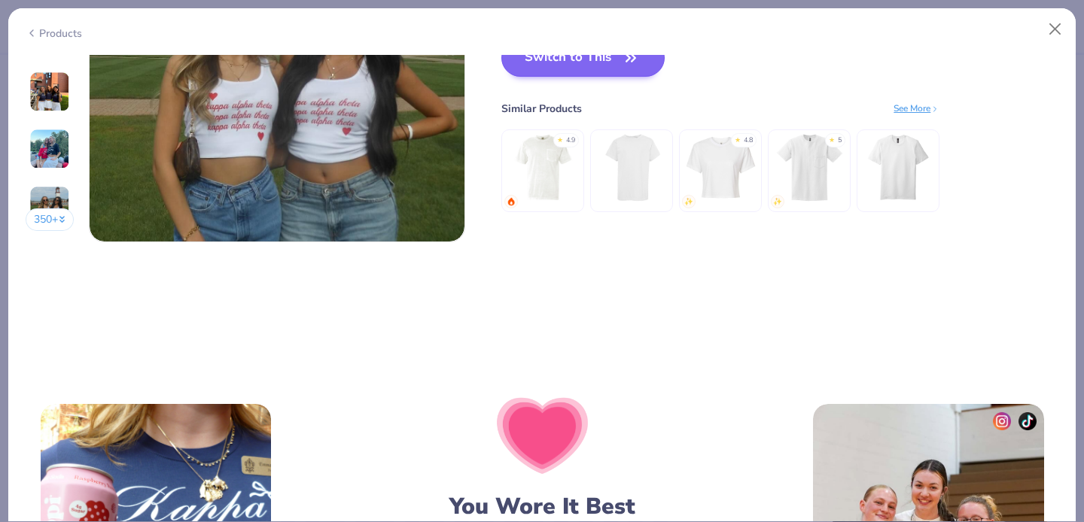
scroll to position [2428, 0]
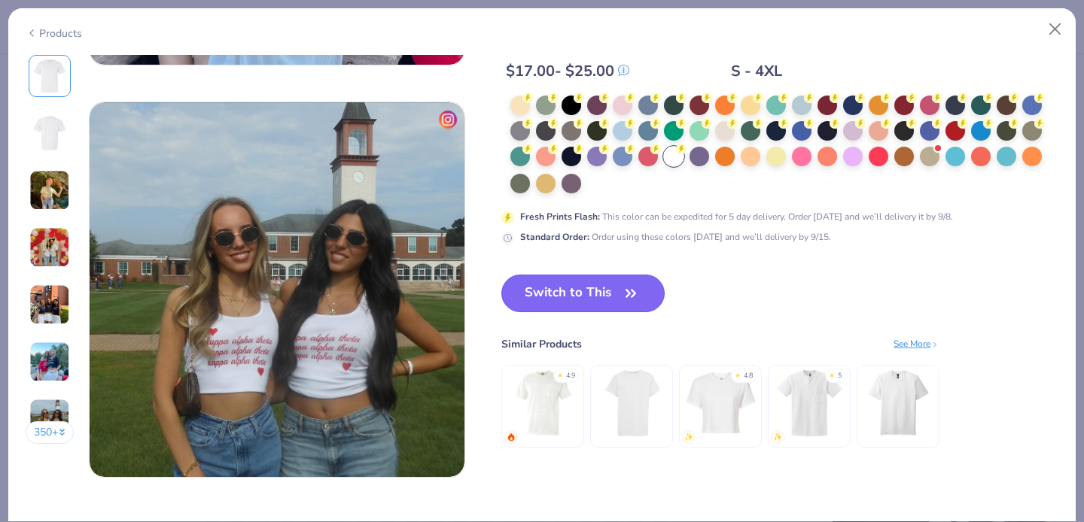
click at [580, 304] on button "Switch to This" at bounding box center [582, 294] width 163 height 38
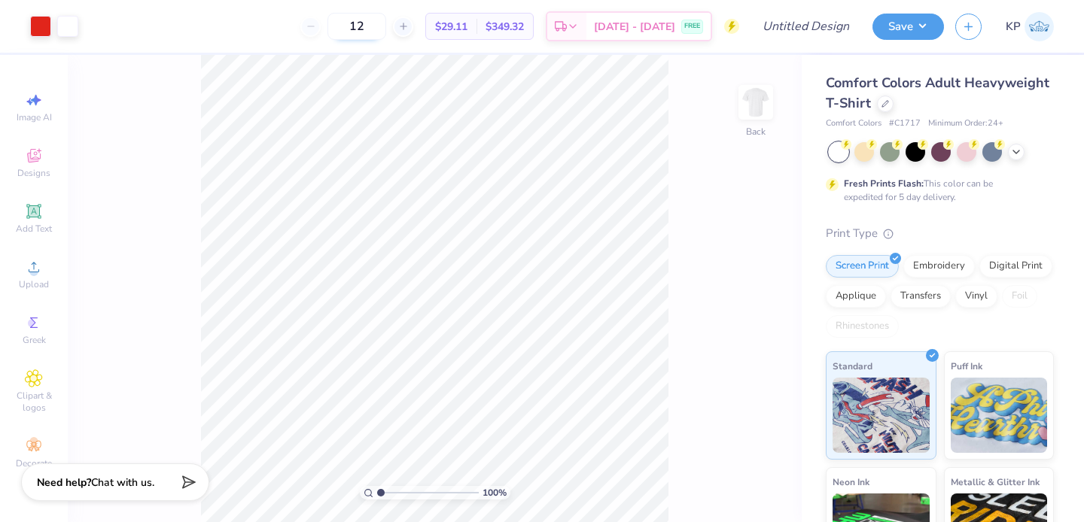
click at [386, 20] on input "12" at bounding box center [356, 26] width 59 height 27
type input "1"
type input "40"
click at [43, 25] on div at bounding box center [40, 24] width 21 height 21
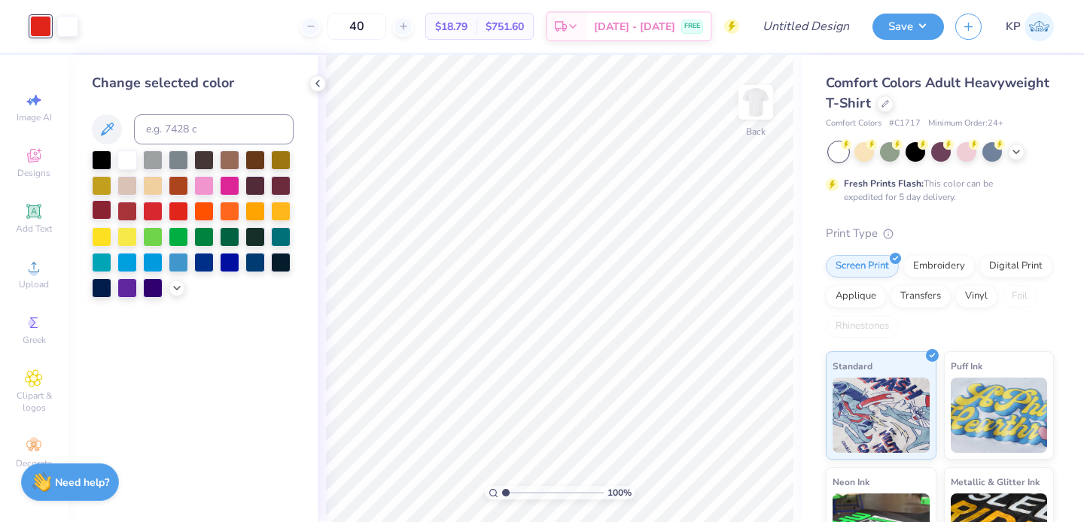
click at [105, 211] on div at bounding box center [102, 210] width 20 height 20
click at [120, 212] on div at bounding box center [127, 210] width 20 height 20
click at [129, 207] on div at bounding box center [127, 210] width 20 height 20
click at [68, 28] on div at bounding box center [67, 24] width 21 height 21
click at [183, 280] on div at bounding box center [193, 225] width 202 height 148
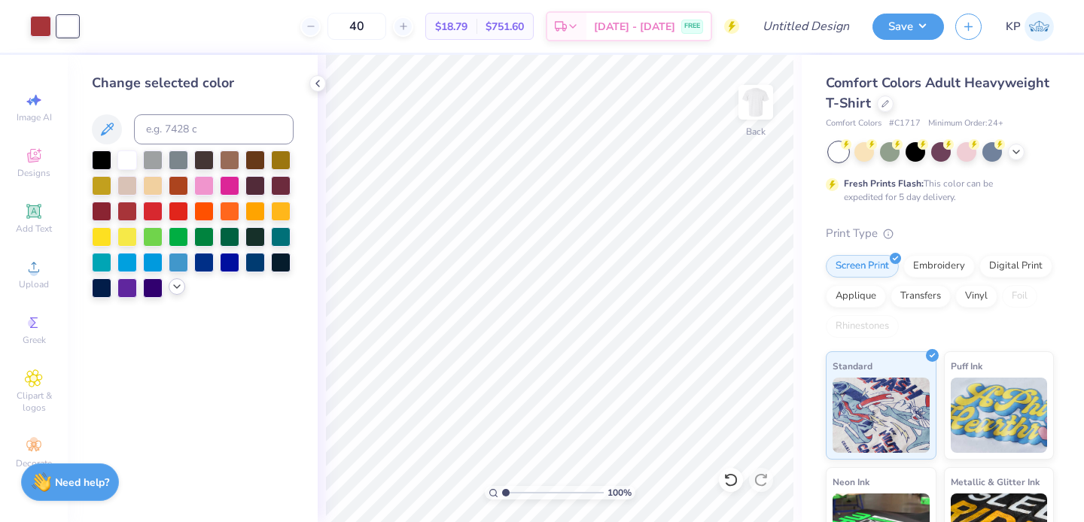
click at [179, 290] on icon at bounding box center [177, 287] width 12 height 12
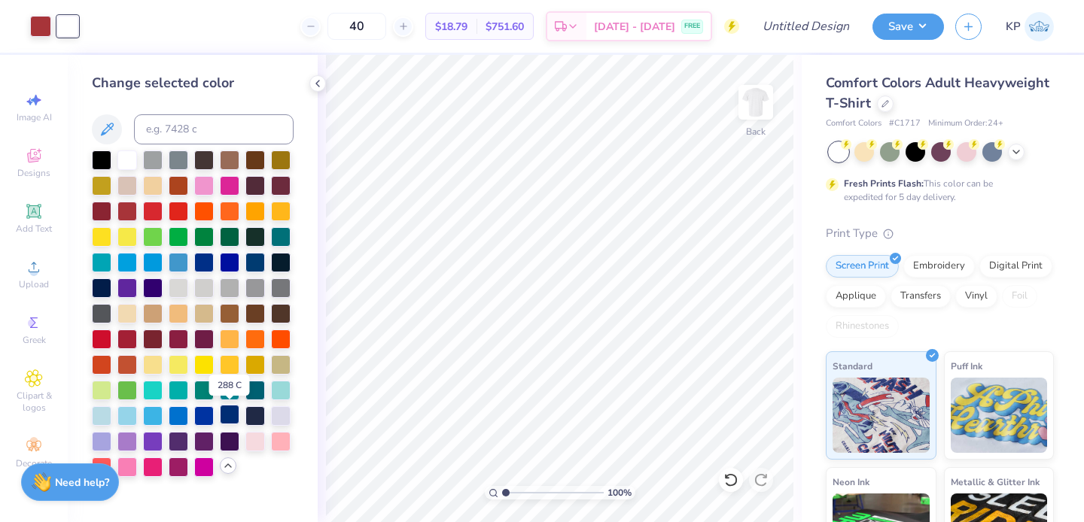
click at [233, 415] on div at bounding box center [230, 415] width 20 height 20
click at [202, 268] on div at bounding box center [204, 261] width 20 height 20
click at [233, 418] on div at bounding box center [230, 415] width 20 height 20
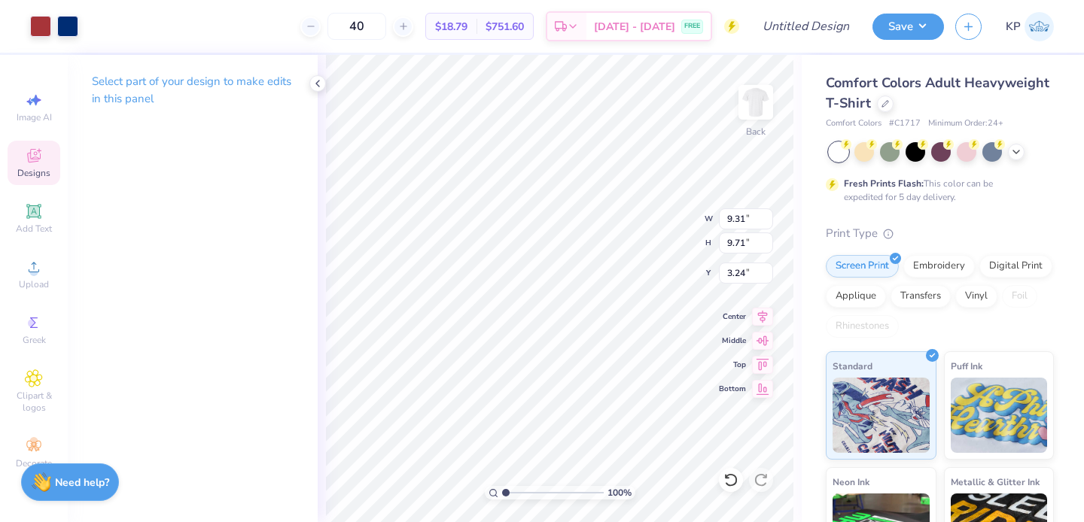
type input "3.25"
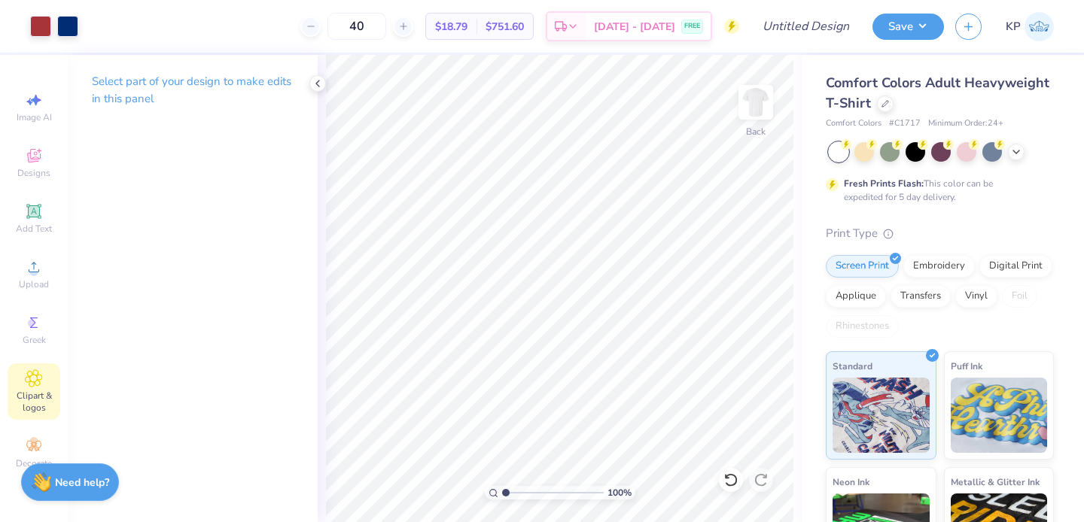
click at [36, 379] on icon at bounding box center [34, 379] width 8 height 8
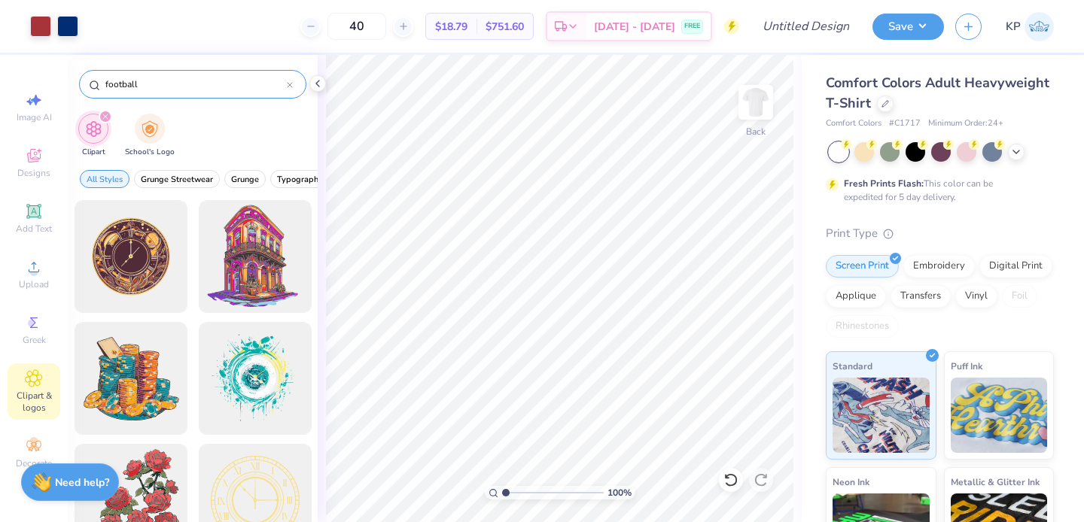
type input "football"
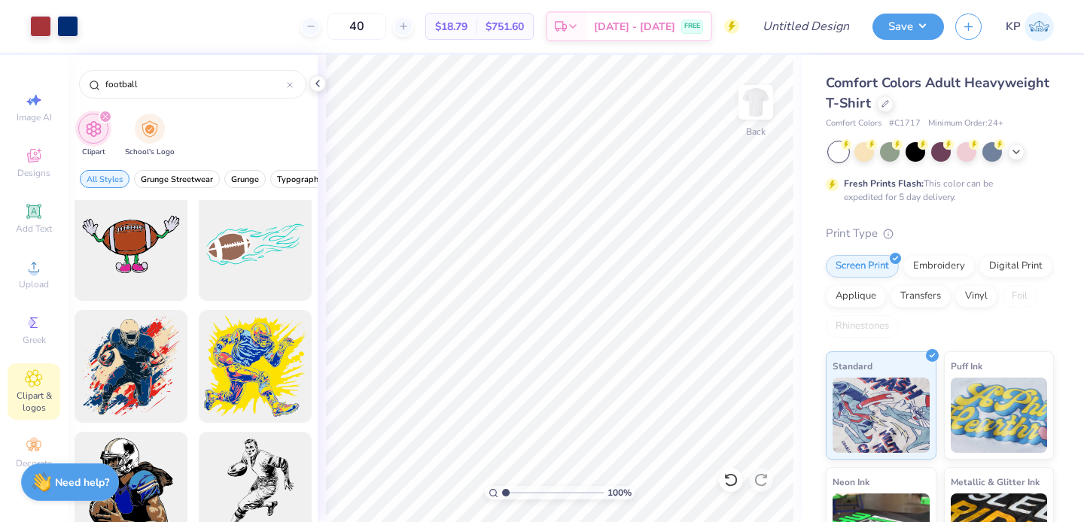
scroll to position [105, 0]
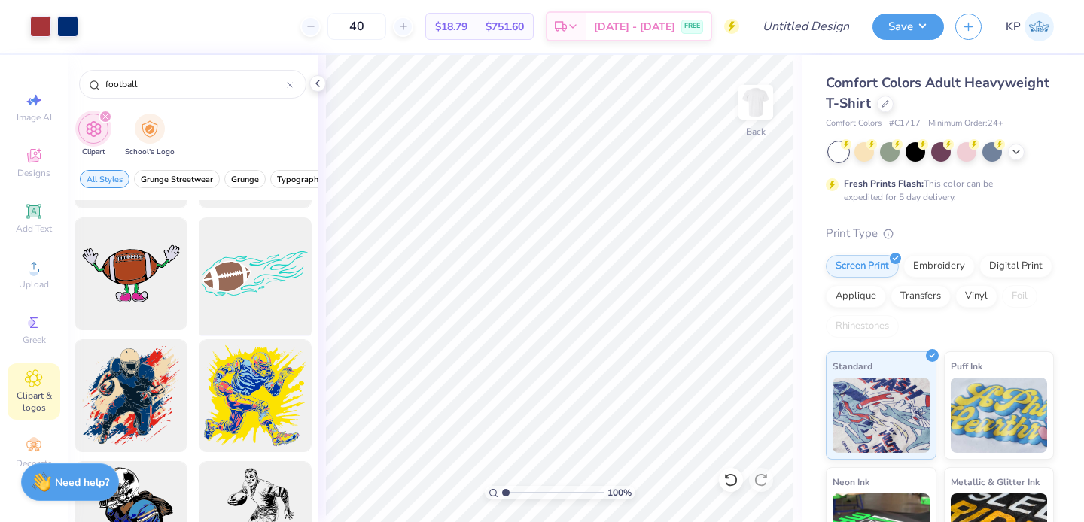
click at [212, 298] on div at bounding box center [255, 274] width 124 height 124
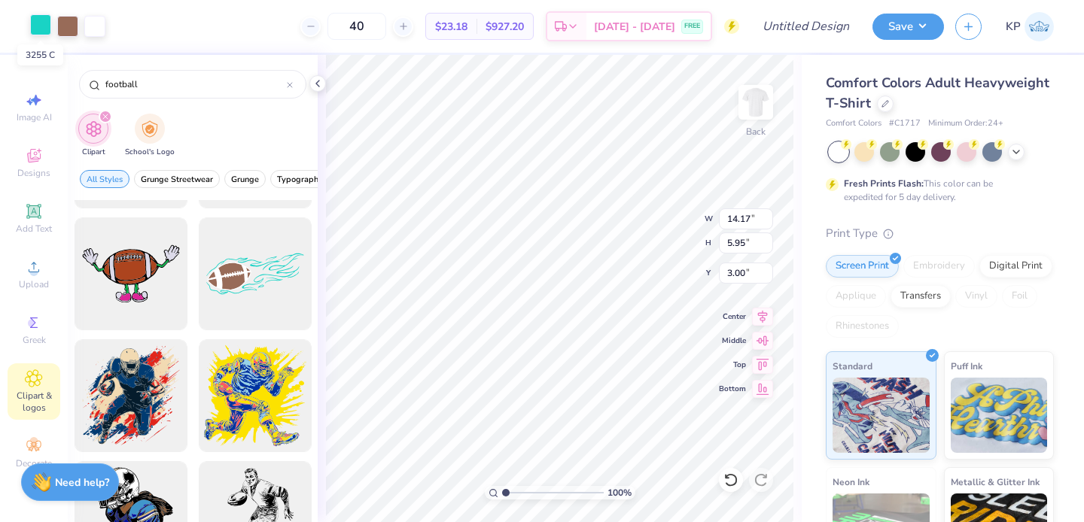
click at [45, 33] on div at bounding box center [40, 24] width 21 height 21
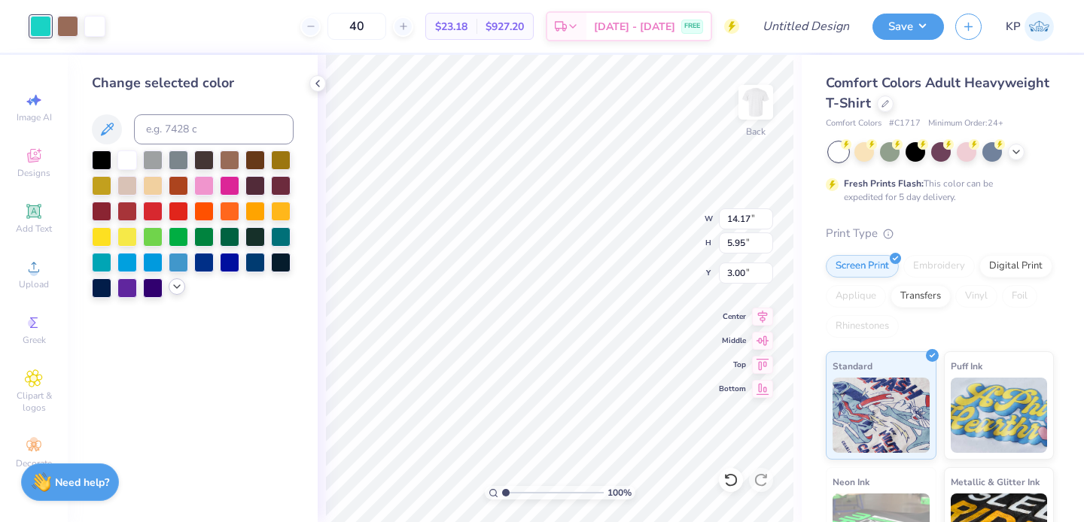
click at [170, 283] on div at bounding box center [177, 286] width 17 height 17
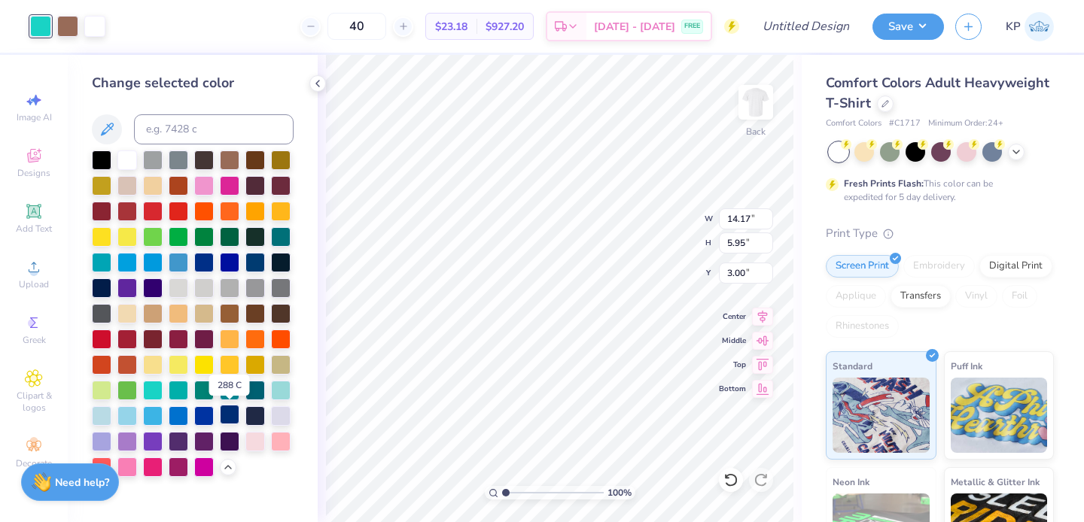
click at [233, 415] on div at bounding box center [230, 415] width 20 height 20
click at [128, 339] on div at bounding box center [127, 338] width 20 height 20
type input "12.33"
type input "5.18"
type input "12.50"
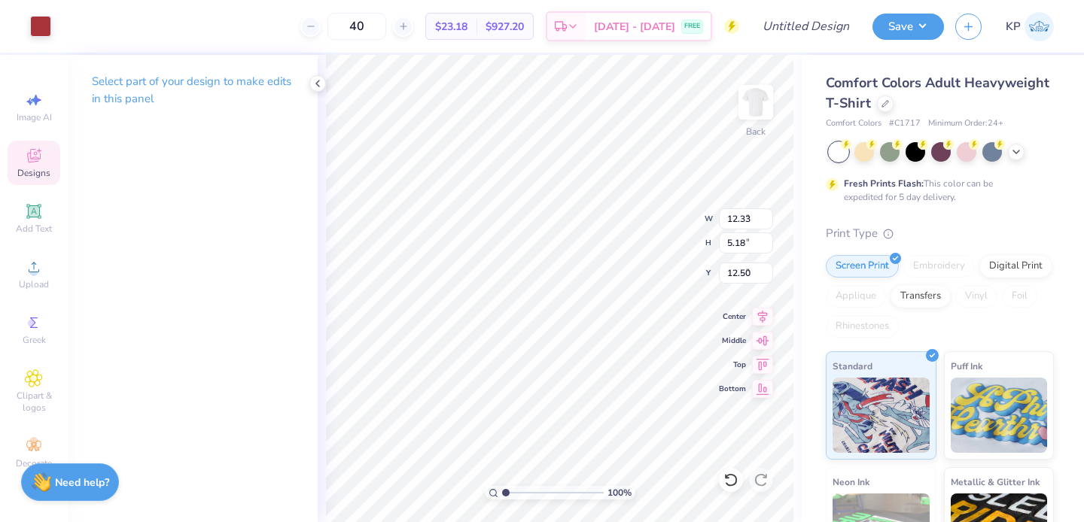
type input "7.27"
type input "2.41"
type input "6.27"
type input "6.09"
type input "12.36"
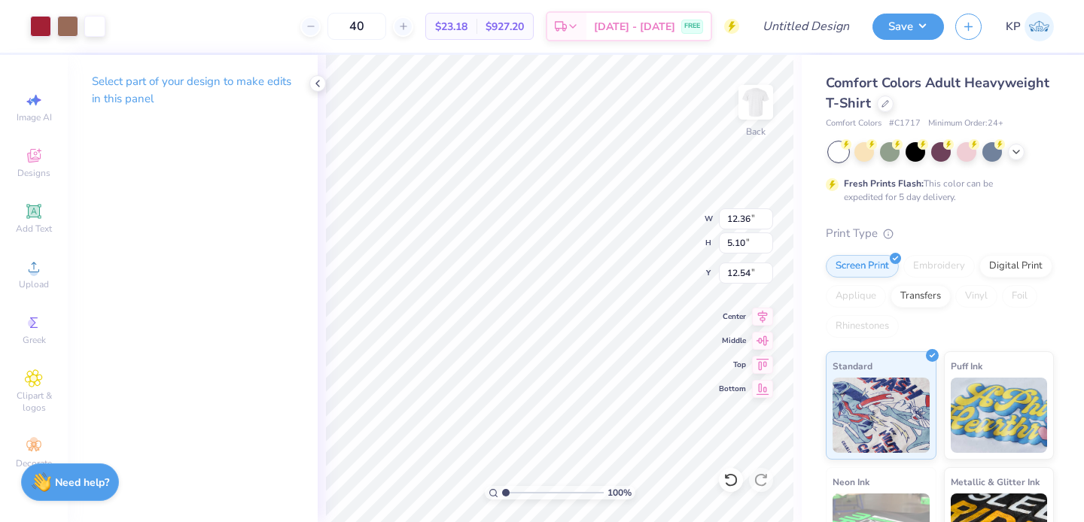
type input "5.10"
type input "12.54"
type input "9.60"
type input "3.96"
type input "5.91"
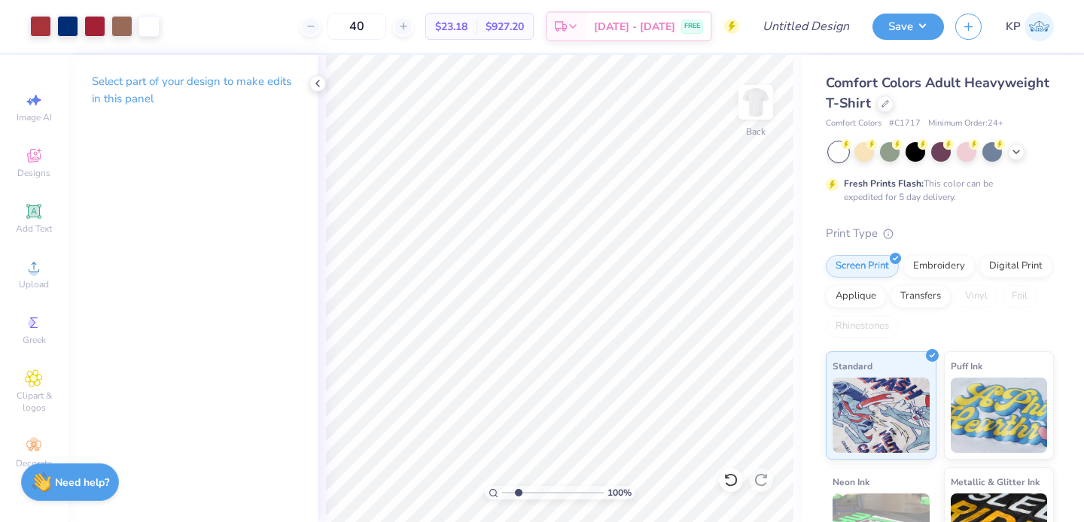
type input "2.24"
click at [518, 494] on input "range" at bounding box center [553, 493] width 102 height 14
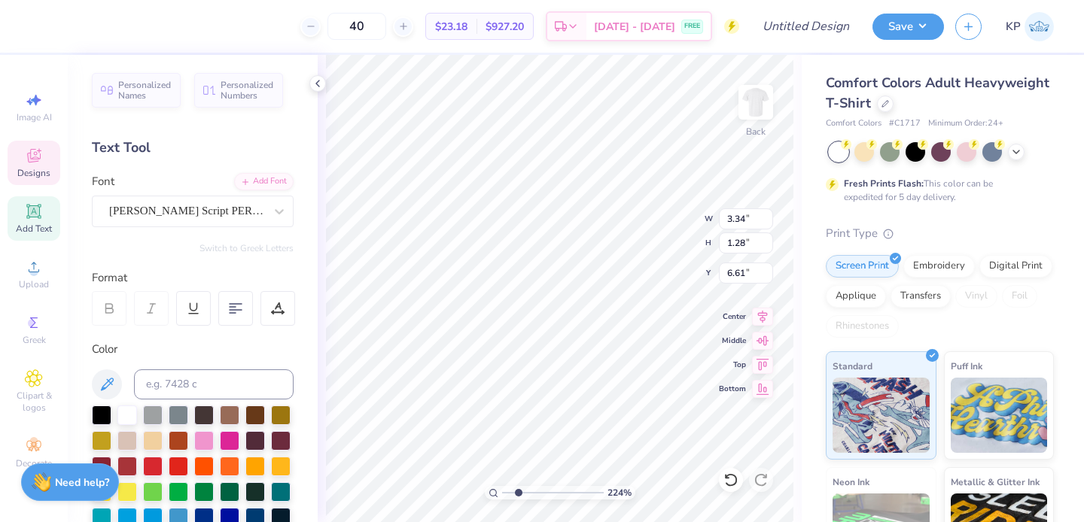
scroll to position [12, 3]
type textarea "Sigma Pi"
click at [302, 357] on div "Personalized Names Personalized Numbers Text Tool Add Font Font Campana Script …" at bounding box center [193, 288] width 250 height 467
type input "6.38"
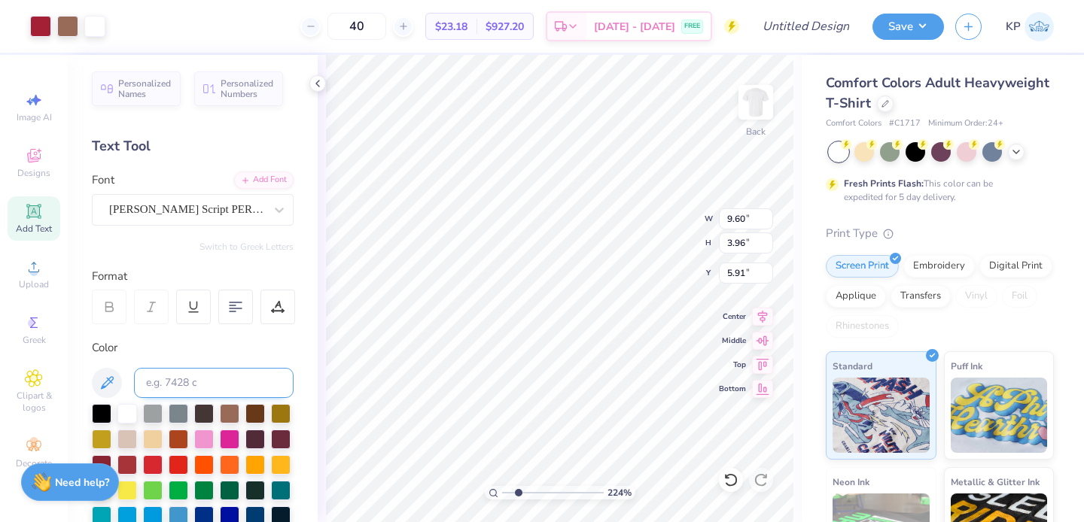
scroll to position [0, 0]
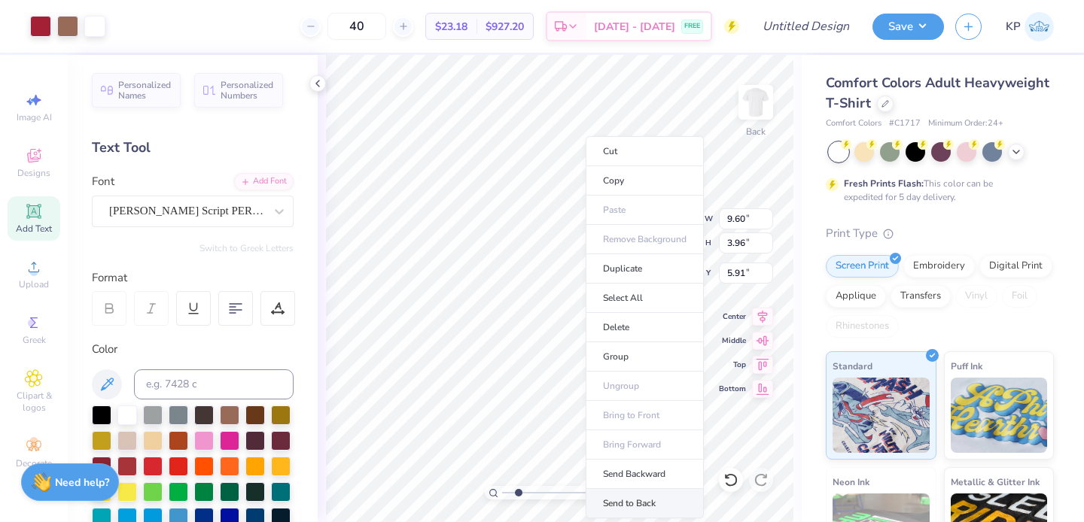
click at [620, 498] on li "Send to Back" at bounding box center [645, 503] width 118 height 29
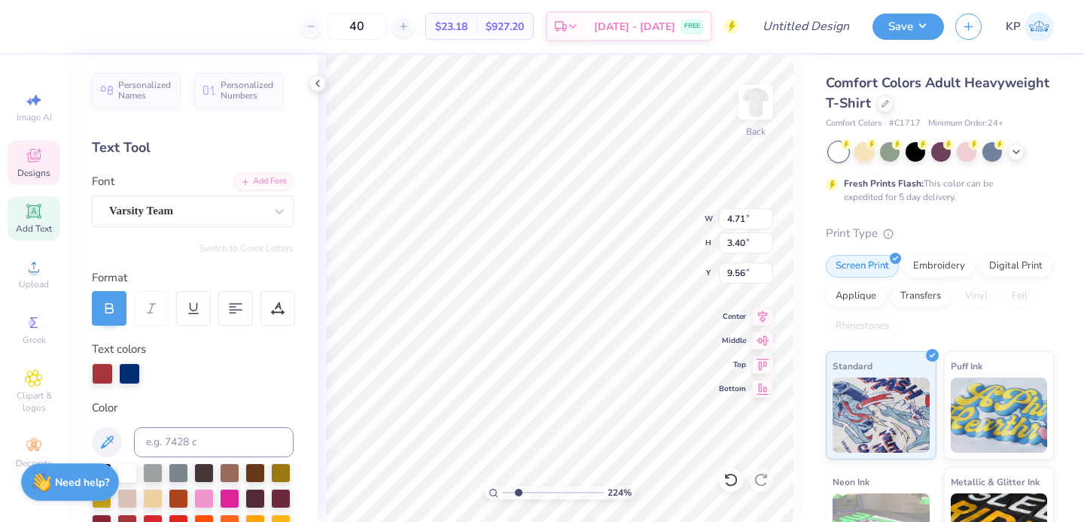
type input "4.71"
type input "3.40"
type input "9.55"
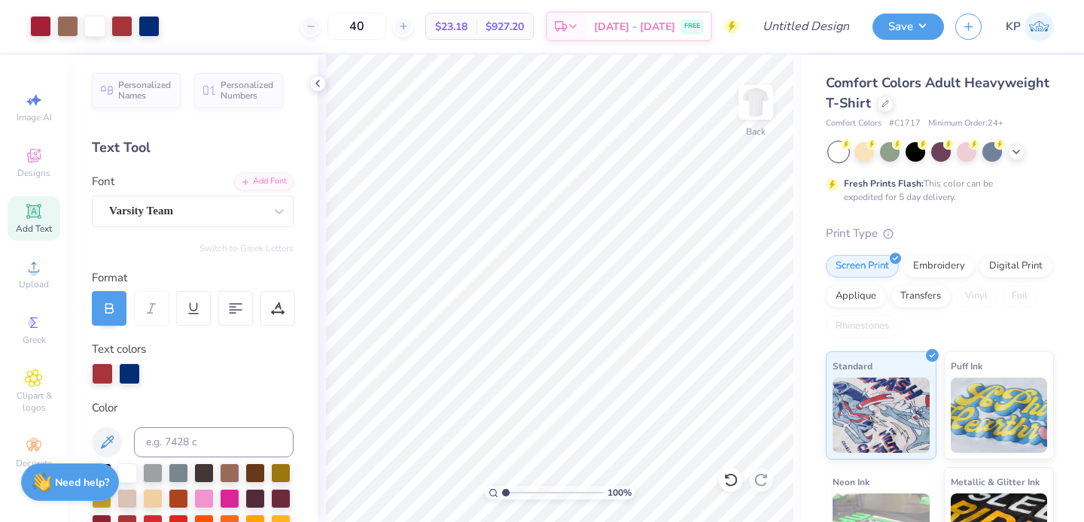
type input "1"
click at [504, 491] on input "range" at bounding box center [553, 493] width 102 height 14
click at [750, 114] on img at bounding box center [756, 102] width 60 height 60
type input "12.02"
type input "11.69"
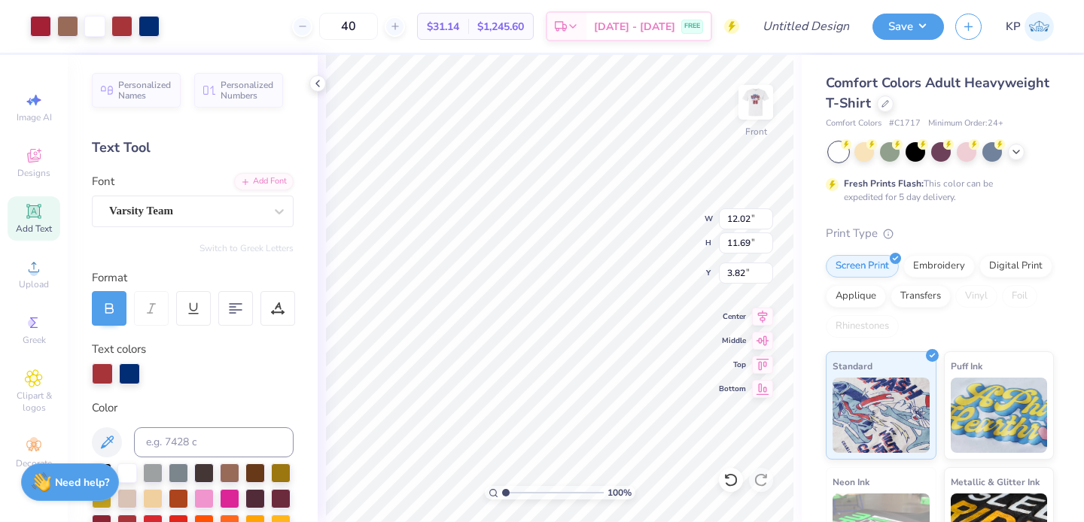
type input "5.12"
type input "12.77"
click at [746, 114] on img at bounding box center [756, 102] width 60 height 60
type input "4.16"
type input "2.62"
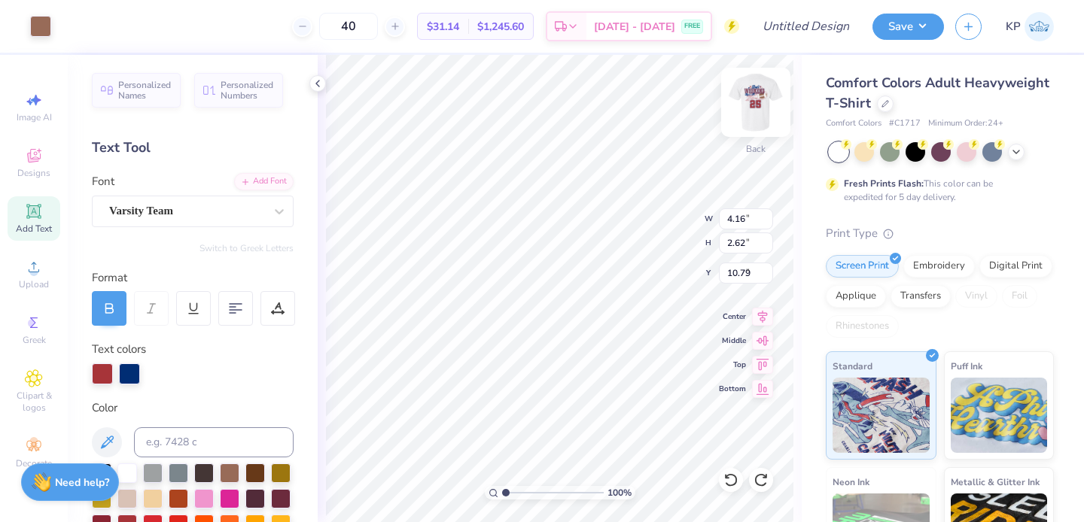
type input "6.38"
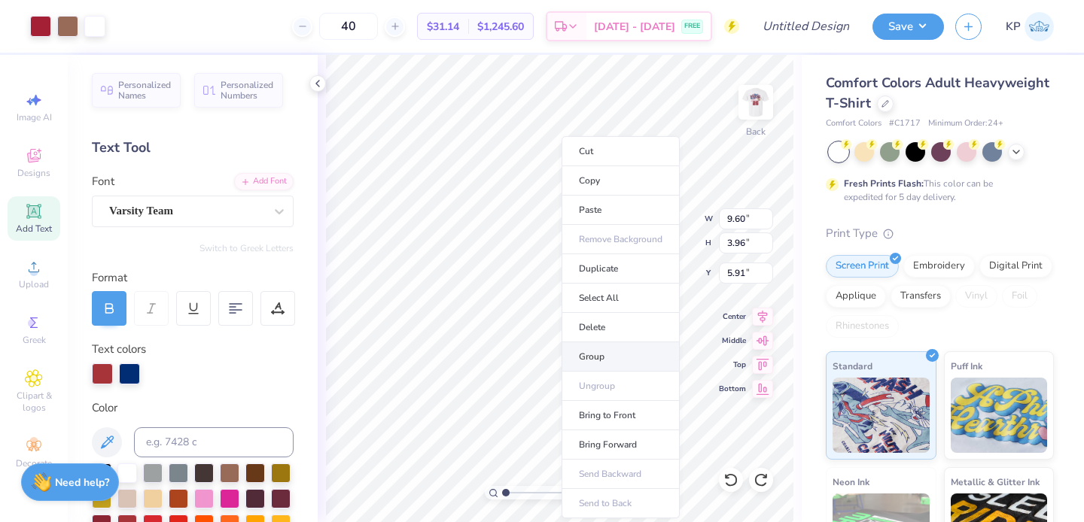
click at [590, 354] on li "Group" at bounding box center [620, 356] width 118 height 29
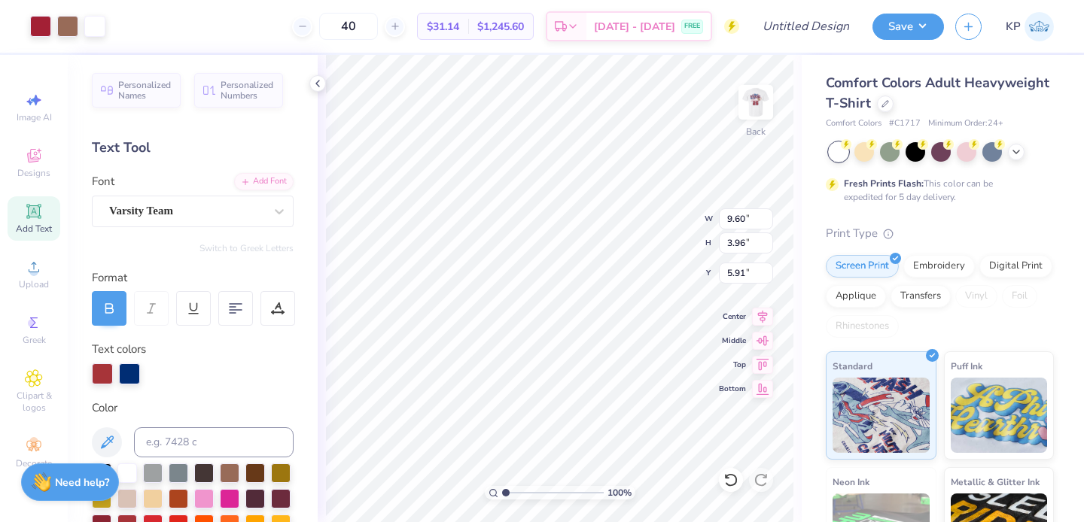
type input "12.14"
click at [537, 495] on input "range" at bounding box center [553, 493] width 102 height 14
type input "1.85"
click at [513, 492] on input "range" at bounding box center [553, 493] width 102 height 14
type input "8.56"
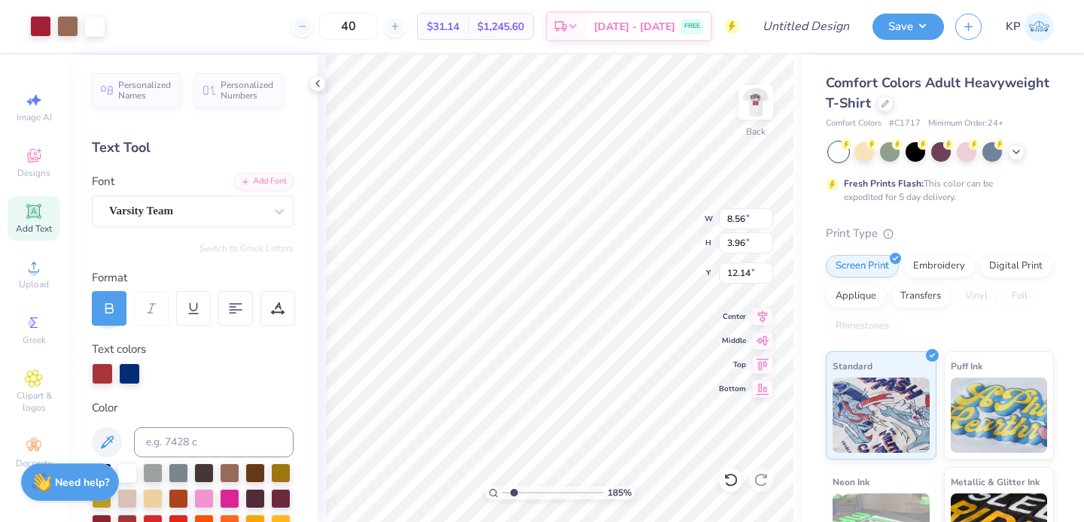
type input "2.11"
type input "4.71"
type input "5.00"
type input "1.23"
type input "5.60"
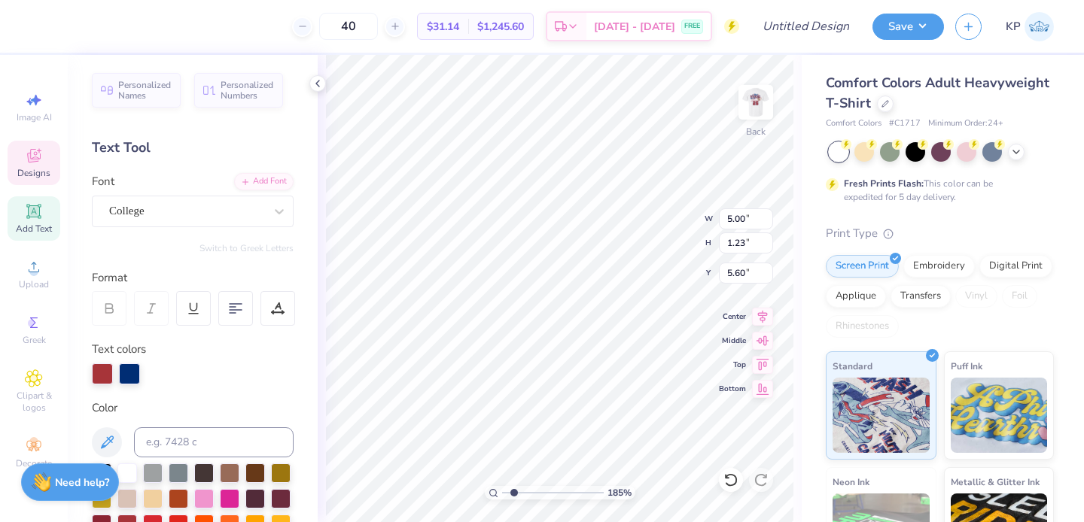
type input "3.33"
type input "1.36"
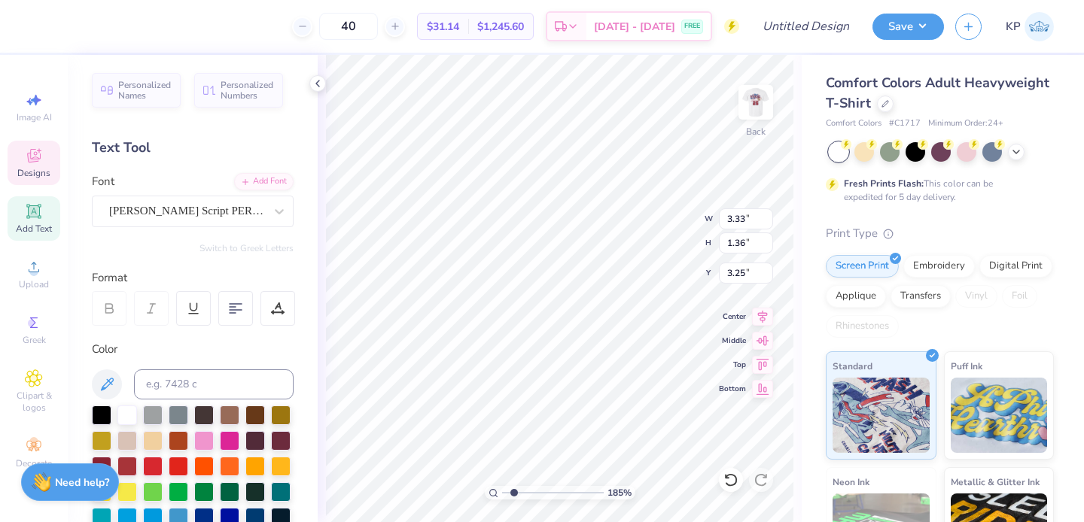
type input "4.24"
type input "4.14"
type input "1.29"
type input "6.70"
type input "9.60"
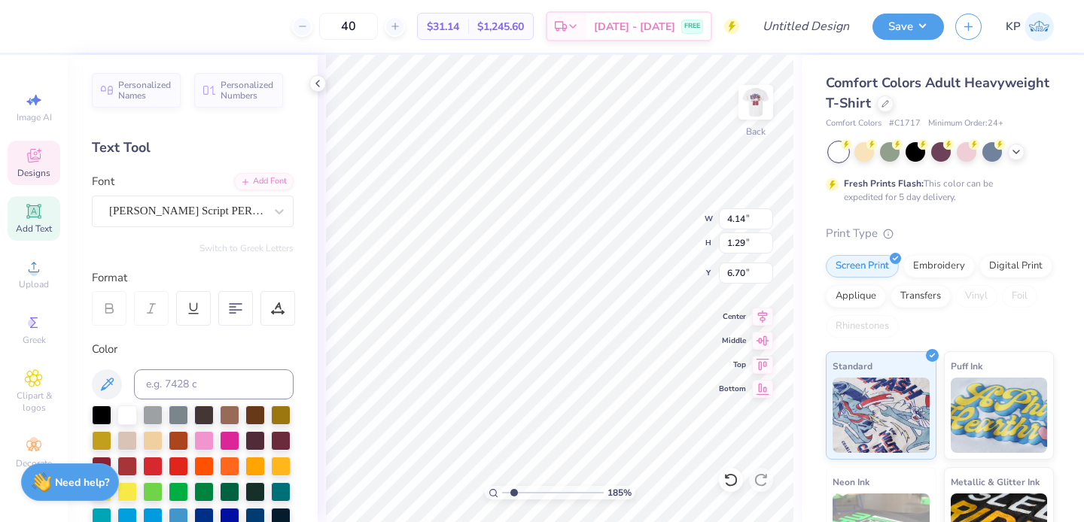
type input "3.96"
type input "4.24"
type input "5.57"
type input "2.30"
type input "7.00"
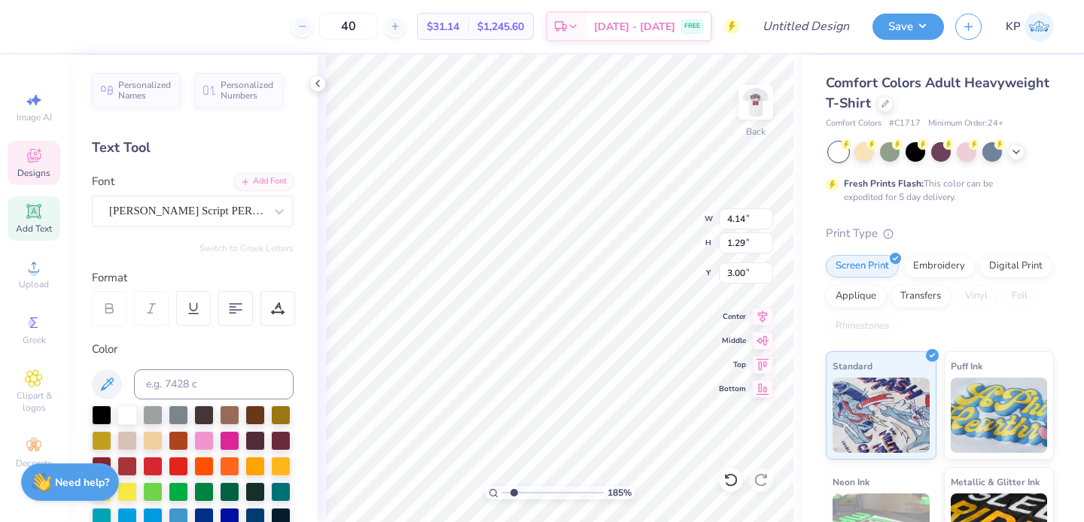
type input "3.00"
type input "2.49"
type input "1.60"
type input "7.23"
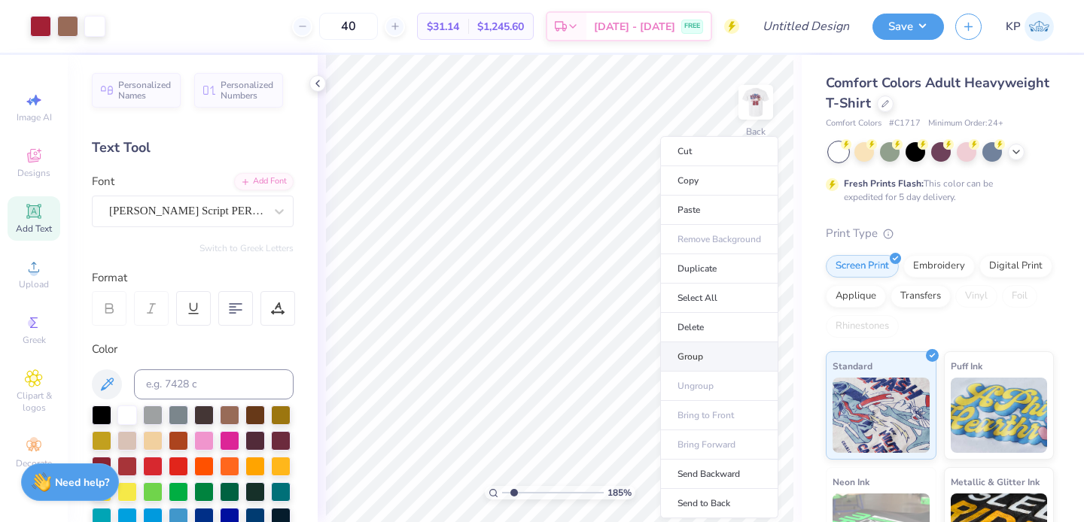
click at [673, 351] on li "Group" at bounding box center [719, 356] width 118 height 29
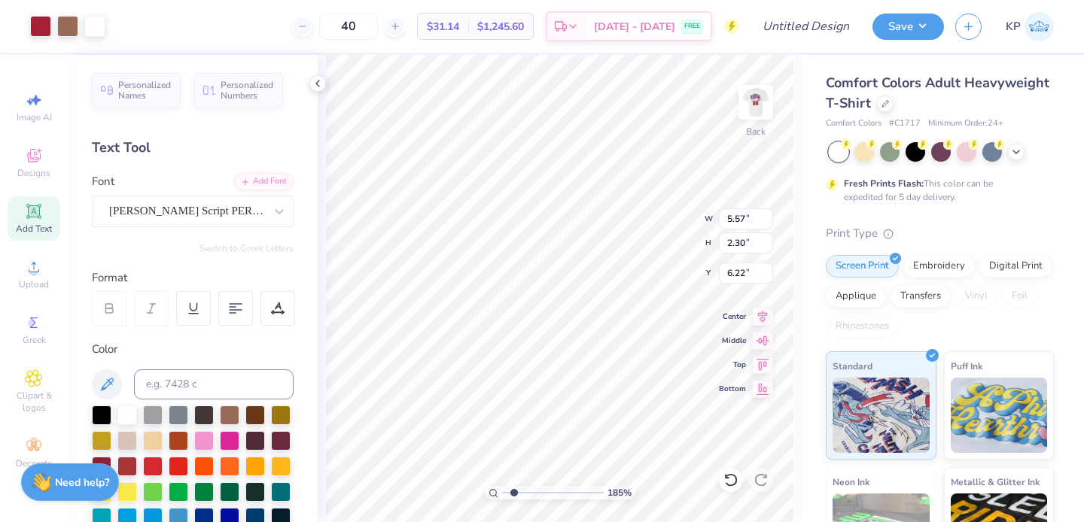
type input "6.22"
type input "5.43"
type input "2.24"
type input "6.28"
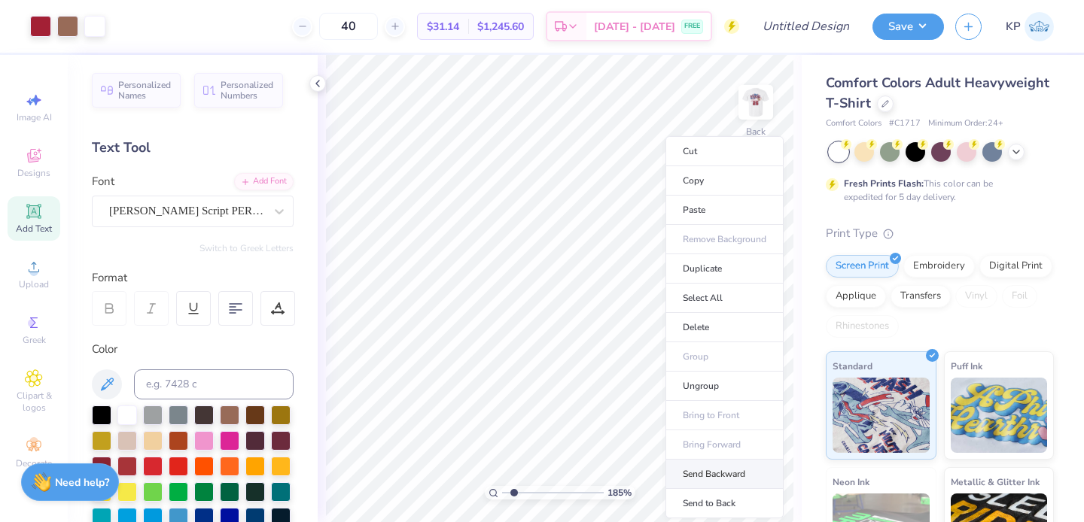
click at [689, 475] on li "Send Backward" at bounding box center [724, 474] width 118 height 29
click at [714, 503] on li "Send to Back" at bounding box center [742, 503] width 118 height 29
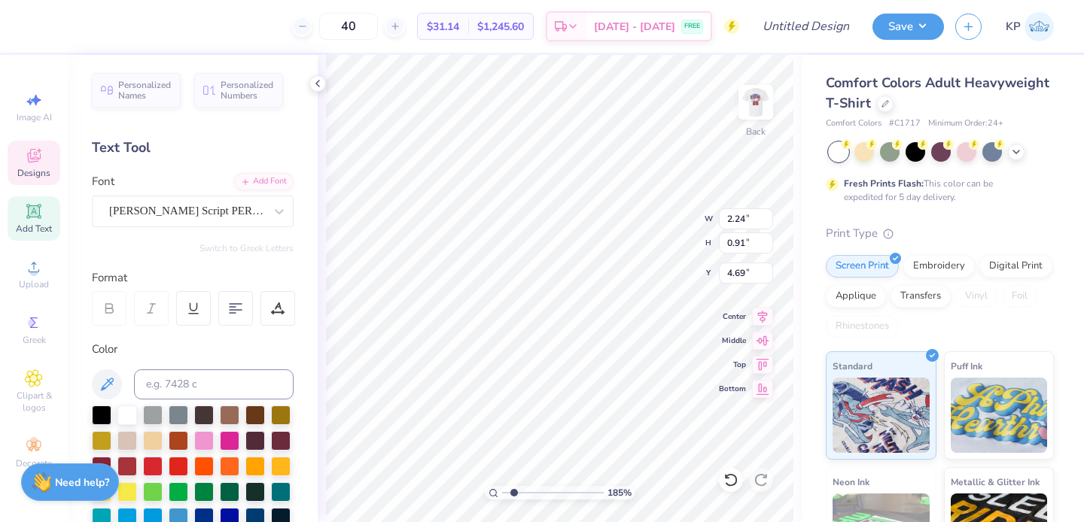
type input "2.24"
type input "0.91"
type input "4.69"
type input "4.14"
type input "1.29"
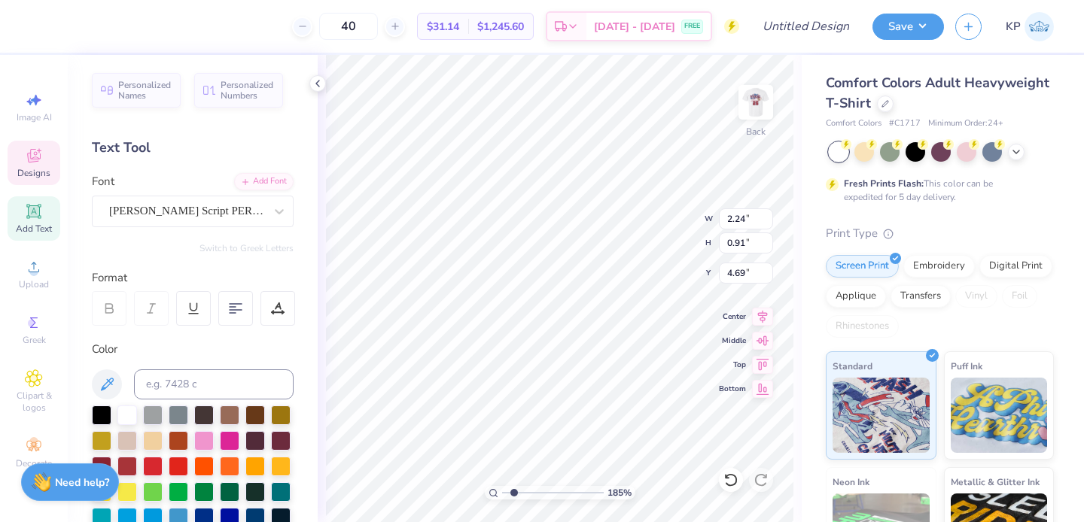
type input "3.00"
type input "2.24"
type input "0.91"
type input "4.69"
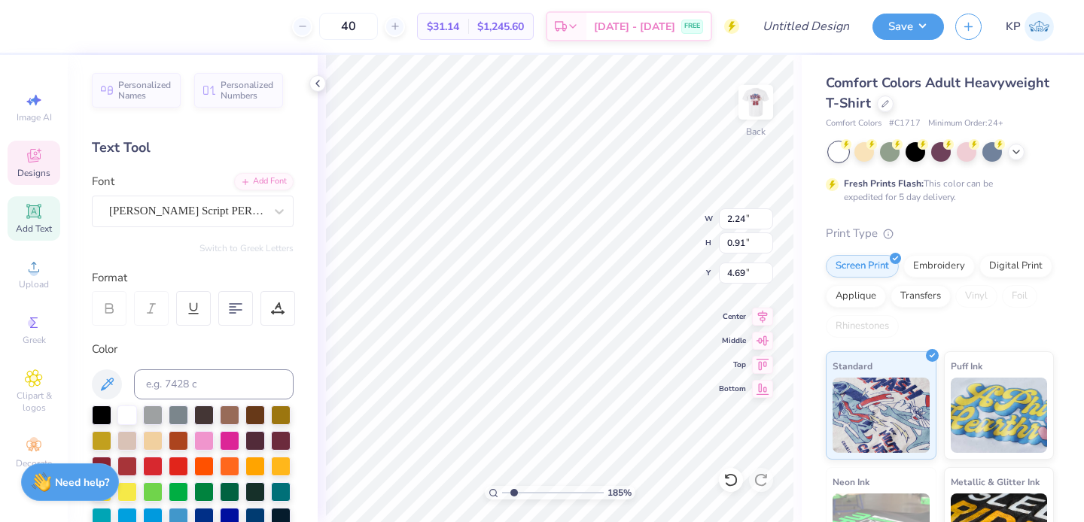
type textarea "Sigma Pi Dad's"
type input "5.28"
type input "1.00"
type input "4.71"
type input "4.14"
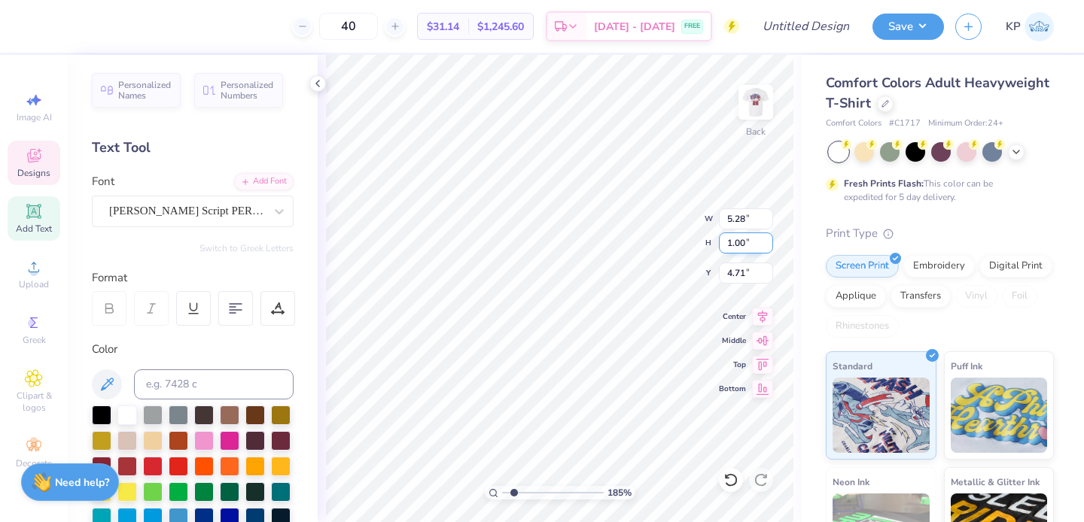
type input "1.29"
type input "3.00"
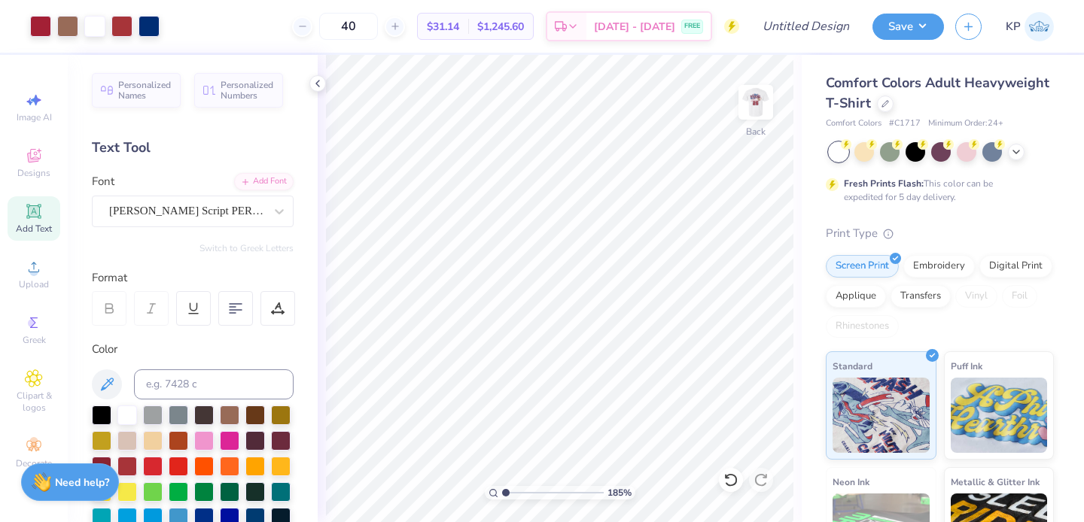
type input "1.05"
click at [506, 491] on input "range" at bounding box center [553, 493] width 102 height 14
type input "4.25"
type input "1.75"
type input "6.22"
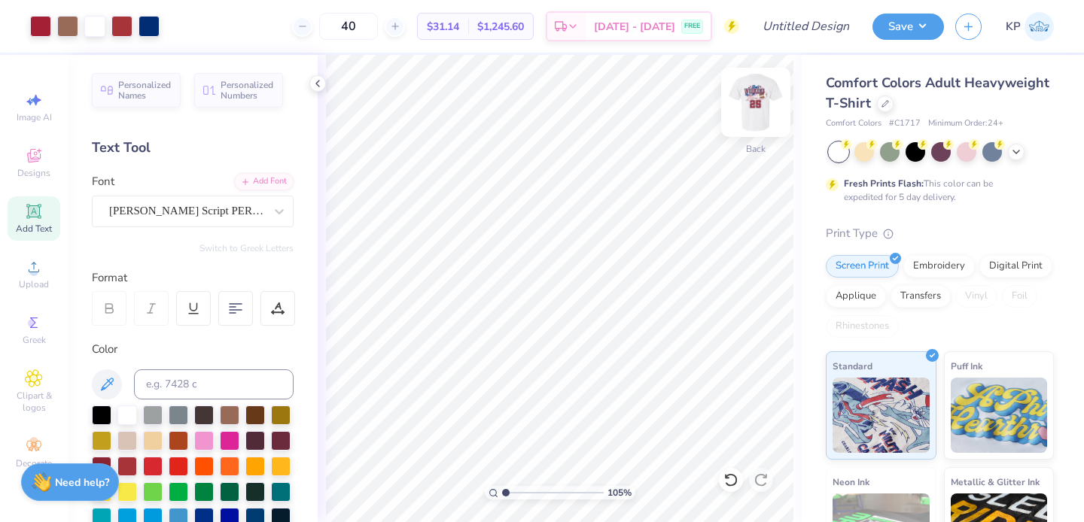
click at [754, 109] on img at bounding box center [756, 102] width 60 height 60
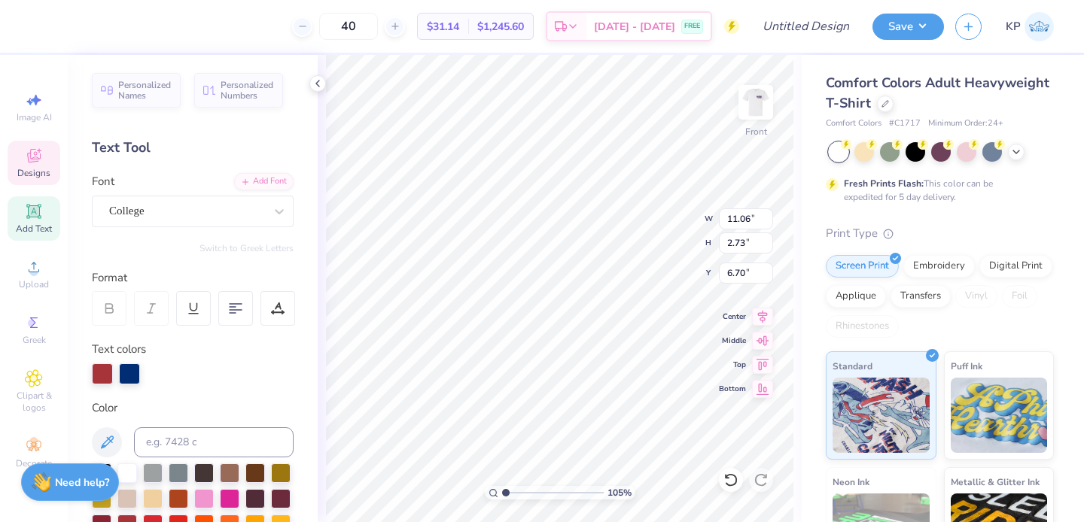
type input "11.06"
type input "2.73"
type input "6.70"
type input "6.24"
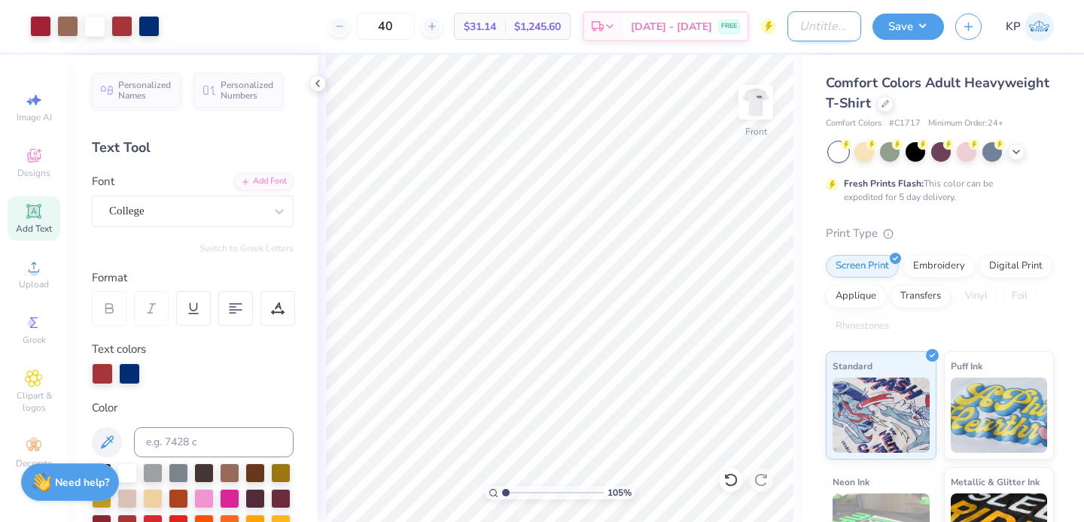
click at [810, 32] on input "Design Title" at bounding box center [824, 26] width 74 height 30
type input "Sig pi dad's weekend"
click at [929, 29] on button "Save" at bounding box center [907, 24] width 71 height 26
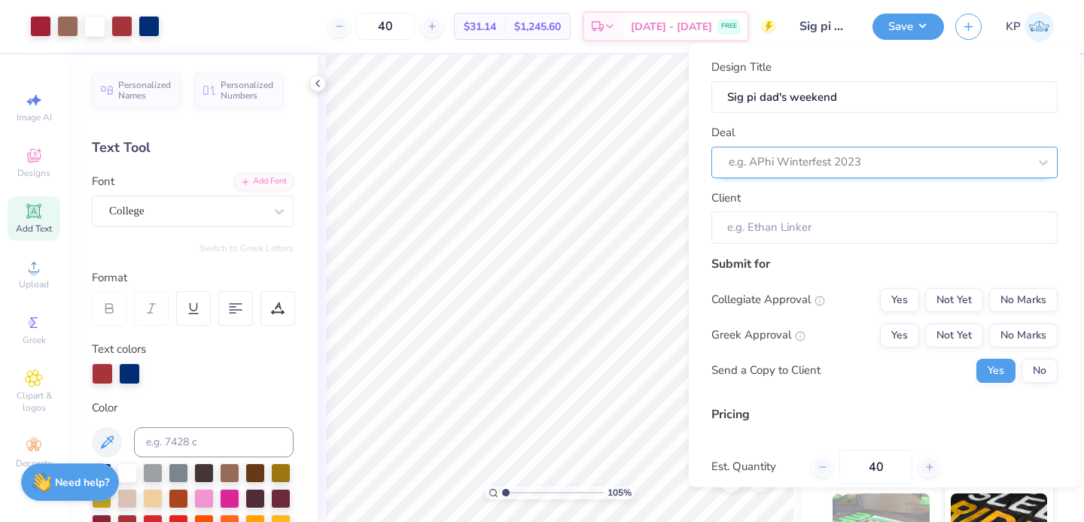
click at [902, 157] on div at bounding box center [879, 162] width 300 height 20
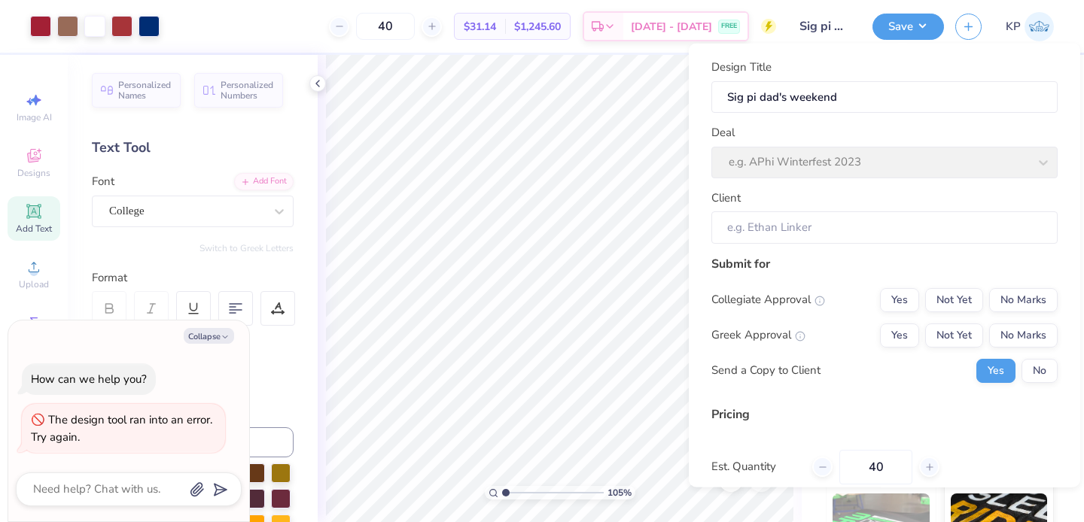
click at [868, 169] on div "Deal e.g. APhi Winterfest 2023" at bounding box center [884, 151] width 346 height 54
click at [771, 109] on input "Sig pi dad's weekend" at bounding box center [884, 97] width 346 height 32
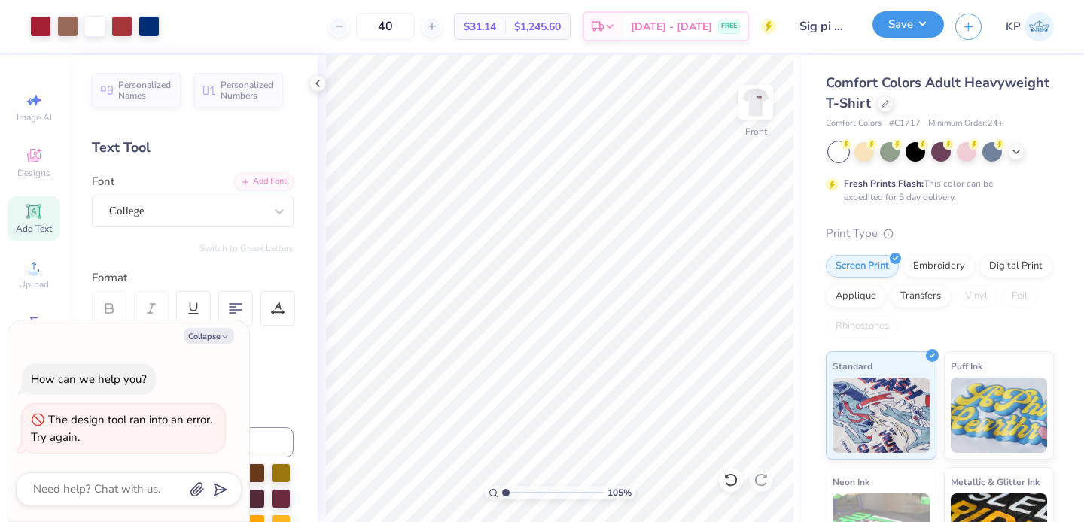
click at [907, 31] on button "Save" at bounding box center [907, 24] width 71 height 26
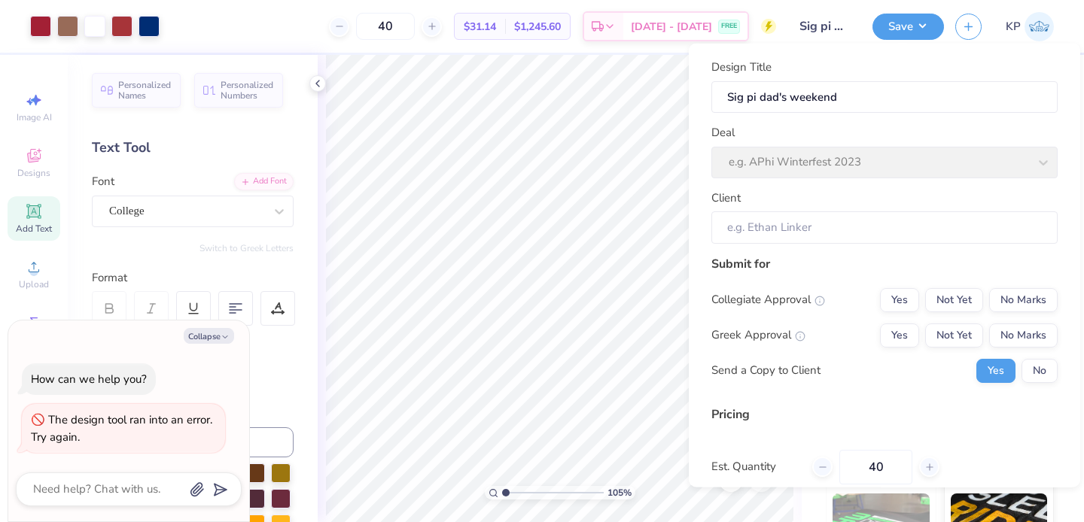
click at [861, 177] on div "Deal e.g. APhi Winterfest 2023" at bounding box center [884, 151] width 346 height 54
click at [863, 161] on div "Deal e.g. APhi Winterfest 2023" at bounding box center [884, 151] width 346 height 54
click at [845, 232] on input "Client" at bounding box center [884, 227] width 346 height 32
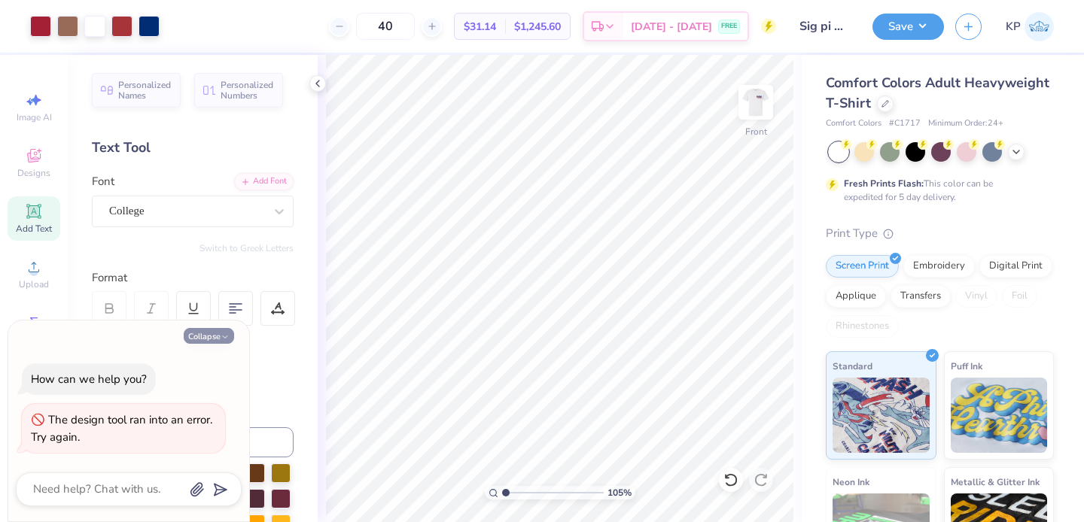
click at [205, 335] on button "Collapse" at bounding box center [209, 336] width 50 height 16
type textarea "x"
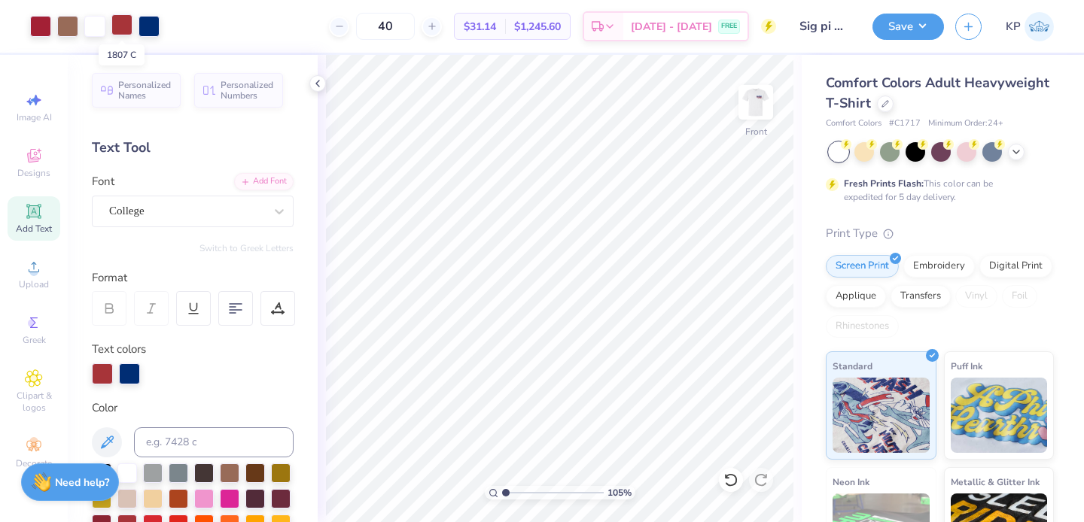
click at [123, 22] on div at bounding box center [121, 24] width 21 height 21
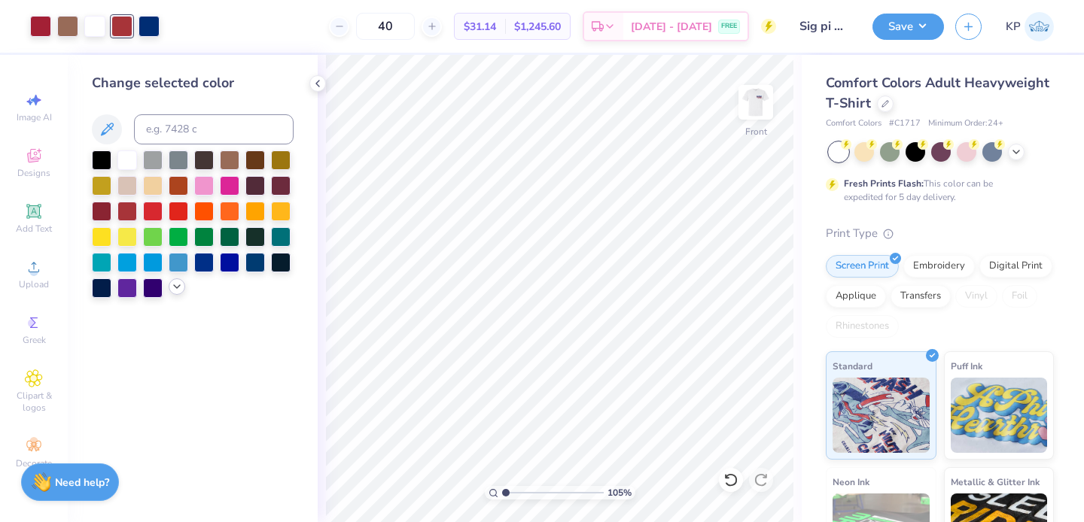
click at [172, 289] on icon at bounding box center [177, 287] width 12 height 12
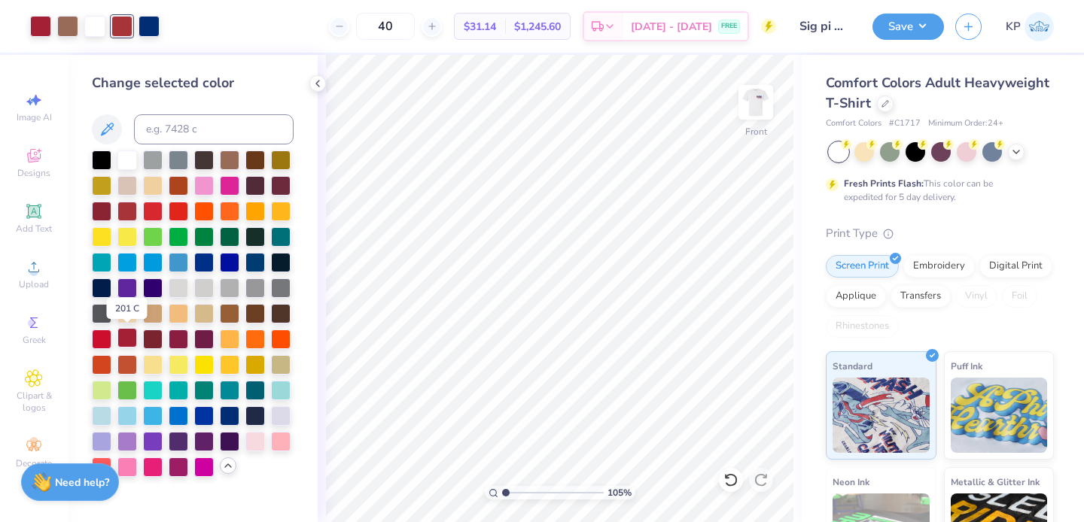
click at [124, 338] on div at bounding box center [127, 338] width 20 height 20
click at [317, 83] on polyline at bounding box center [317, 84] width 3 height 6
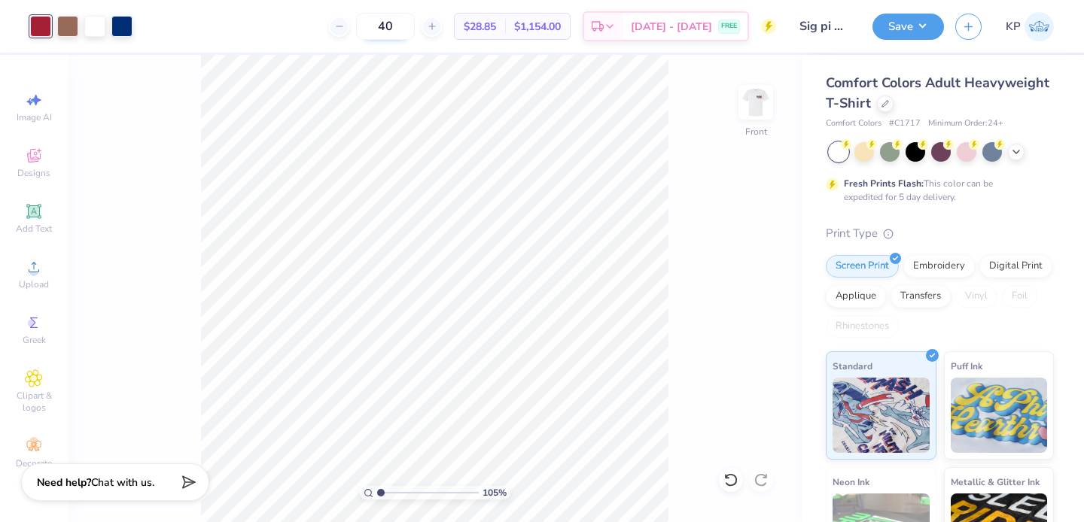
click at [415, 26] on input "40" at bounding box center [385, 26] width 59 height 27
click at [893, 35] on button "Save" at bounding box center [907, 24] width 71 height 26
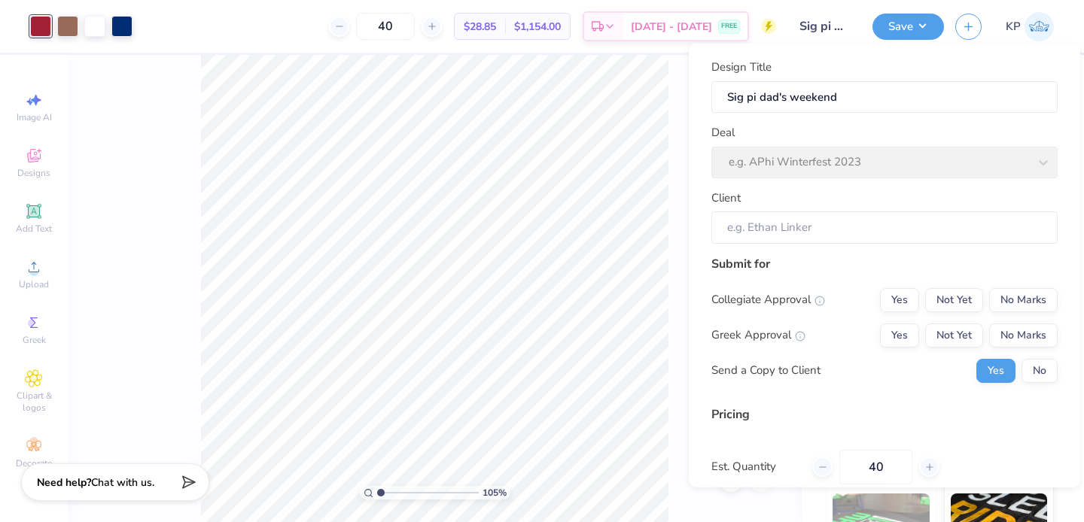
click at [829, 178] on div "Design Title Sig pi dad's weekend Deal e.g. APhi Winterfest 2023 Client" at bounding box center [884, 151] width 346 height 185
click at [877, 98] on input "Sig pi dad's weekend" at bounding box center [884, 97] width 346 height 32
click at [825, 210] on div "Client" at bounding box center [884, 216] width 346 height 54
click at [826, 223] on input "Client" at bounding box center [884, 227] width 346 height 32
click at [824, 227] on input "Client" at bounding box center [884, 227] width 346 height 32
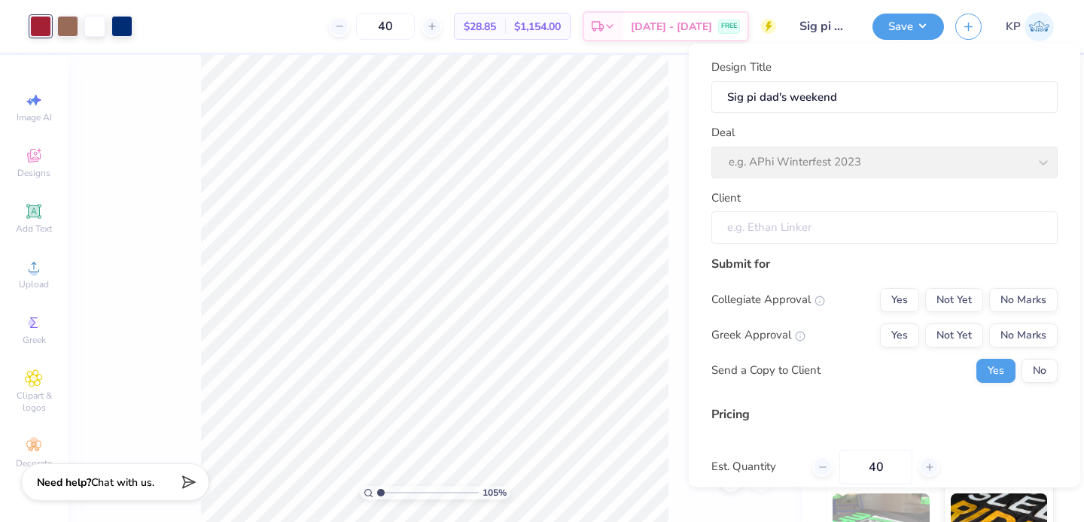
click at [824, 227] on input "Client" at bounding box center [884, 227] width 346 height 32
click at [882, 303] on button "Yes" at bounding box center [899, 300] width 39 height 24
click at [883, 329] on button "Yes" at bounding box center [899, 335] width 39 height 24
click at [891, 214] on input "Client" at bounding box center [884, 227] width 346 height 32
click at [891, 224] on input "Client" at bounding box center [884, 227] width 346 height 32
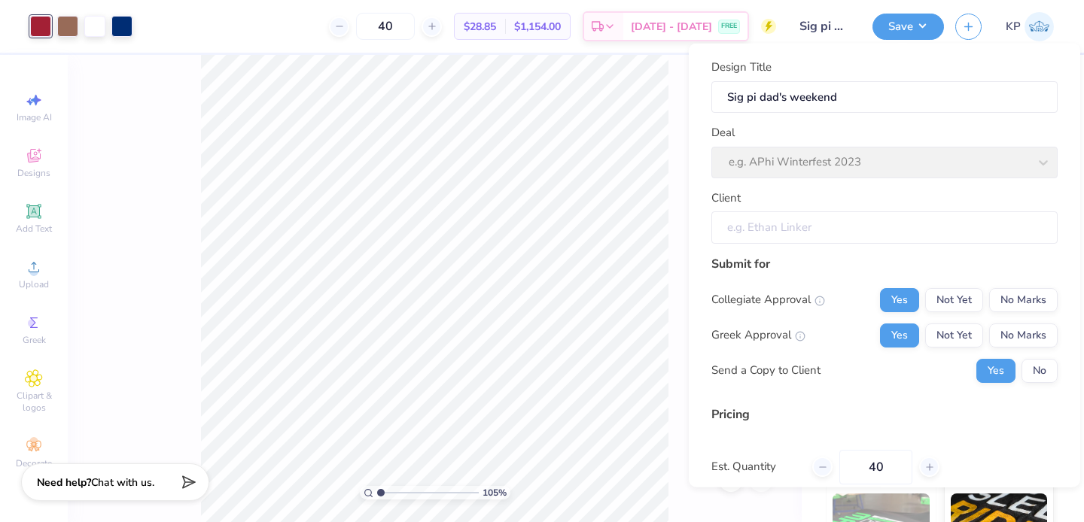
click at [891, 224] on input "Client" at bounding box center [884, 227] width 346 height 32
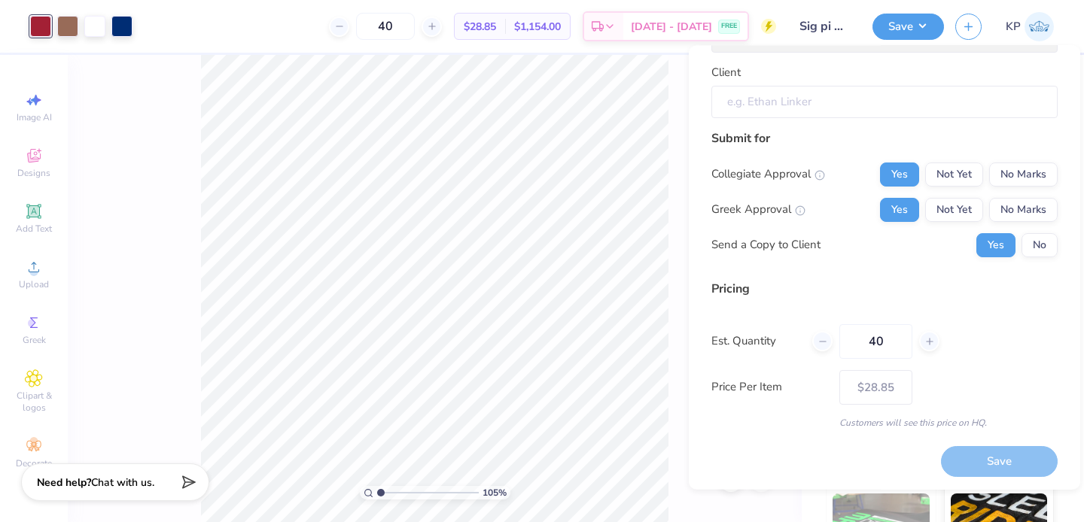
scroll to position [129, 0]
click at [942, 460] on div "Save" at bounding box center [999, 460] width 117 height 31
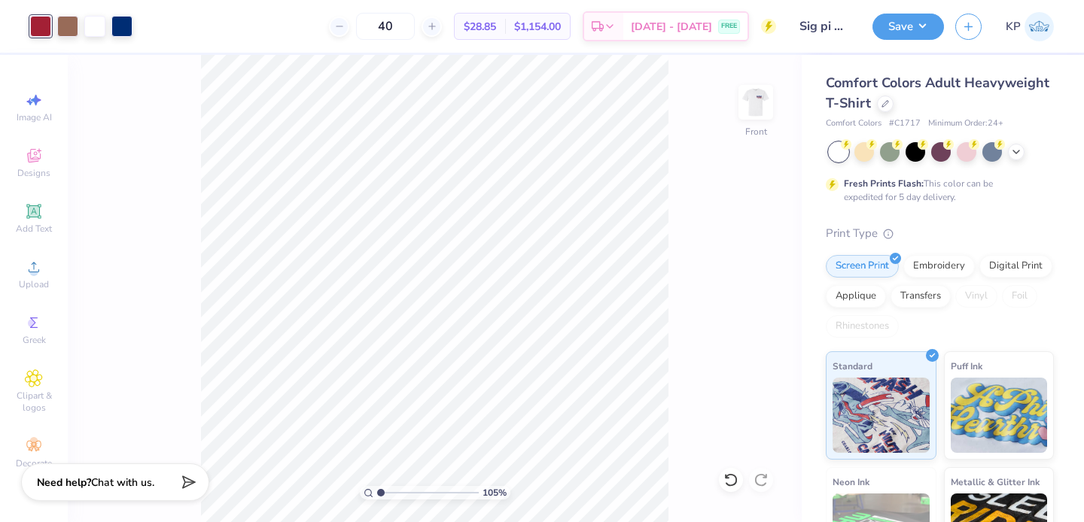
click at [671, 320] on div "105 % Front" at bounding box center [435, 288] width 734 height 467
click at [961, 31] on button "button" at bounding box center [968, 24] width 26 height 26
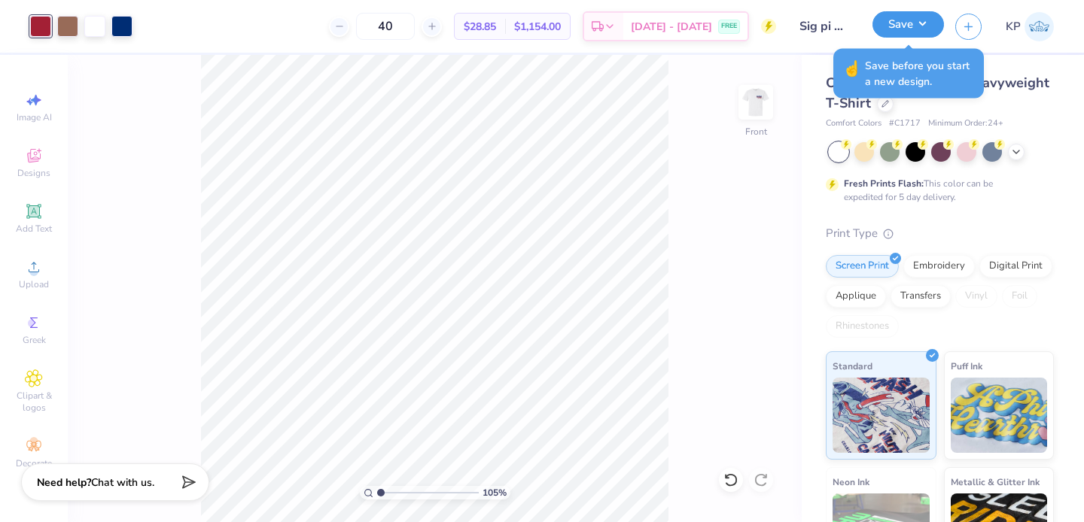
click at [925, 31] on button "Save" at bounding box center [907, 24] width 71 height 26
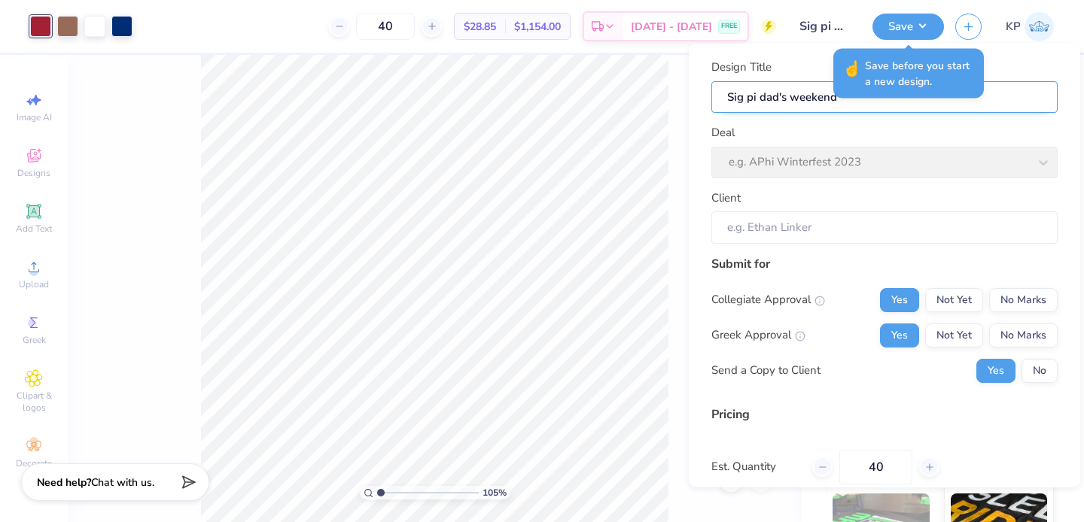
click at [777, 100] on input "Sig pi dad's weekend" at bounding box center [884, 97] width 346 height 32
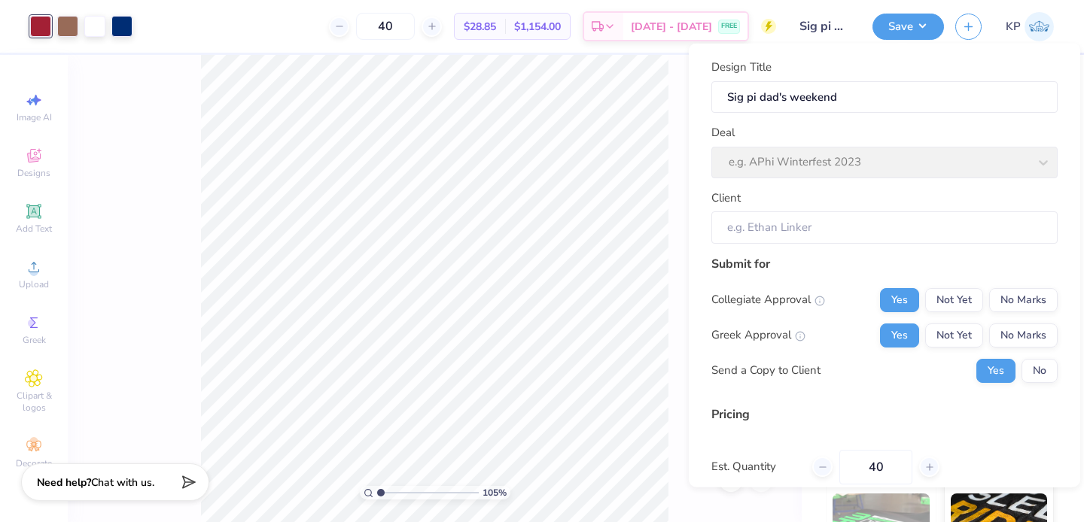
click at [875, 240] on input "Client" at bounding box center [884, 227] width 346 height 32
click at [887, 179] on div "Design Title Sig pi dad's weekend Deal e.g. APhi Winterfest 2023 Client" at bounding box center [884, 151] width 346 height 185
click at [890, 88] on input "Sig pi dad's weekend" at bounding box center [884, 97] width 346 height 32
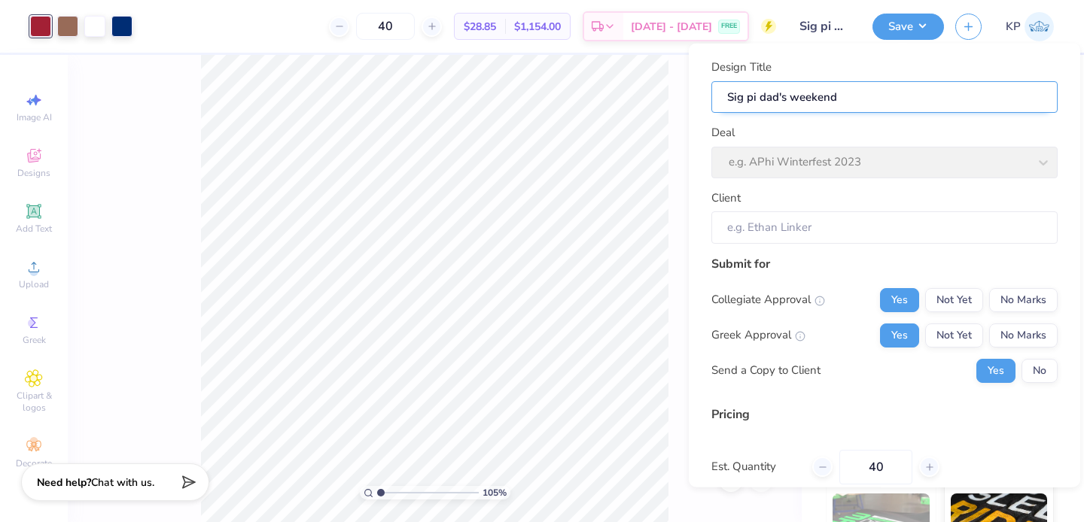
type input "s"
type input "si"
type input "sim"
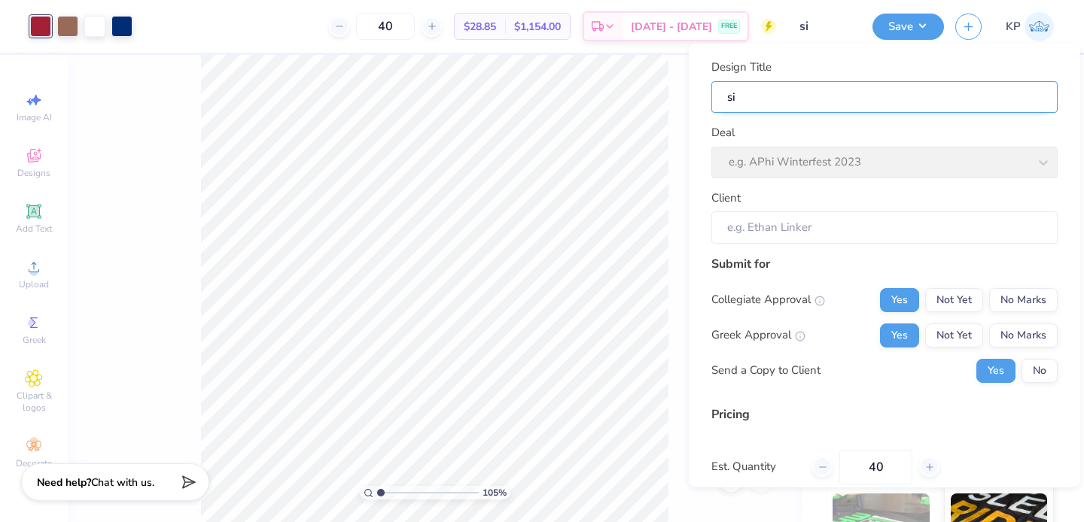
type input "sim"
type input "simg"
type input "sim"
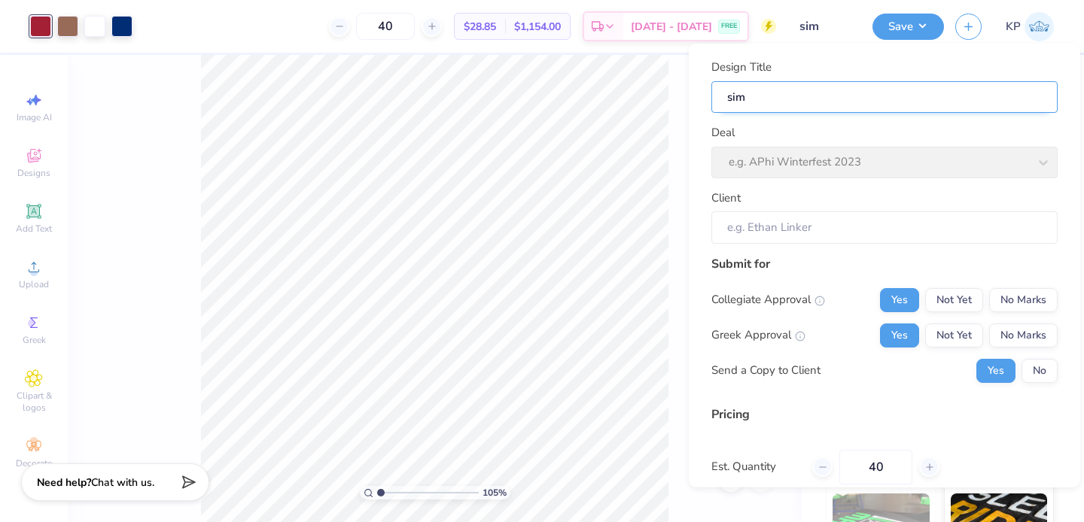
type input "simg"
type input "sim"
type input "si"
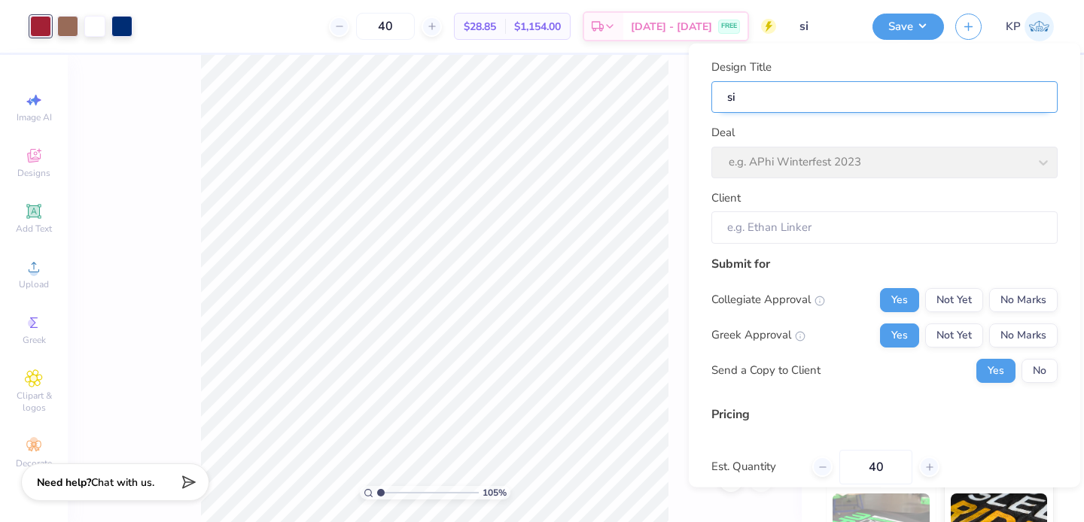
type input "sig"
type input "sigm"
type input "sigma"
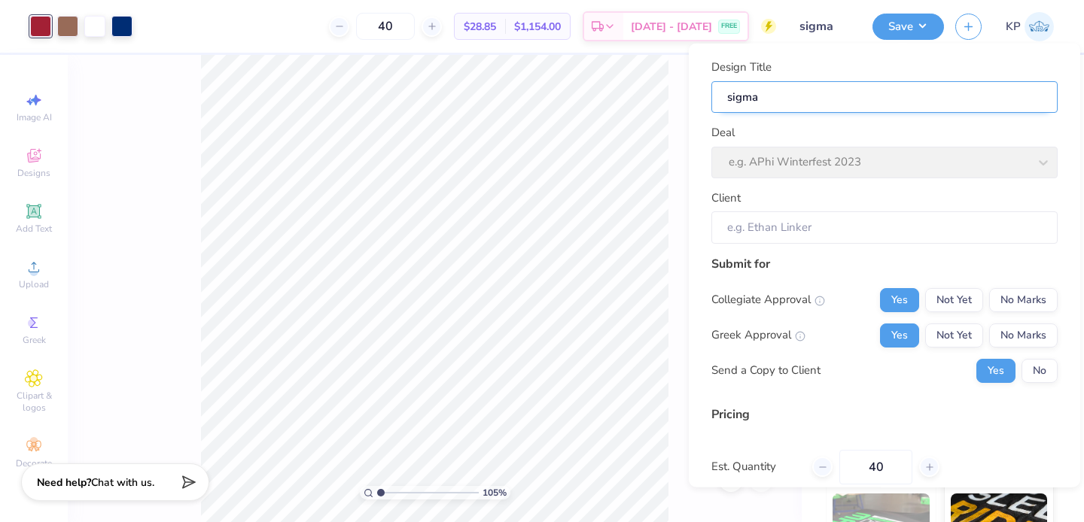
type input "sigma"
type input "sigma p"
type input "sigma pi"
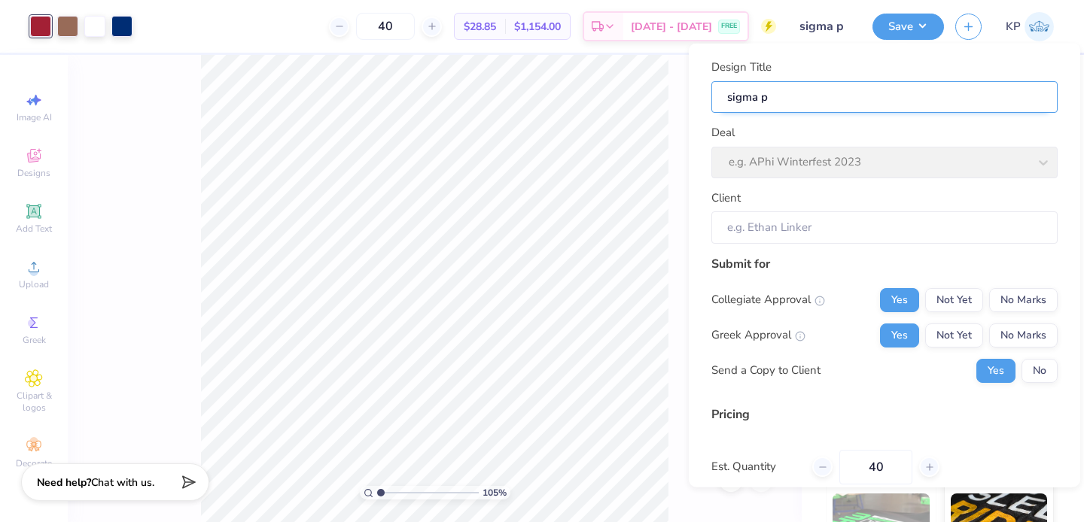
type input "sigma pi"
type input "sigma pi d"
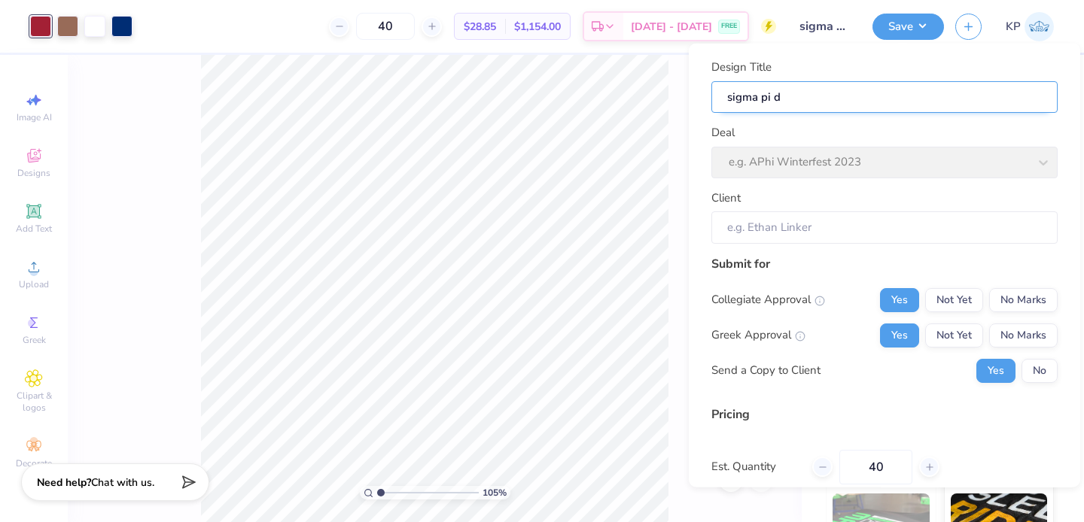
type input "sigma pi da"
type input "sigma pi dad"
type input "sigma pi dad'"
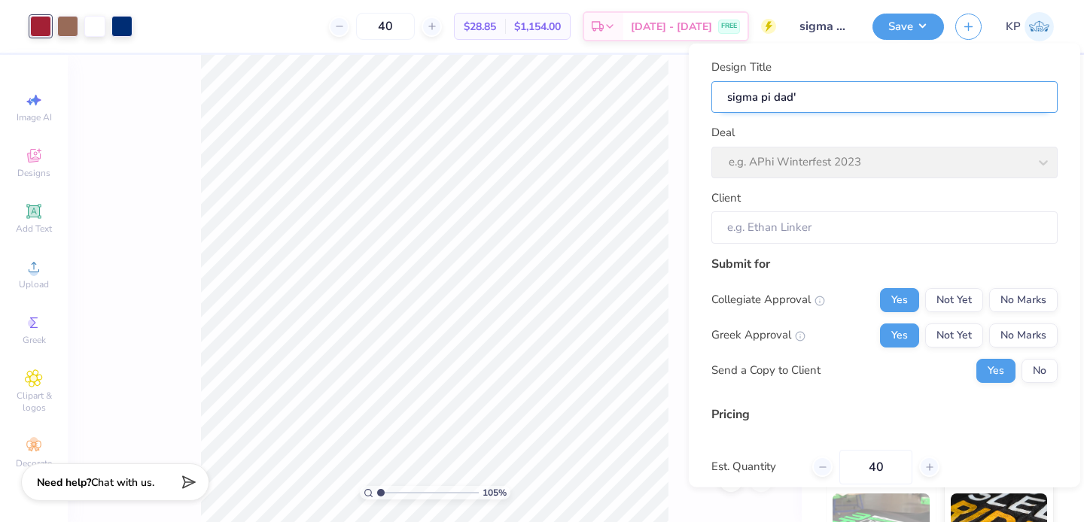
type input "sigma pi dad's"
type input "sigma pi dad's w"
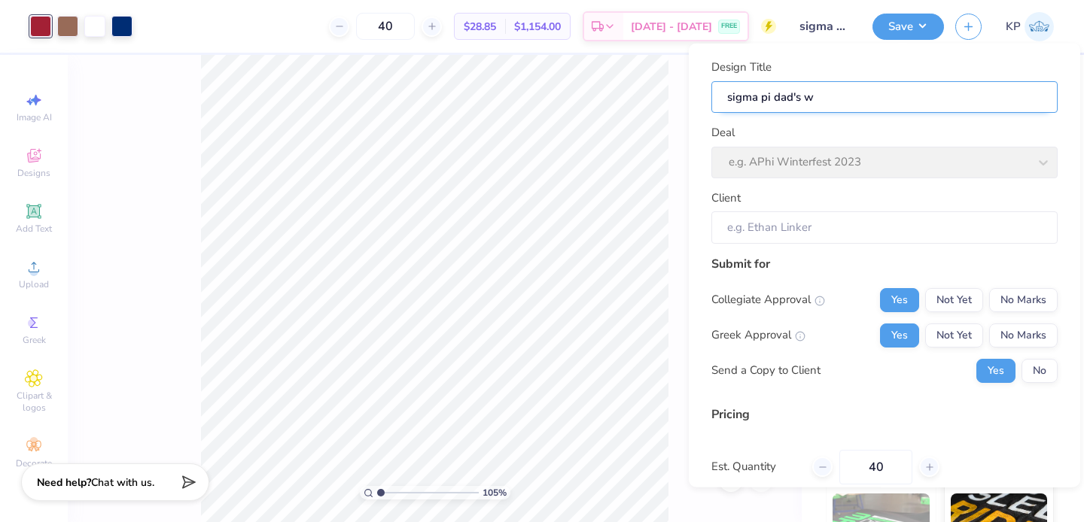
type input "sigma pi dad's we"
type input "sigma pi dad's wee"
type input "sigma pi dad's week"
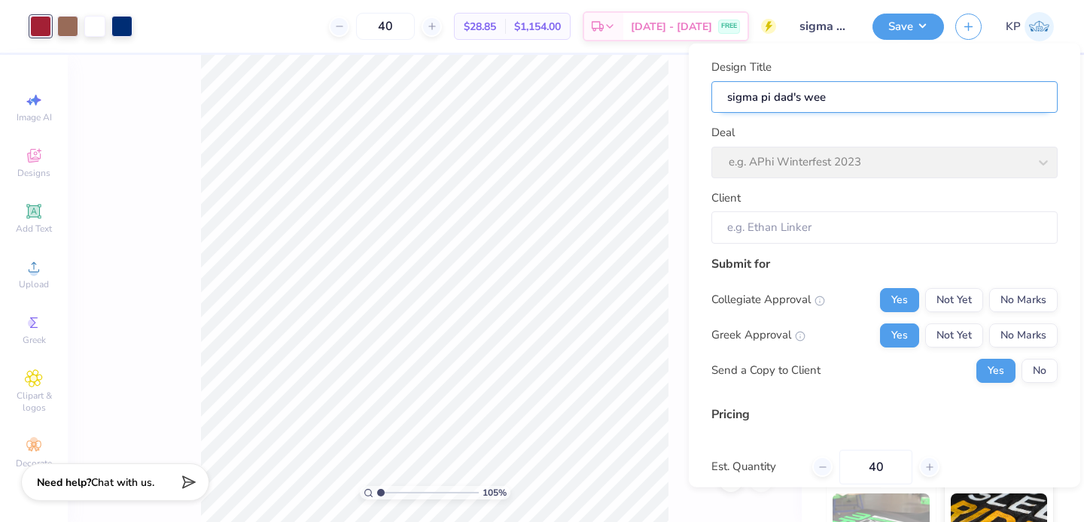
type input "sigma pi dad's week"
type input "sigma pi dad's weeke"
type input "sigma pi dad's weeken"
type input "sigma pi dad's weekend"
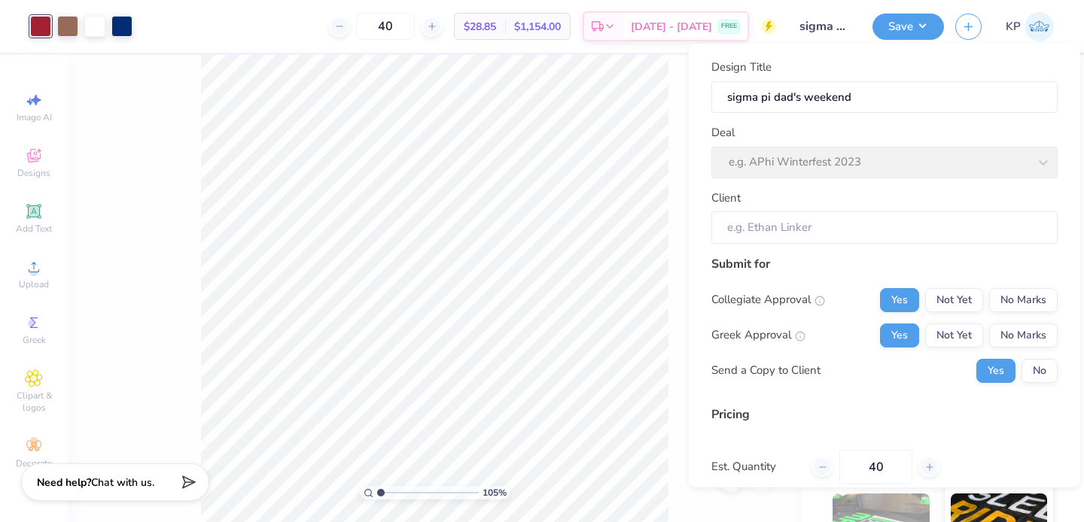
click at [867, 159] on div "Deal e.g. APhi Winterfest 2023" at bounding box center [884, 151] width 346 height 54
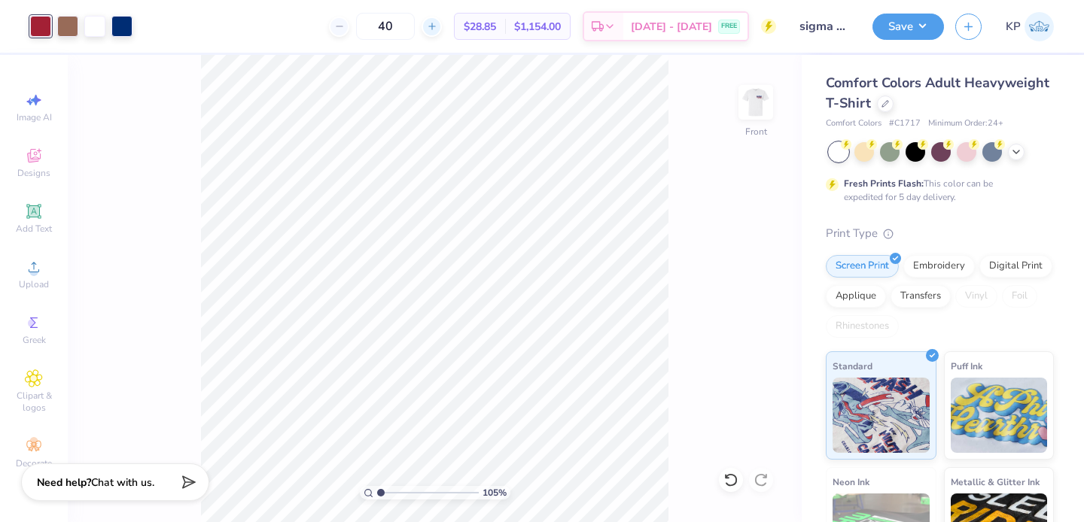
click at [442, 20] on div at bounding box center [431, 27] width 20 height 20
type input "41"
click at [65, 23] on div at bounding box center [67, 24] width 21 height 21
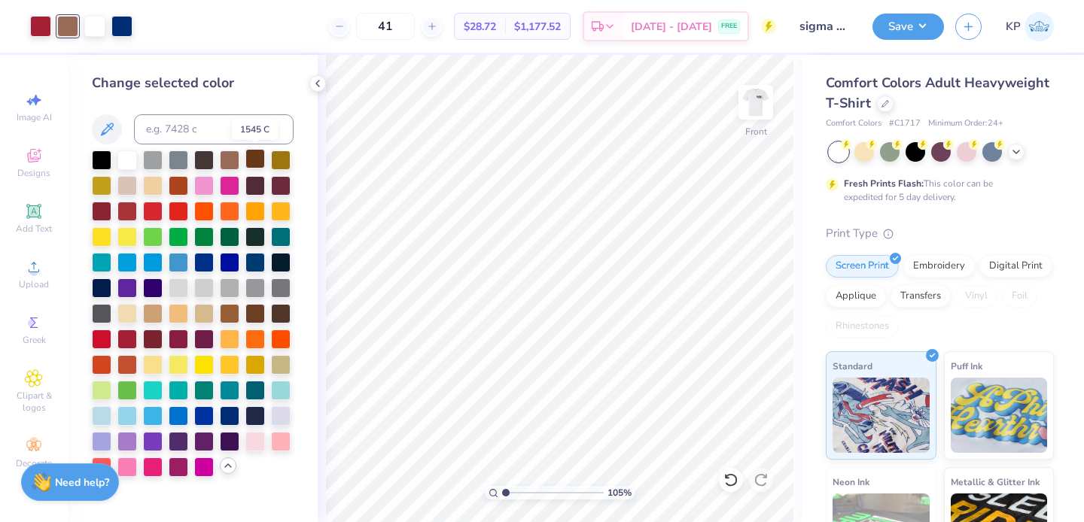
click at [253, 160] on div at bounding box center [255, 159] width 20 height 20
click at [756, 108] on img at bounding box center [756, 102] width 60 height 60
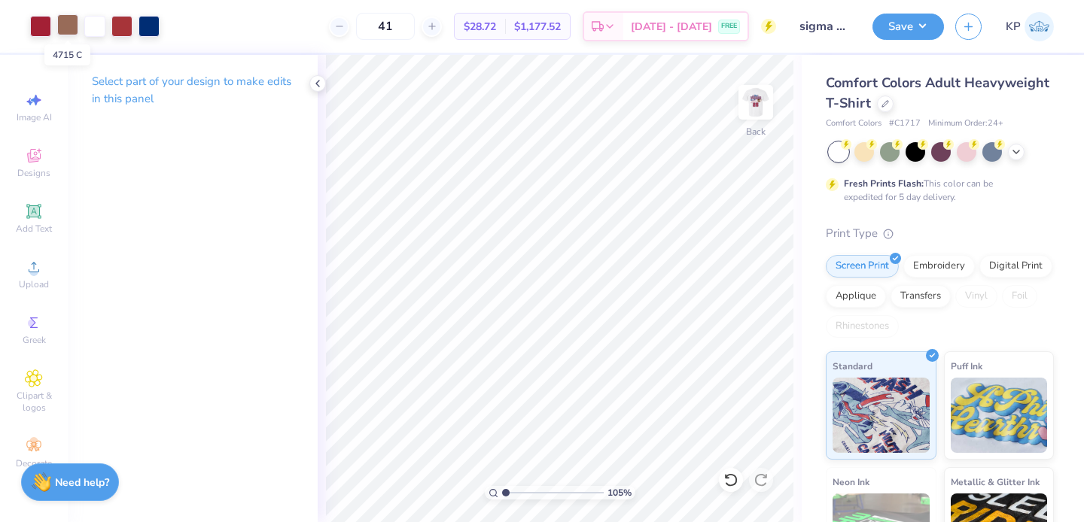
click at [71, 30] on div at bounding box center [67, 24] width 21 height 21
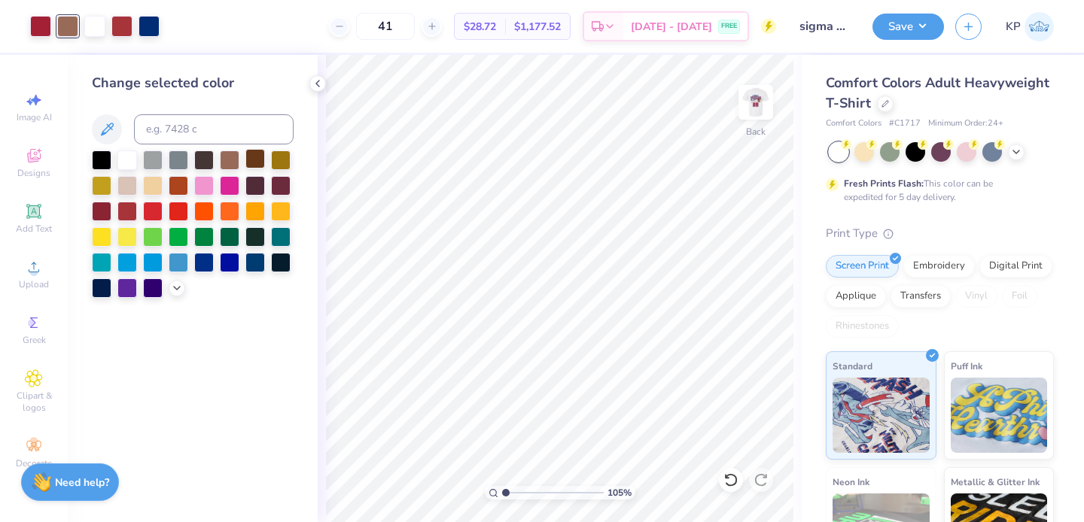
click at [254, 162] on div at bounding box center [255, 159] width 20 height 20
click at [123, 29] on div at bounding box center [121, 24] width 21 height 21
click at [171, 284] on icon at bounding box center [177, 287] width 12 height 12
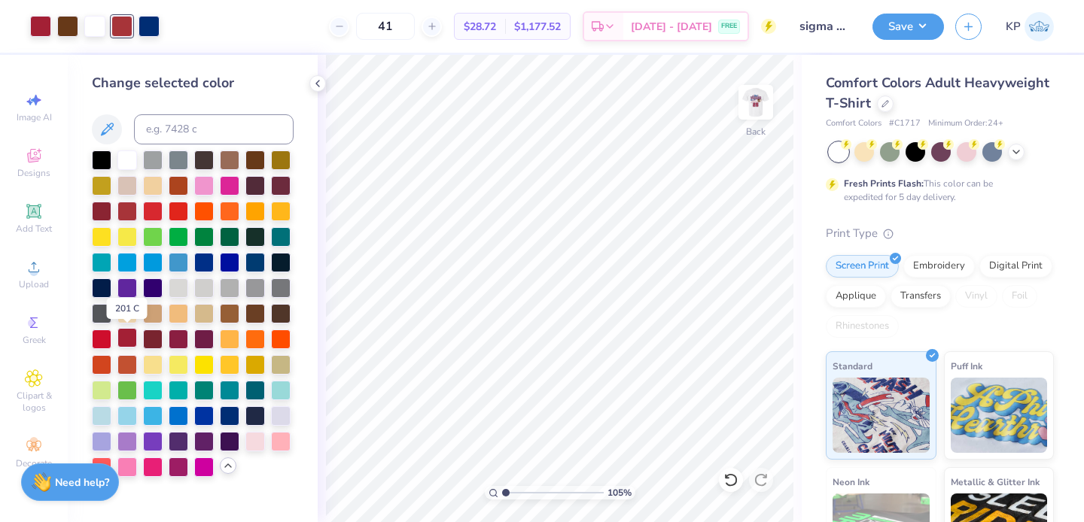
click at [122, 336] on div at bounding box center [127, 338] width 20 height 20
click at [318, 81] on polyline at bounding box center [317, 84] width 3 height 6
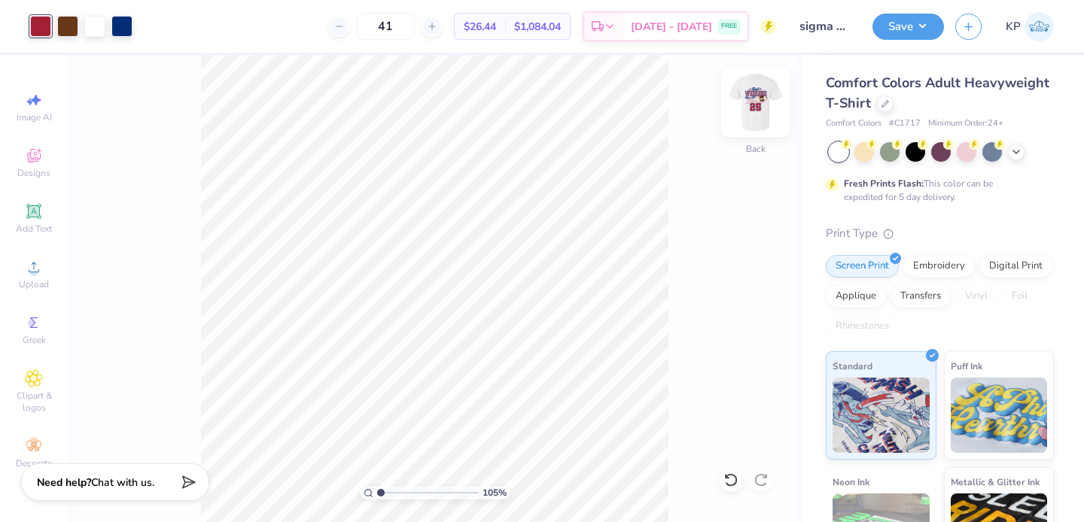
click at [762, 114] on img at bounding box center [756, 102] width 60 height 60
click at [917, 23] on button "Save" at bounding box center [907, 24] width 71 height 26
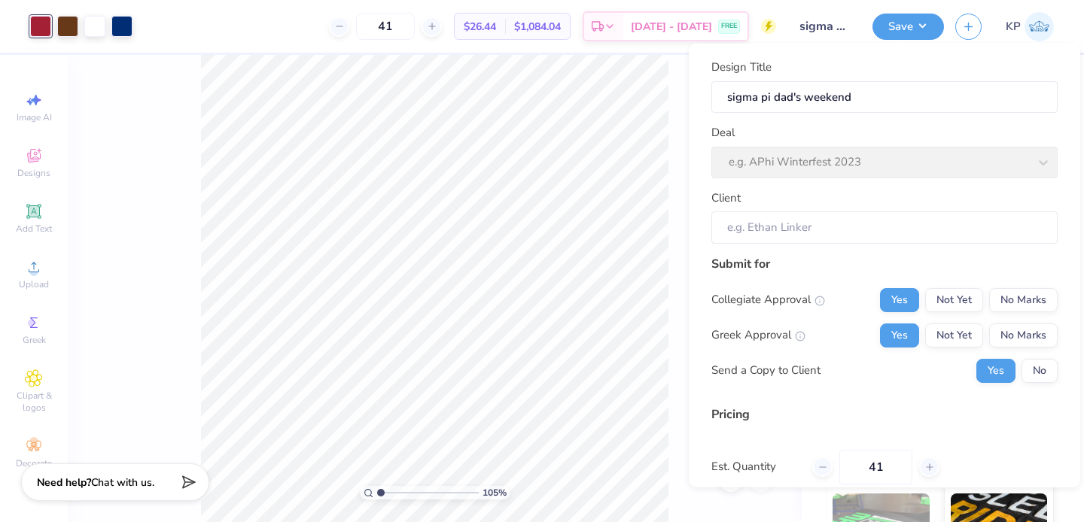
click at [829, 166] on div "Deal e.g. APhi Winterfest 2023" at bounding box center [884, 151] width 346 height 54
click at [868, 86] on input "sigma pi dad's weekend" at bounding box center [884, 97] width 346 height 32
click at [853, 104] on input "sigma pi dad's weekend" at bounding box center [884, 97] width 346 height 32
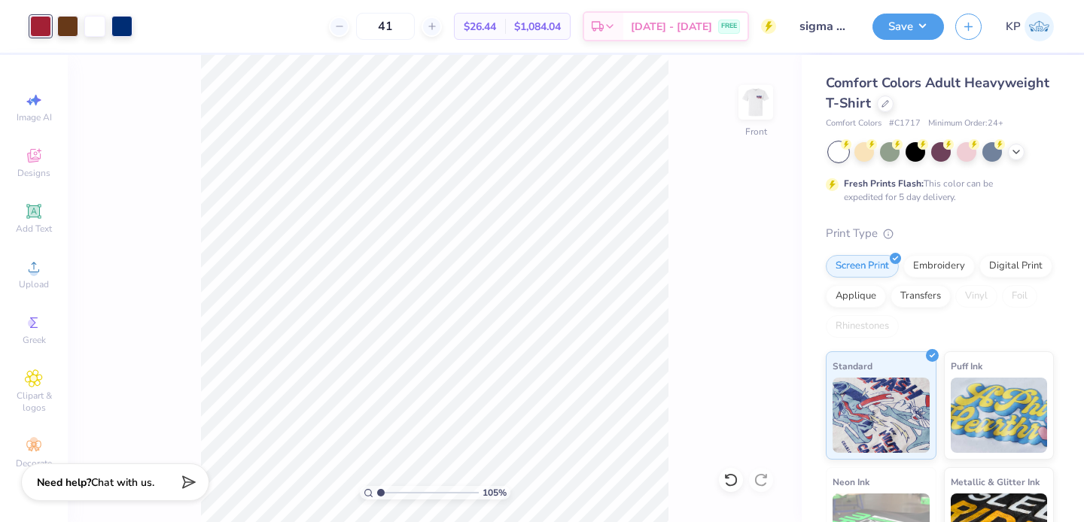
click at [771, 23] on icon at bounding box center [768, 27] width 7 height 11
click at [919, 29] on button "Save" at bounding box center [907, 24] width 71 height 26
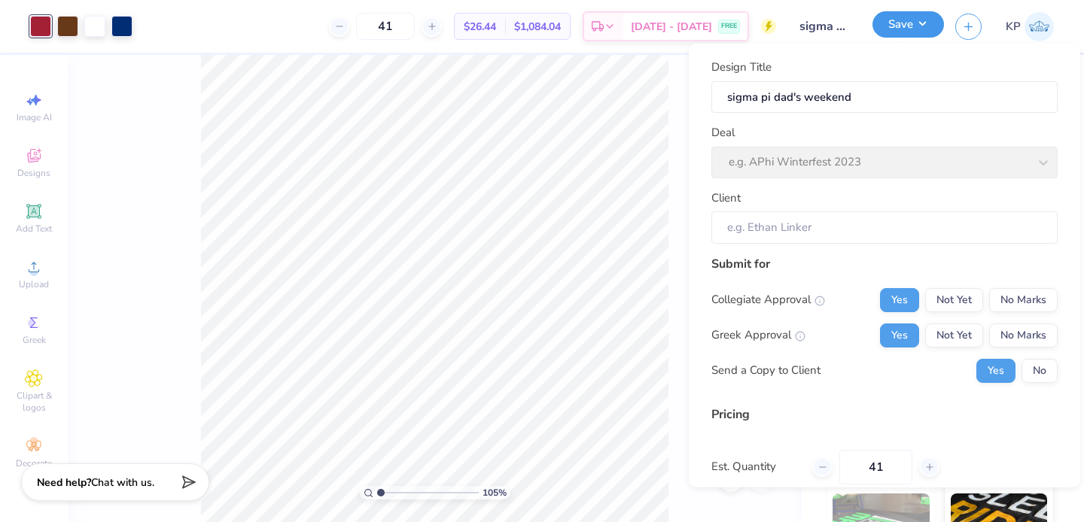
click at [872, 11] on button "Save" at bounding box center [907, 24] width 71 height 26
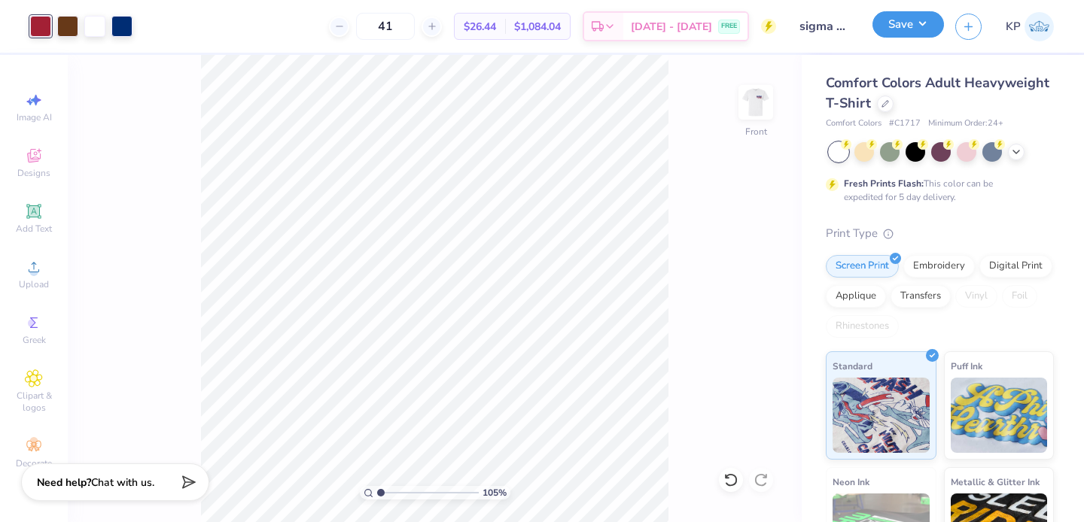
click at [872, 11] on button "Save" at bounding box center [907, 24] width 71 height 26
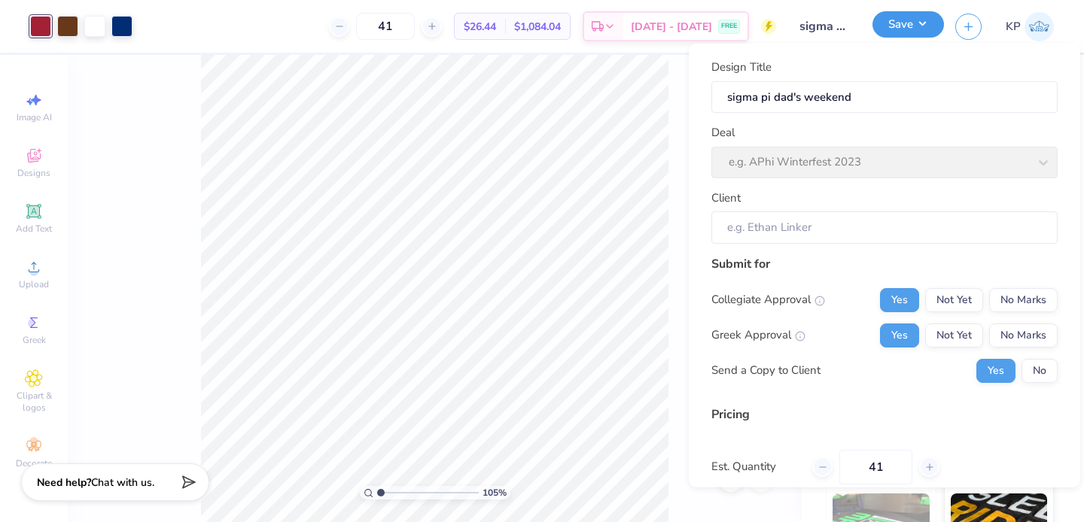
click at [919, 28] on button "Save" at bounding box center [907, 24] width 71 height 26
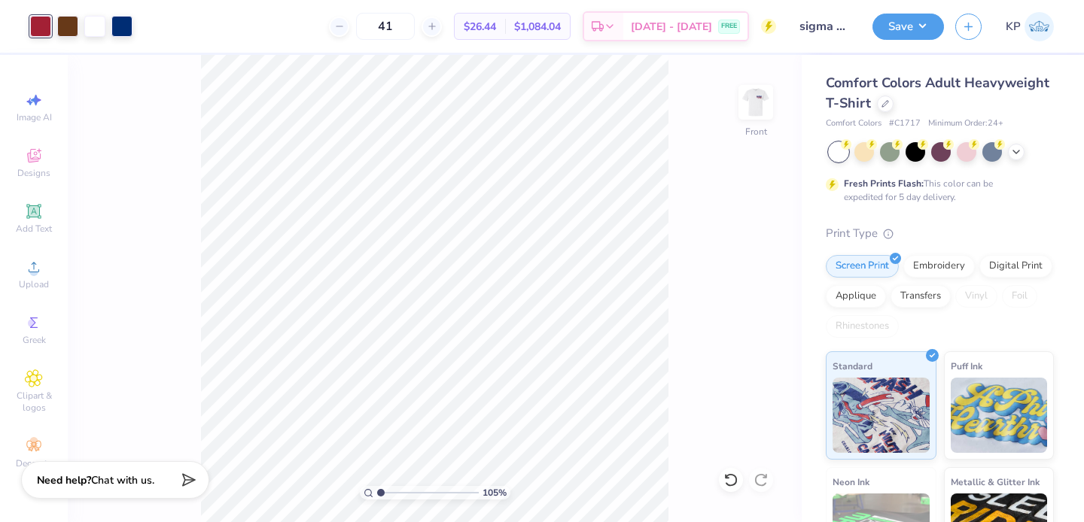
click at [190, 483] on icon at bounding box center [185, 480] width 21 height 21
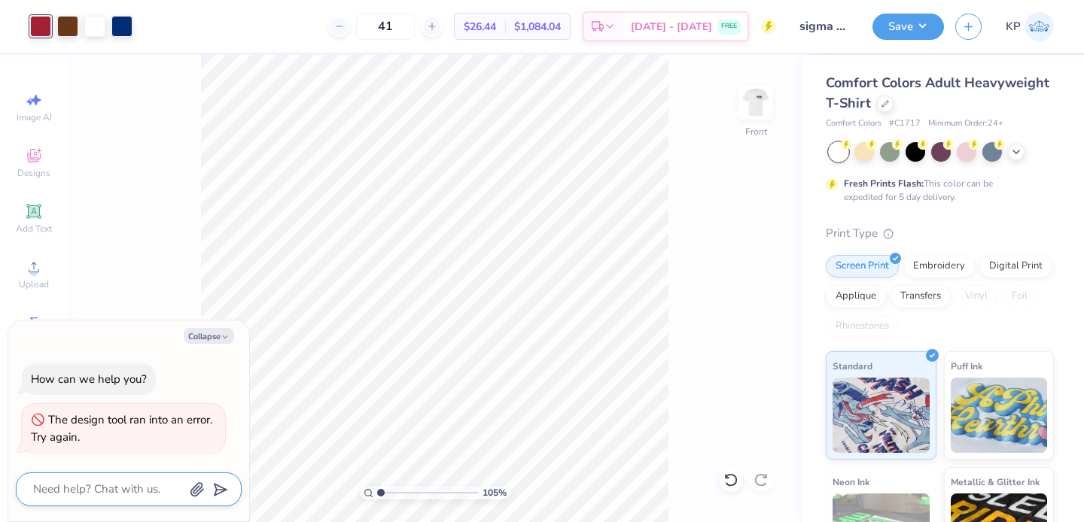
click at [154, 488] on textarea at bounding box center [108, 489] width 153 height 20
click at [180, 266] on div "105 % Front" at bounding box center [435, 288] width 734 height 467
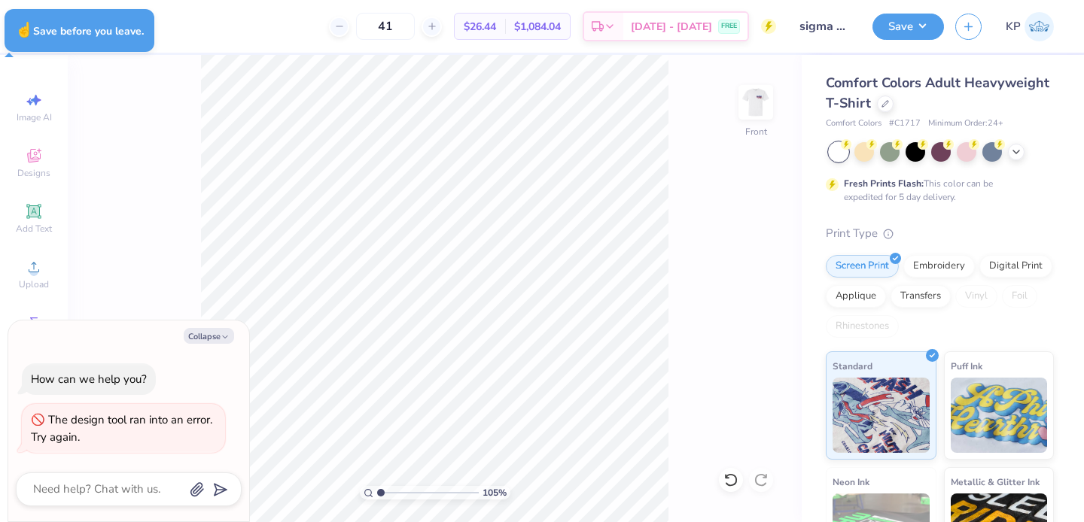
type textarea "x"
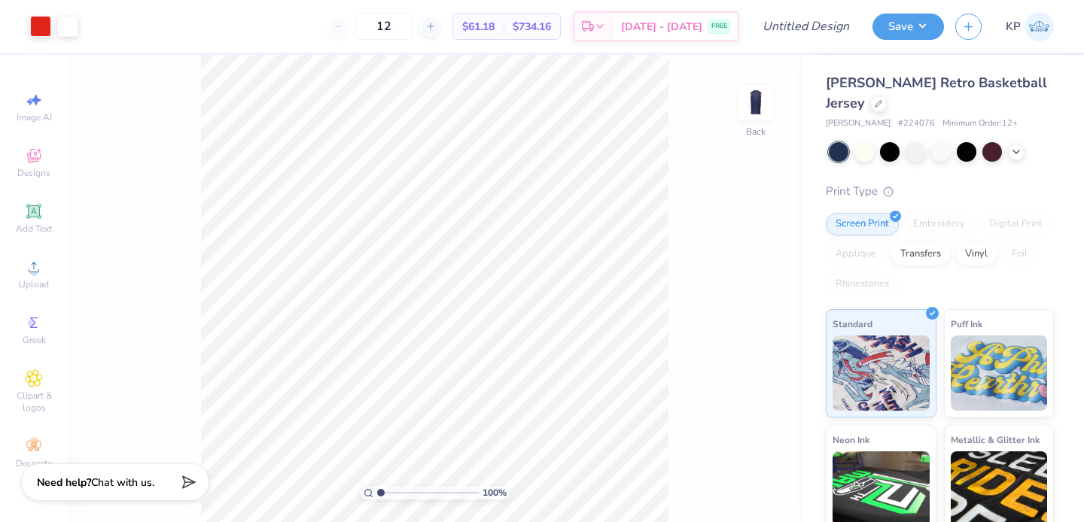
click at [883, 111] on div "[PERSON_NAME] Retro Basketball Jersey" at bounding box center [940, 93] width 228 height 41
click at [878, 109] on div at bounding box center [878, 102] width 17 height 17
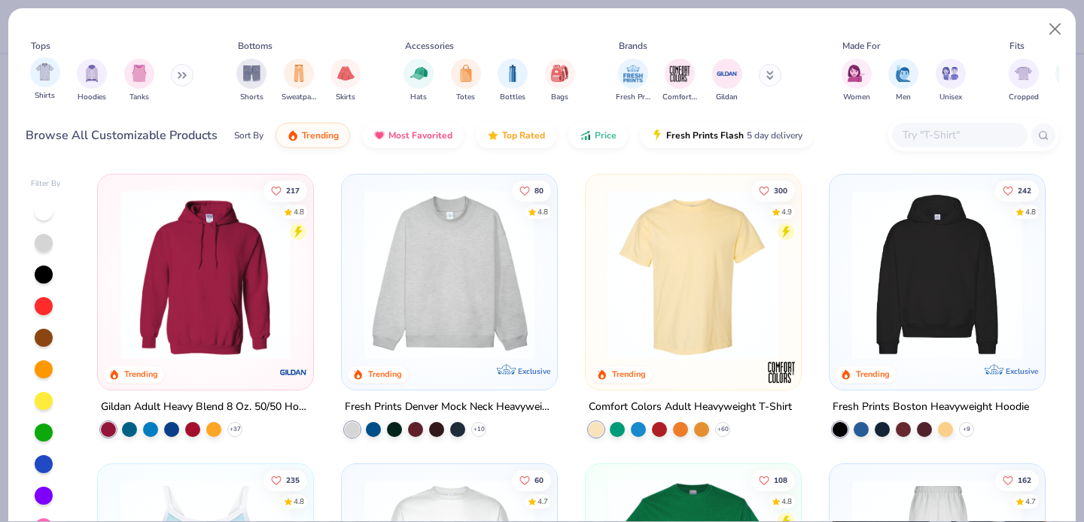
click at [32, 83] on div "Shirts" at bounding box center [45, 79] width 30 height 44
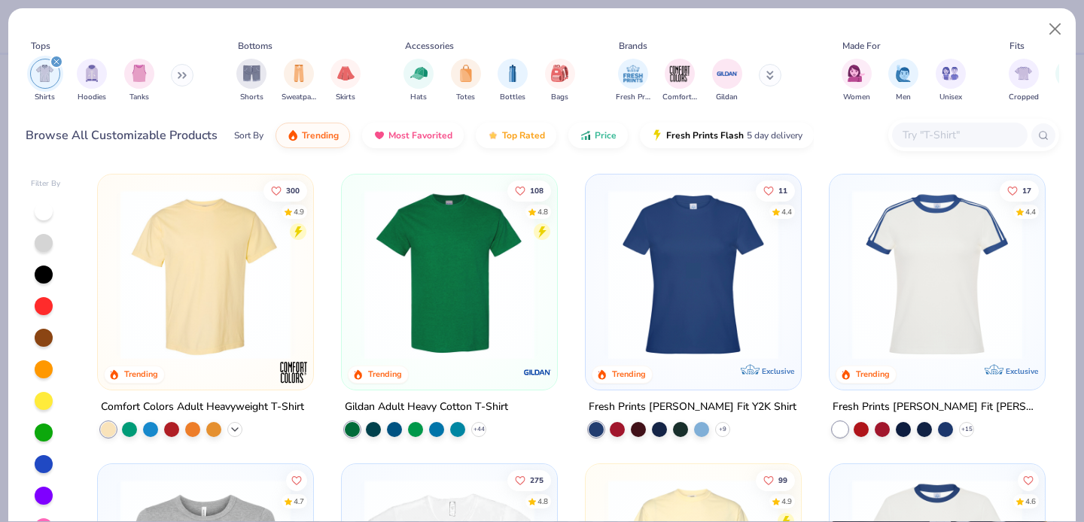
click at [231, 429] on icon at bounding box center [235, 430] width 12 height 12
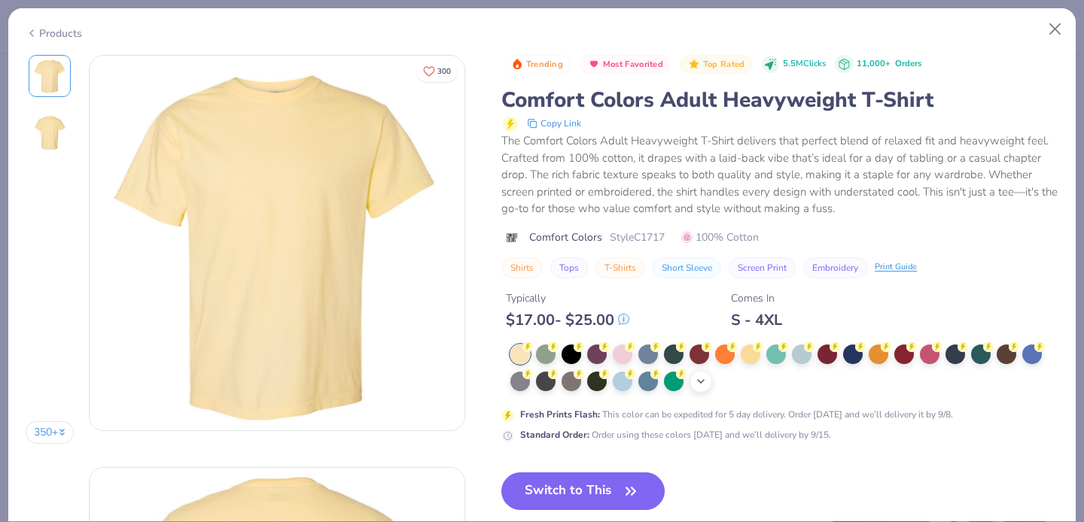
click at [698, 385] on icon at bounding box center [701, 382] width 12 height 12
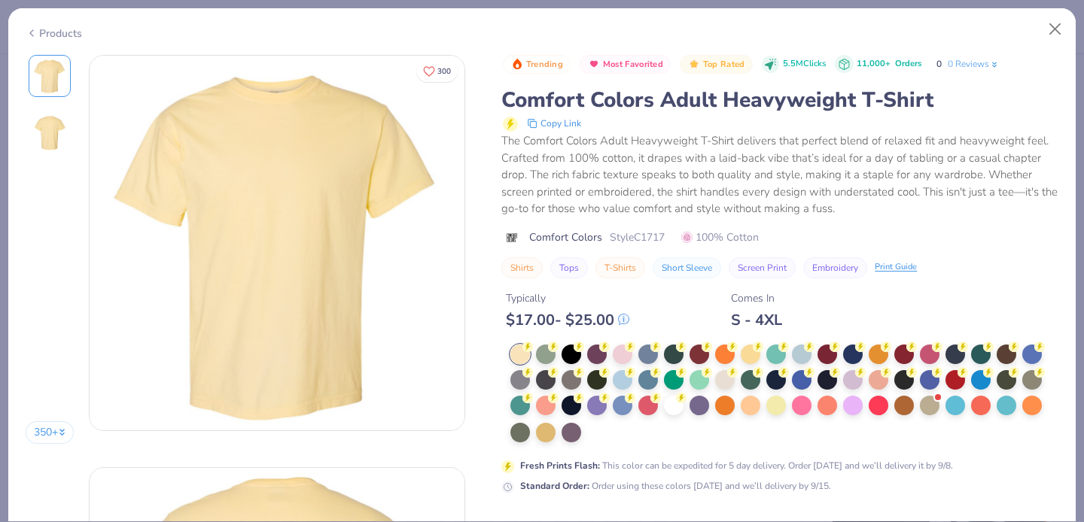
click at [704, 377] on div at bounding box center [699, 380] width 20 height 20
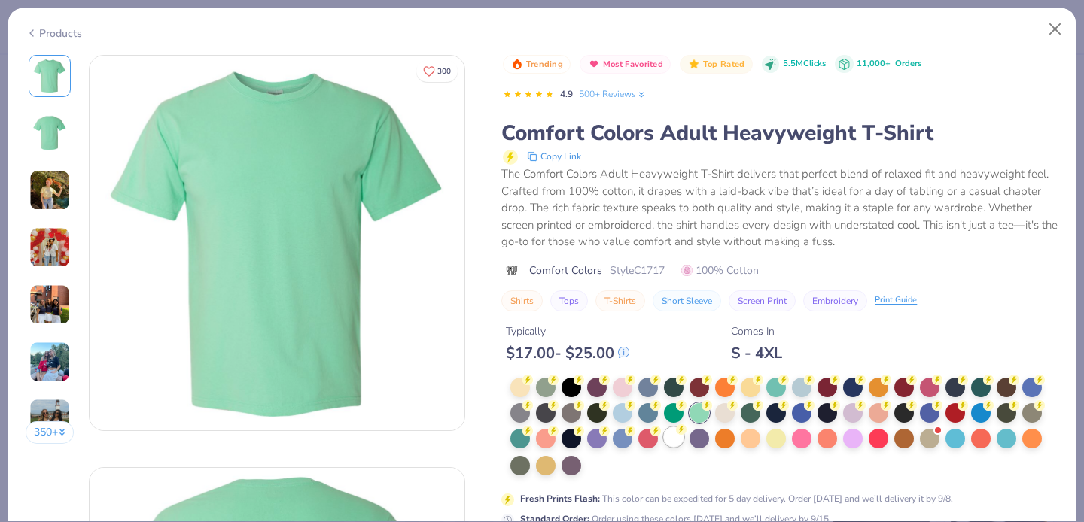
click at [680, 438] on div at bounding box center [674, 437] width 20 height 20
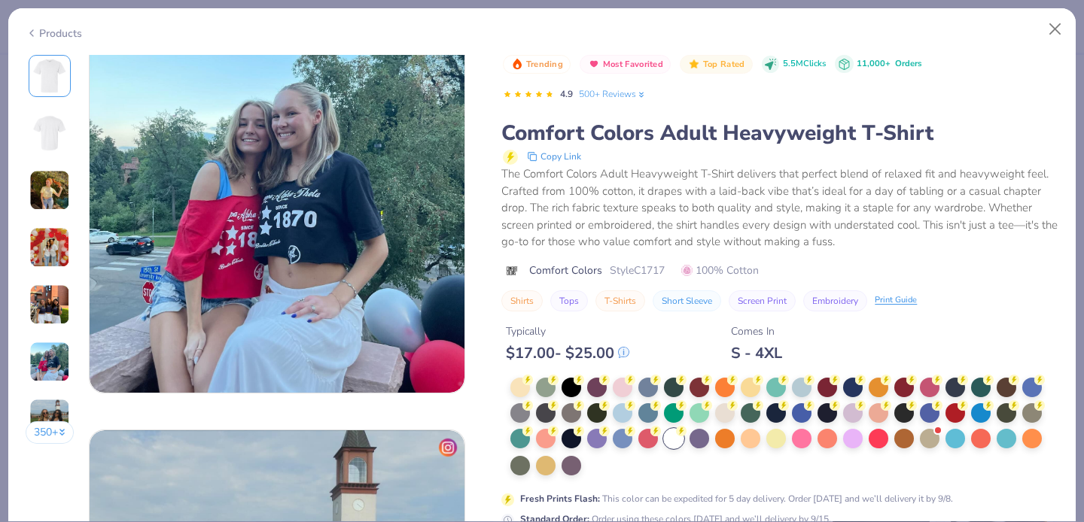
scroll to position [2465, 0]
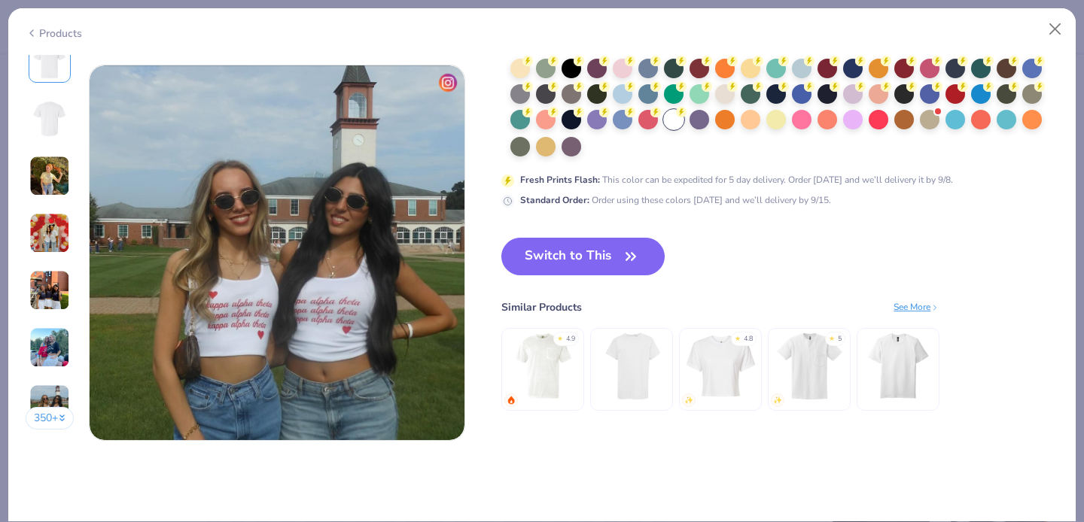
click at [567, 260] on button "Switch to This" at bounding box center [582, 257] width 163 height 38
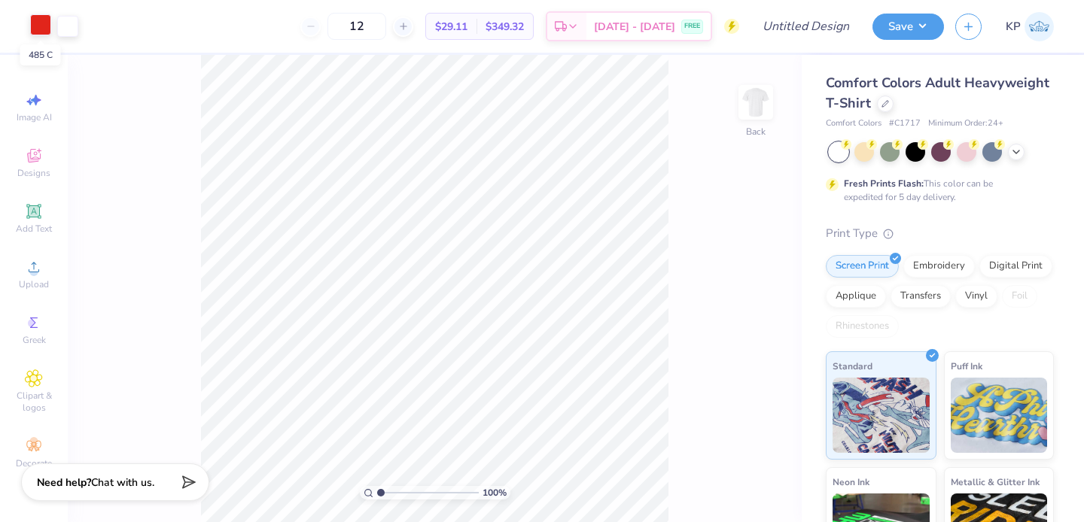
click at [41, 19] on div at bounding box center [40, 24] width 21 height 21
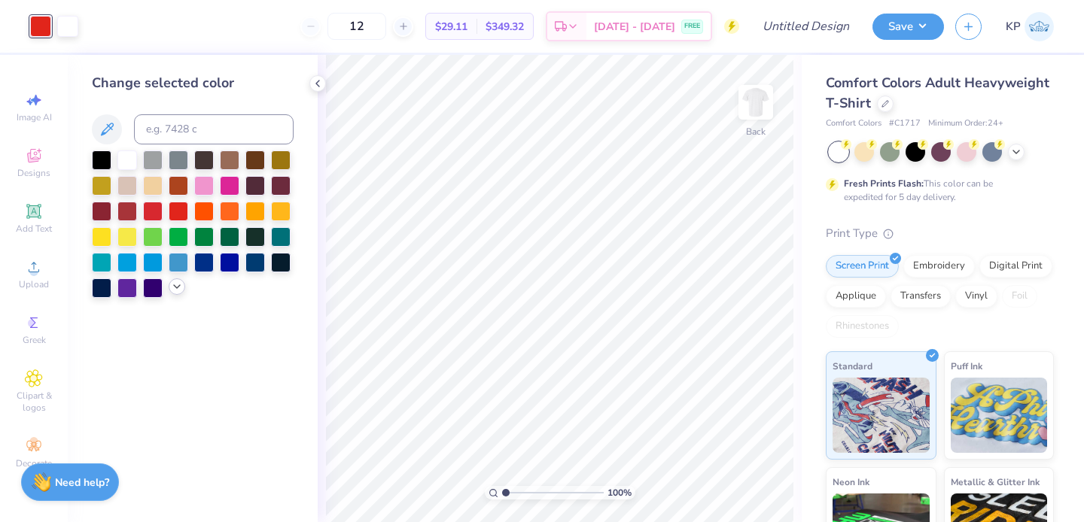
click at [180, 288] on icon at bounding box center [177, 287] width 12 height 12
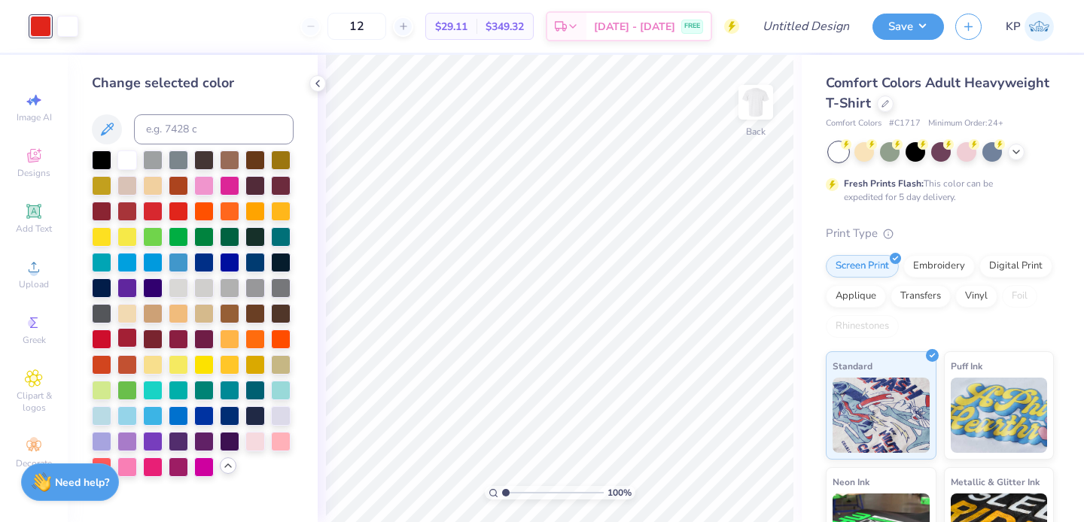
click at [123, 345] on div at bounding box center [127, 338] width 20 height 20
click at [63, 20] on div at bounding box center [67, 24] width 21 height 21
click at [234, 421] on div at bounding box center [230, 415] width 20 height 20
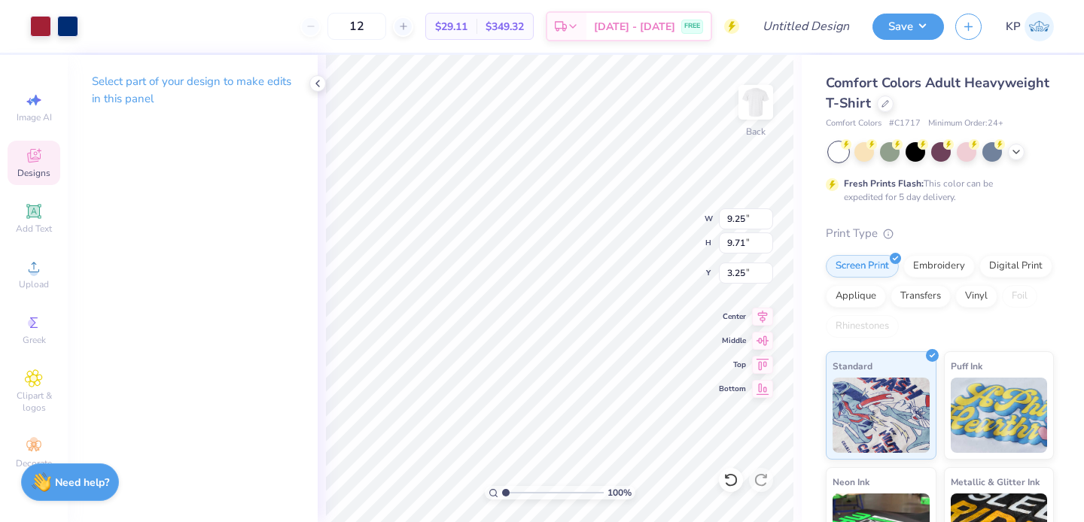
type input "3.25"
click at [756, 87] on img at bounding box center [756, 102] width 60 height 60
type input "1.44"
click at [510, 491] on input "range" at bounding box center [553, 493] width 102 height 14
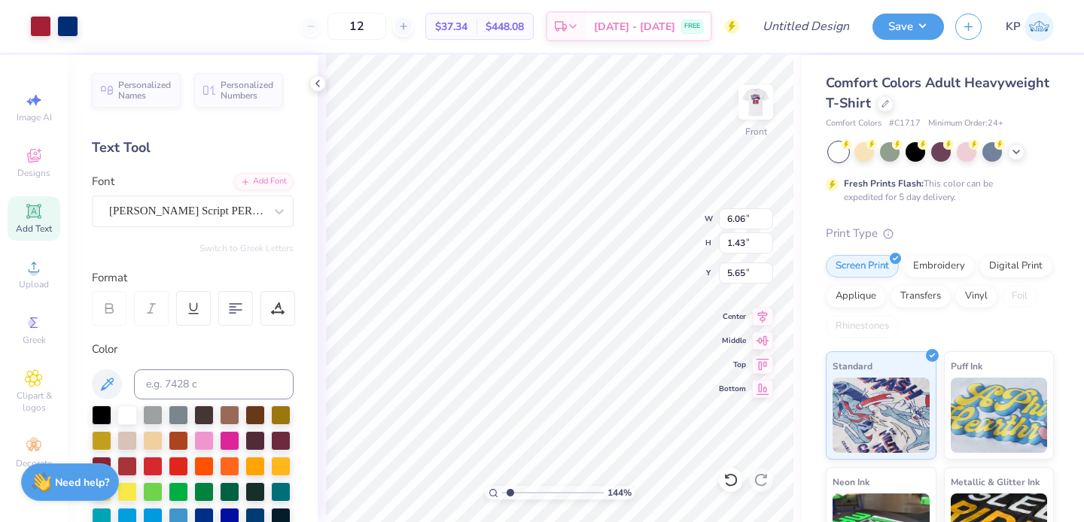
type input "8.65"
type input "1.83"
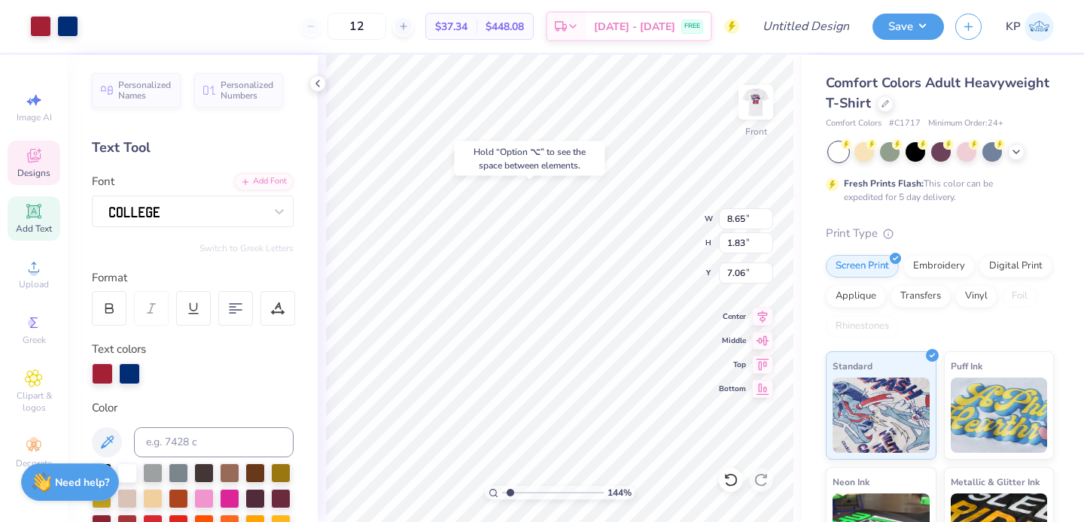
type input "6.97"
type input "9.41"
type input "1.99"
type input "6.77"
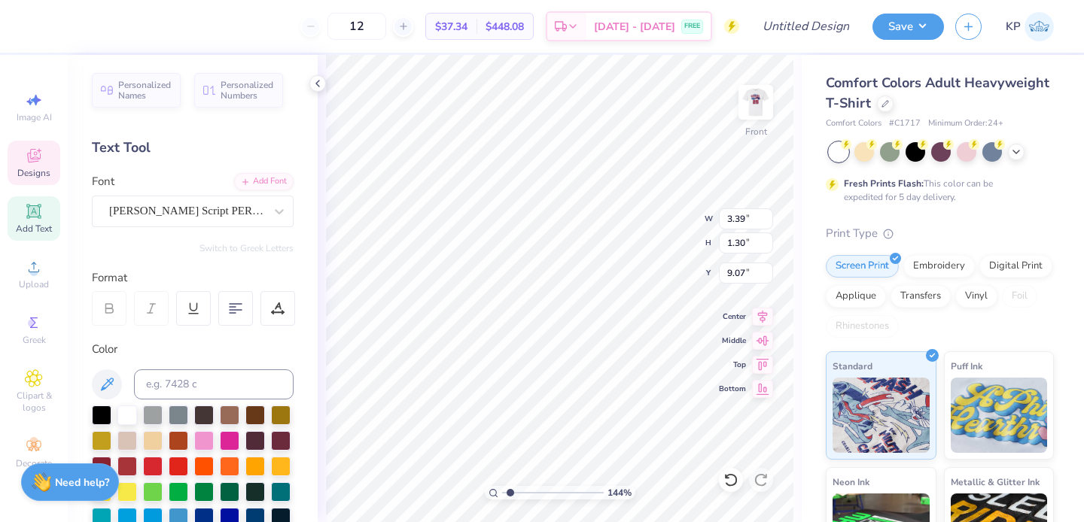
scroll to position [12, 3]
type textarea "Sigma Po"
type textarea "Sigma Pi"
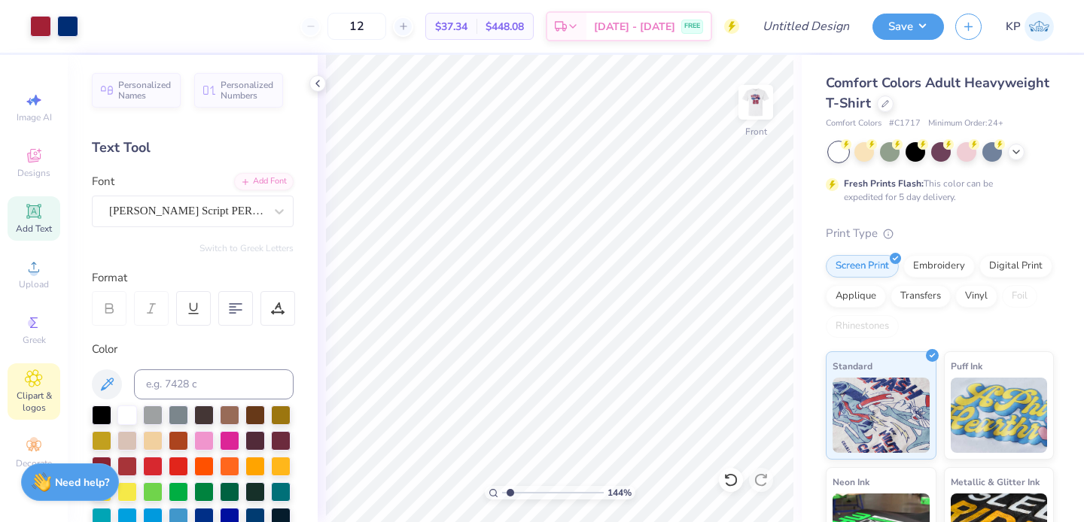
click at [41, 377] on icon at bounding box center [33, 379] width 17 height 18
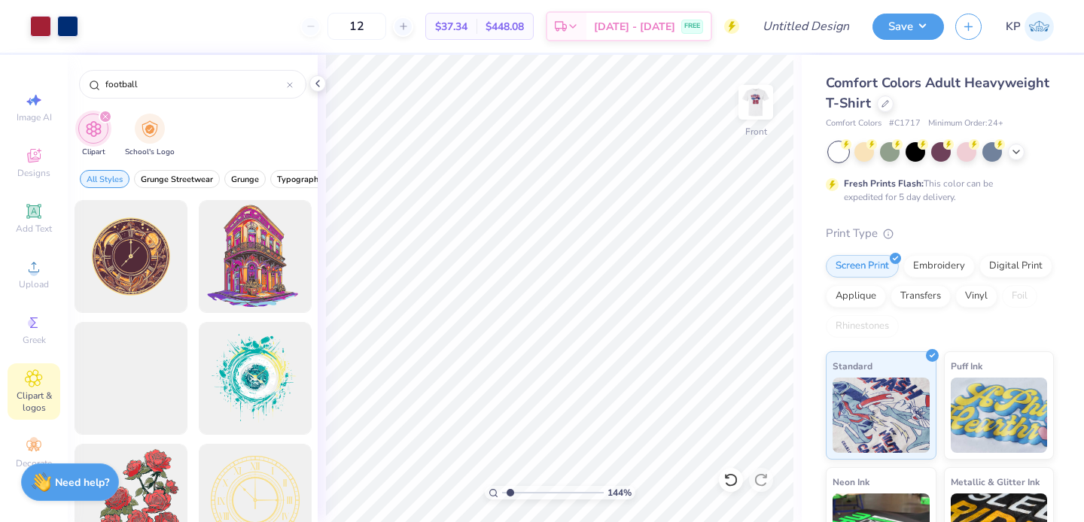
type input "football"
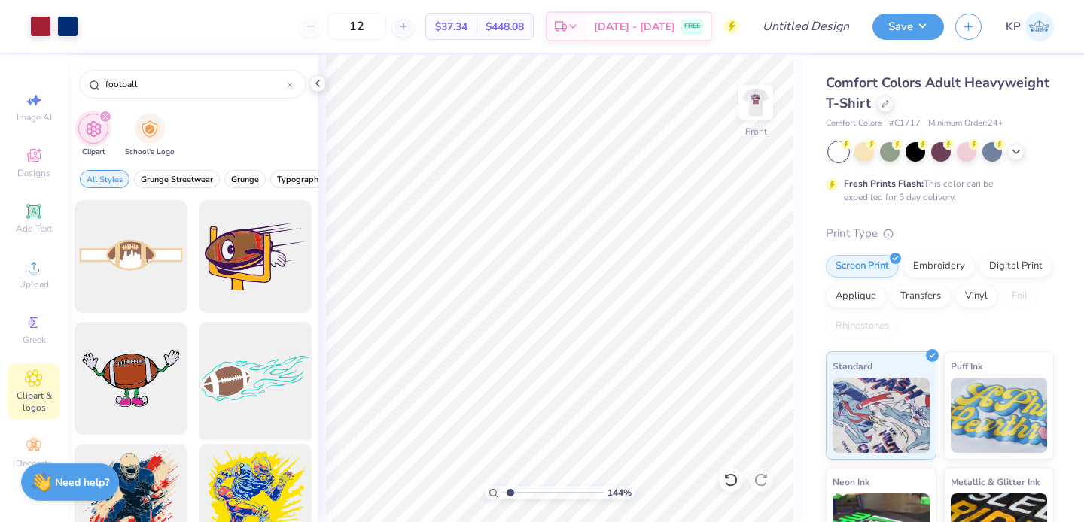
click at [225, 345] on div at bounding box center [255, 379] width 124 height 124
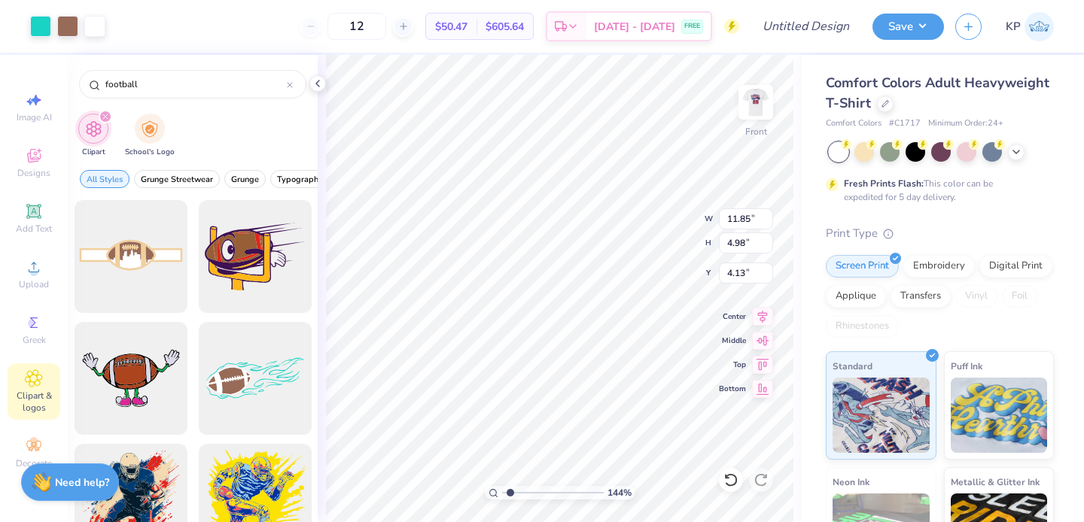
type input "11.85"
type input "4.98"
type input "4.13"
type input "11.86"
type input "4.96"
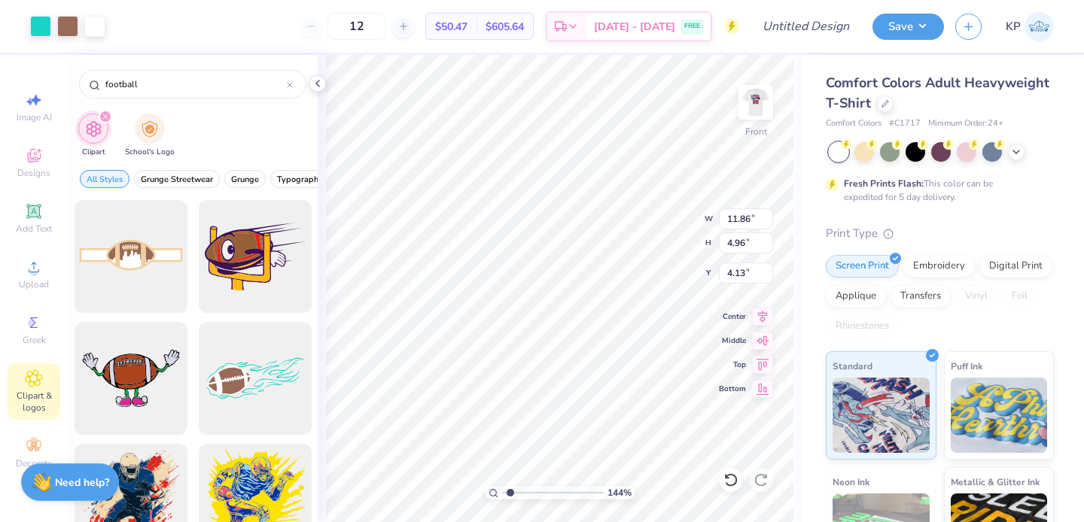
type input "8.19"
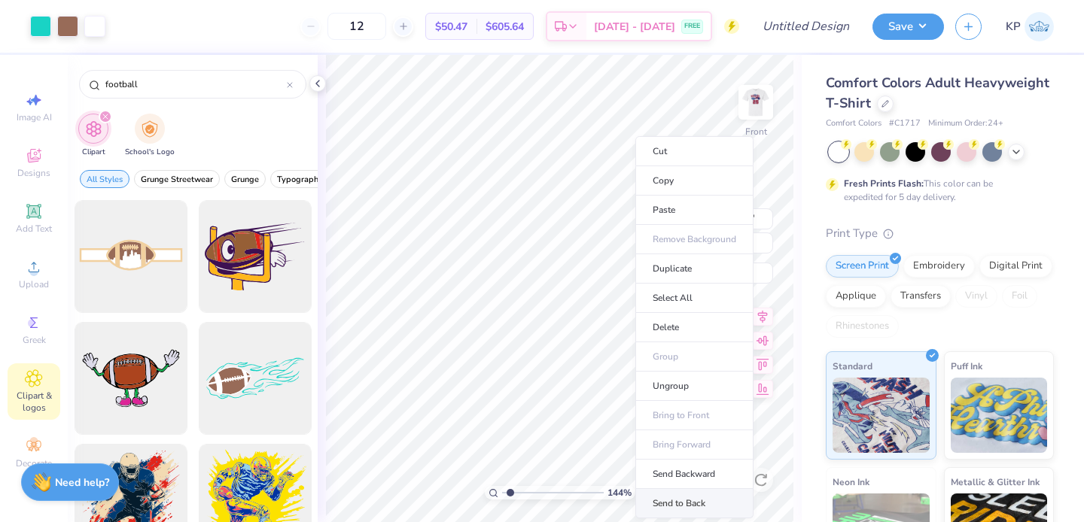
click at [675, 497] on li "Send to Back" at bounding box center [694, 503] width 118 height 29
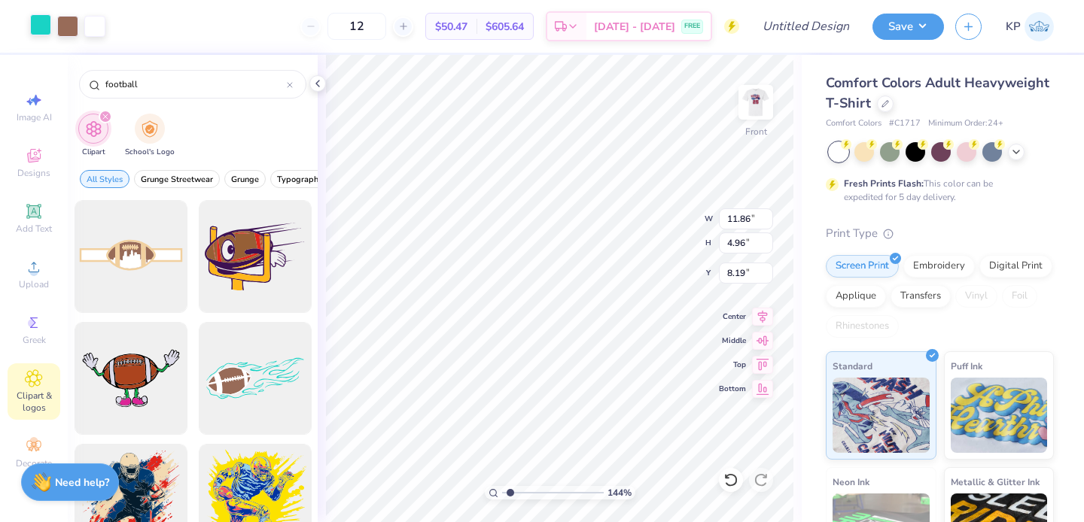
click at [39, 25] on div at bounding box center [40, 24] width 21 height 21
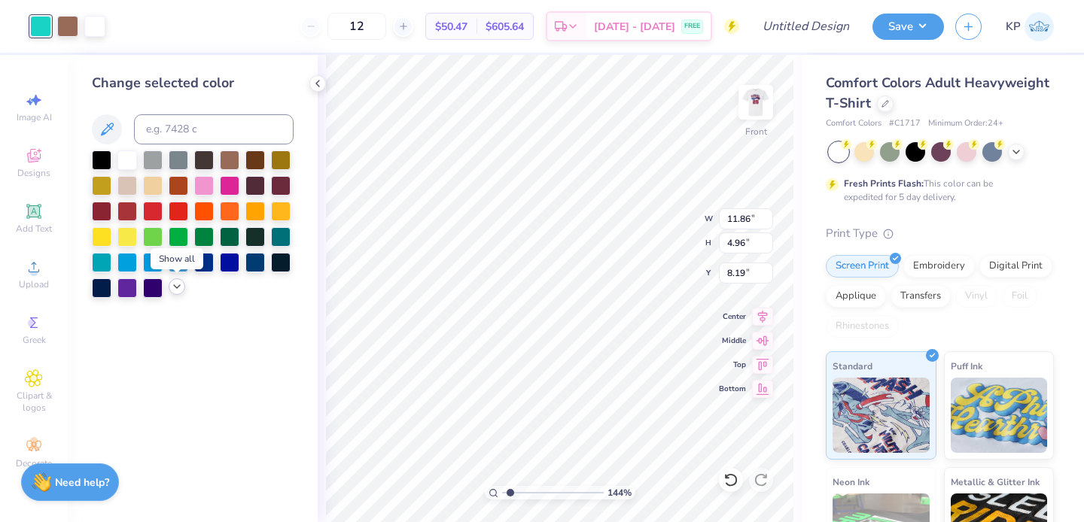
click at [175, 289] on icon at bounding box center [177, 287] width 12 height 12
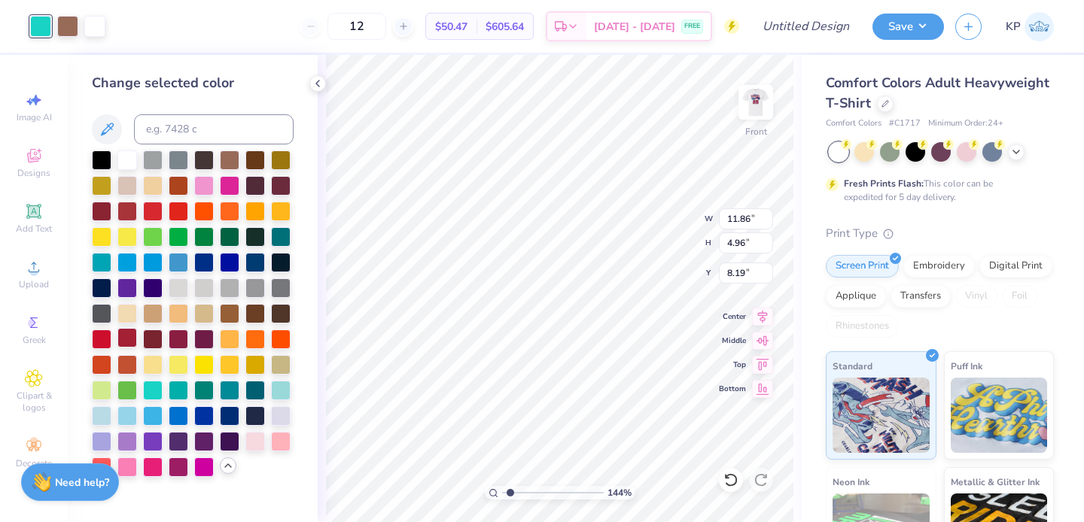
click at [126, 333] on div at bounding box center [127, 338] width 20 height 20
click at [72, 35] on div at bounding box center [67, 24] width 21 height 21
click at [258, 158] on div at bounding box center [255, 159] width 20 height 20
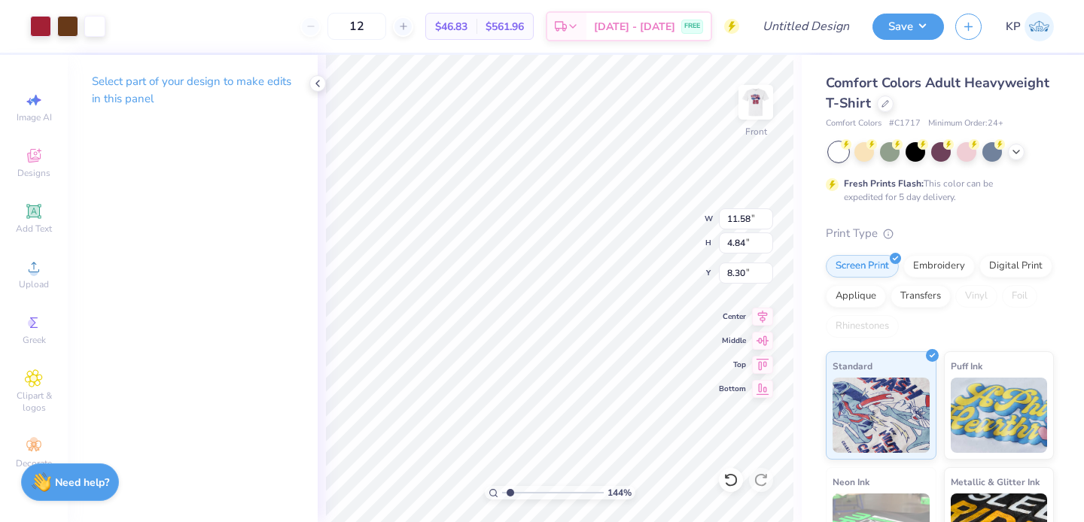
type input "11.58"
type input "4.84"
type input "8.30"
click at [756, 86] on img at bounding box center [756, 102] width 60 height 60
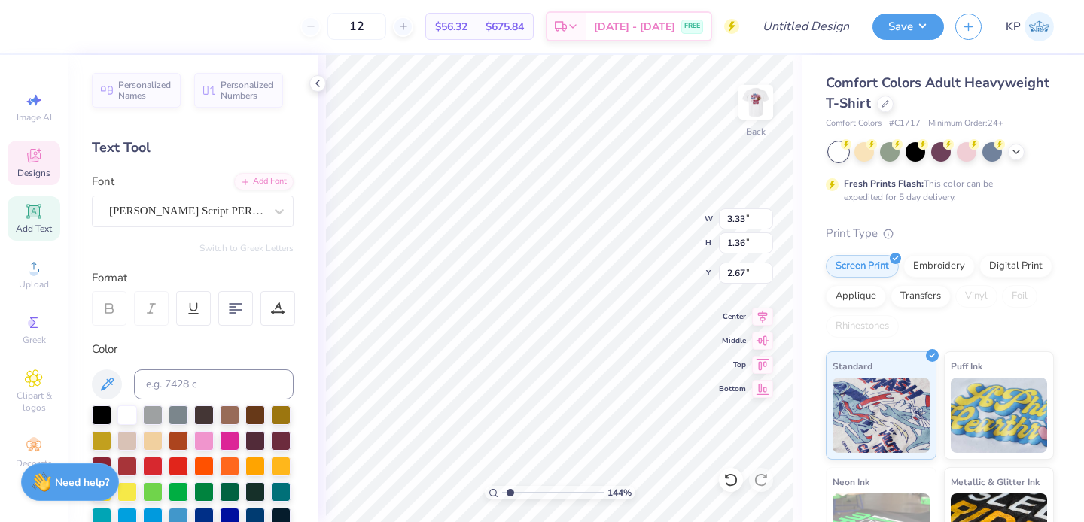
scroll to position [12, 4]
type textarea "Sigma Pi Dad's"
type input "7.81"
type input "3.27"
type input "5.53"
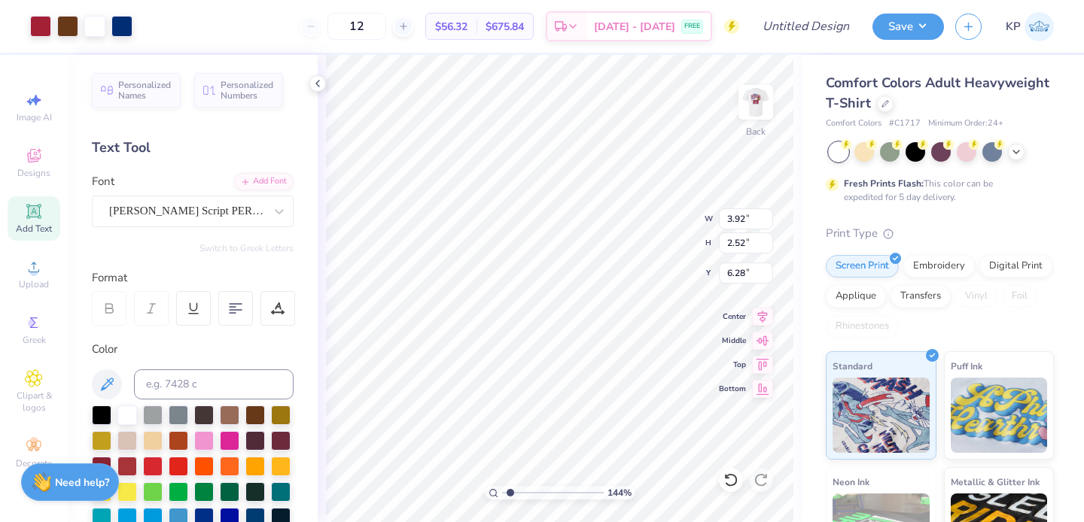
type input "3.92"
type input "2.52"
type input "4.02"
type input "4.60"
type input "2.96"
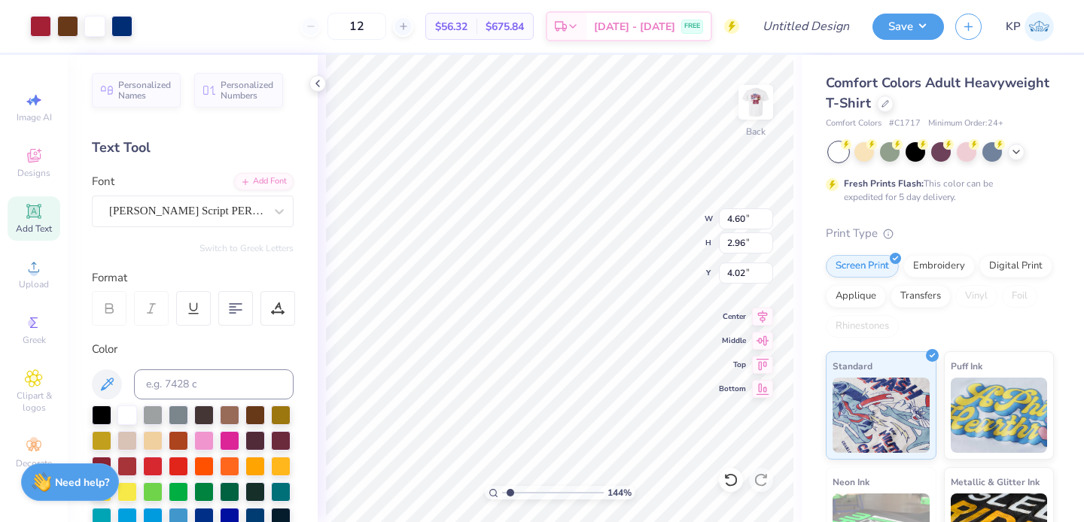
type input "3.96"
click at [22, 329] on div "Greek" at bounding box center [34, 330] width 53 height 44
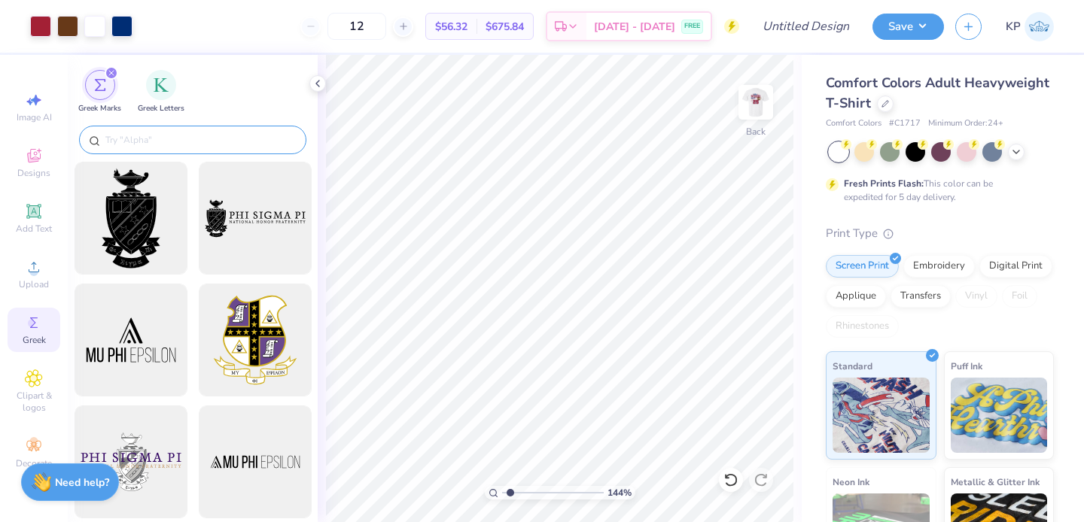
click at [212, 136] on input "text" at bounding box center [200, 139] width 193 height 15
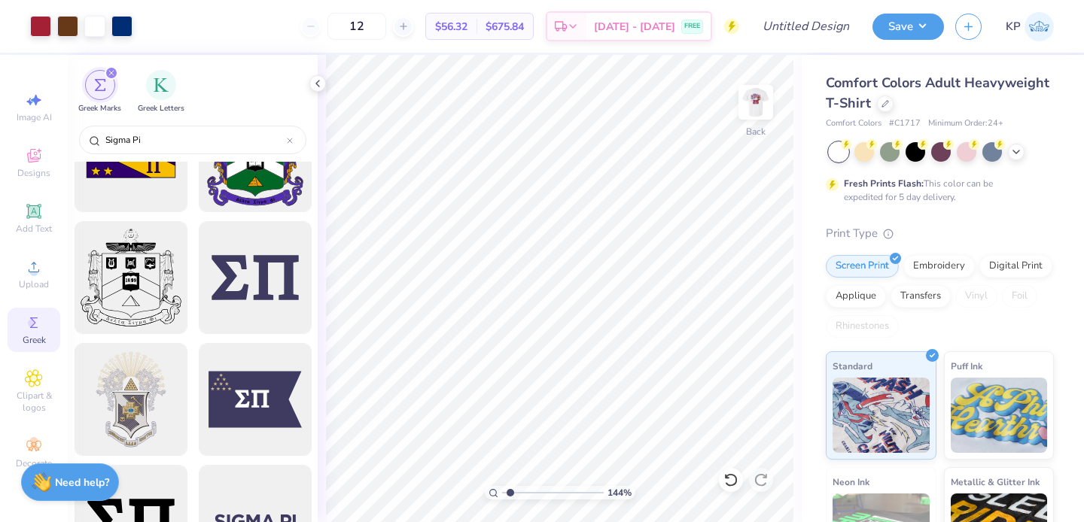
scroll to position [1522, 0]
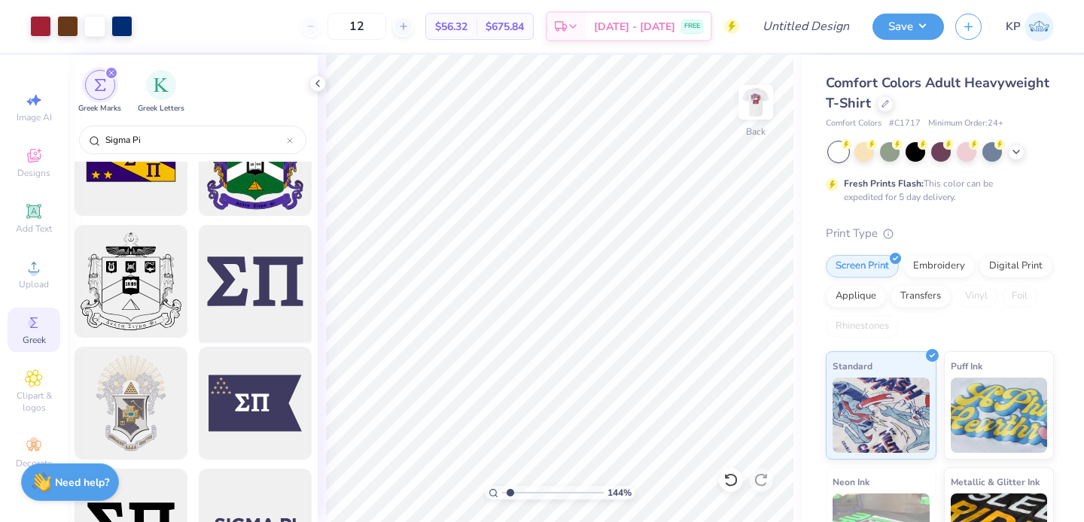
type input "Sigma Pi"
click at [250, 269] on div at bounding box center [255, 282] width 124 height 124
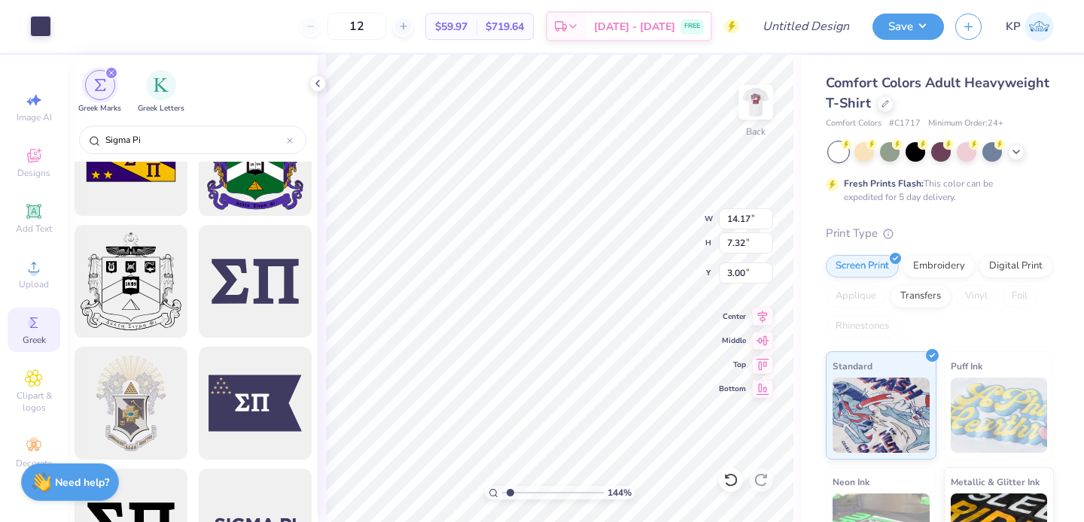
type input "5.18"
type input "2.67"
type input "7.65"
type input "3.85"
drag, startPoint x: 510, startPoint y: 493, endPoint x: 534, endPoint y: 493, distance: 24.1
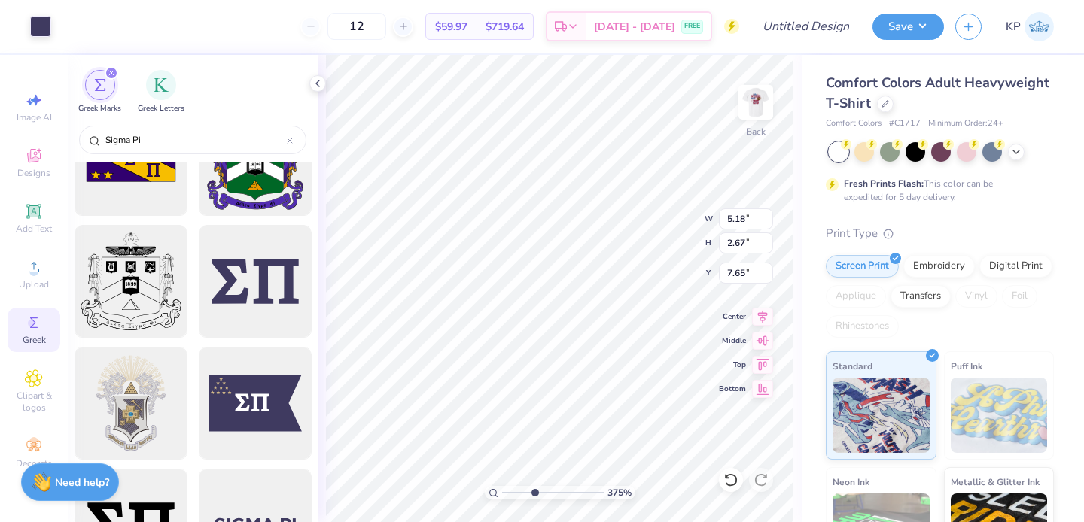
click at [534, 493] on input "range" at bounding box center [553, 493] width 102 height 14
type input "3.67"
type input "1.54"
type input "5.39"
type input "4.19"
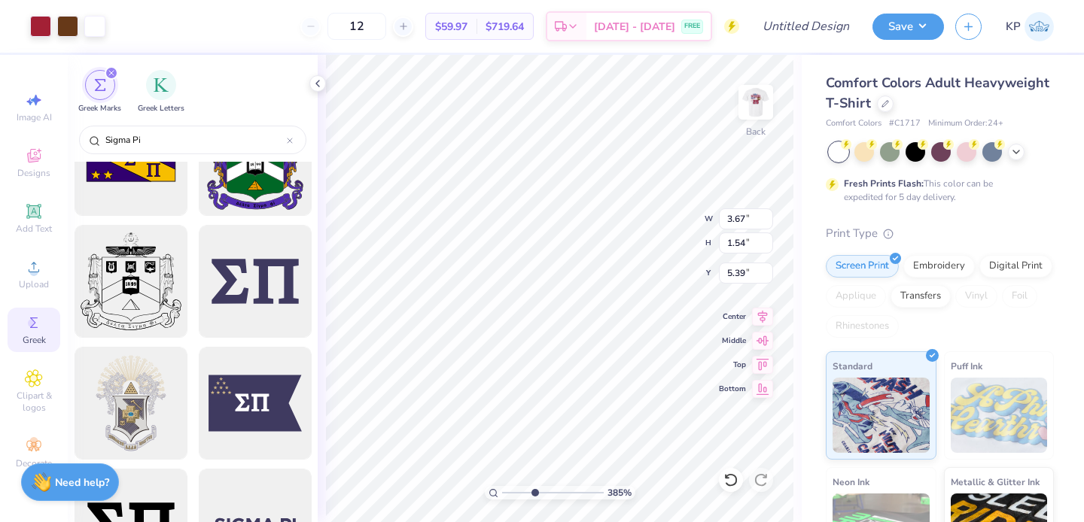
type input "1.75"
type input "5.62"
type input "5.18"
type input "2.67"
type input "7.65"
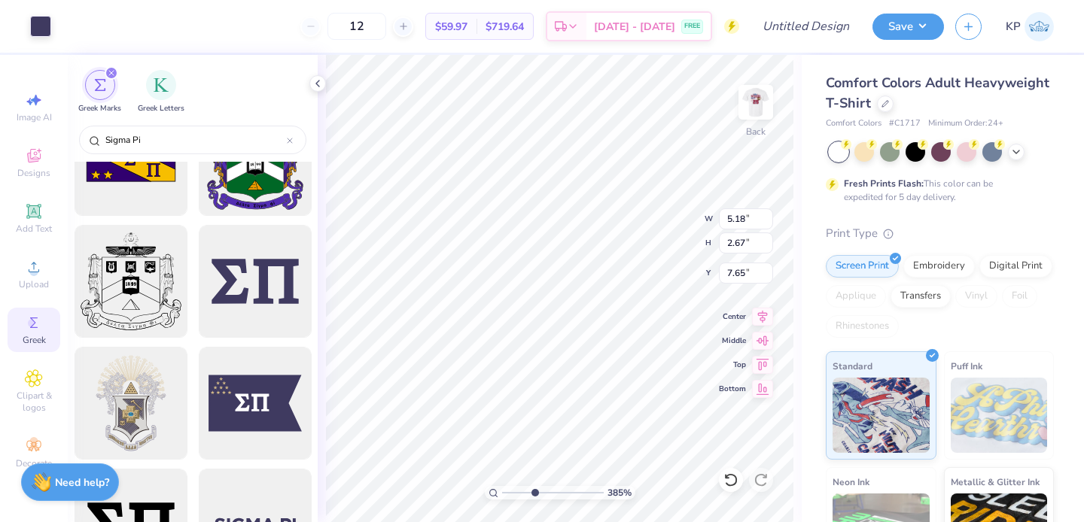
type input "2.24"
type input "1.16"
type input "5.91"
click at [549, 490] on input "range" at bounding box center [553, 493] width 102 height 14
click at [564, 494] on input "range" at bounding box center [553, 493] width 102 height 14
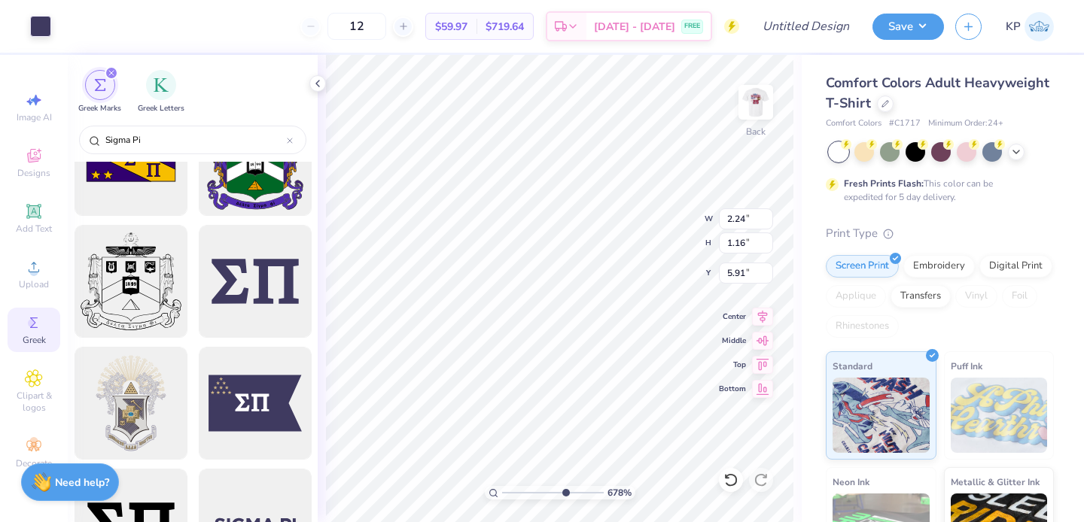
click at [561, 494] on input "range" at bounding box center [553, 493] width 102 height 14
type input "7.17"
click at [567, 491] on input "range" at bounding box center [553, 493] width 102 height 14
type input "0.80"
type input "0.41"
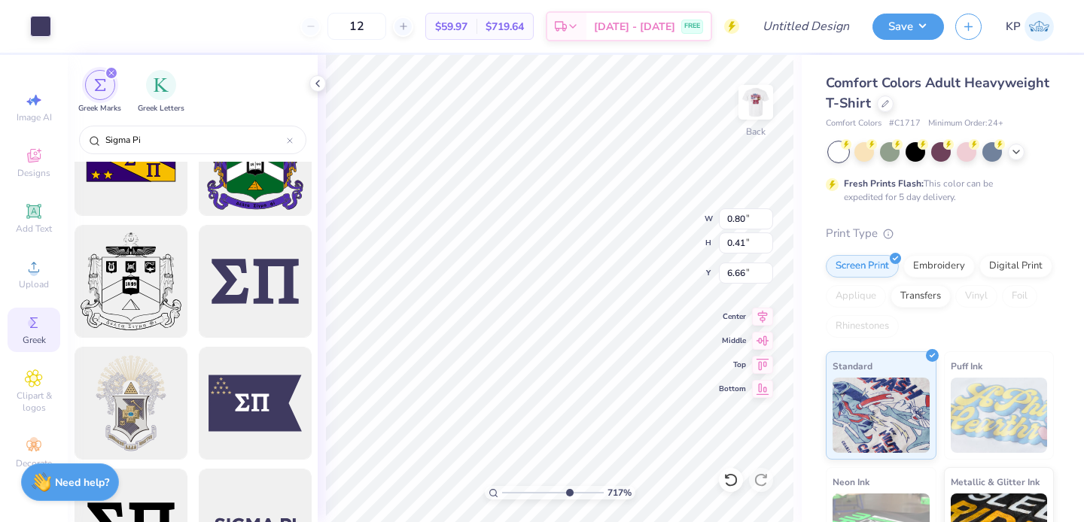
type input "5.85"
type input "0.59"
type input "0.30"
type input "5.96"
type input "0.64"
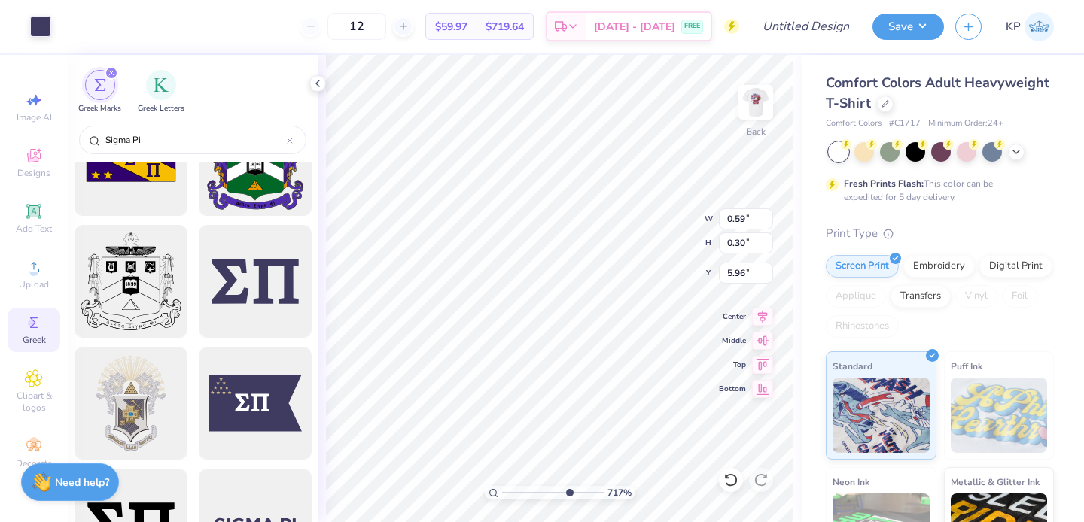
type input "0.43"
type input "5.92"
type input "0.63"
type input "0.38"
type input "5.94"
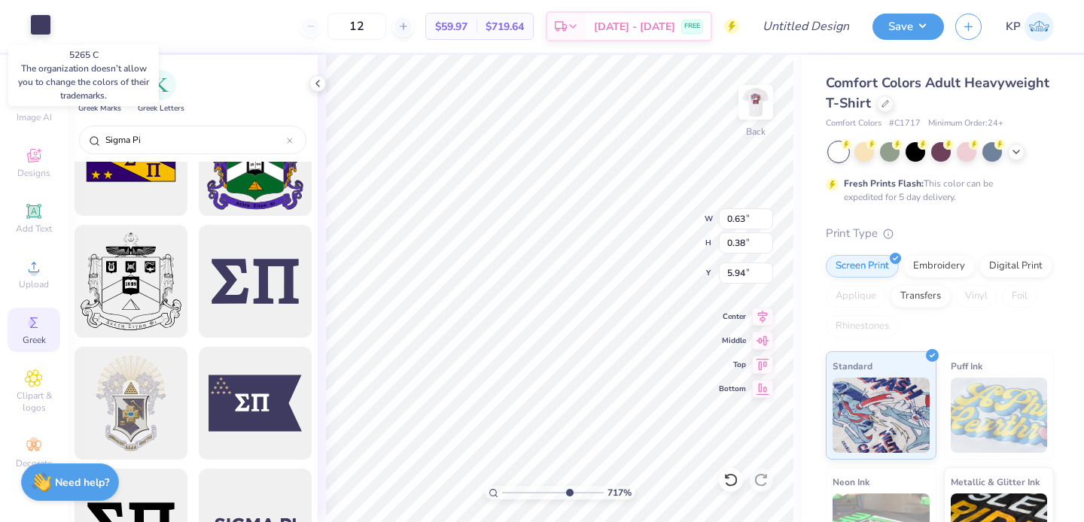
click at [35, 29] on div at bounding box center [40, 24] width 21 height 21
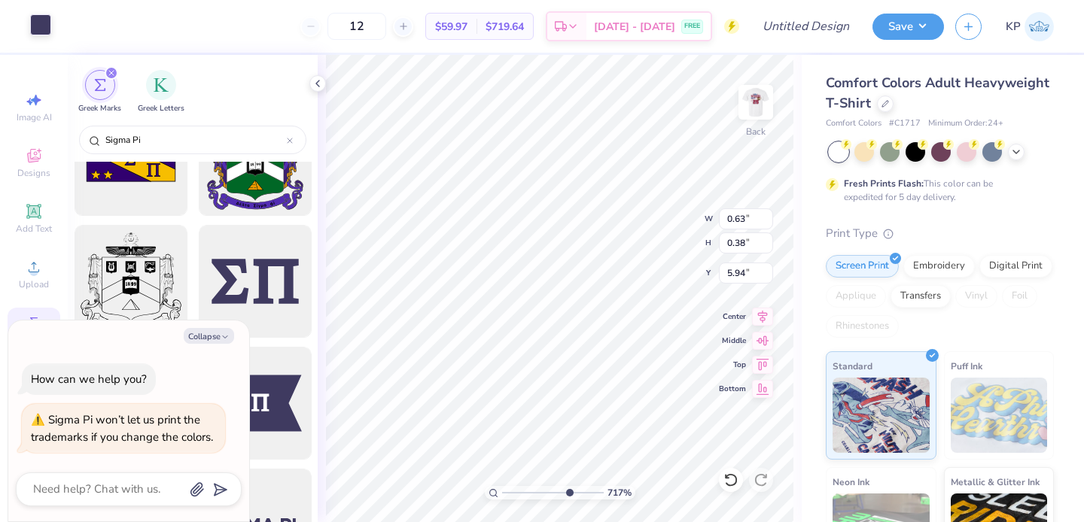
click at [43, 33] on div at bounding box center [40, 24] width 21 height 21
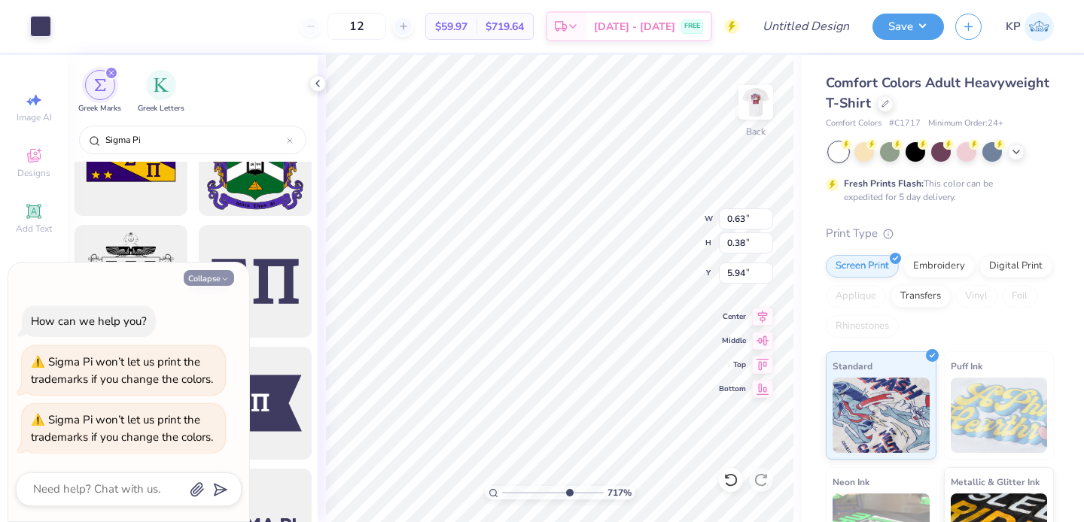
click at [218, 278] on button "Collapse" at bounding box center [209, 278] width 50 height 16
type textarea "x"
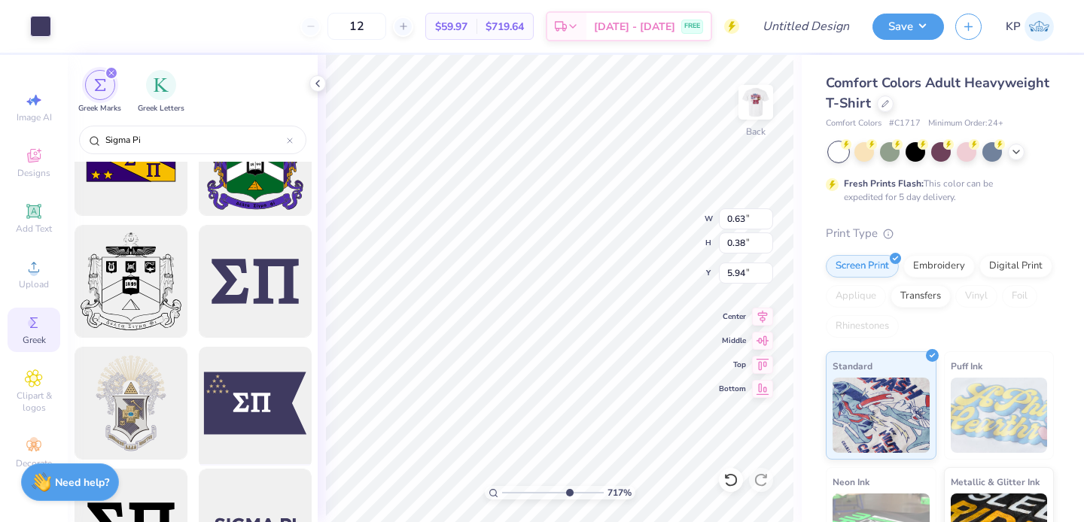
scroll to position [1585, 0]
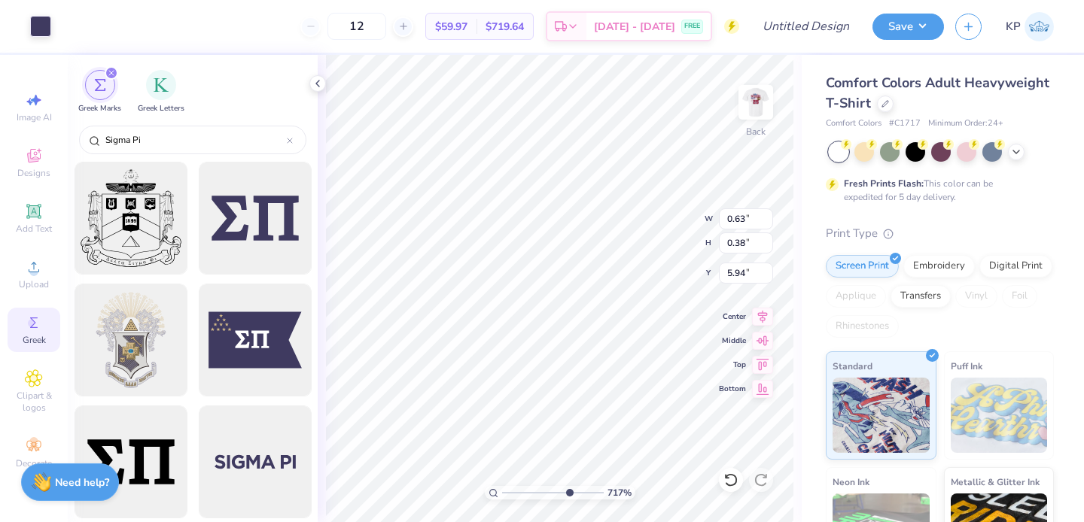
type input "5.95"
type input "0.59"
type input "0.36"
type input "5.97"
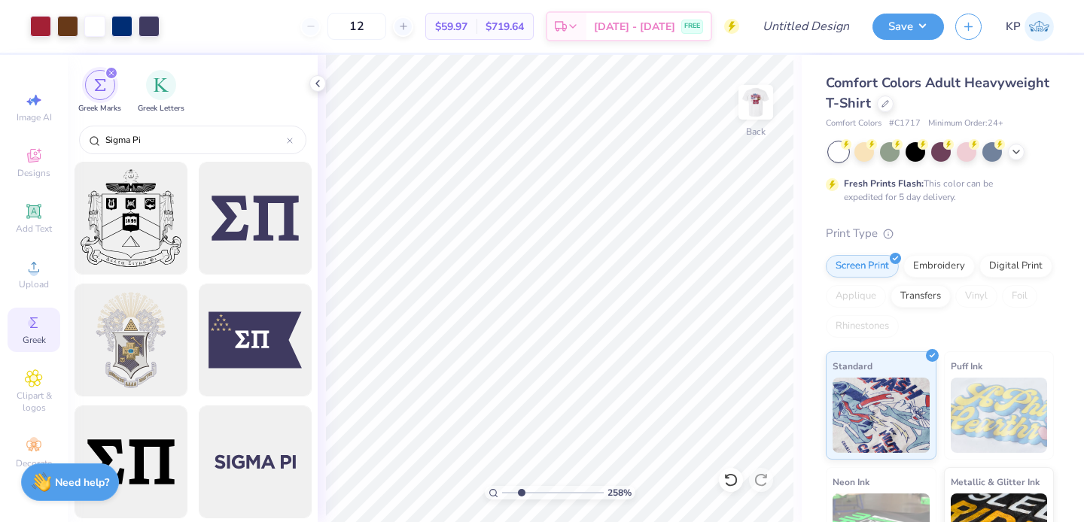
click at [521, 492] on input "range" at bounding box center [553, 493] width 102 height 14
click at [513, 493] on input "range" at bounding box center [553, 493] width 102 height 14
click at [512, 494] on input "range" at bounding box center [553, 493] width 102 height 14
drag, startPoint x: 513, startPoint y: 493, endPoint x: 496, endPoint y: 490, distance: 17.6
type input "1"
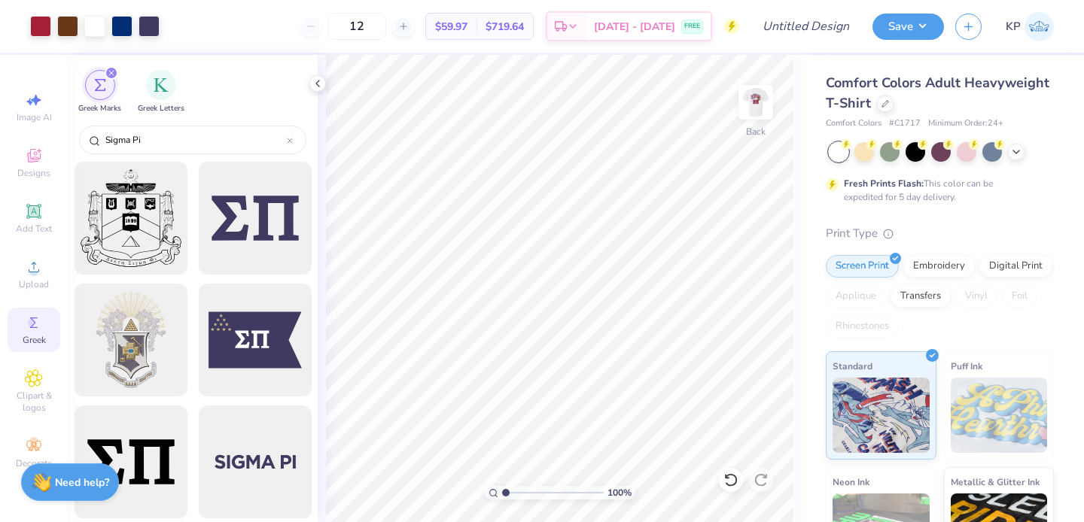
click at [502, 490] on input "range" at bounding box center [553, 493] width 102 height 14
click at [760, 93] on img at bounding box center [756, 102] width 60 height 60
click at [272, 235] on div at bounding box center [255, 219] width 124 height 124
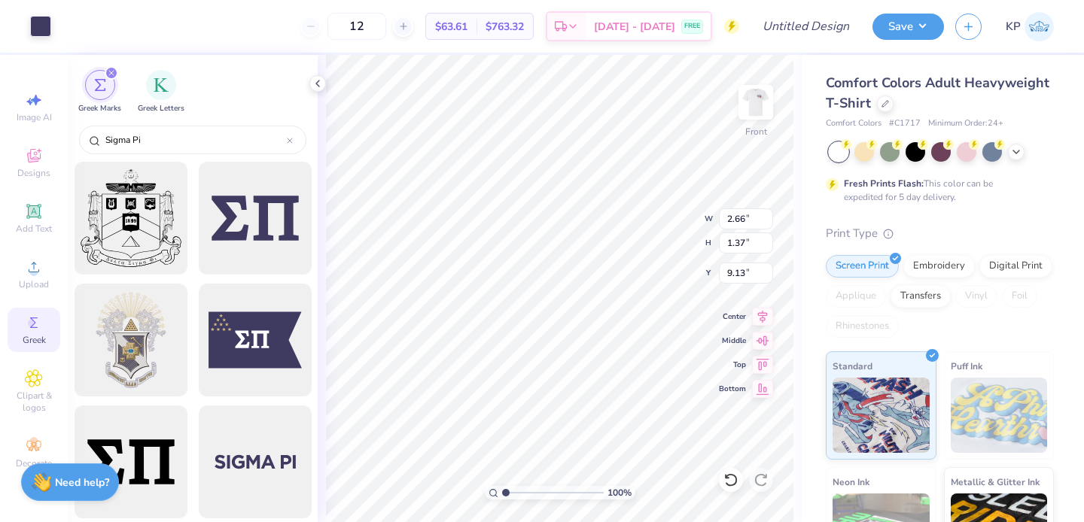
type input "2.66"
type input "1.37"
type input "9.13"
type input "3.44"
click at [530, 491] on input "range" at bounding box center [553, 493] width 102 height 14
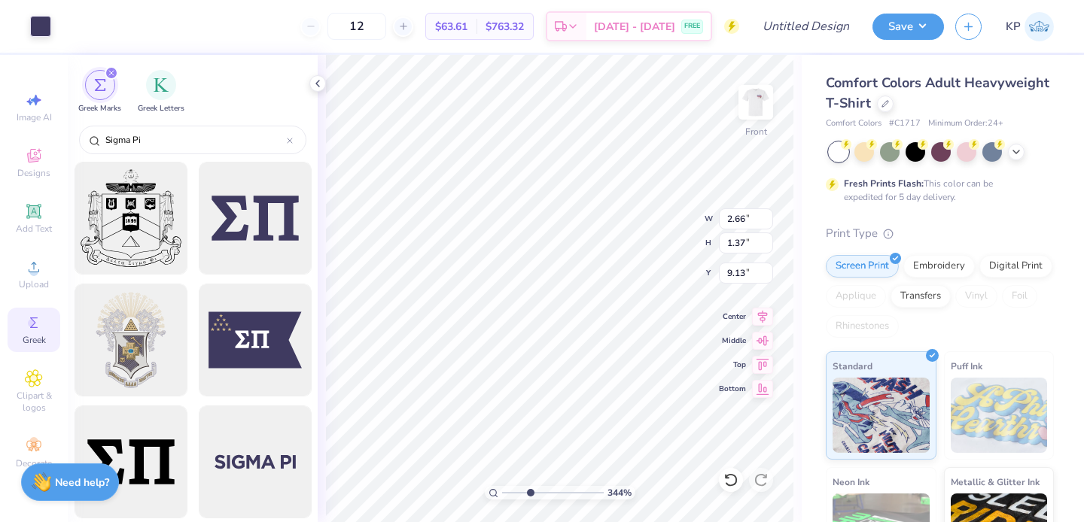
type input "9.05"
type input "1.85"
type input "0.96"
type input "9.47"
type input "2.01"
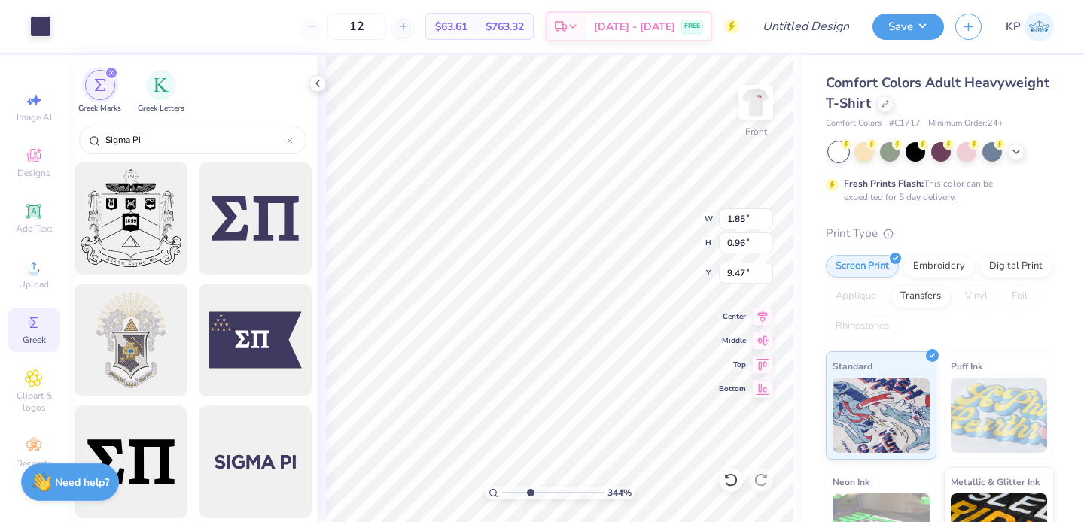
type input "1.31"
type input "8.78"
type input "1.51"
type input "0.99"
type input "8.96"
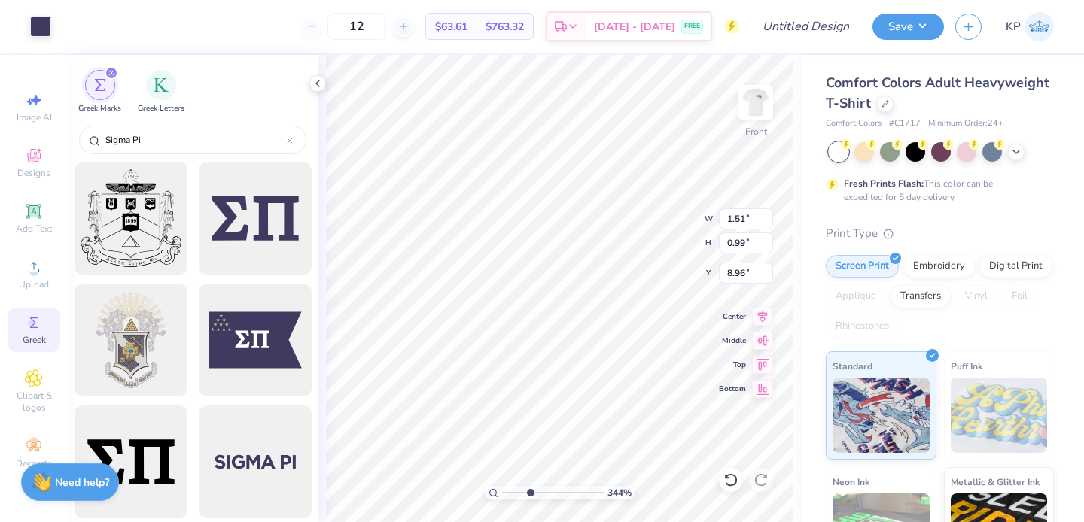
type input "11.58"
type input "4.84"
type input "8.00"
type input "1.51"
type input "0.99"
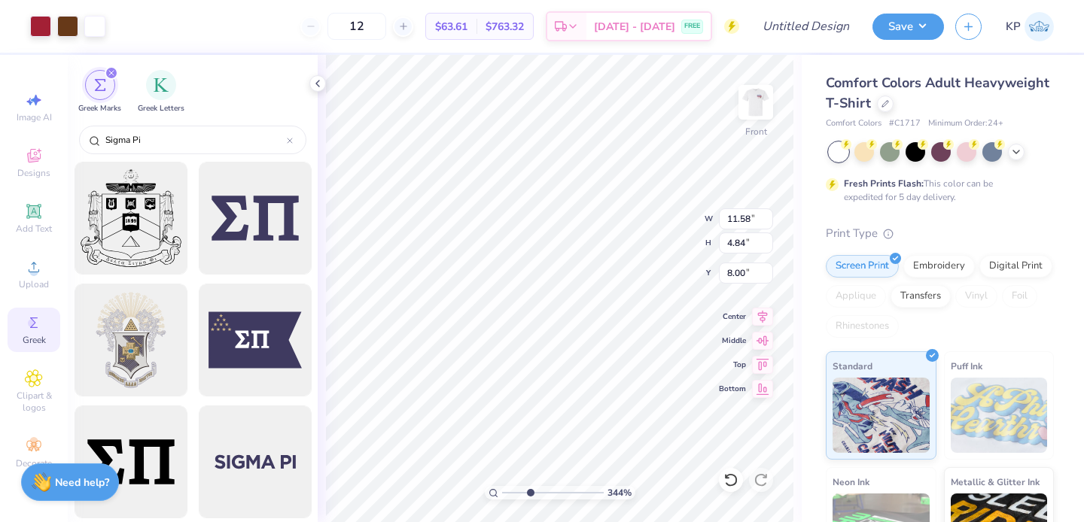
type input "8.96"
click at [510, 494] on input "range" at bounding box center [553, 493] width 102 height 14
type input "1"
click at [503, 492] on input "range" at bounding box center [553, 493] width 102 height 14
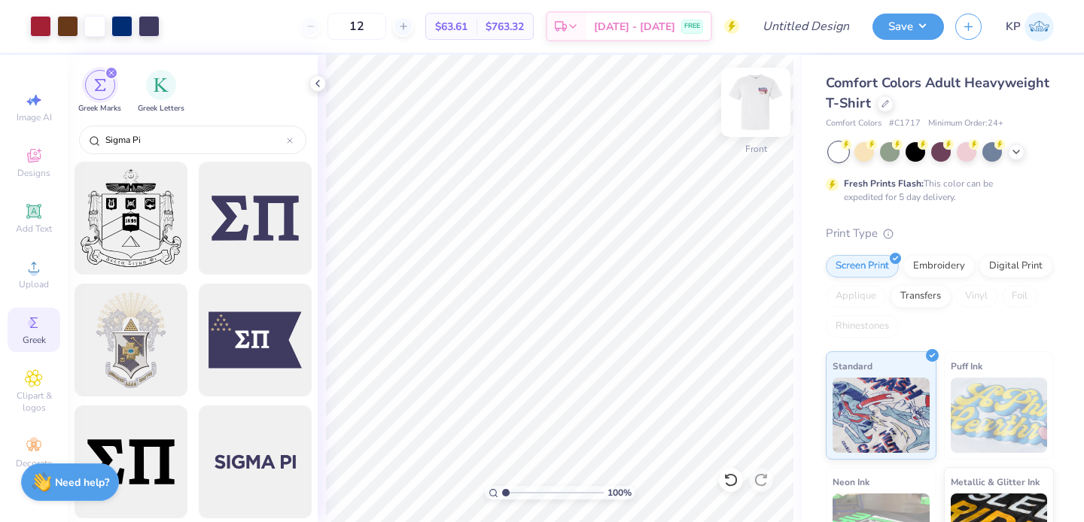
click at [765, 110] on img at bounding box center [756, 102] width 60 height 60
click at [826, 29] on input "Design Title" at bounding box center [824, 26] width 74 height 30
type input "sigma pi dad's weekend"
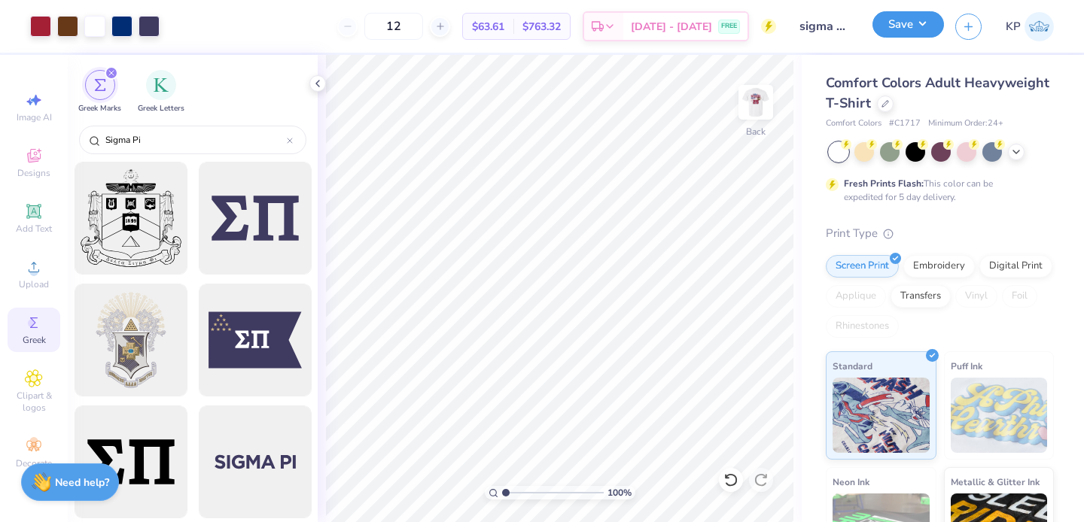
click at [898, 19] on button "Save" at bounding box center [907, 24] width 71 height 26
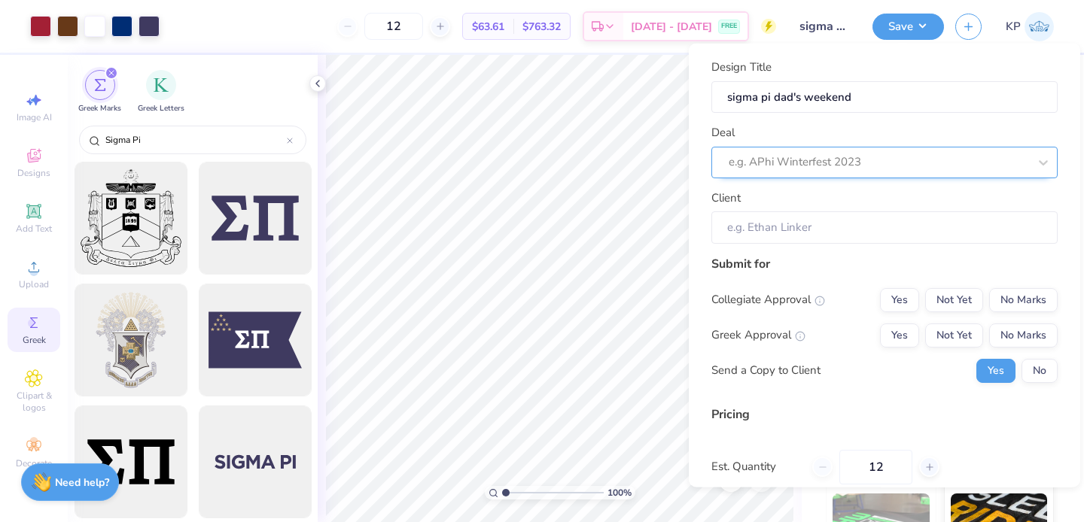
click at [862, 160] on div at bounding box center [879, 162] width 300 height 20
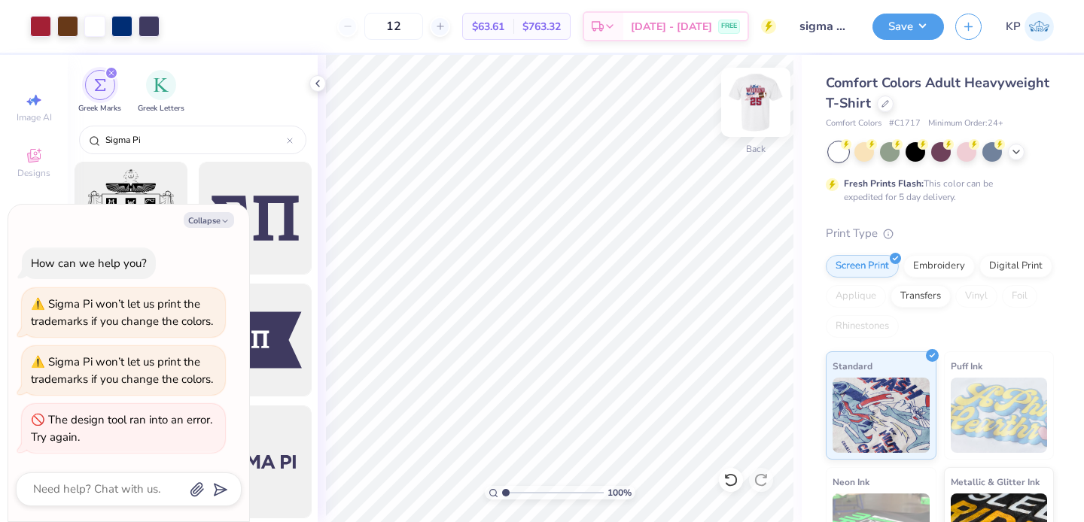
click at [756, 110] on img at bounding box center [756, 102] width 60 height 60
click at [776, 112] on img at bounding box center [756, 102] width 60 height 60
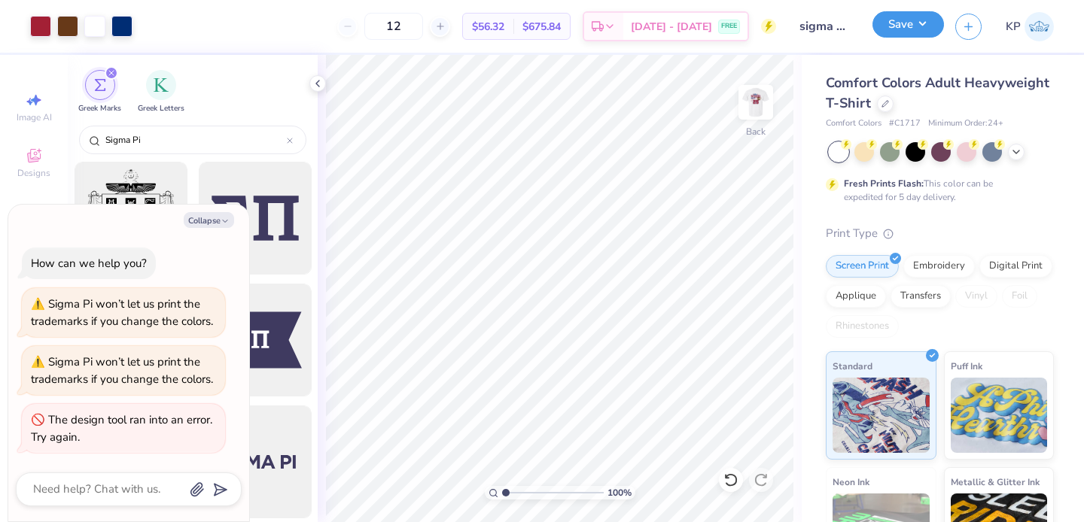
click at [914, 29] on button "Save" at bounding box center [907, 24] width 71 height 26
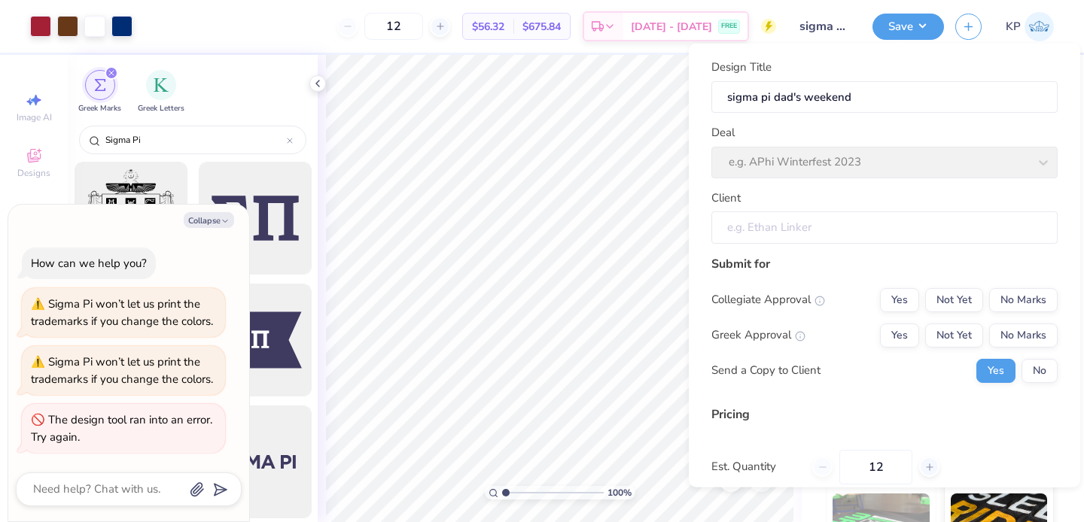
click at [773, 236] on input "Client" at bounding box center [884, 227] width 346 height 32
click at [786, 297] on div "Collegiate Approval" at bounding box center [768, 299] width 114 height 17
click at [883, 294] on button "Yes" at bounding box center [899, 300] width 39 height 24
click at [883, 329] on button "Yes" at bounding box center [899, 335] width 39 height 24
click at [928, 300] on button "Not Yet" at bounding box center [954, 300] width 58 height 24
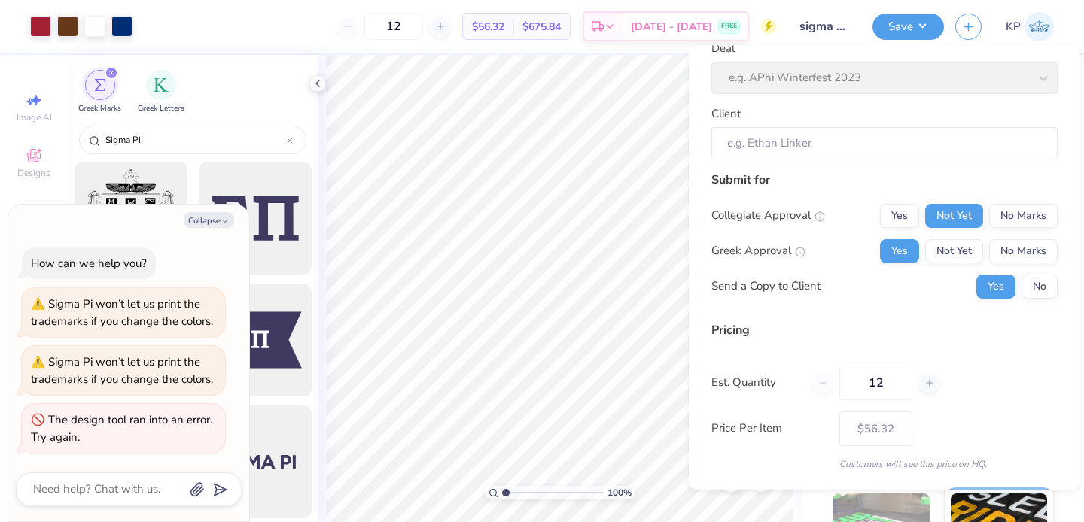
scroll to position [93, 0]
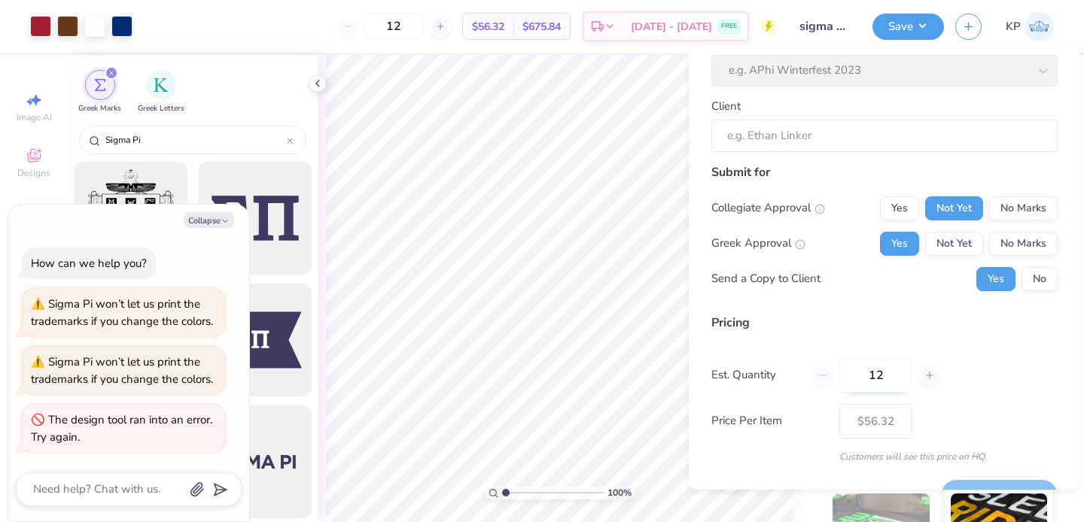
click at [888, 380] on input "12" at bounding box center [875, 375] width 73 height 35
click at [128, 430] on div "The design tool ran into an error. Try again." at bounding box center [123, 429] width 185 height 34
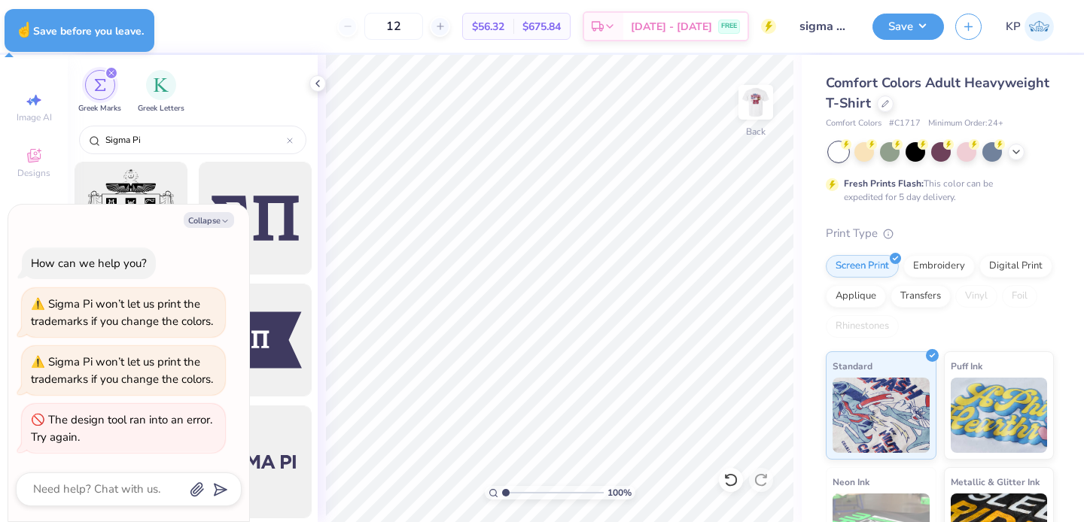
type textarea "x"
